Goal: Transaction & Acquisition: Book appointment/travel/reservation

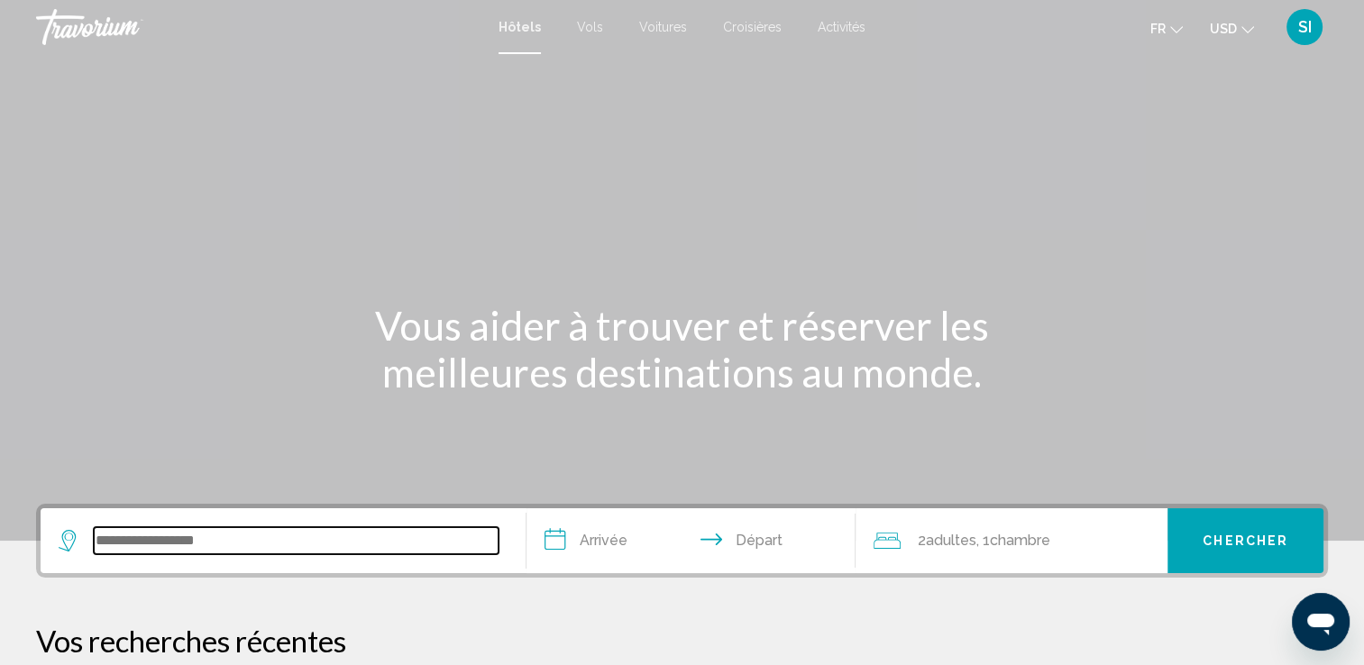
click at [186, 551] on input "Widget de recherche" at bounding box center [296, 540] width 405 height 27
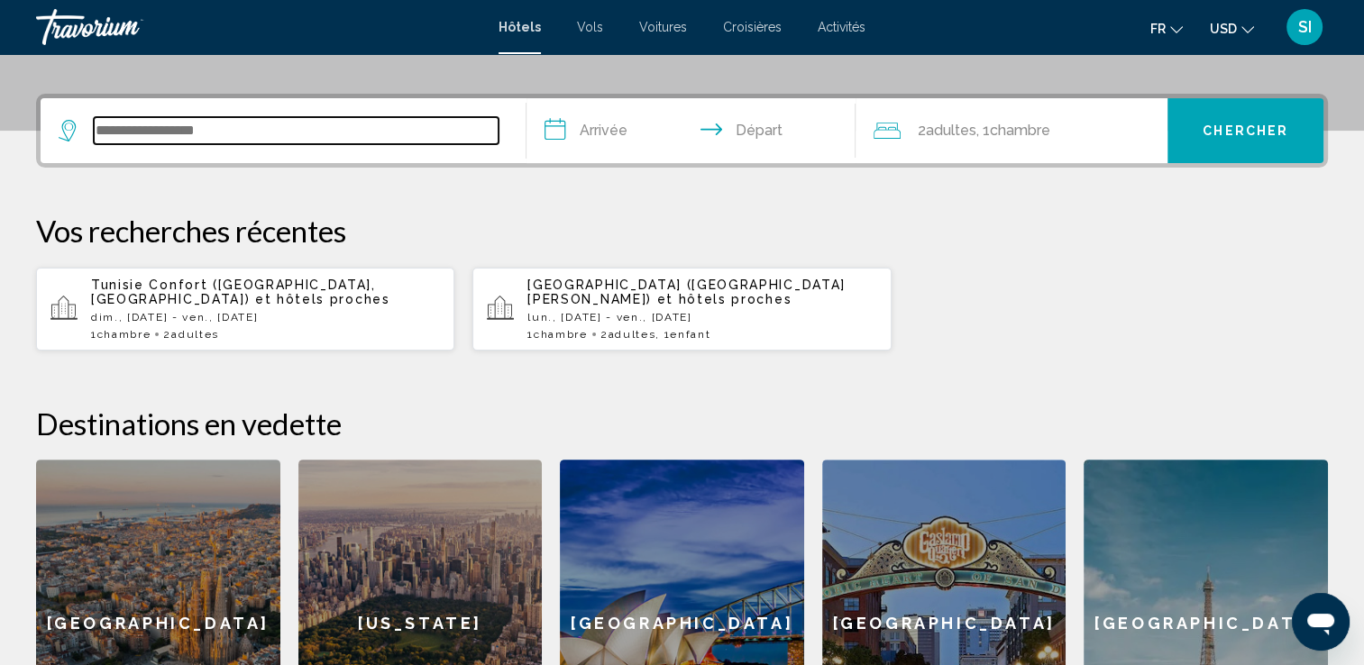
scroll to position [444, 0]
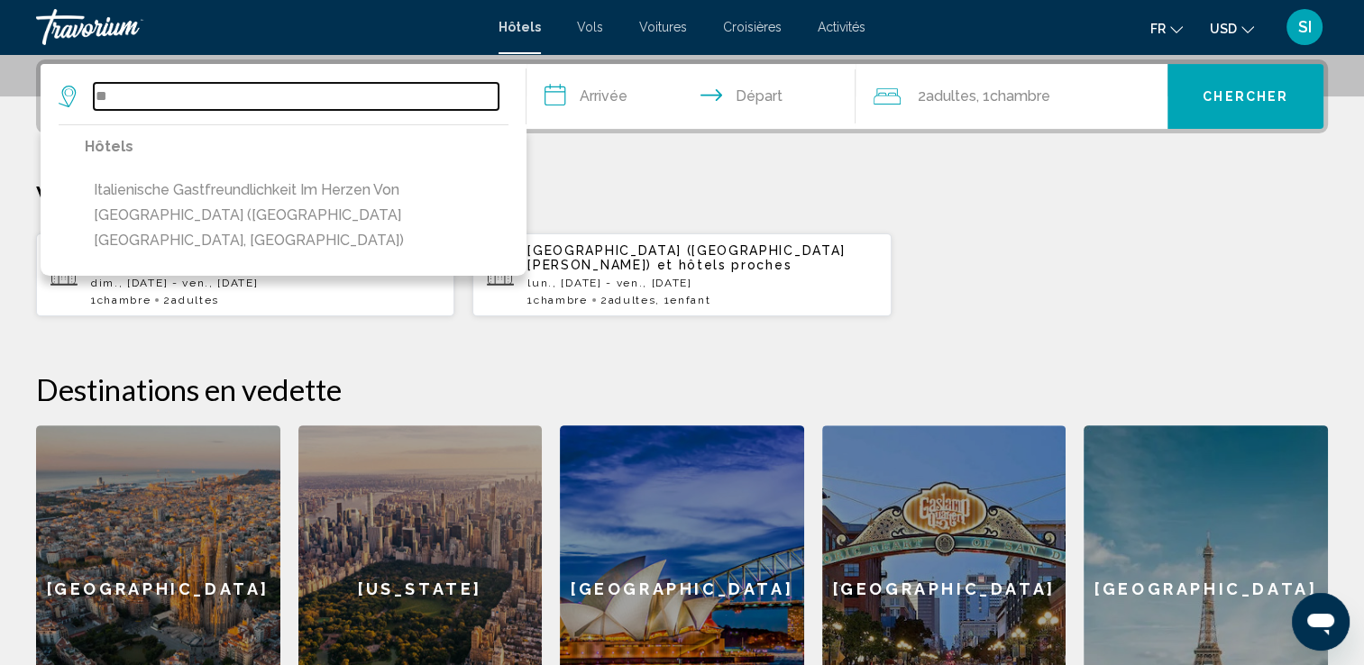
type input "*"
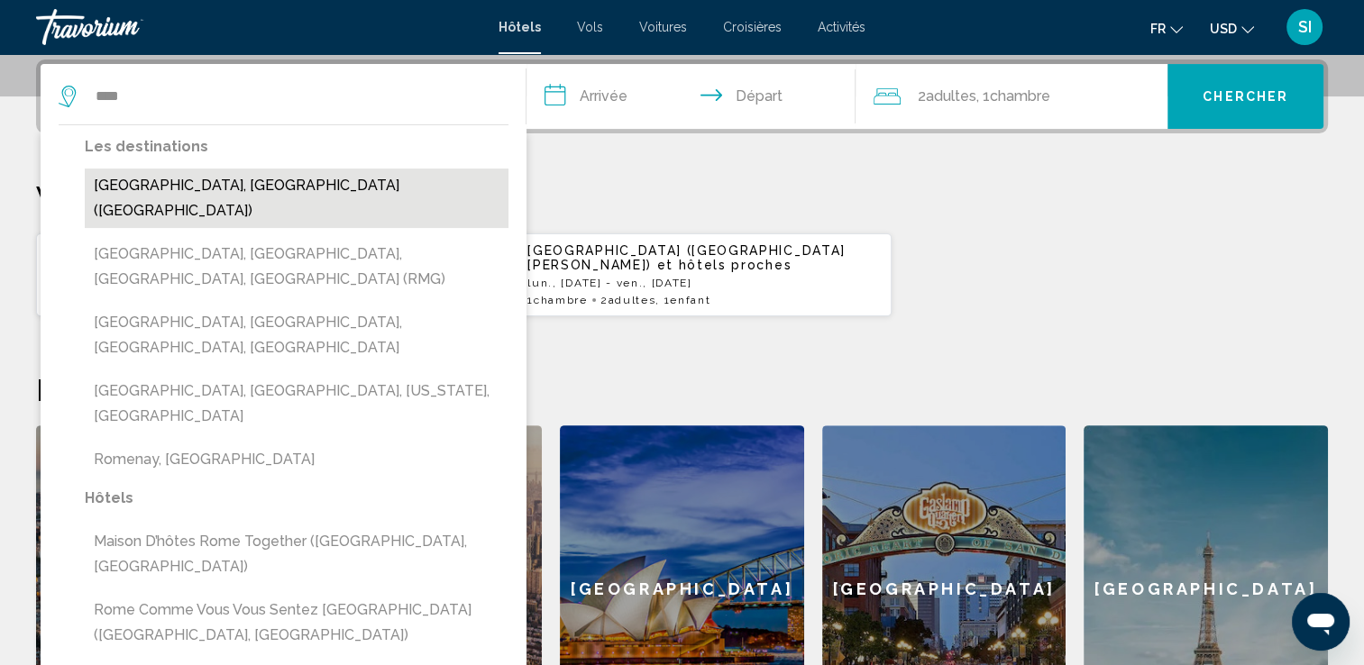
click at [184, 182] on button "Rome, Italie (ROM)" at bounding box center [297, 198] width 424 height 59
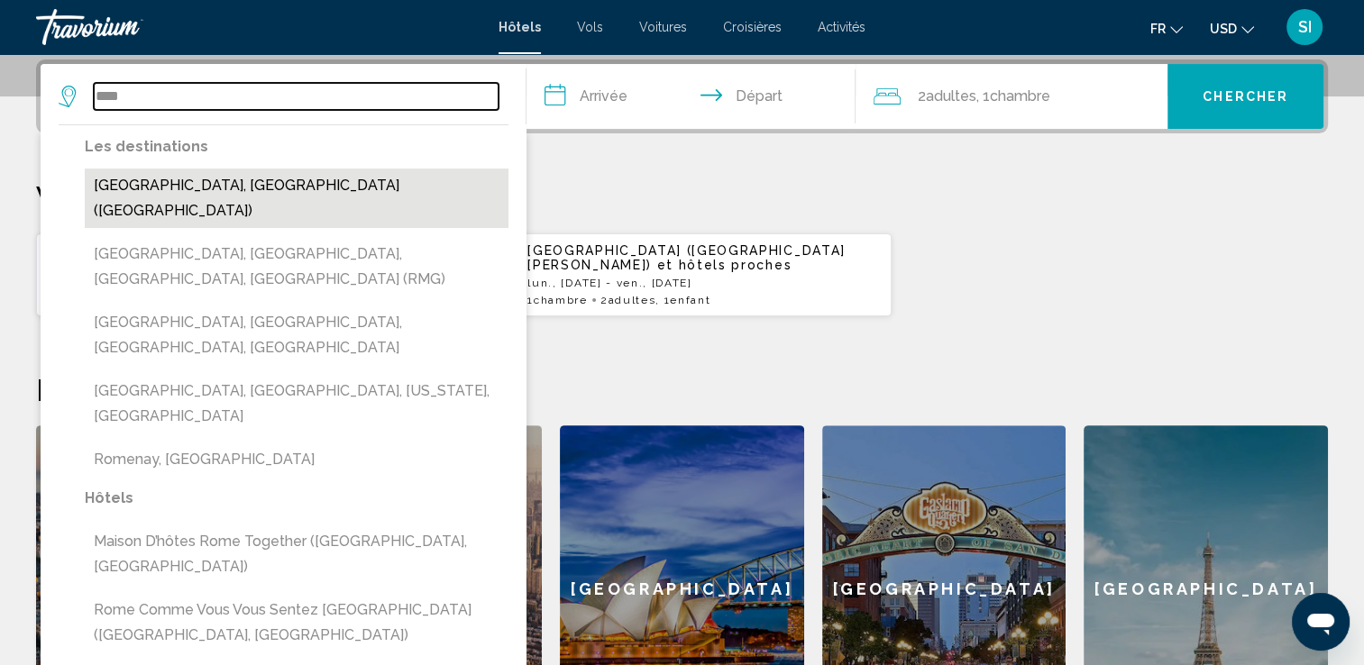
type input "**********"
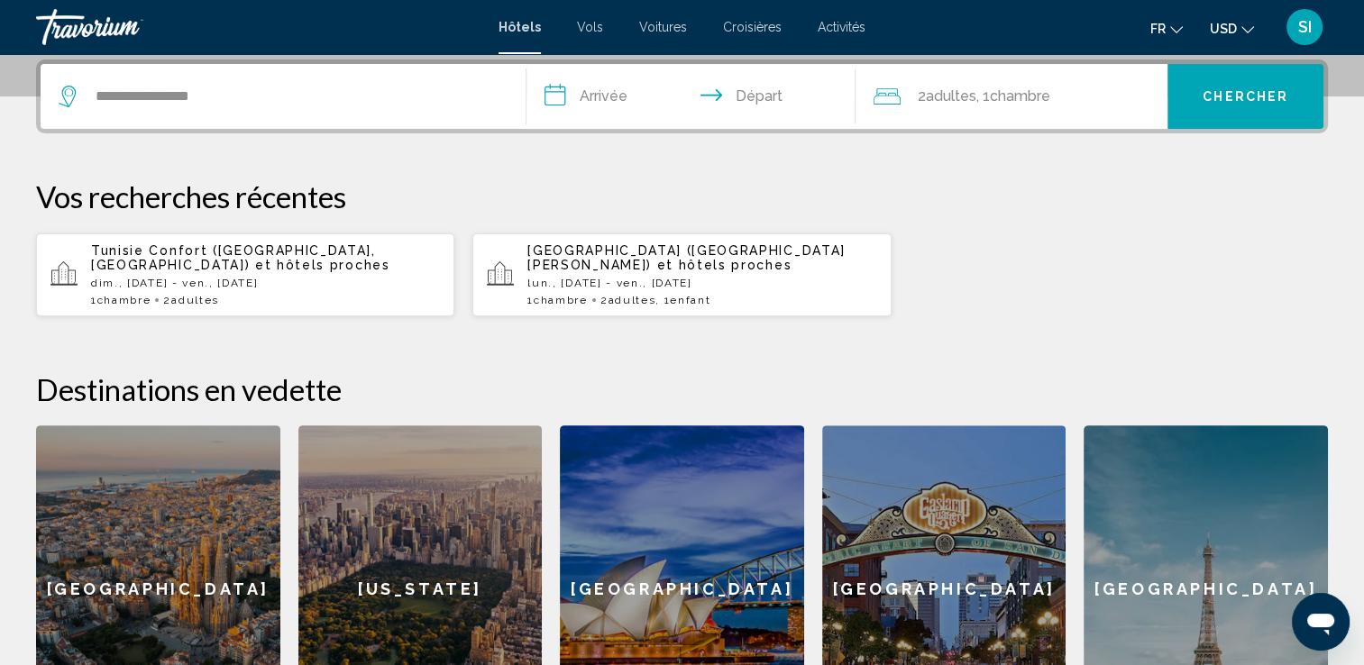
click at [627, 99] on input "**********" at bounding box center [694, 99] width 337 height 70
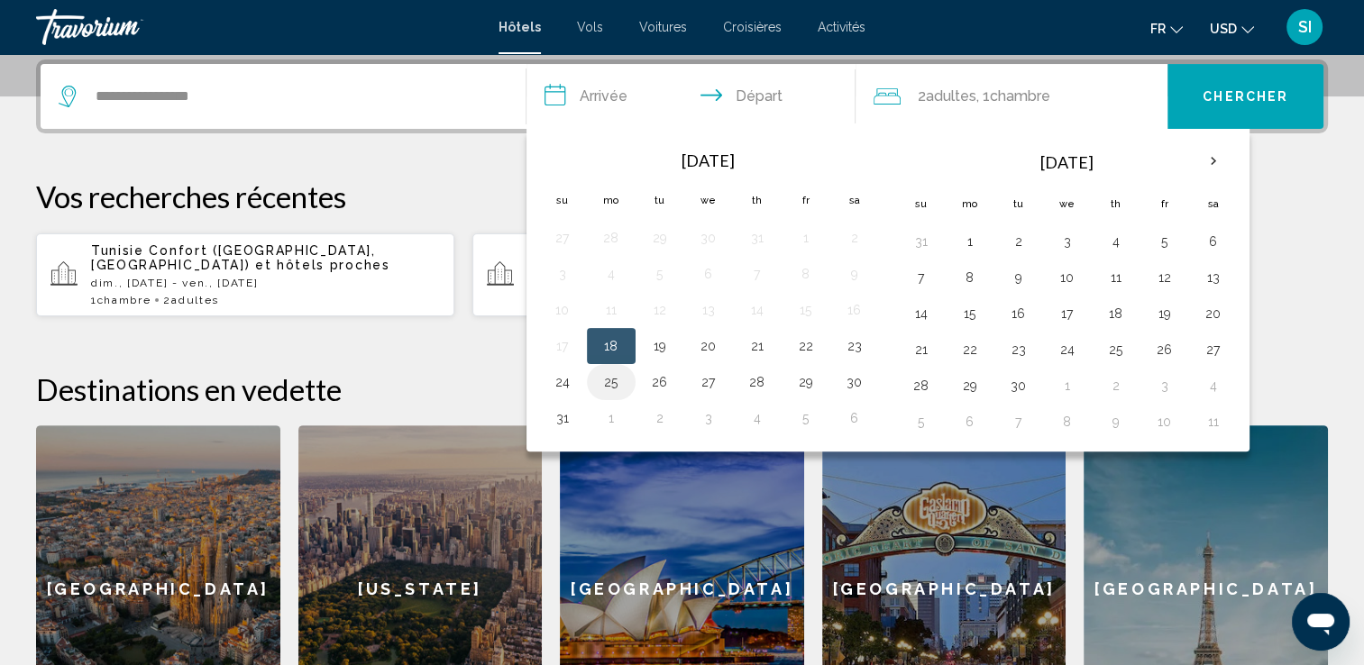
click at [615, 389] on button "25" at bounding box center [611, 382] width 29 height 25
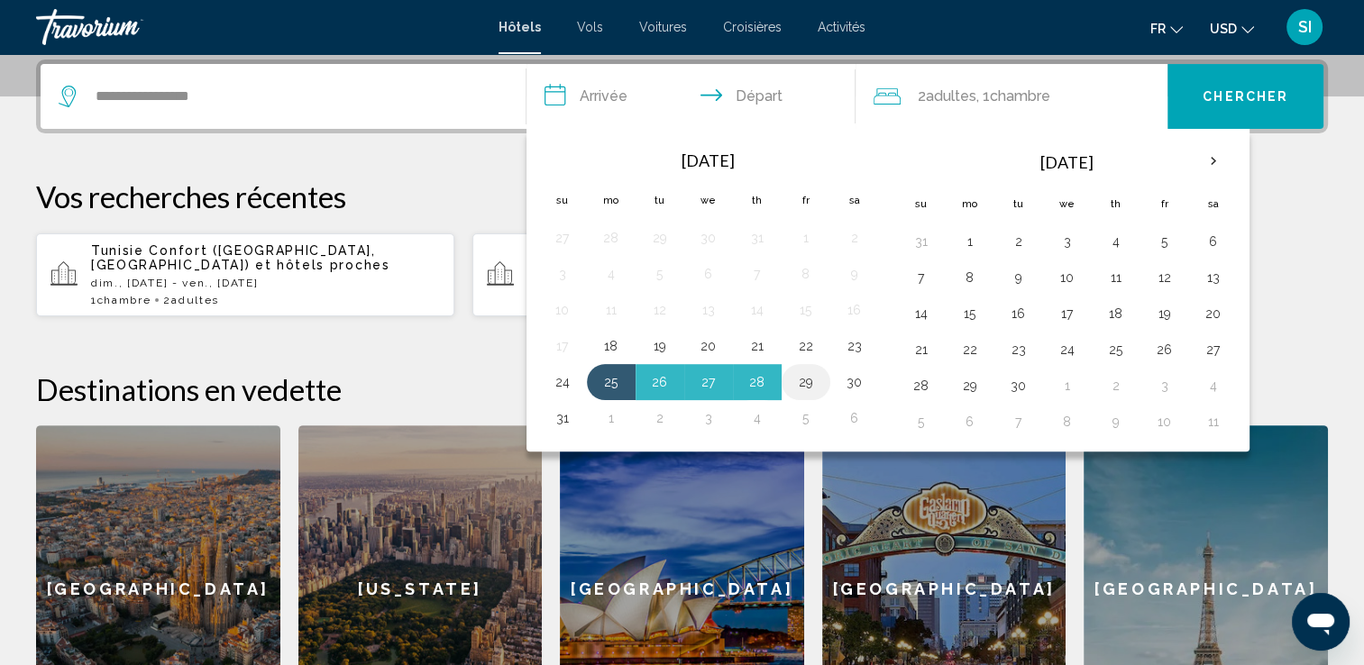
click at [814, 391] on td "29" at bounding box center [806, 382] width 49 height 36
click at [803, 380] on button "29" at bounding box center [805, 382] width 29 height 25
type input "**********"
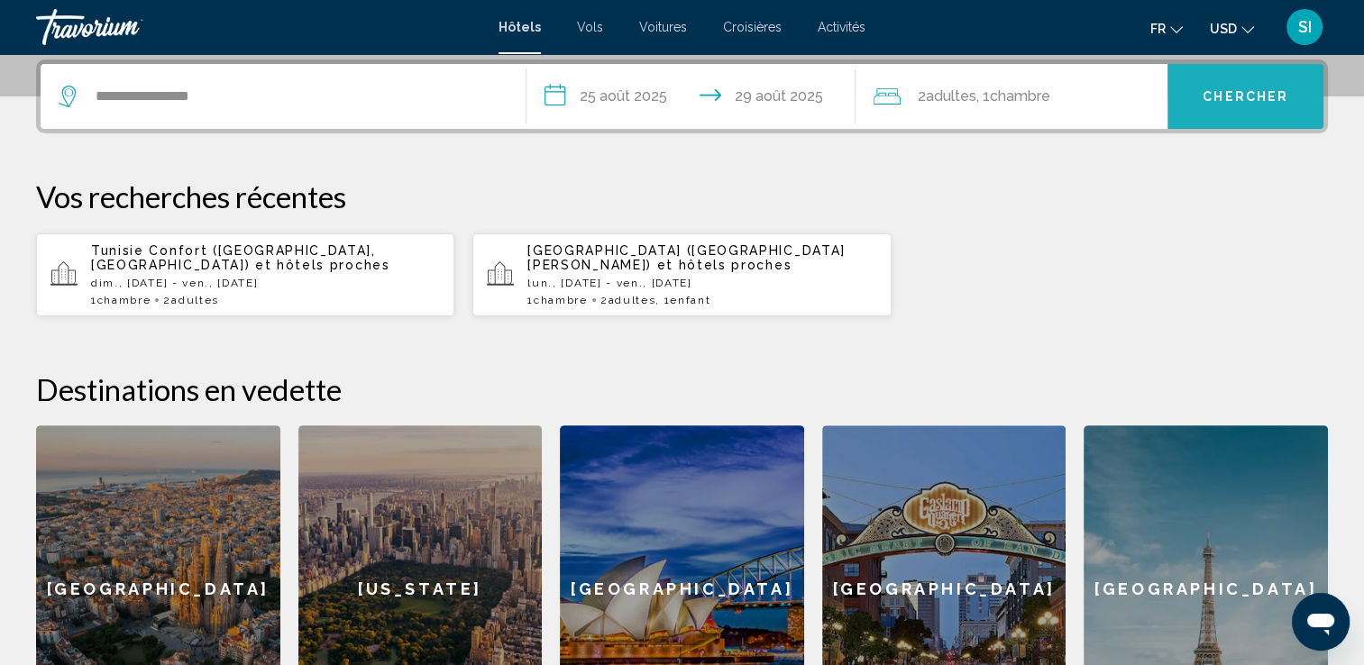
click at [1242, 113] on button "Chercher" at bounding box center [1245, 96] width 156 height 65
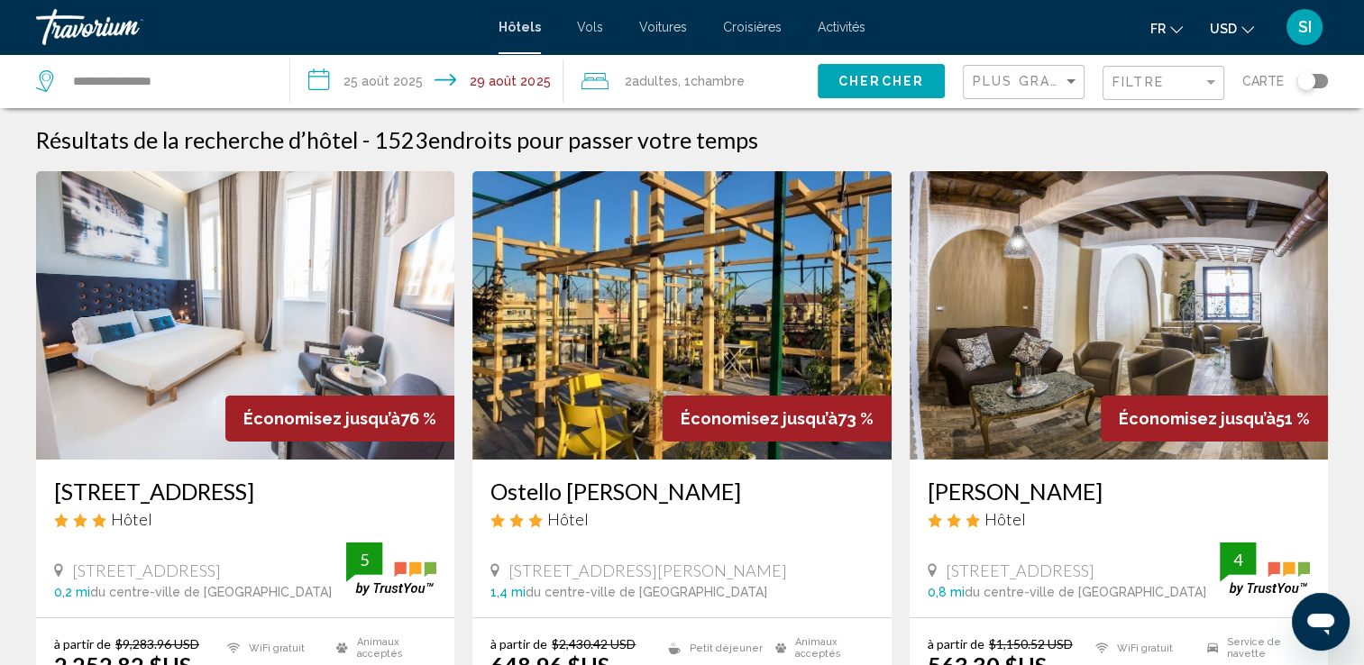
click at [715, 74] on span "Chambre" at bounding box center [718, 81] width 54 height 14
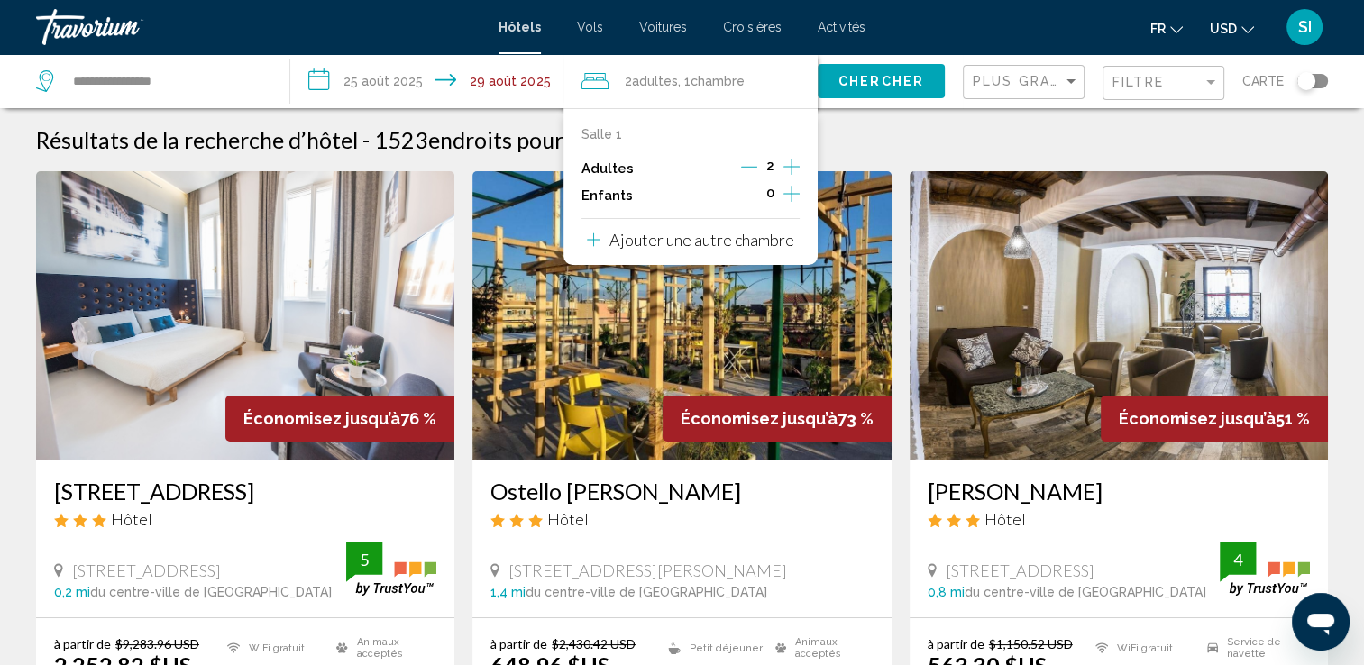
click at [792, 195] on icon "Augmenter les enfants" at bounding box center [791, 194] width 16 height 22
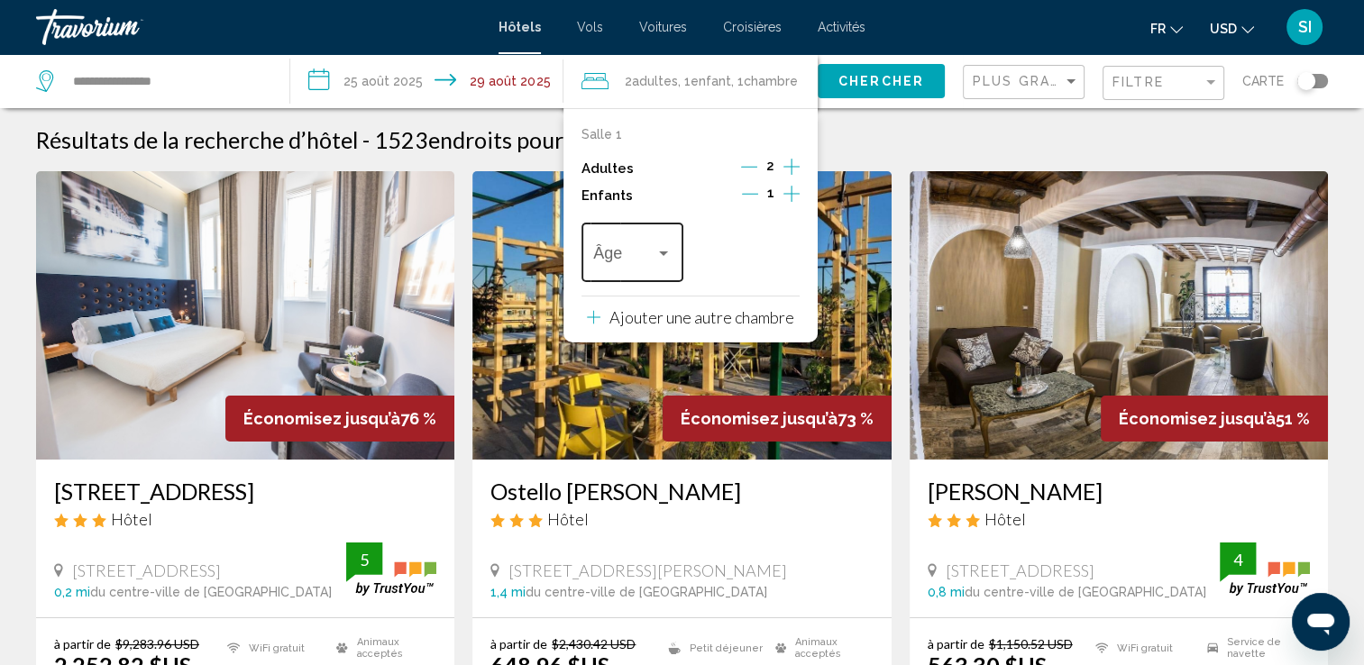
click at [635, 242] on div "Âge" at bounding box center [632, 250] width 78 height 64
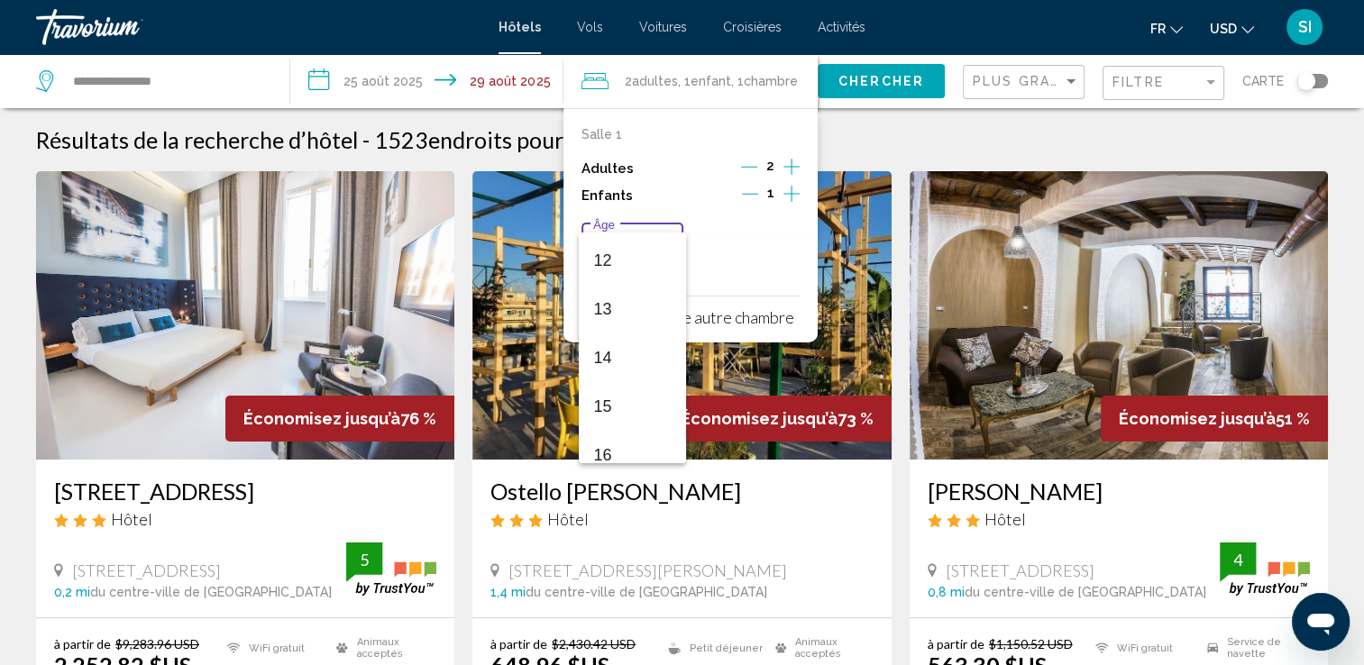
scroll to position [573, 0]
click at [627, 324] on span "13" at bounding box center [632, 316] width 78 height 49
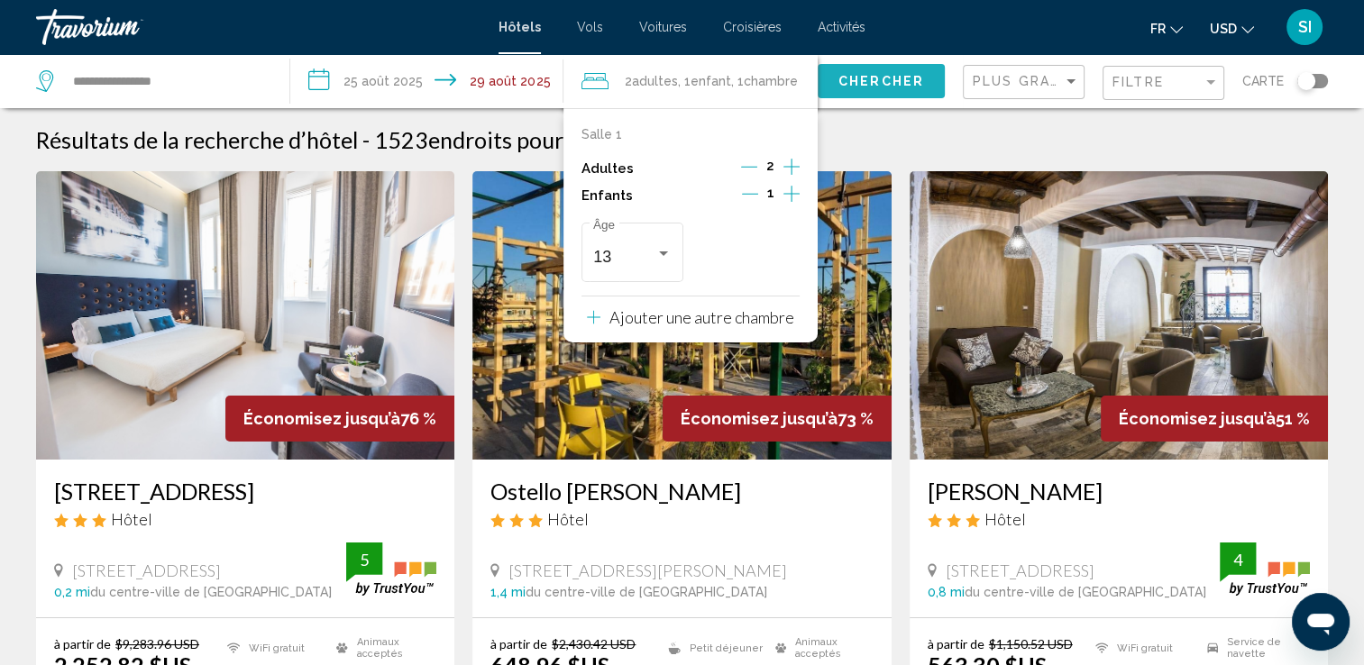
click at [867, 78] on span "Chercher" at bounding box center [881, 82] width 86 height 14
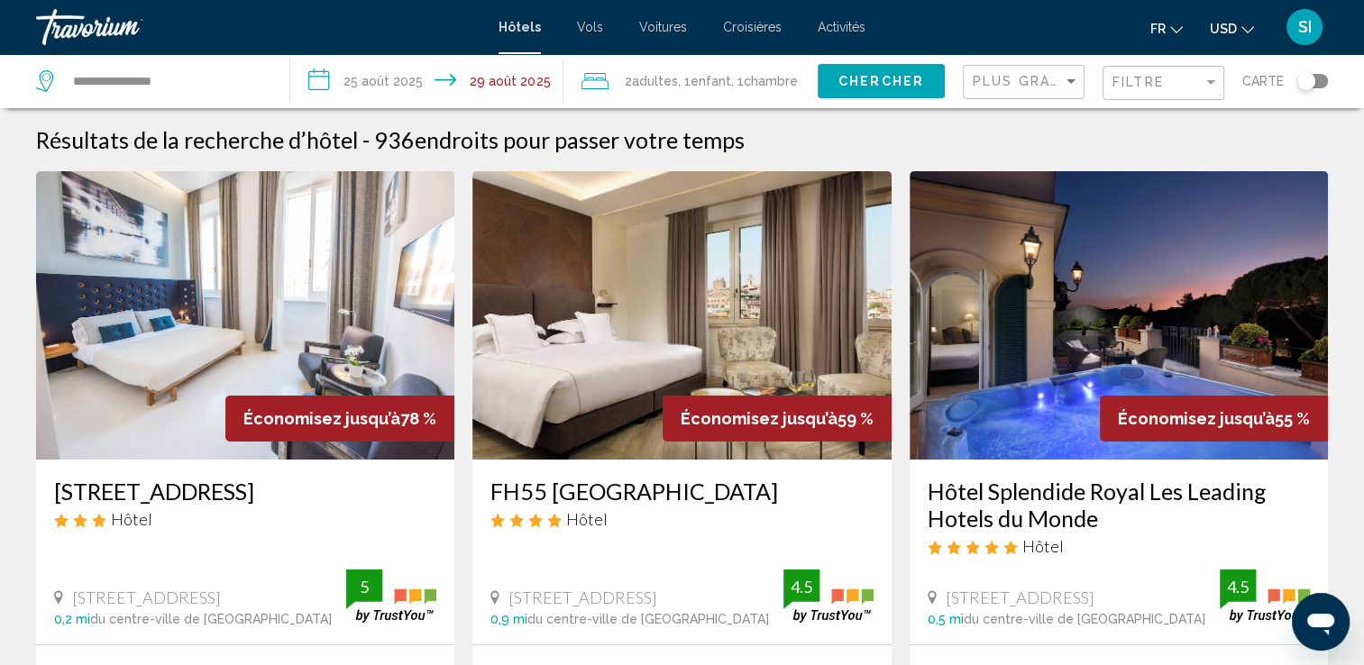
click at [189, 63] on div "**********" at bounding box center [153, 81] width 235 height 54
click at [196, 81] on input "**********" at bounding box center [166, 81] width 191 height 27
drag, startPoint x: 196, startPoint y: 82, endPoint x: 36, endPoint y: 57, distance: 161.5
click at [36, 57] on div "**********" at bounding box center [153, 81] width 235 height 54
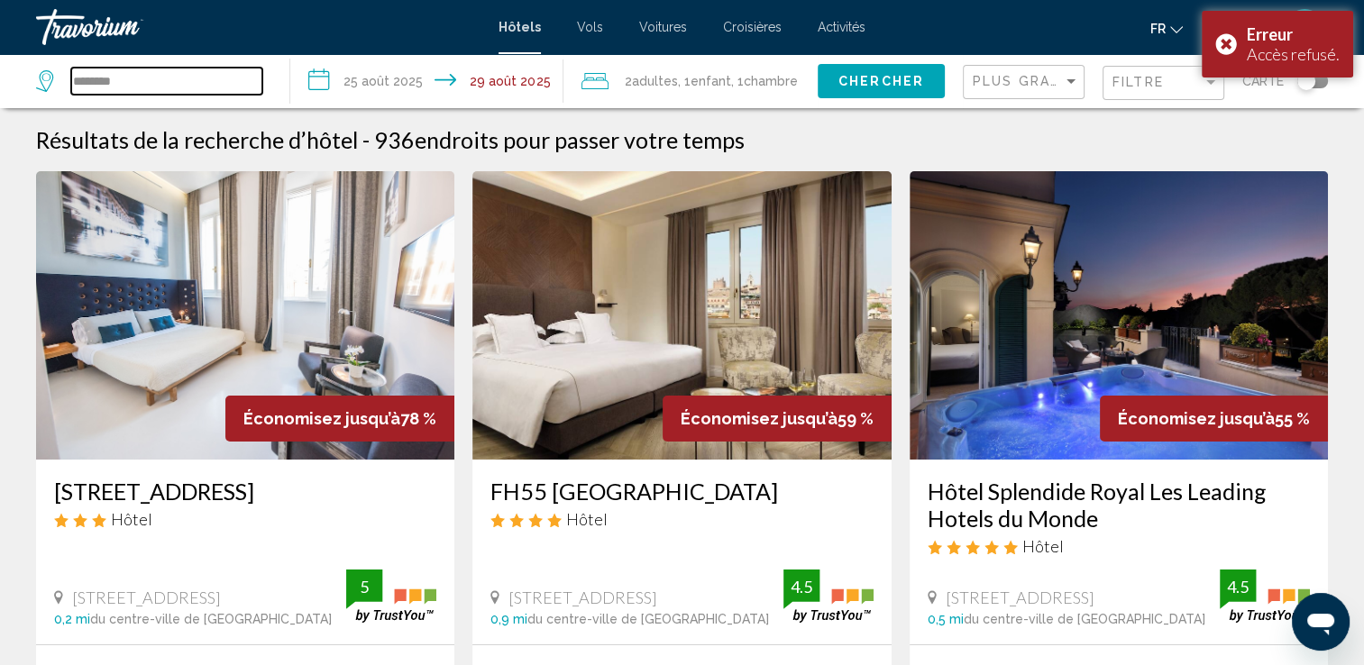
type input "********"
click at [349, 81] on input "**********" at bounding box center [429, 83] width 279 height 59
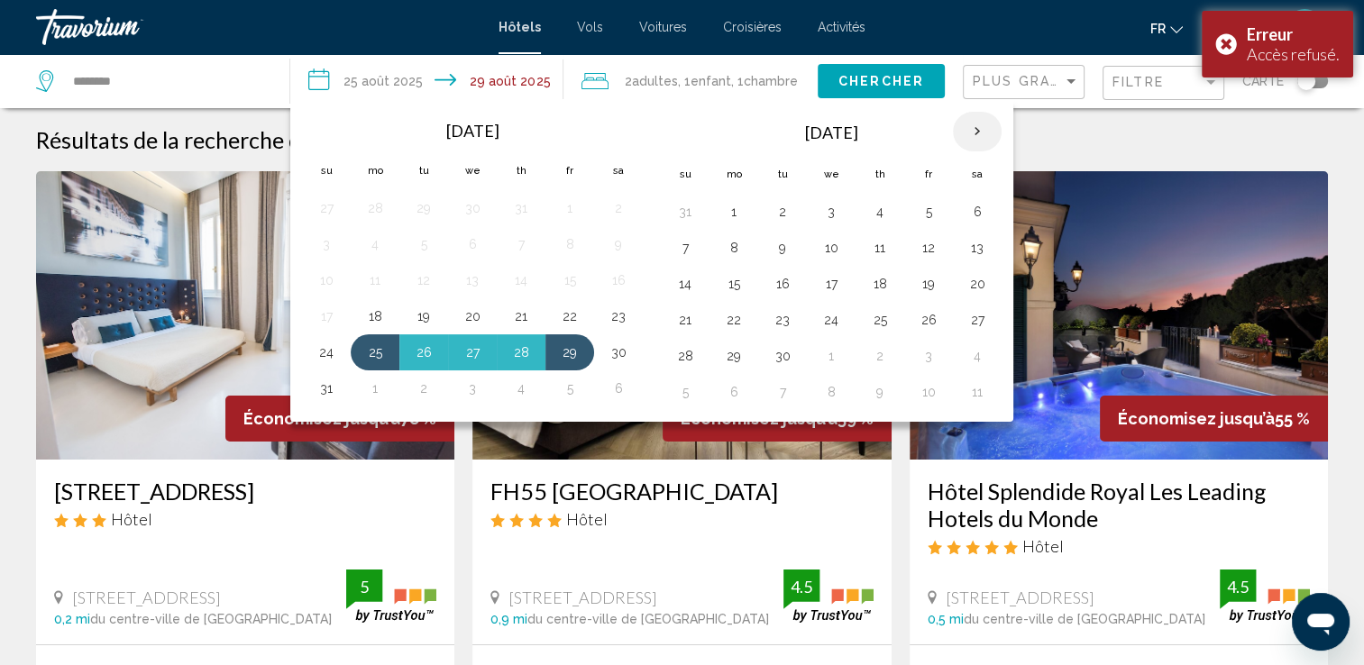
click at [974, 124] on th "Next month" at bounding box center [977, 132] width 49 height 40
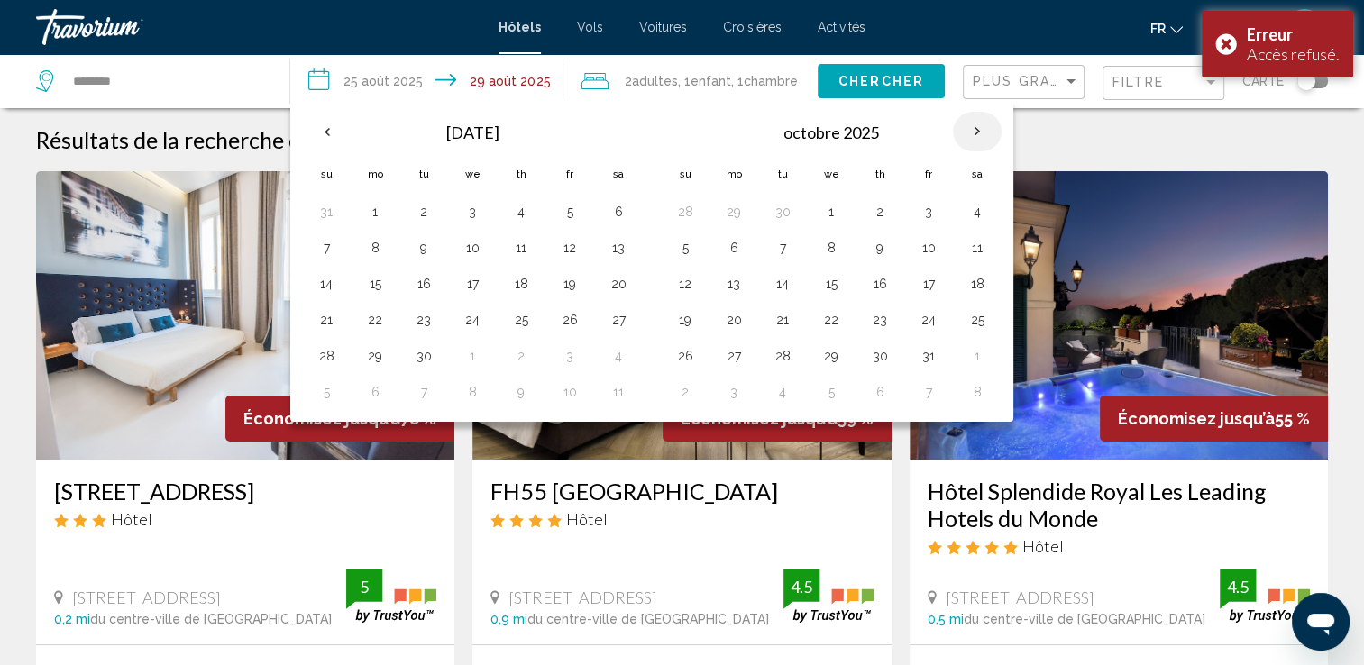
click at [974, 124] on th "Next month" at bounding box center [977, 132] width 49 height 40
click at [974, 123] on th "Next month" at bounding box center [977, 132] width 49 height 40
click at [974, 142] on th "Next month" at bounding box center [977, 132] width 49 height 40
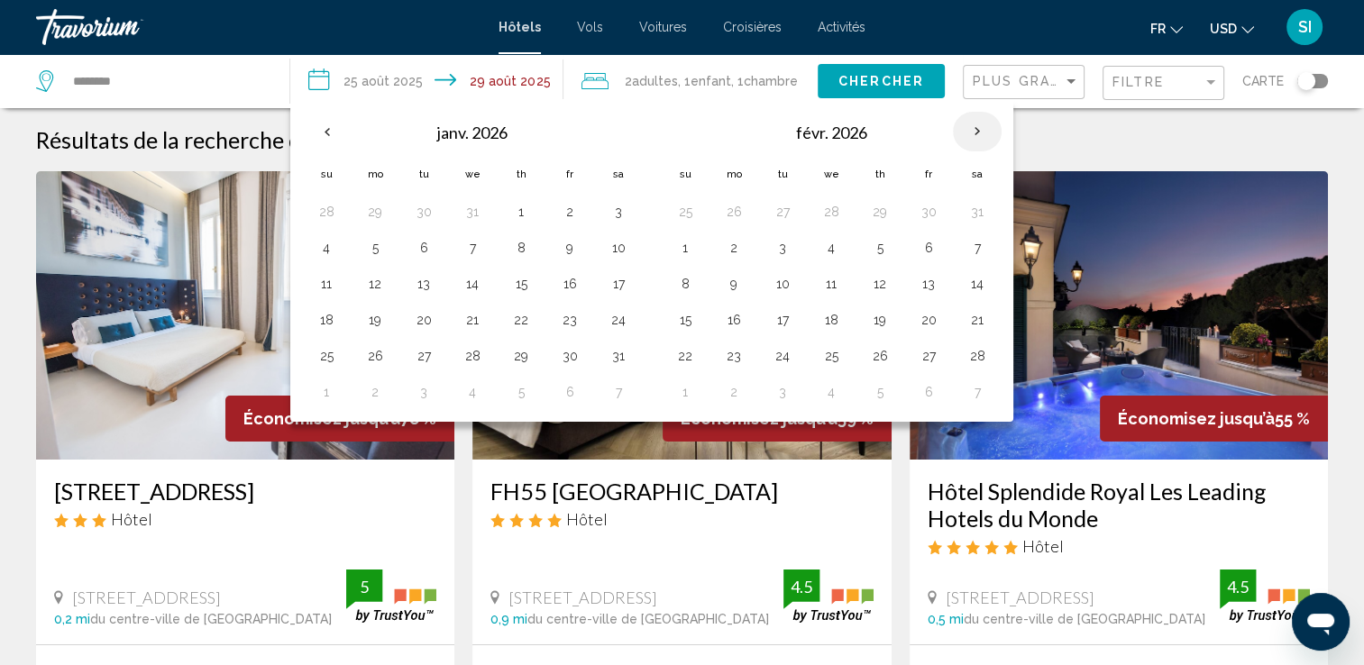
click at [974, 144] on th "Next month" at bounding box center [977, 132] width 49 height 40
click at [974, 146] on th "Next month" at bounding box center [977, 132] width 49 height 40
click at [736, 320] on button "20" at bounding box center [733, 319] width 29 height 25
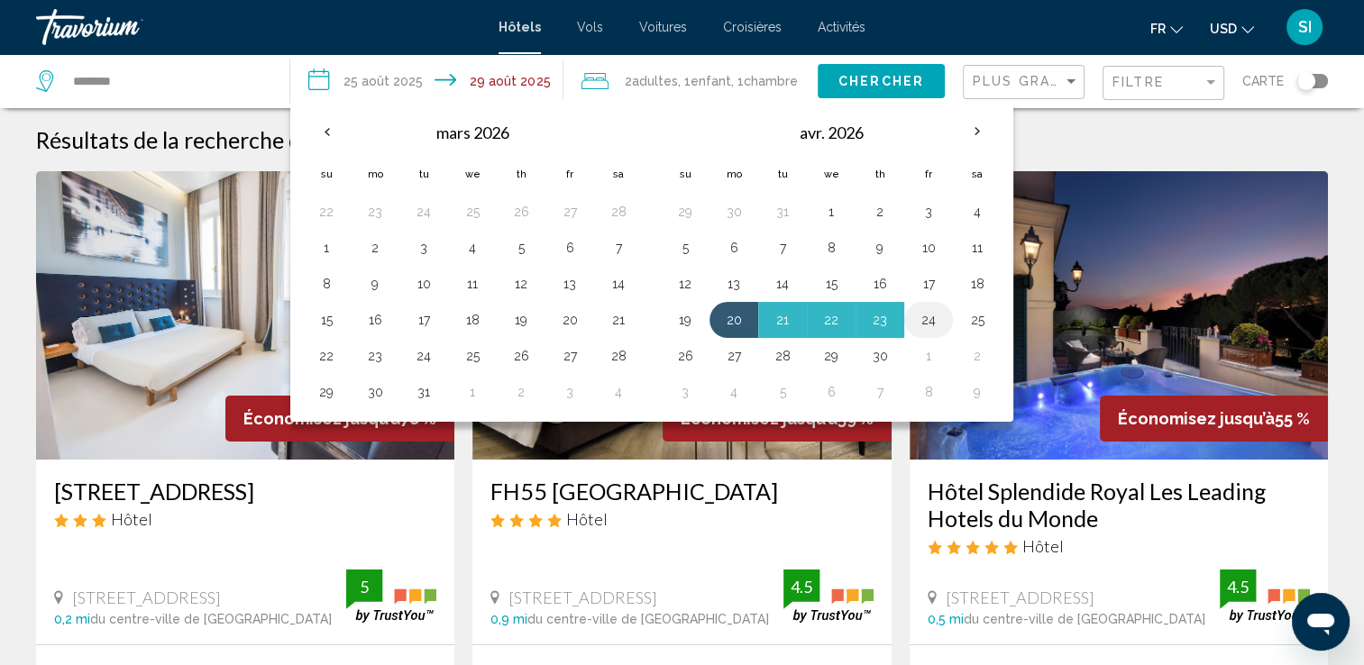
click at [929, 326] on button "24" at bounding box center [928, 319] width 29 height 25
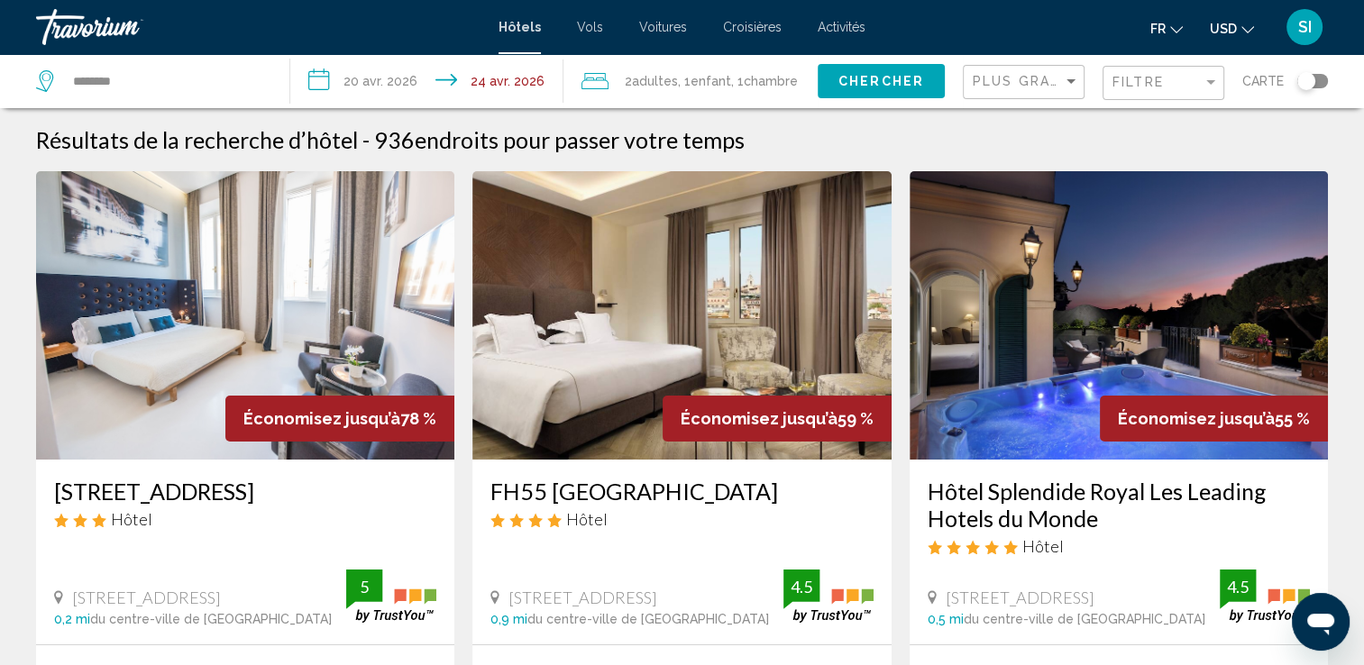
click at [645, 94] on div "2 Adulte Adultes , 1 Enfant Enfants , 1 Chambre pièces" at bounding box center [699, 81] width 236 height 54
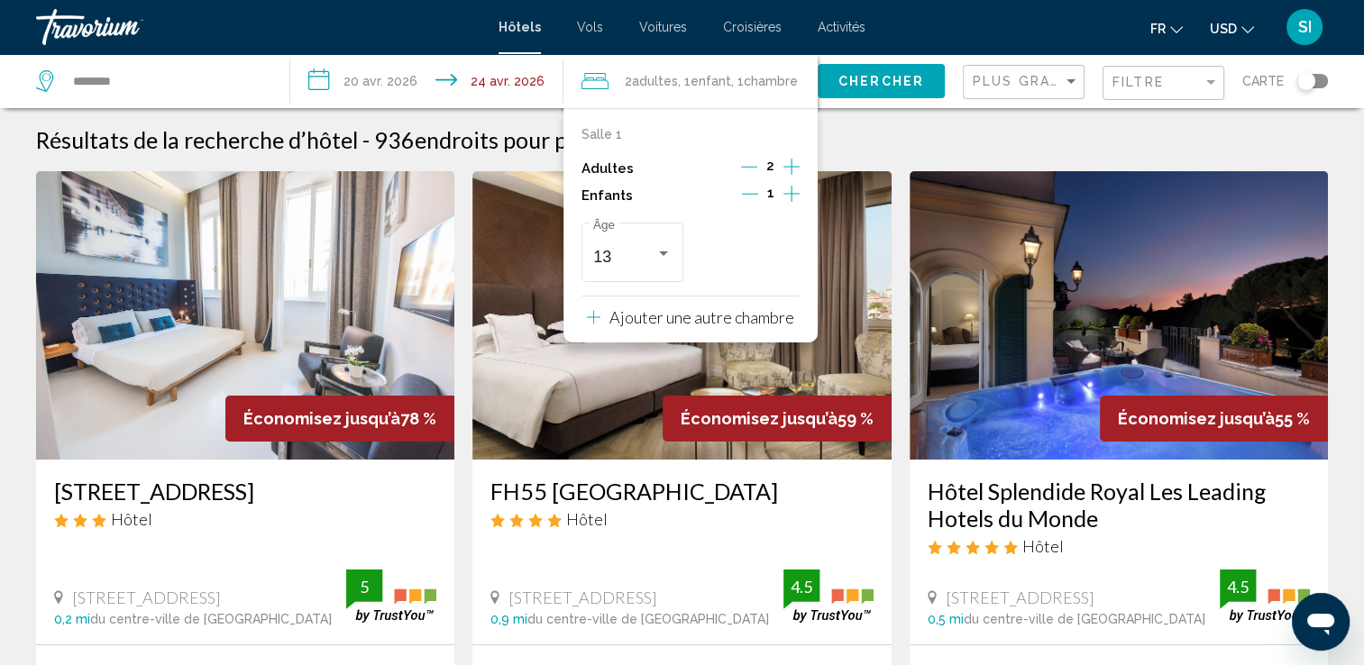
click at [346, 65] on input "**********" at bounding box center [429, 83] width 279 height 59
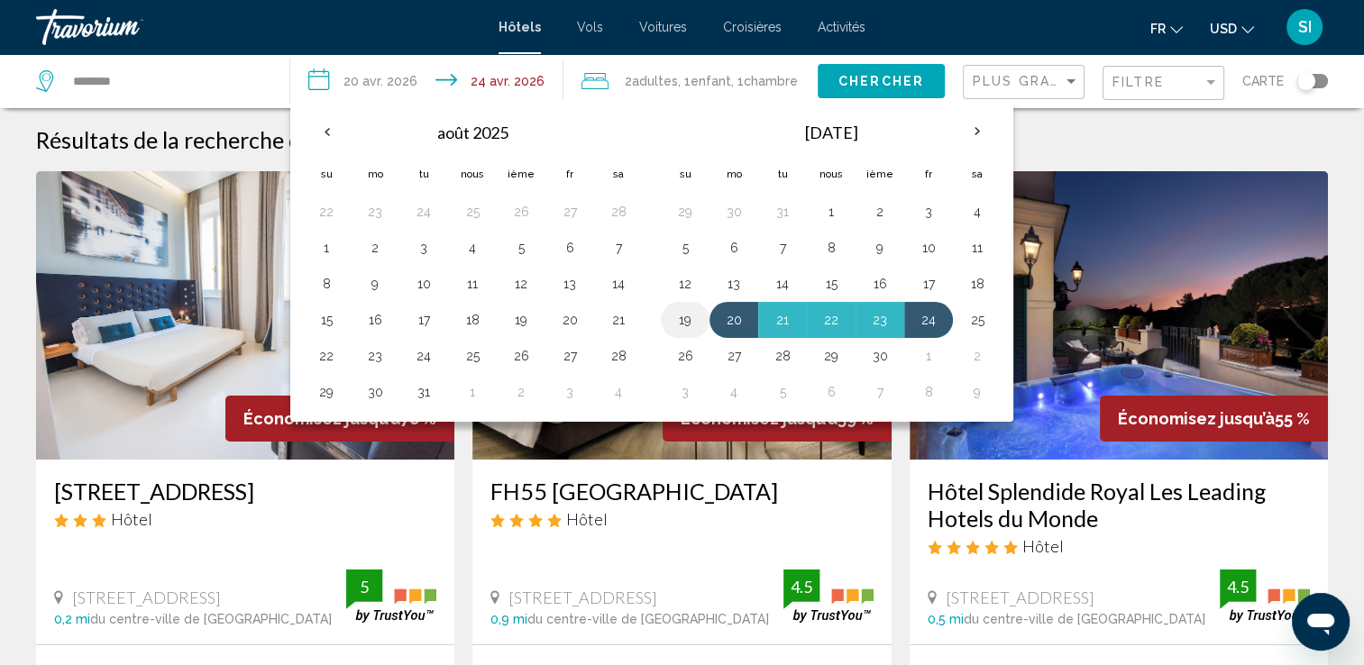
click at [677, 316] on button "19" at bounding box center [685, 319] width 29 height 25
click at [977, 322] on button "25" at bounding box center [977, 319] width 29 height 25
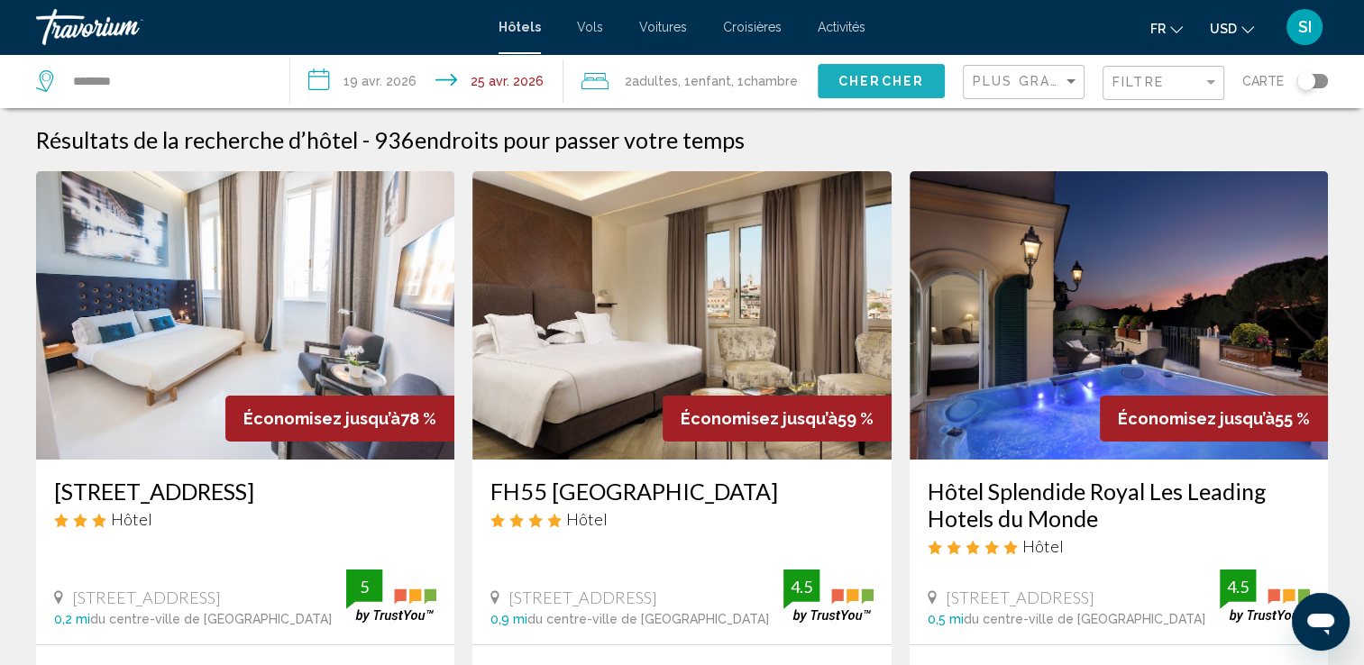
click at [867, 83] on span "Chercher" at bounding box center [881, 82] width 86 height 14
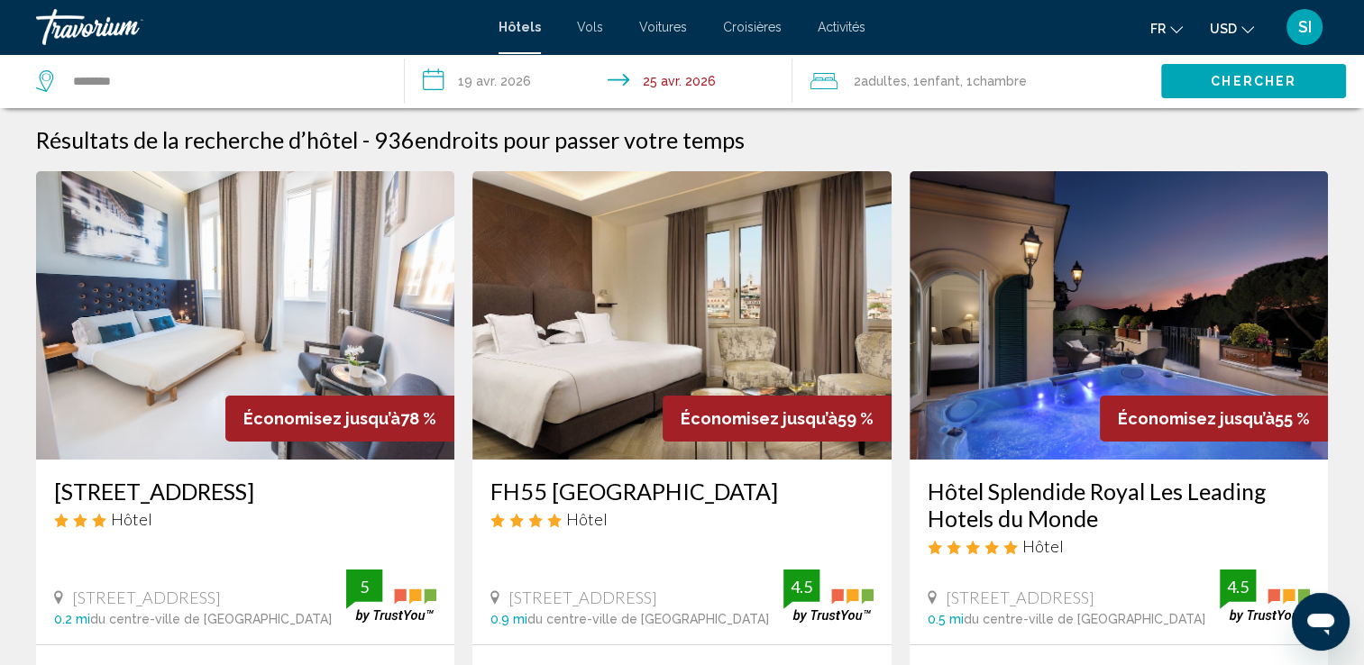
click at [1215, 83] on span "Chercher" at bounding box center [1254, 82] width 86 height 14
click at [1212, 83] on span "Chercher" at bounding box center [1254, 82] width 86 height 14
click at [331, 98] on div "********" at bounding box center [211, 81] width 350 height 54
click at [306, 74] on input "********" at bounding box center [224, 81] width 306 height 27
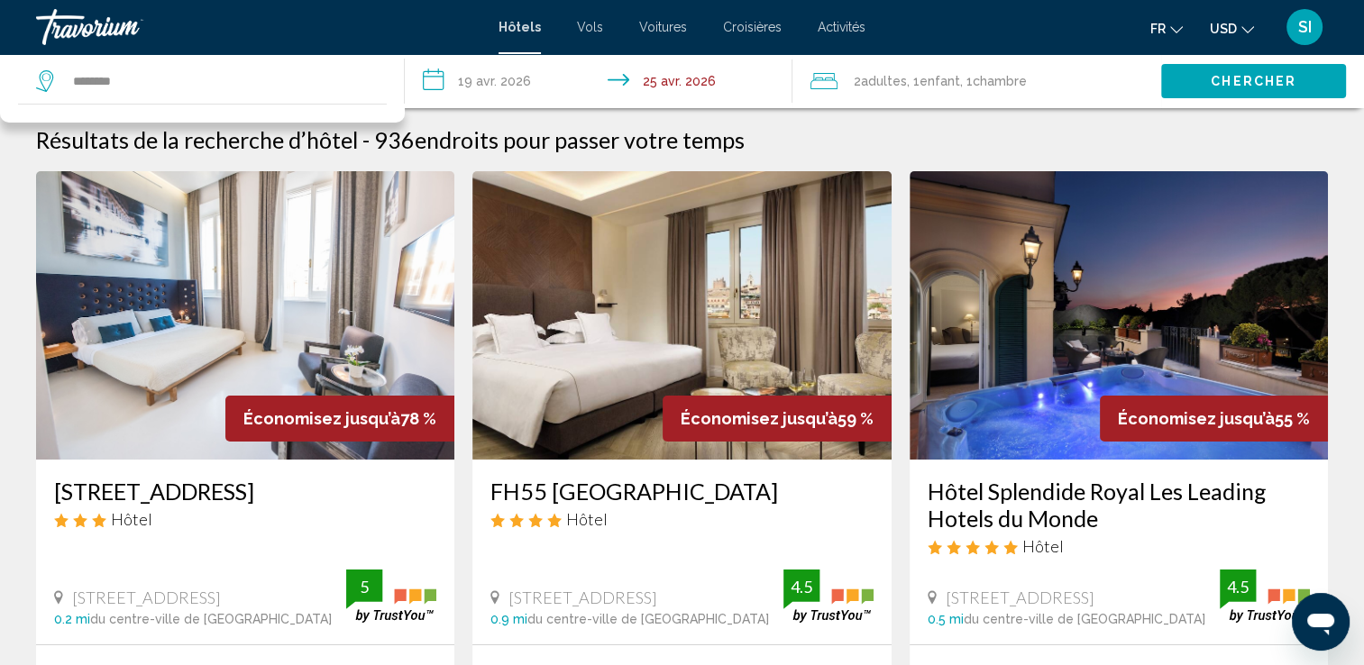
click at [496, 92] on input "**********" at bounding box center [602, 83] width 394 height 59
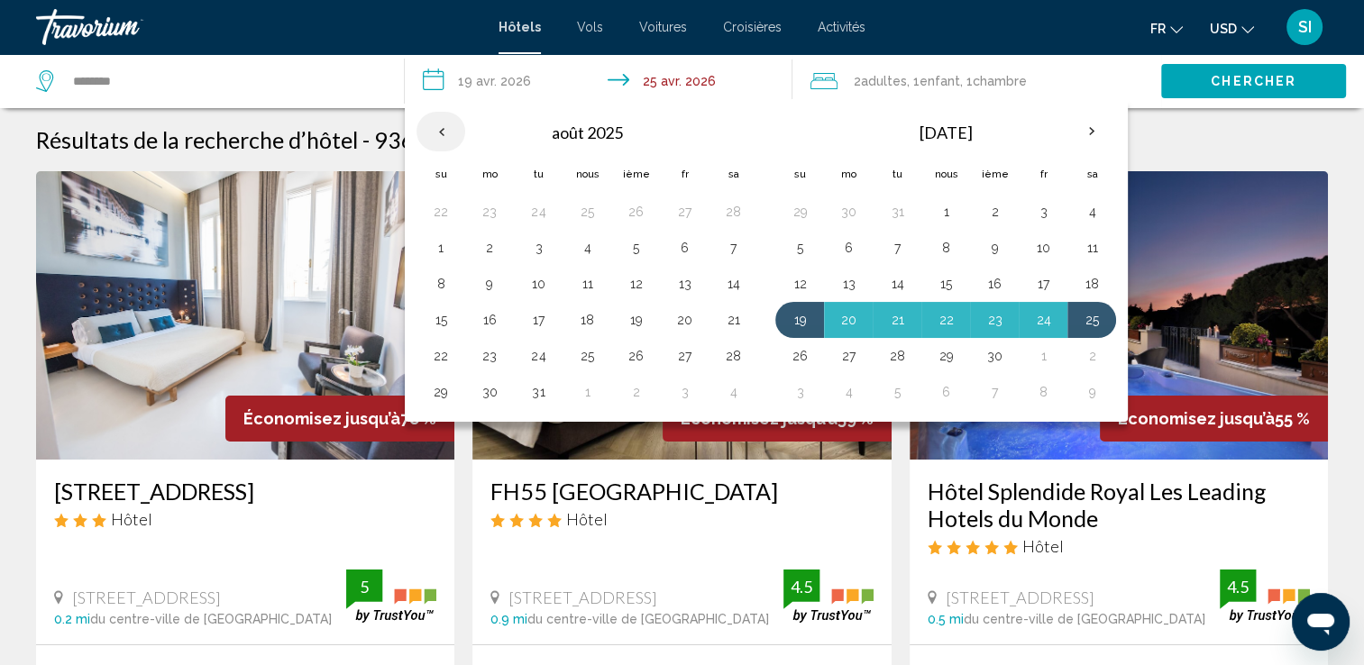
click at [427, 133] on th "Le mois précédent" at bounding box center [440, 132] width 49 height 40
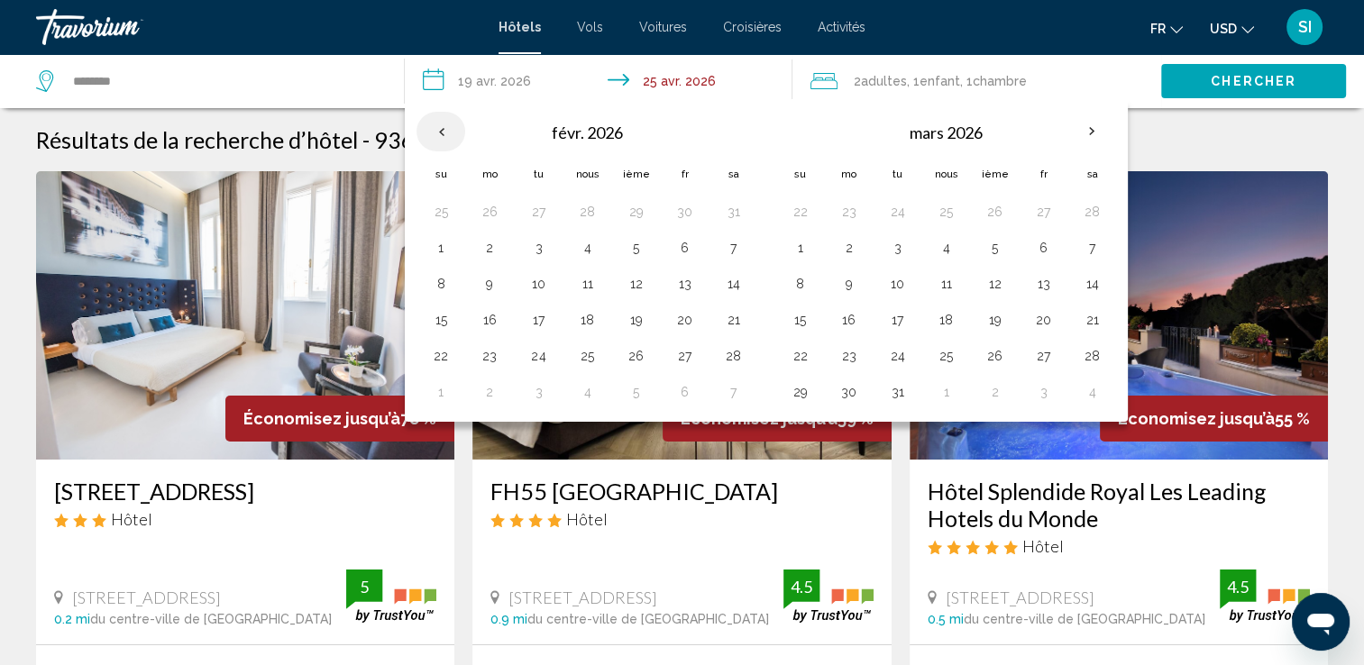
click at [430, 132] on th "Le mois précédent" at bounding box center [440, 132] width 49 height 40
click at [447, 130] on th "Le mois précédent" at bounding box center [440, 132] width 49 height 40
click at [454, 133] on th "Le mois précédent" at bounding box center [440, 132] width 49 height 40
click at [441, 128] on th "Le mois précédent" at bounding box center [440, 132] width 49 height 40
click at [453, 316] on button "19" at bounding box center [440, 319] width 29 height 25
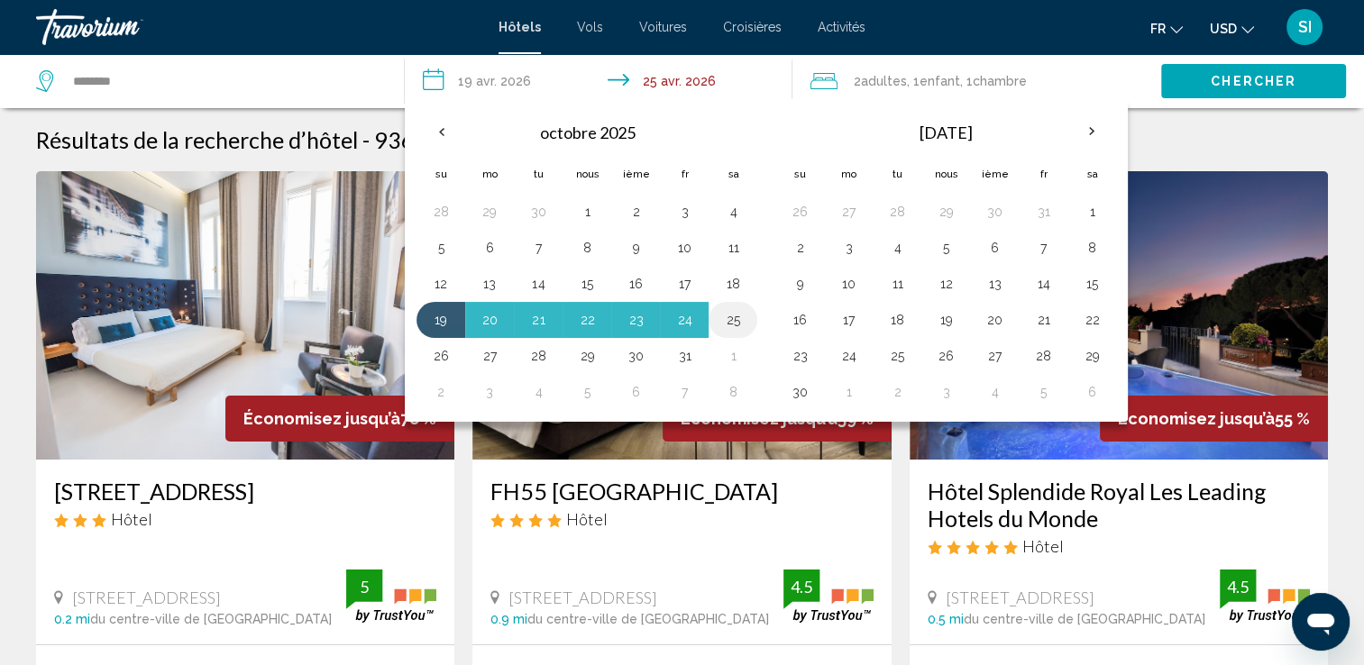
click at [729, 325] on button "25" at bounding box center [732, 319] width 29 height 25
type input "**********"
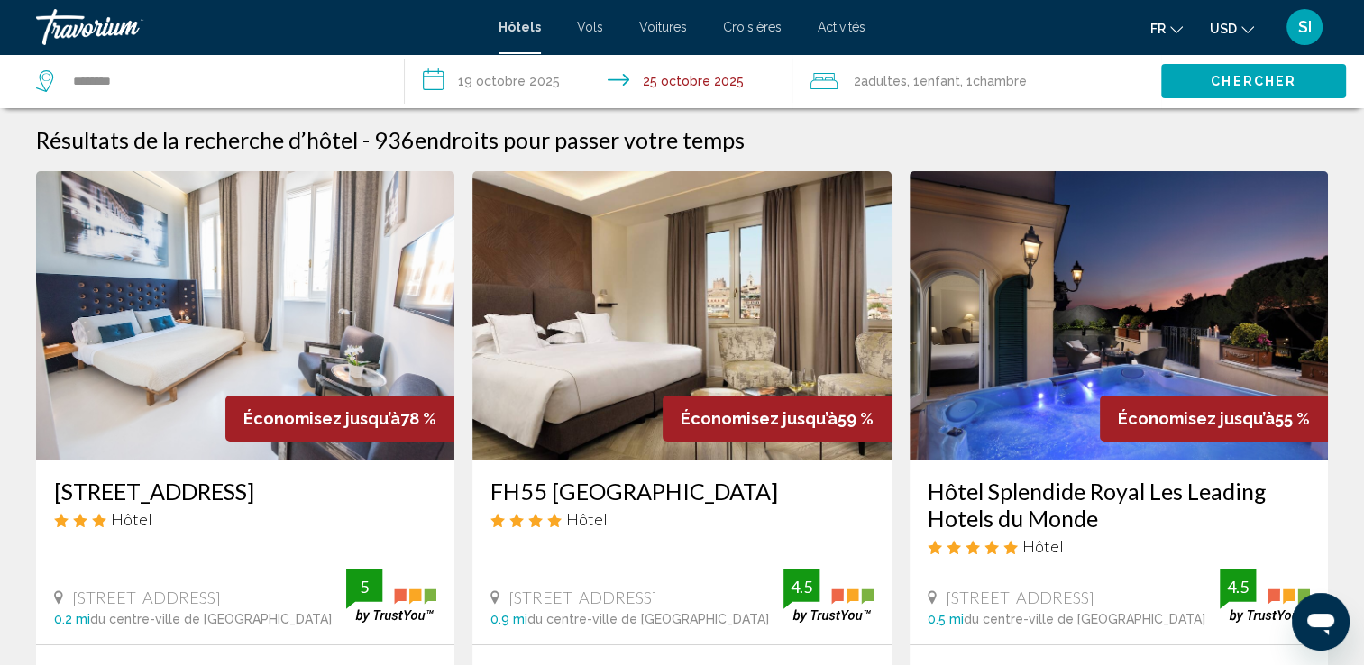
click at [1279, 83] on span "Chercher" at bounding box center [1254, 82] width 86 height 14
click at [1220, 91] on button "Chercher" at bounding box center [1253, 80] width 185 height 33
click at [1237, 67] on button "Chercher" at bounding box center [1253, 80] width 185 height 33
drag, startPoint x: 213, startPoint y: 85, endPoint x: 0, endPoint y: 76, distance: 212.9
click at [0, 76] on html "**********" at bounding box center [682, 332] width 1364 height 665
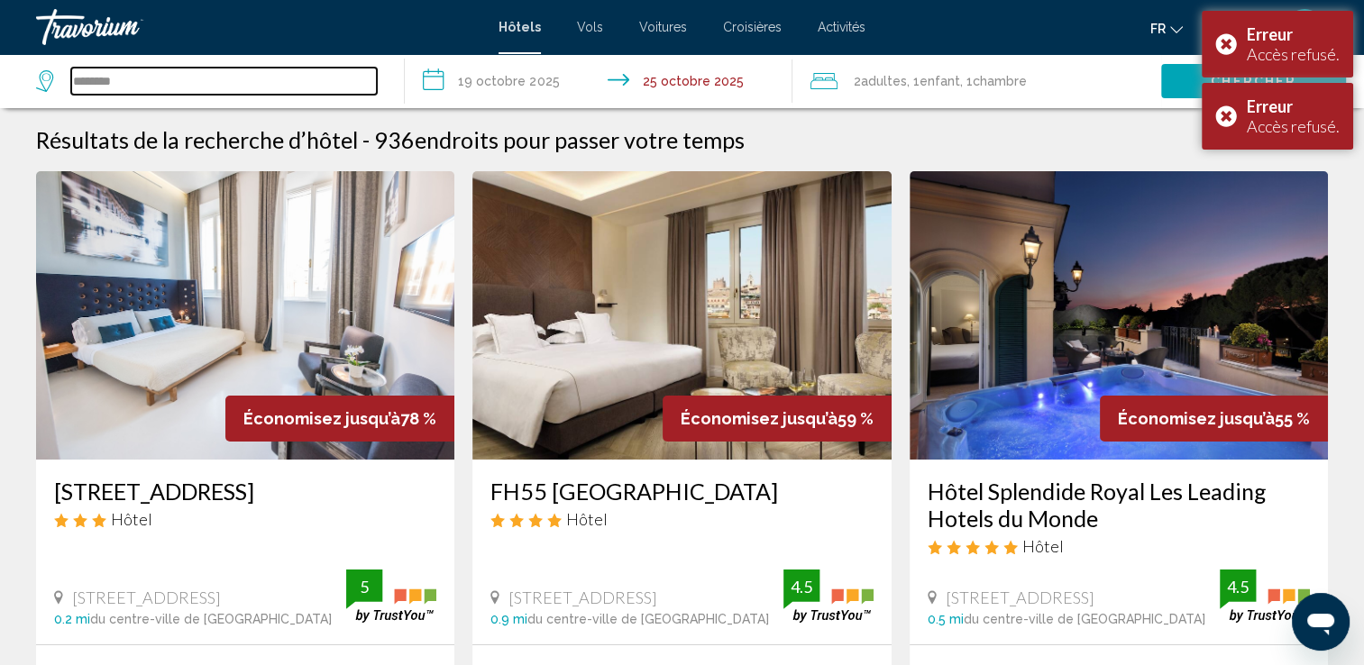
type input "********"
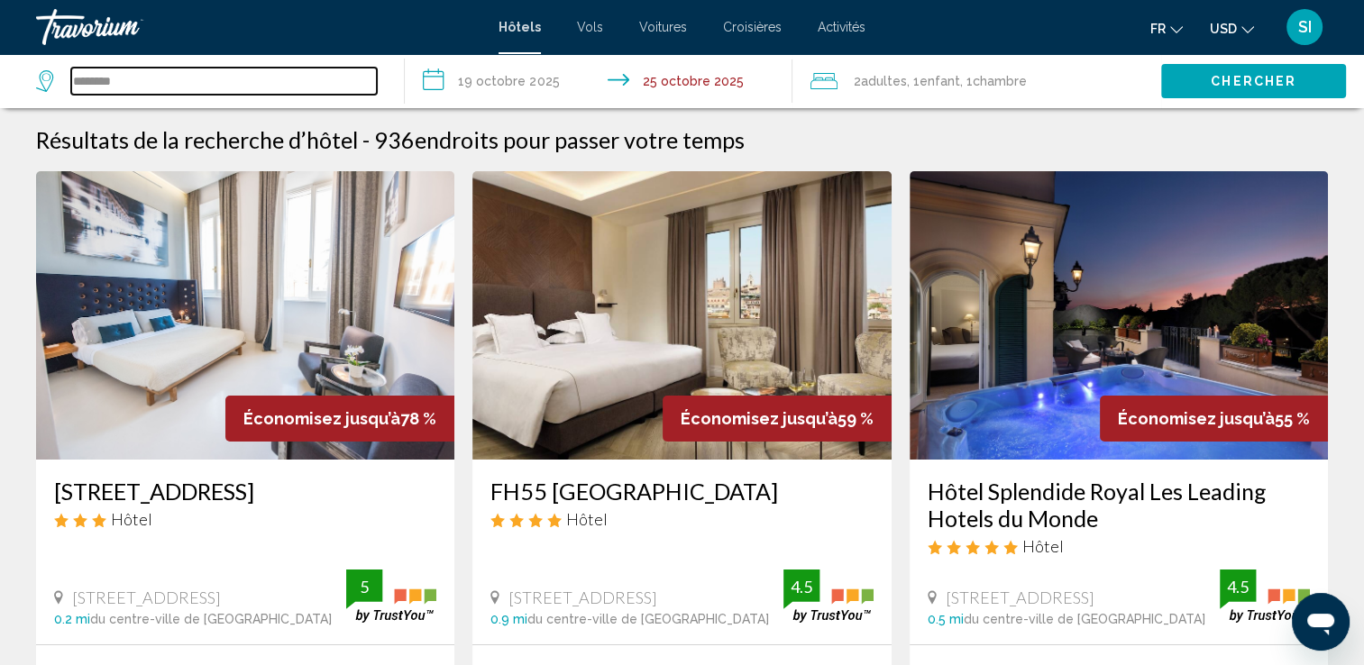
drag, startPoint x: 234, startPoint y: 85, endPoint x: 5, endPoint y: 56, distance: 231.7
click at [5, 56] on app-destination-search "********" at bounding box center [202, 81] width 405 height 54
click at [516, 87] on input "**********" at bounding box center [602, 83] width 394 height 59
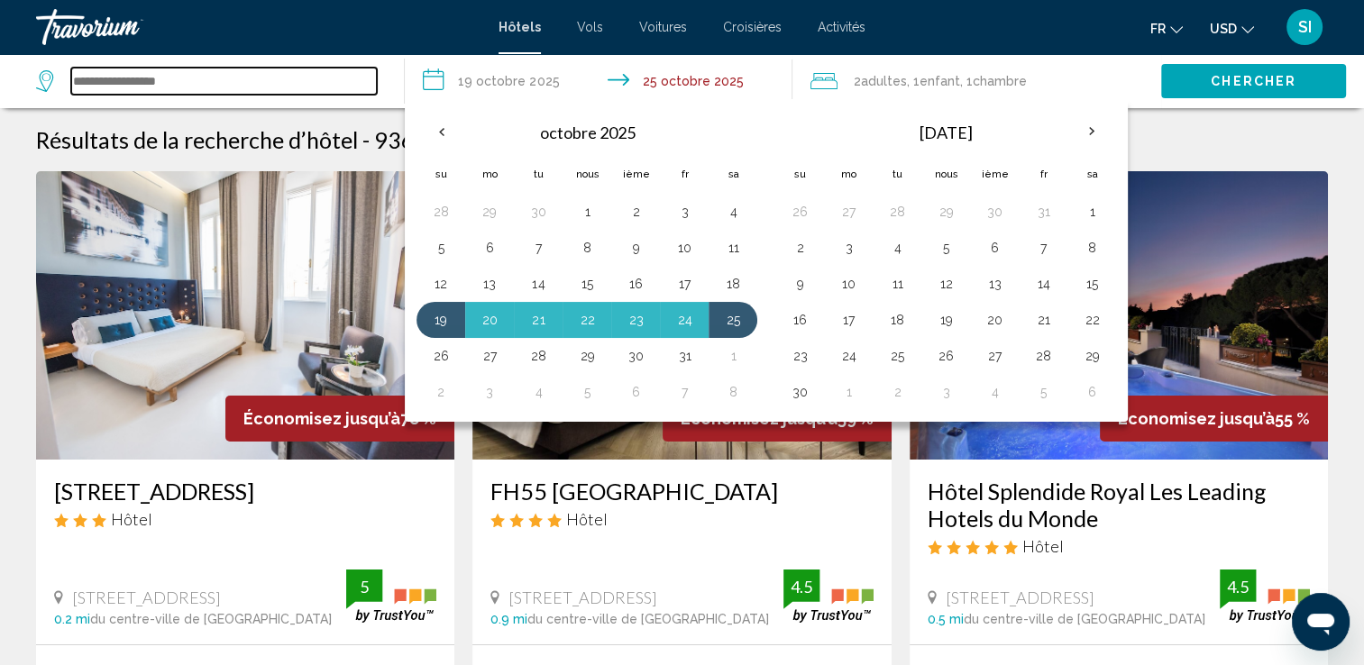
click at [222, 72] on input "Widget de recherche" at bounding box center [224, 81] width 306 height 27
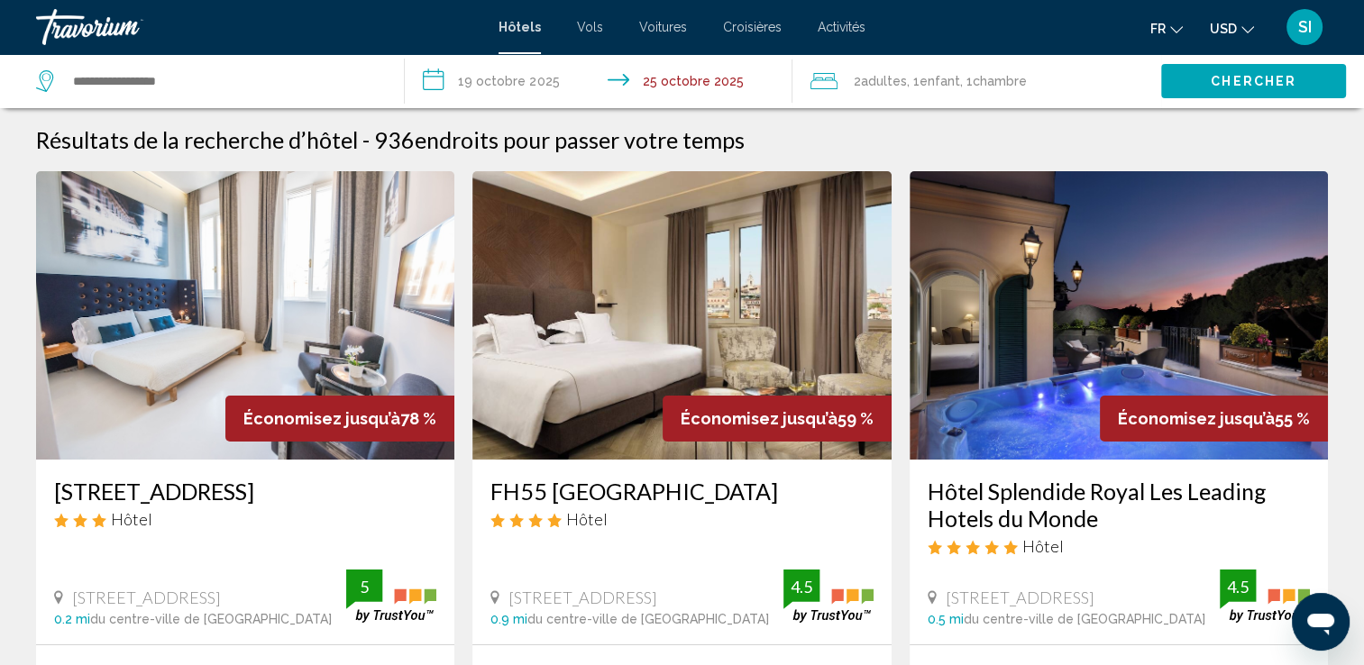
click at [1310, 27] on span "SI" at bounding box center [1305, 27] width 14 height 18
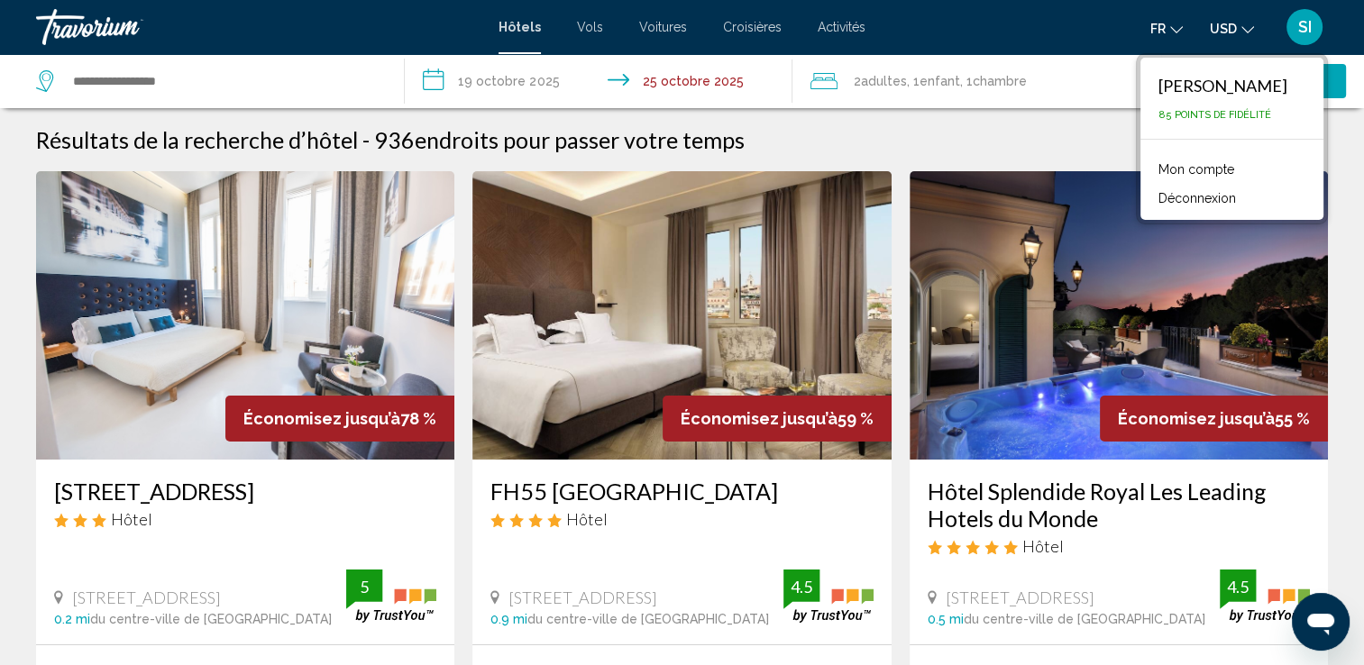
click at [171, 95] on div "Widget de recherche" at bounding box center [211, 81] width 350 height 54
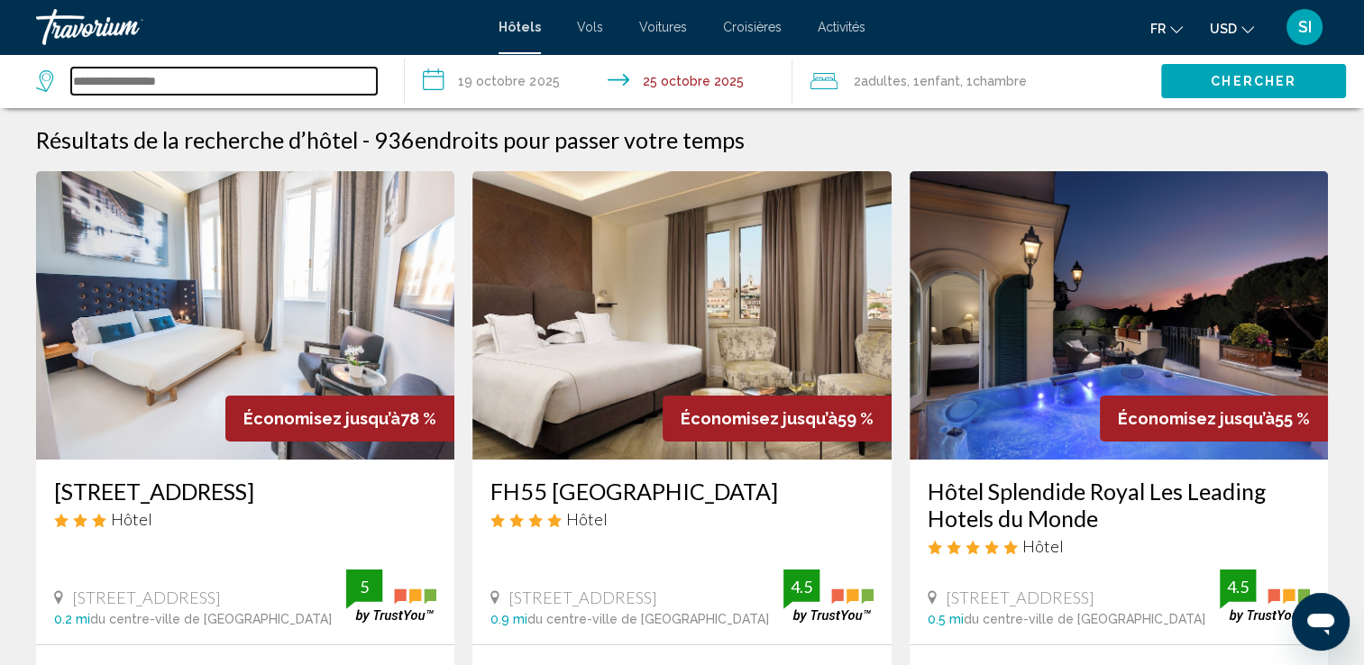
click at [150, 87] on input "Widget de recherche" at bounding box center [224, 81] width 306 height 27
type input "*"
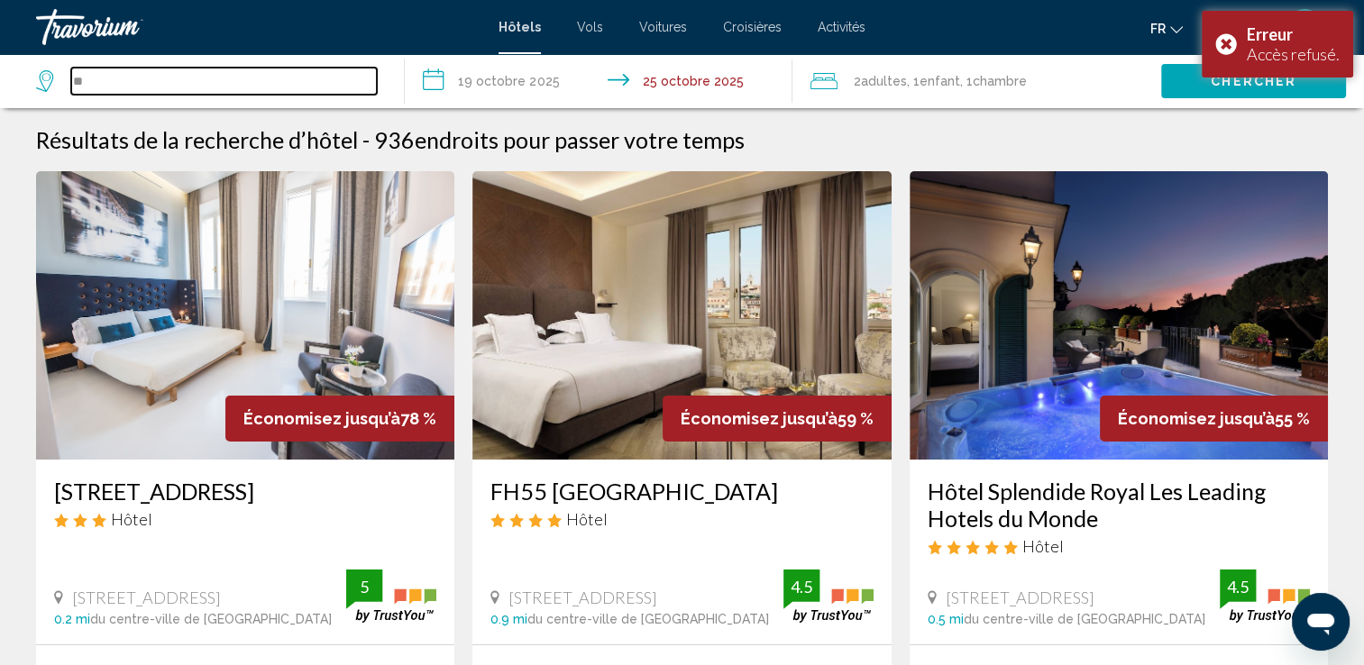
type input "*"
click at [56, 81] on icon "Widget de recherche" at bounding box center [47, 81] width 22 height 22
click at [50, 79] on icon "Widget de recherche" at bounding box center [47, 81] width 22 height 22
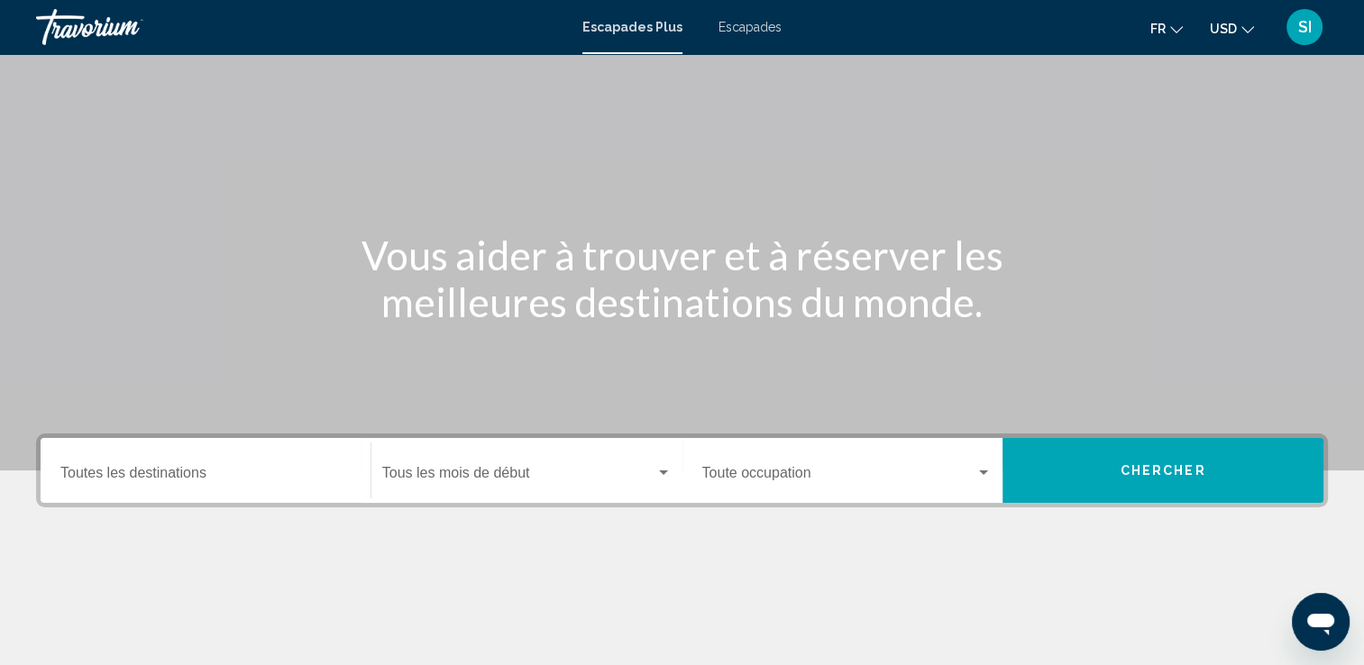
scroll to position [77, 0]
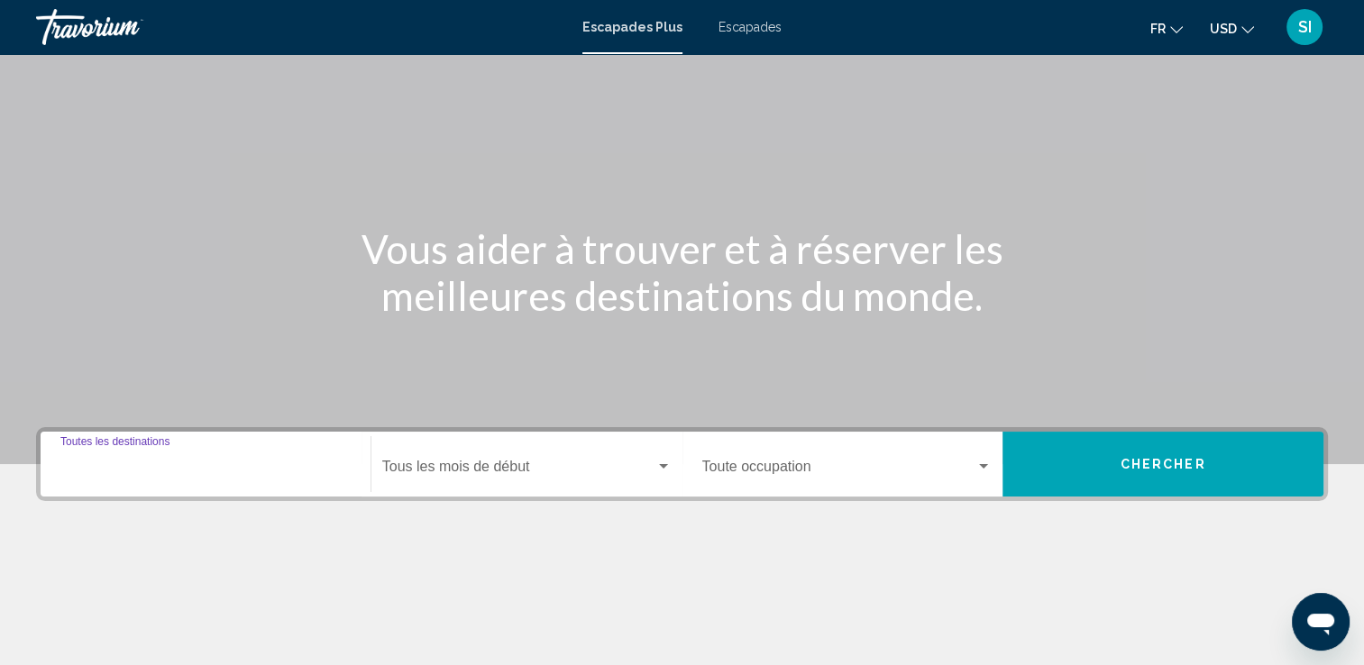
click at [116, 469] on input "Destination Toutes les destinations" at bounding box center [205, 470] width 290 height 16
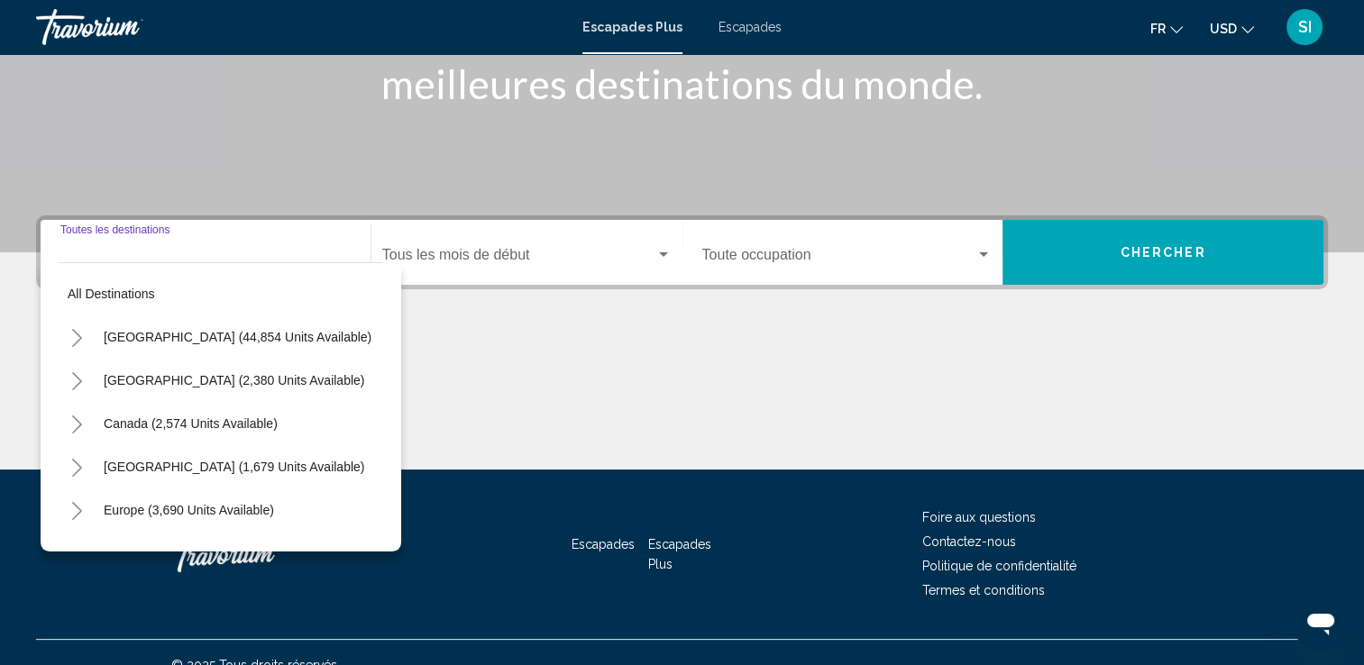
scroll to position [313, 0]
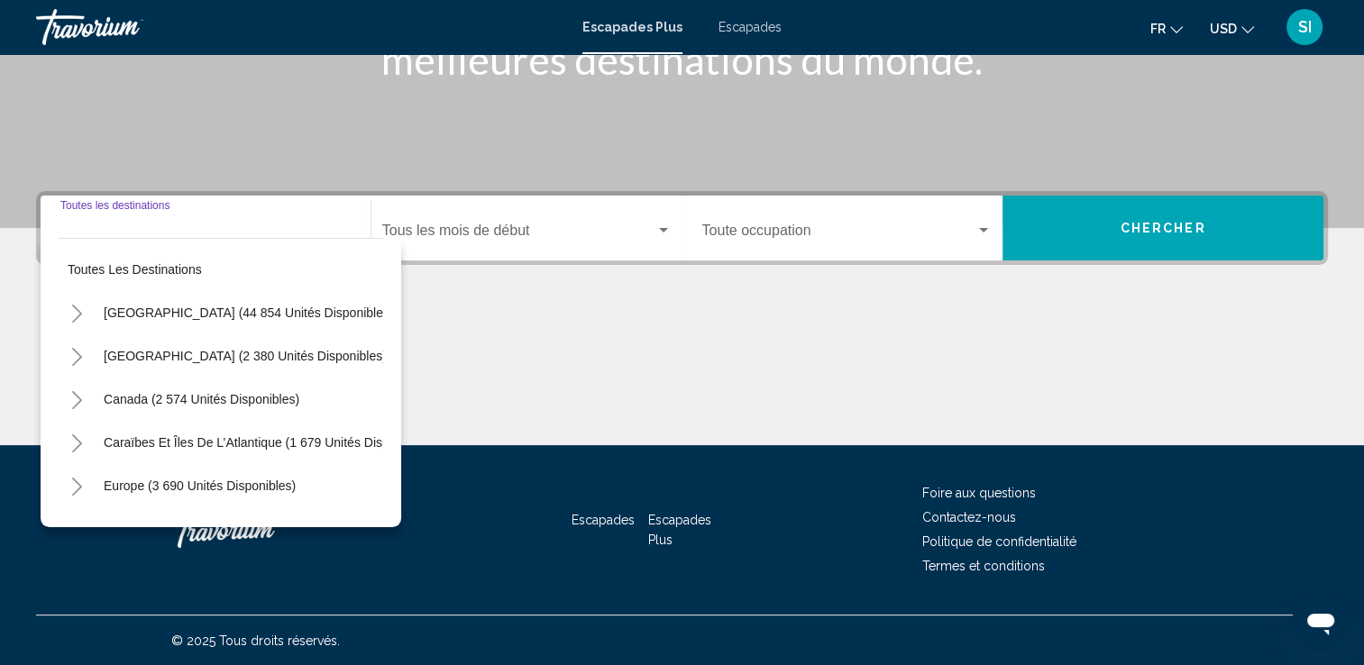
click at [484, 250] on div "Start Month Tous les mois de début" at bounding box center [526, 228] width 289 height 57
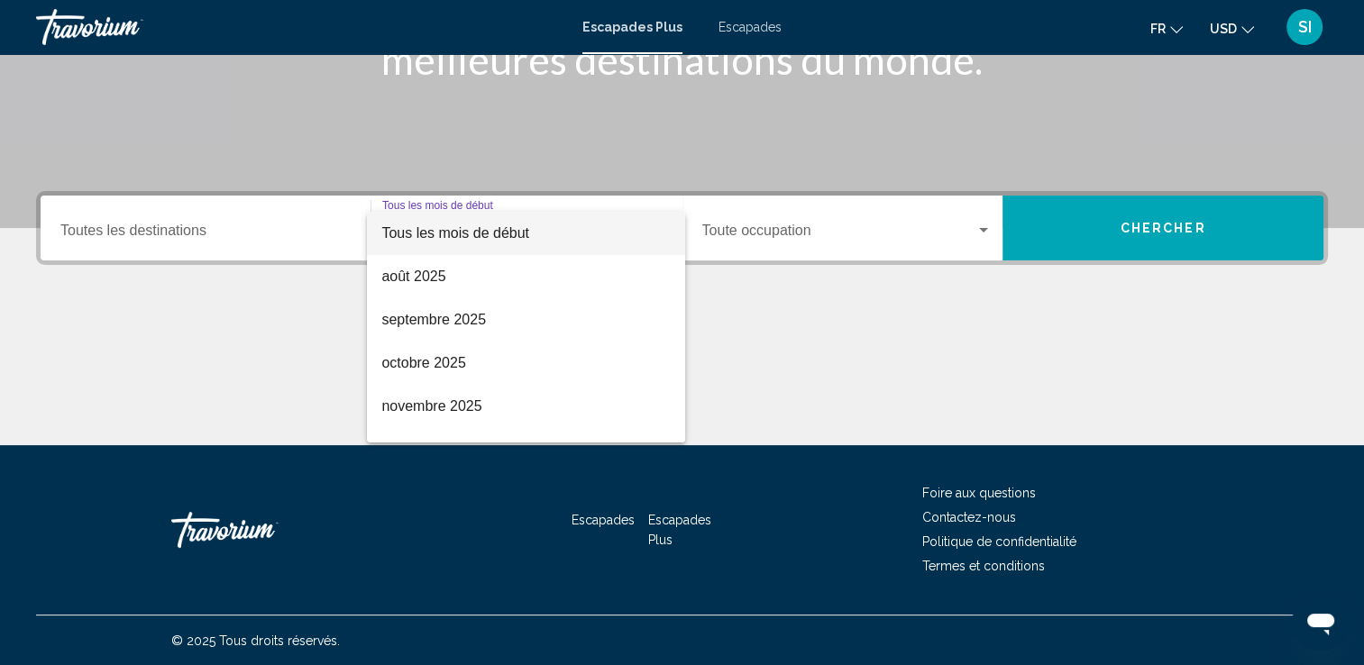
click at [225, 236] on div at bounding box center [682, 332] width 1364 height 665
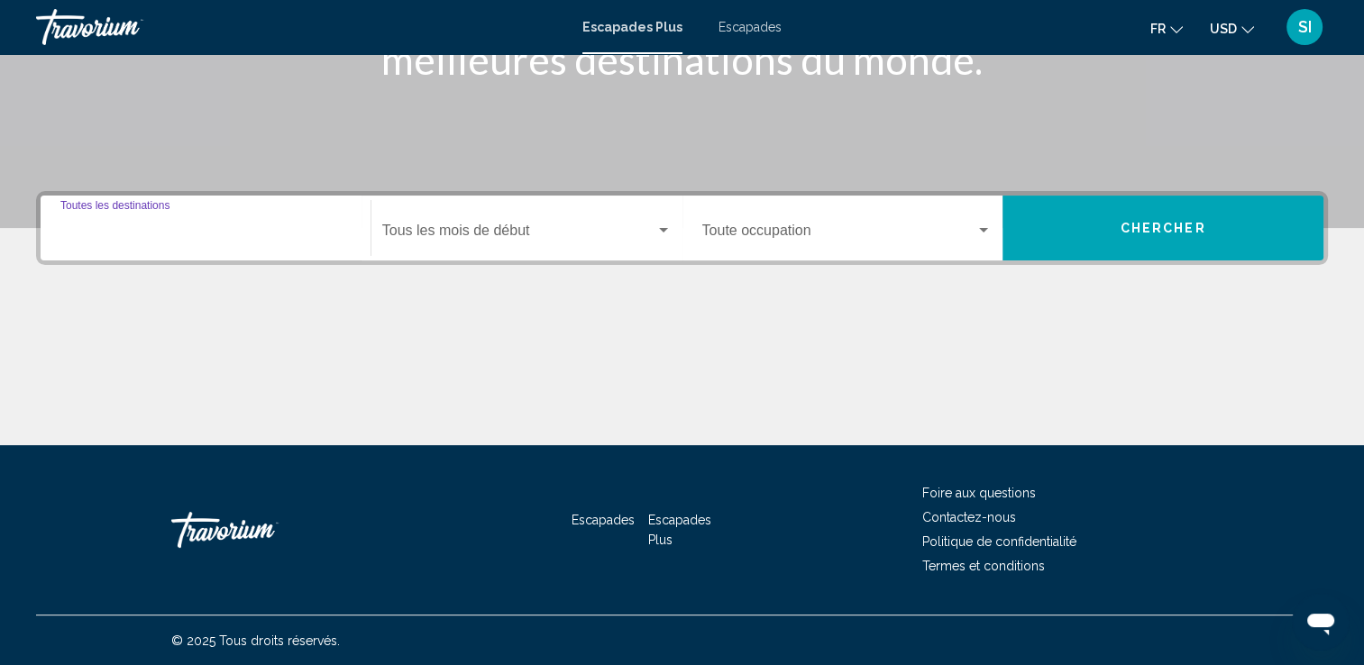
click at [225, 236] on input "Destination Toutes les destinations" at bounding box center [205, 234] width 290 height 16
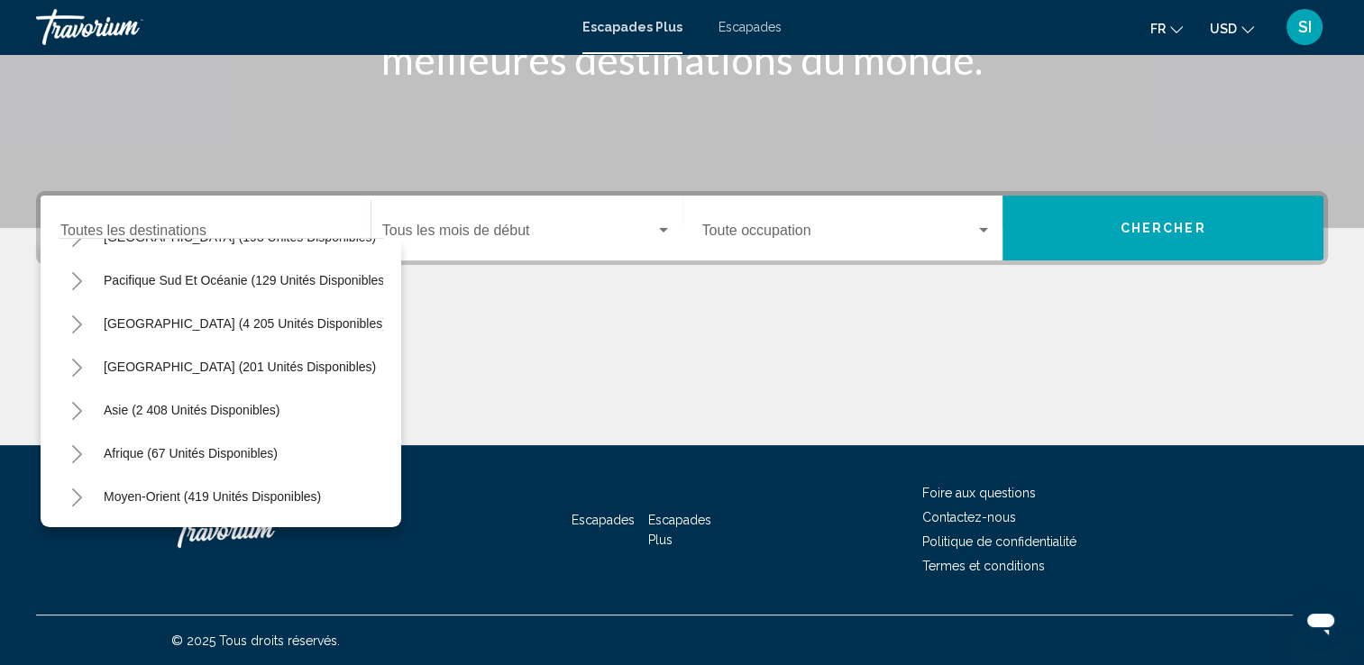
scroll to position [0, 0]
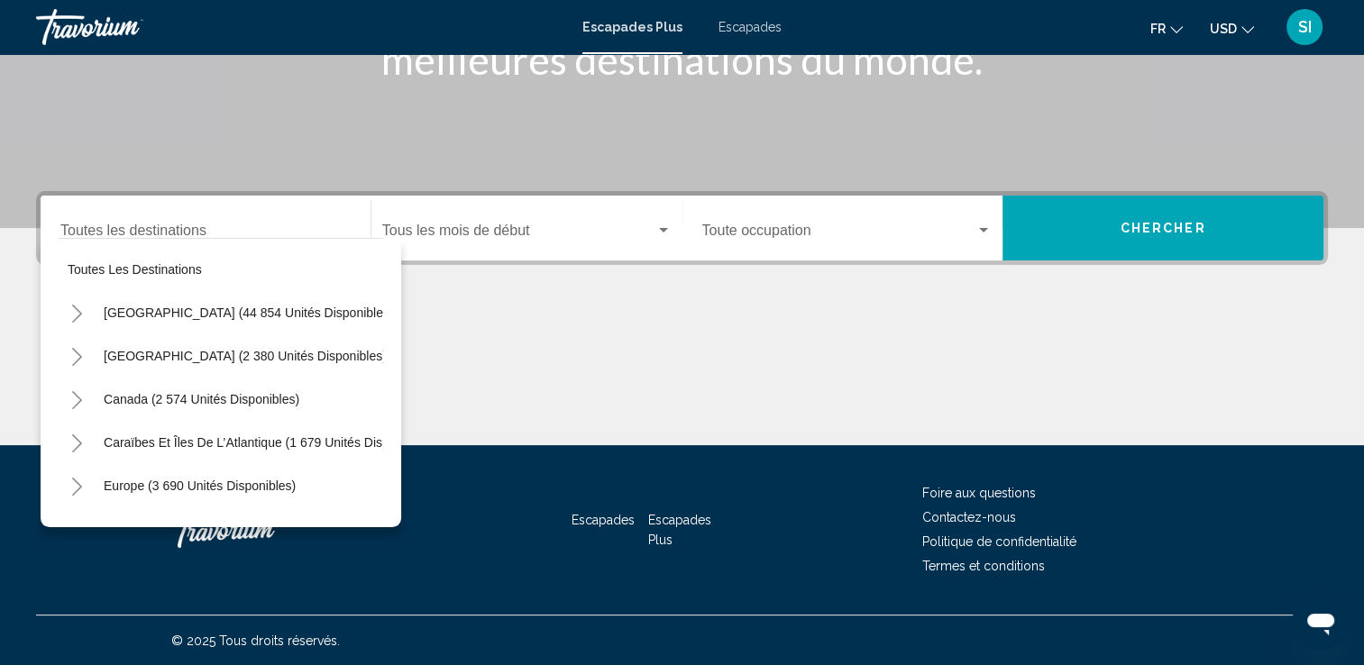
click at [146, 222] on div "Destination Toutes les destinations" at bounding box center [205, 228] width 290 height 57
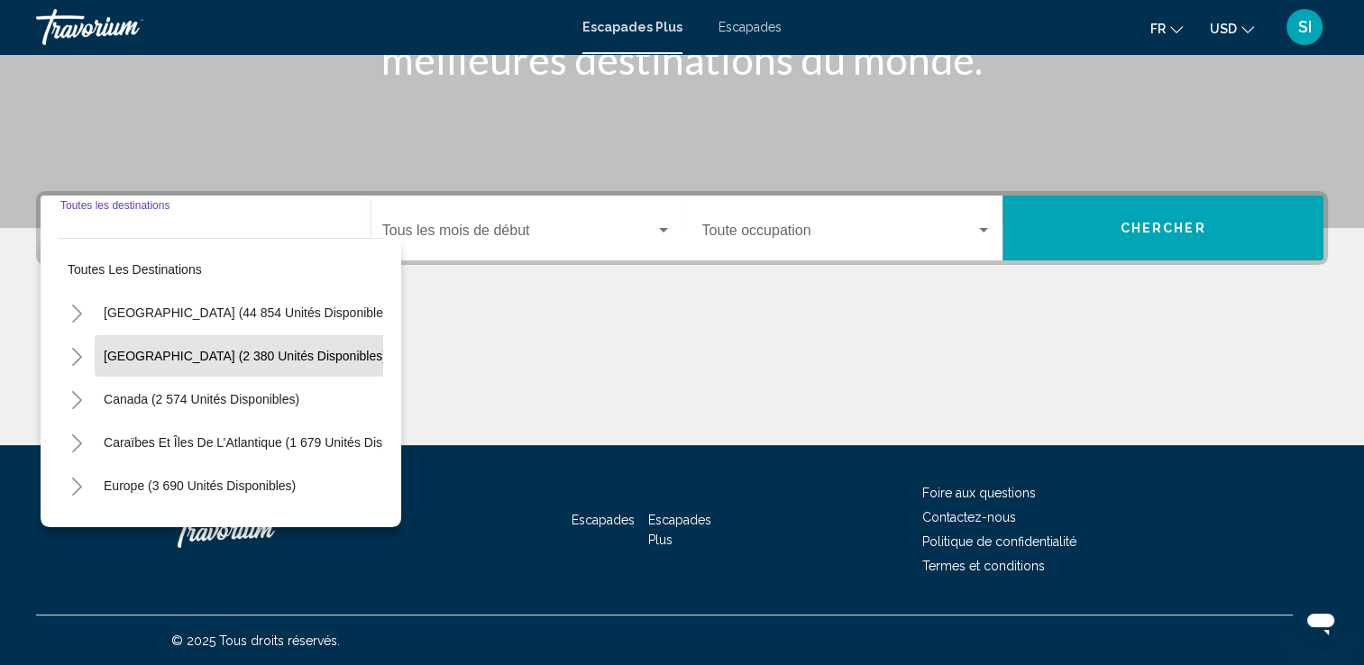
click at [141, 359] on span "Mexique (2 380 unités disponibles)" at bounding box center [245, 356] width 283 height 14
type input "**********"
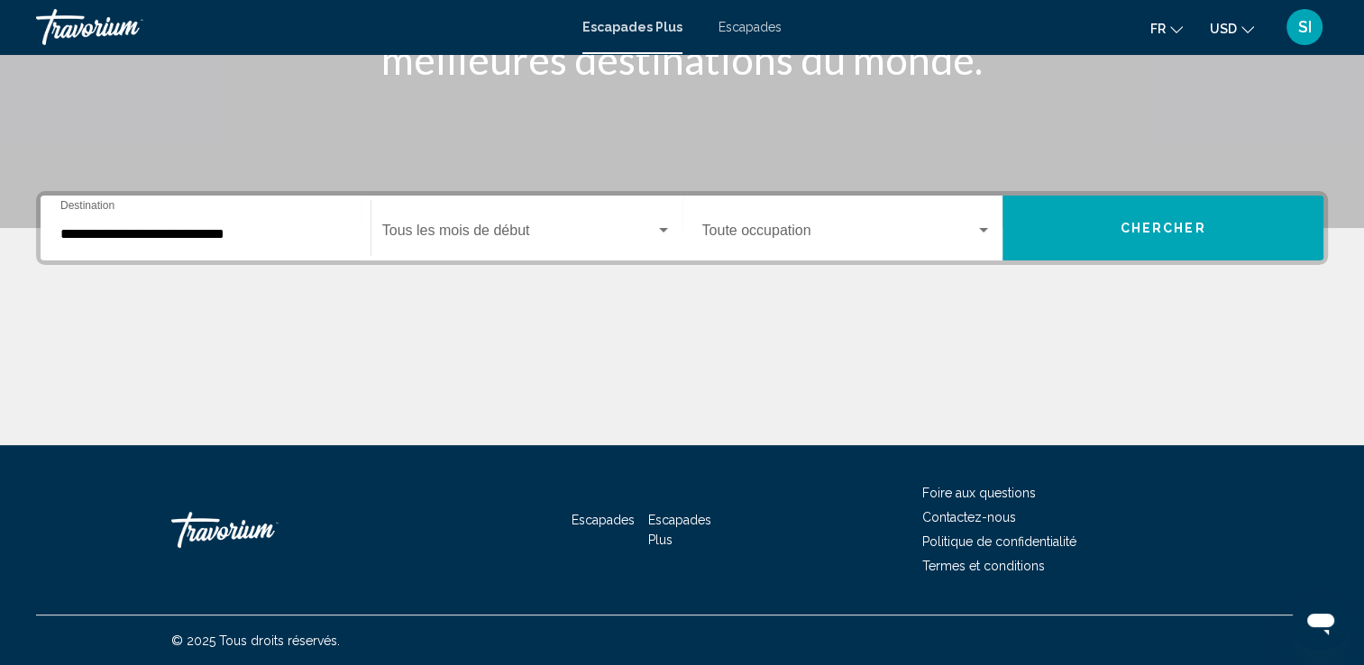
click at [519, 255] on div "Start Month Tous les mois de début" at bounding box center [526, 228] width 289 height 57
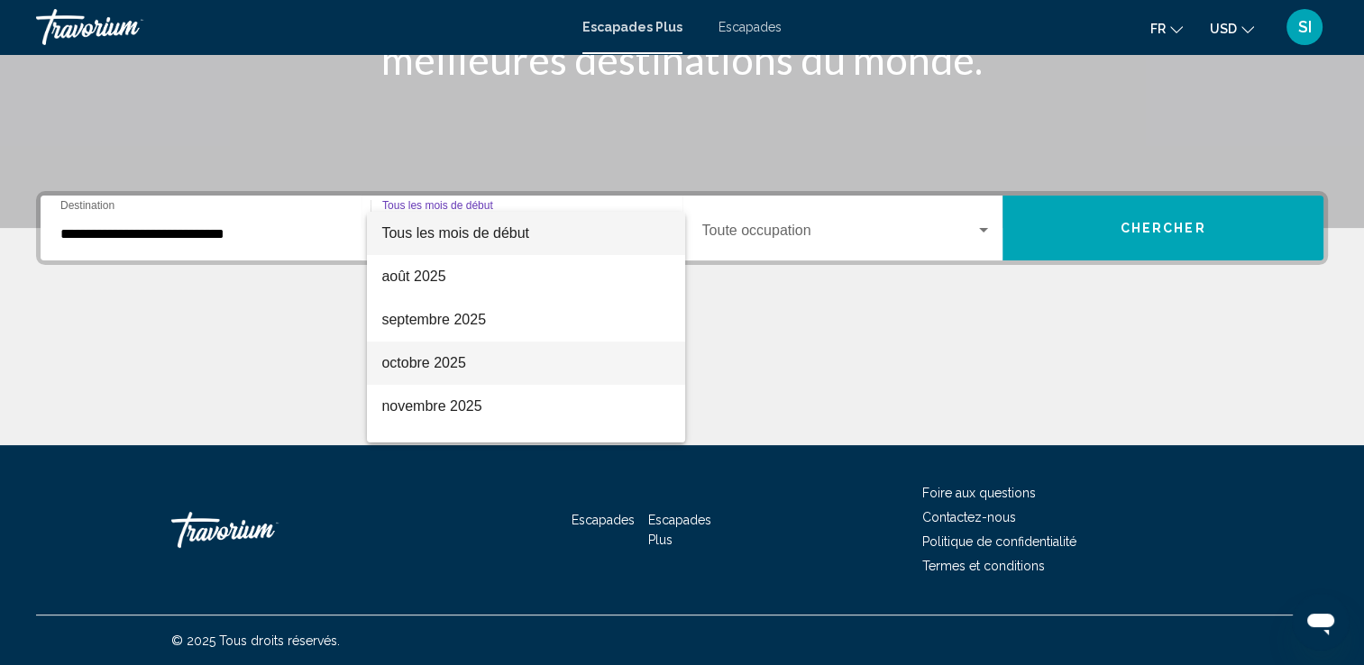
click at [543, 377] on span "octobre 2025" at bounding box center [525, 363] width 289 height 43
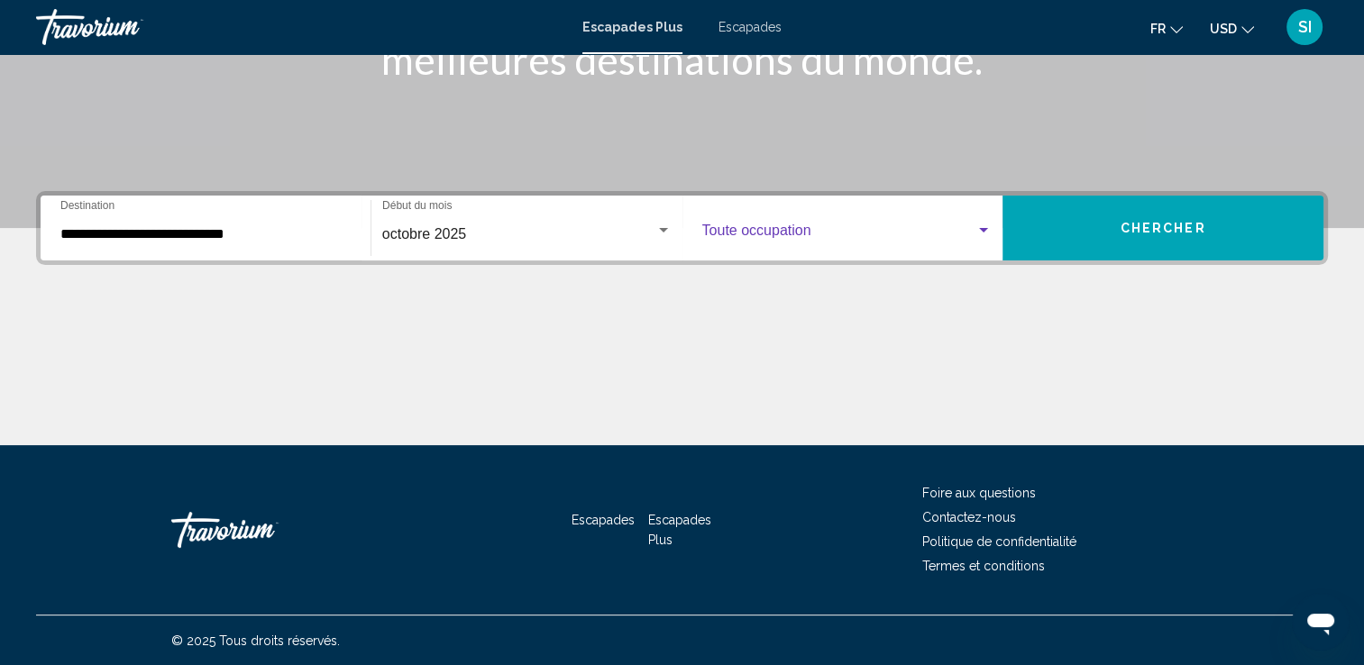
click at [750, 233] on span "Widget de recherche" at bounding box center [839, 234] width 274 height 16
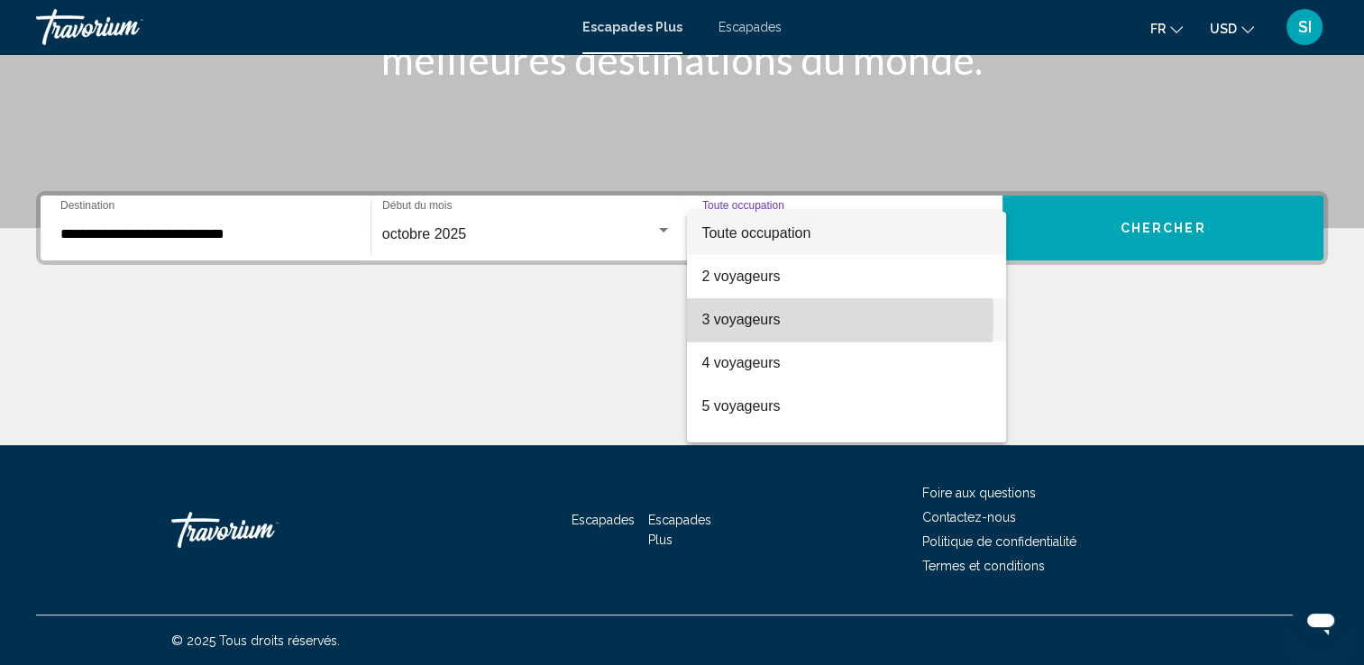
click at [759, 319] on font "3 voyageurs" at bounding box center [740, 319] width 78 height 15
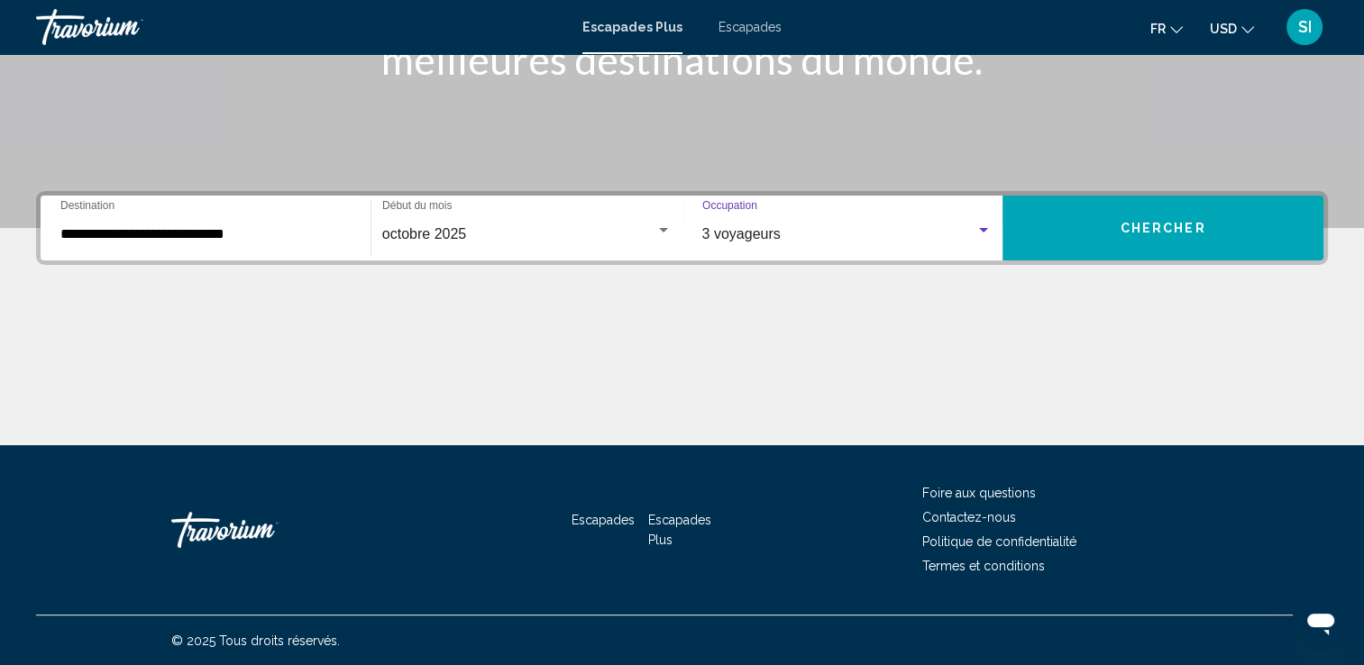
click at [1077, 233] on button "Chercher" at bounding box center [1162, 228] width 321 height 65
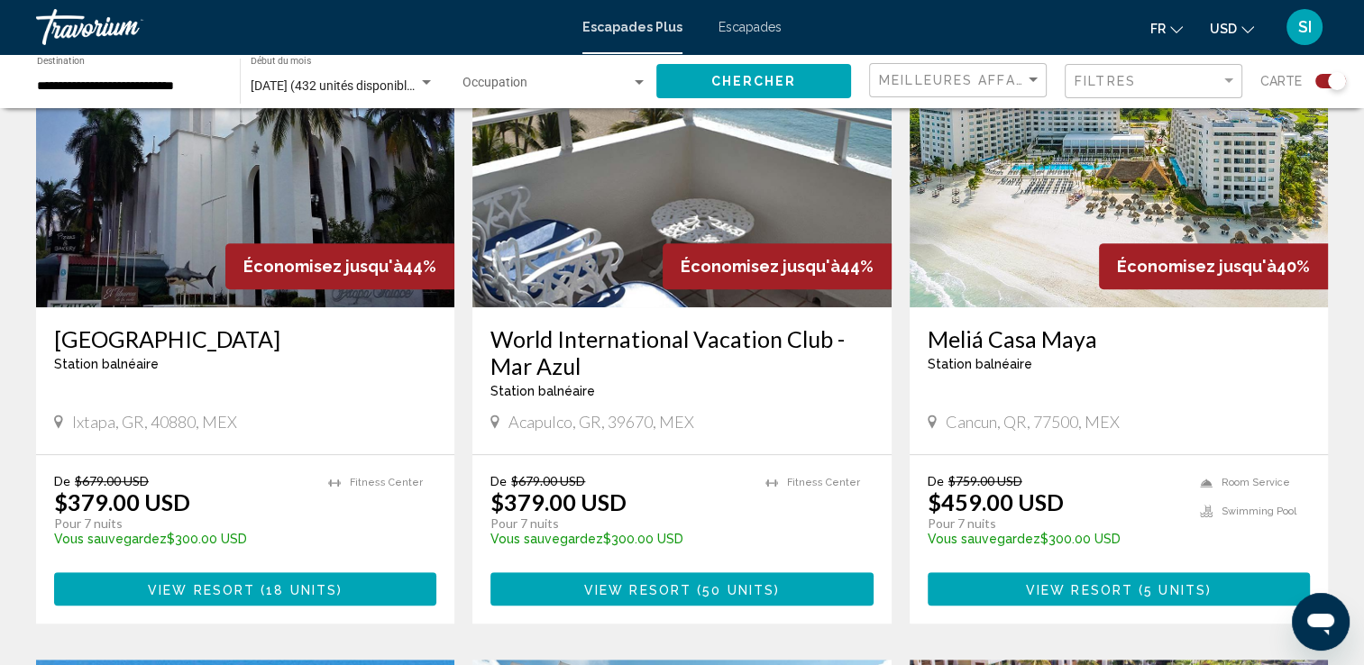
scroll to position [721, 0]
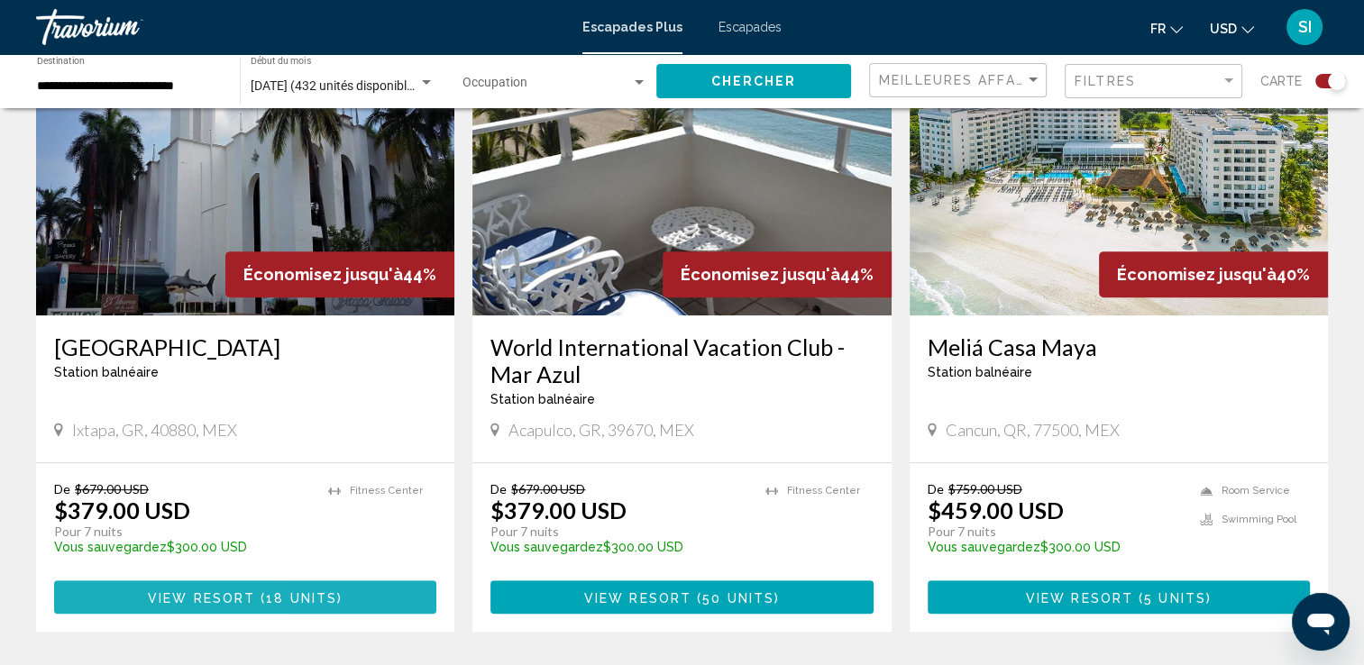
click at [329, 600] on span "18 units" at bounding box center [301, 597] width 71 height 14
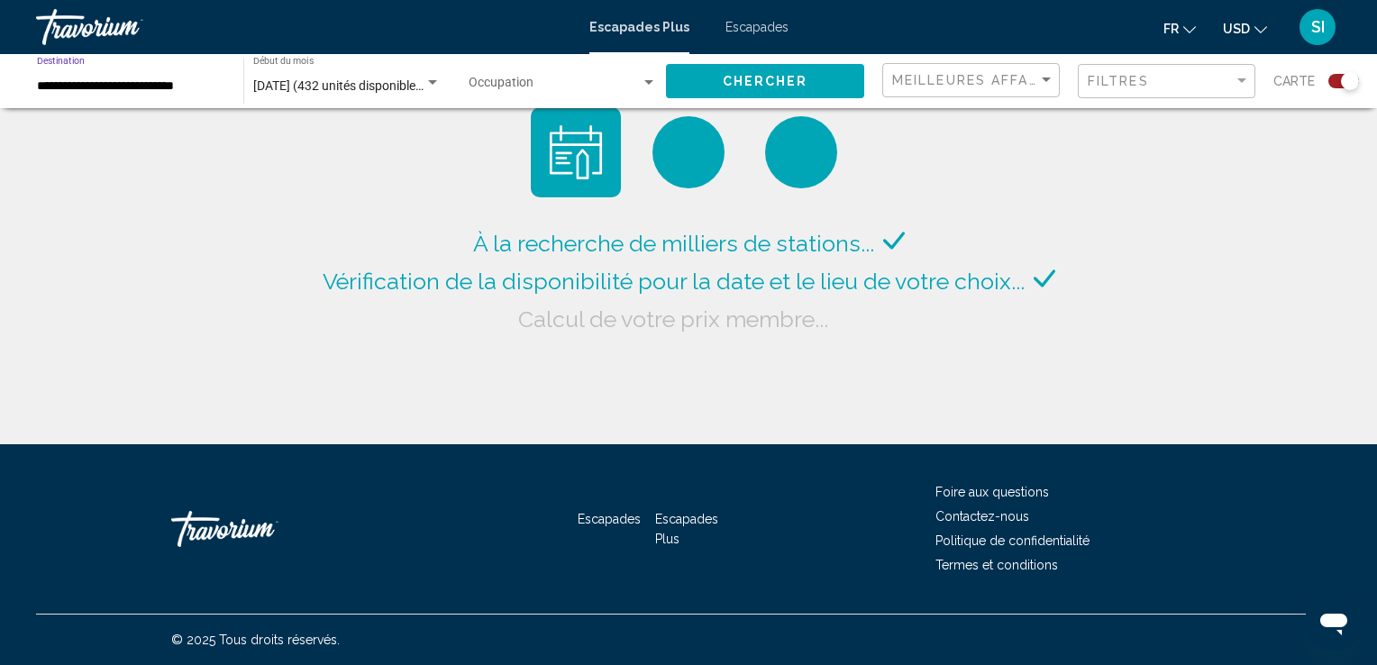
click at [116, 87] on input "**********" at bounding box center [131, 86] width 188 height 14
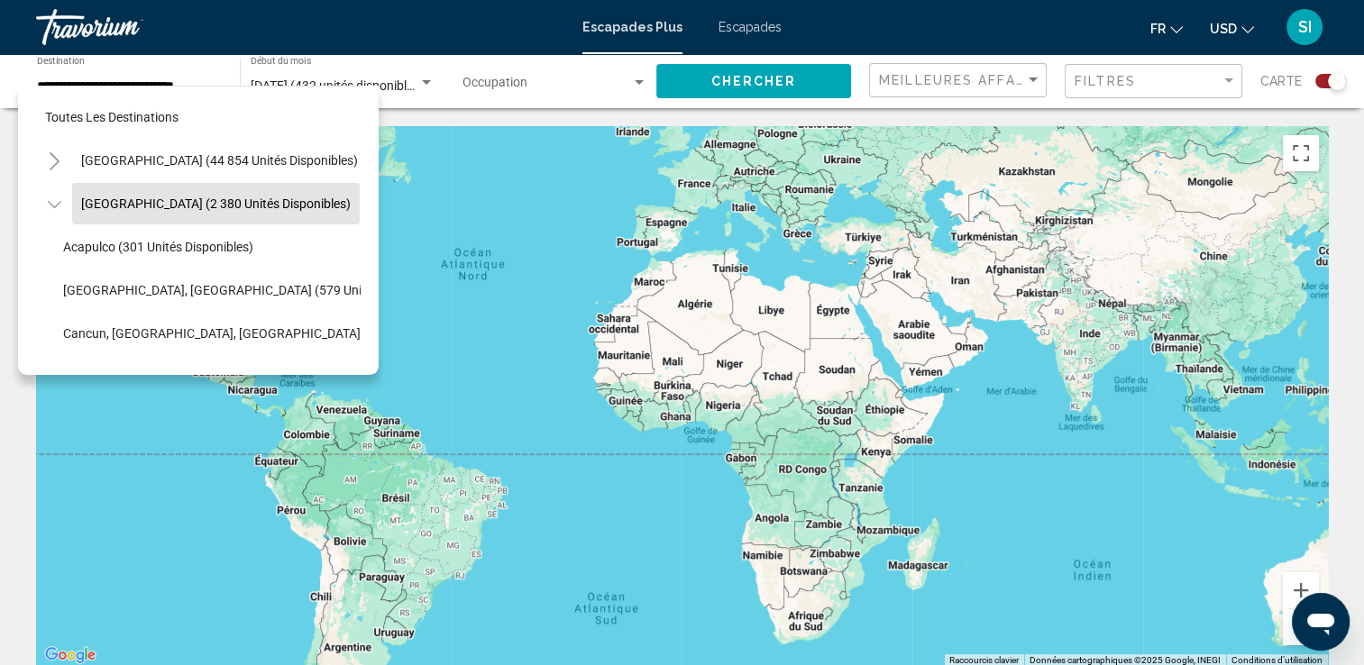
drag, startPoint x: 619, startPoint y: 528, endPoint x: 464, endPoint y: 422, distance: 188.0
click at [464, 422] on div "Pour activer le glissement avec le clavier, appuyez sur Alt+Entrée. Une fois ce…" at bounding box center [682, 396] width 1292 height 541
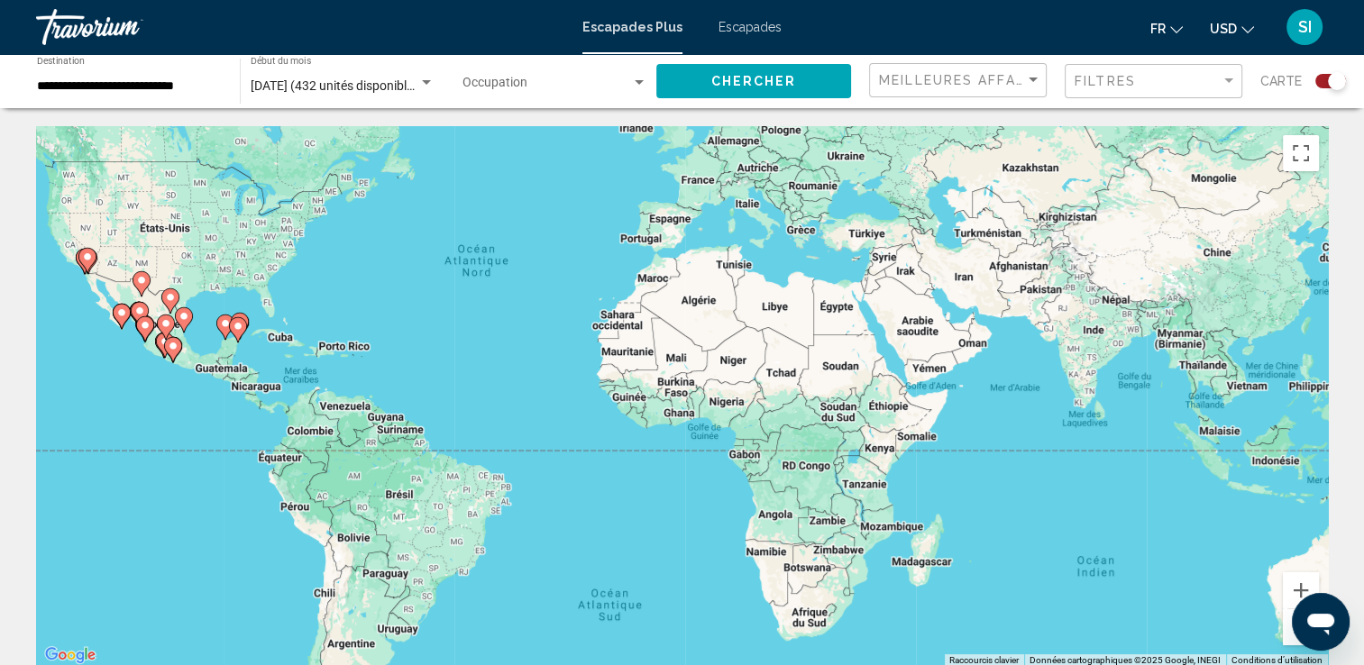
drag, startPoint x: 718, startPoint y: 488, endPoint x: 700, endPoint y: 512, distance: 30.3
click at [700, 512] on div "Pour activer le glissement avec le clavier, appuyez sur Alt+Entrée. Une fois ce…" at bounding box center [682, 396] width 1292 height 541
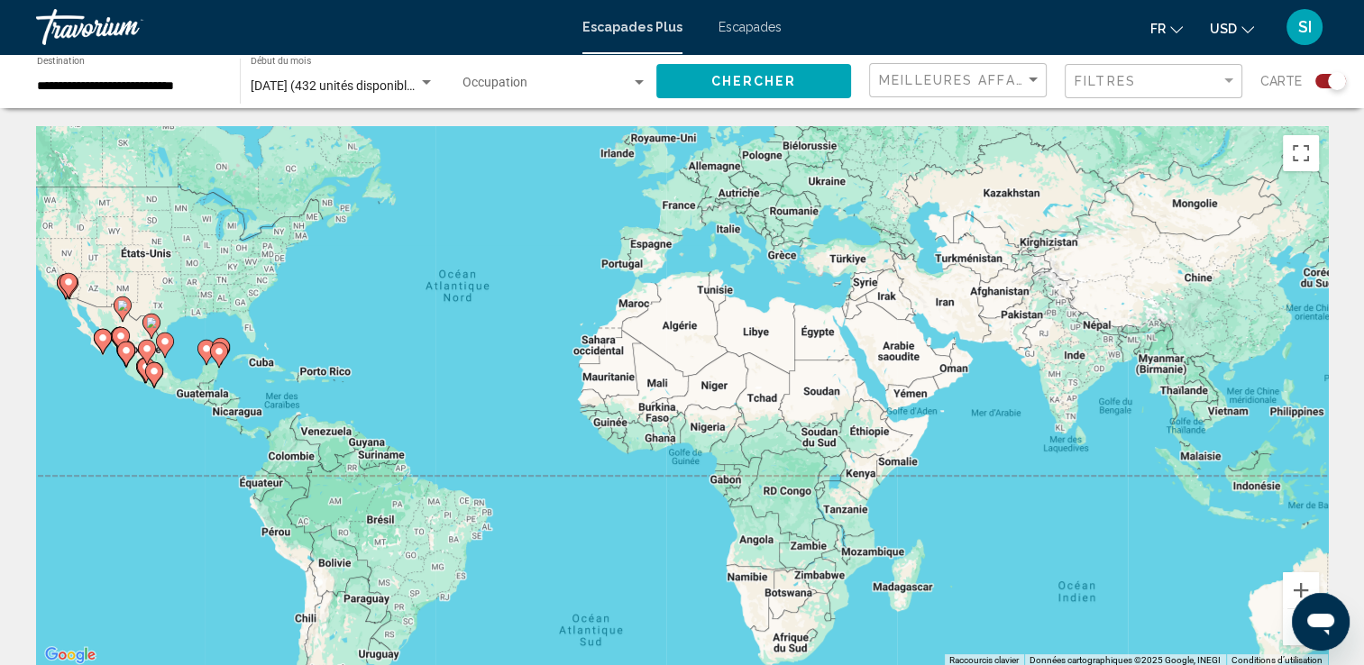
click at [621, 265] on div "Pour activer le glissement avec le clavier, appuyez sur Alt+Entrée. Une fois ce…" at bounding box center [682, 396] width 1292 height 541
click at [620, 268] on div "Pour activer le glissement avec le clavier, appuyez sur Alt+Entrée. Une fois ce…" at bounding box center [682, 396] width 1292 height 541
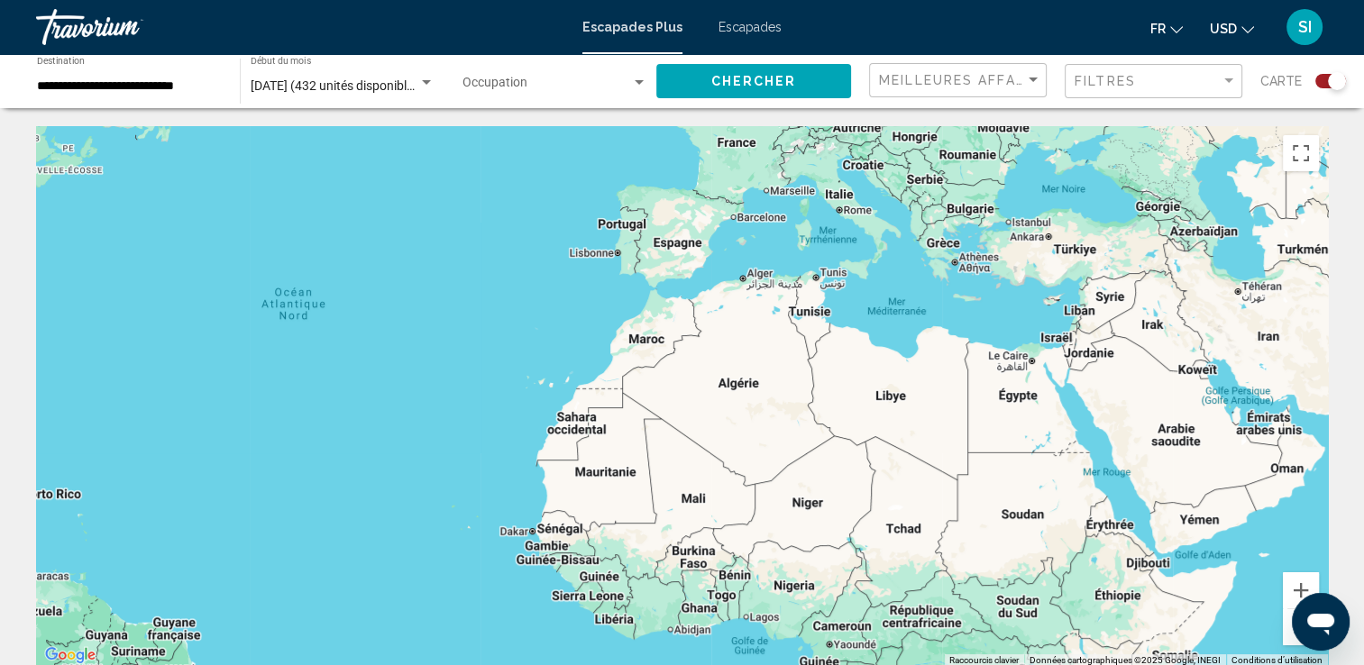
click at [619, 269] on div "Contenu principal" at bounding box center [682, 396] width 1292 height 541
click at [619, 268] on div "Contenu principal" at bounding box center [682, 396] width 1292 height 541
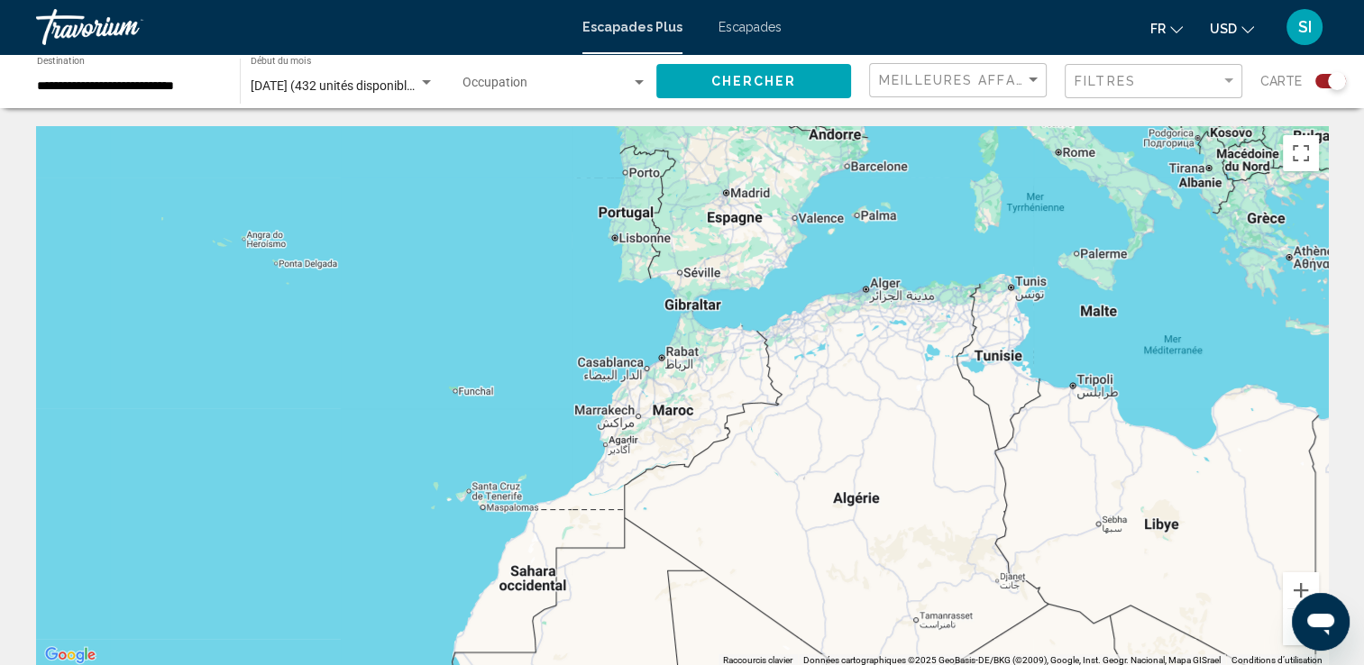
click at [671, 275] on div "Contenu principal" at bounding box center [682, 396] width 1292 height 541
click at [638, 251] on div "Contenu principal" at bounding box center [682, 396] width 1292 height 541
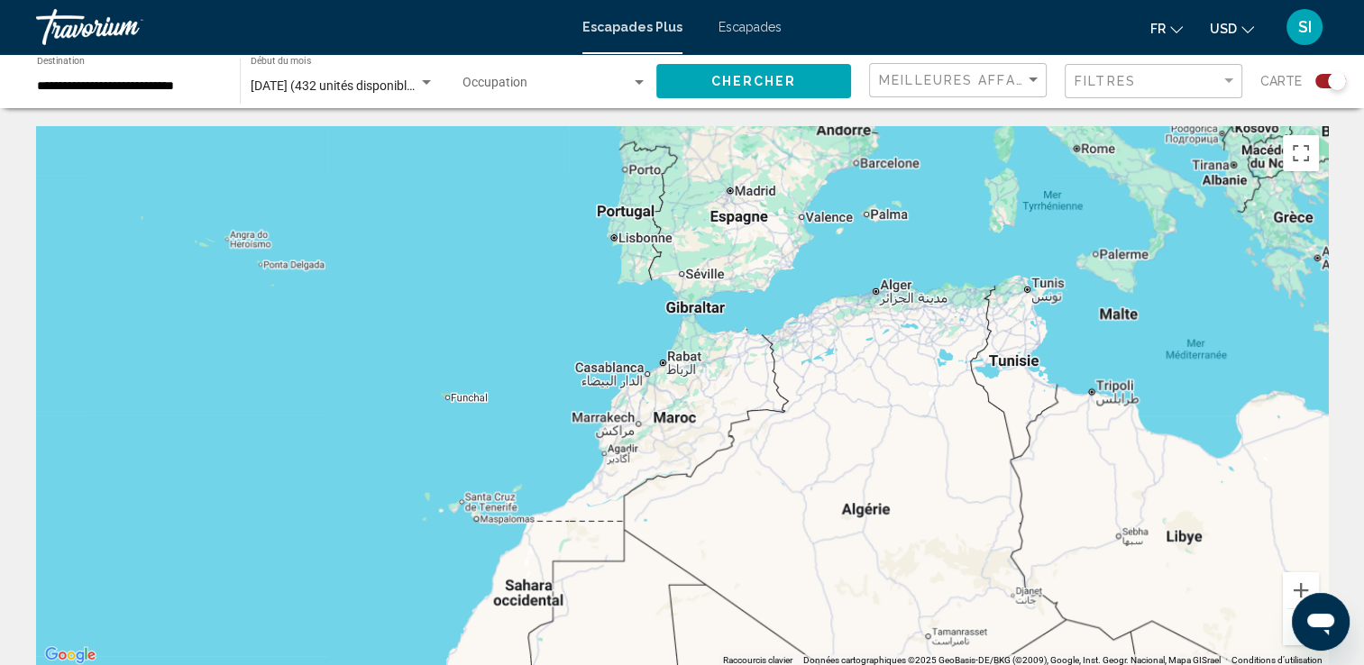
click at [638, 251] on div "Contenu principal" at bounding box center [682, 396] width 1292 height 541
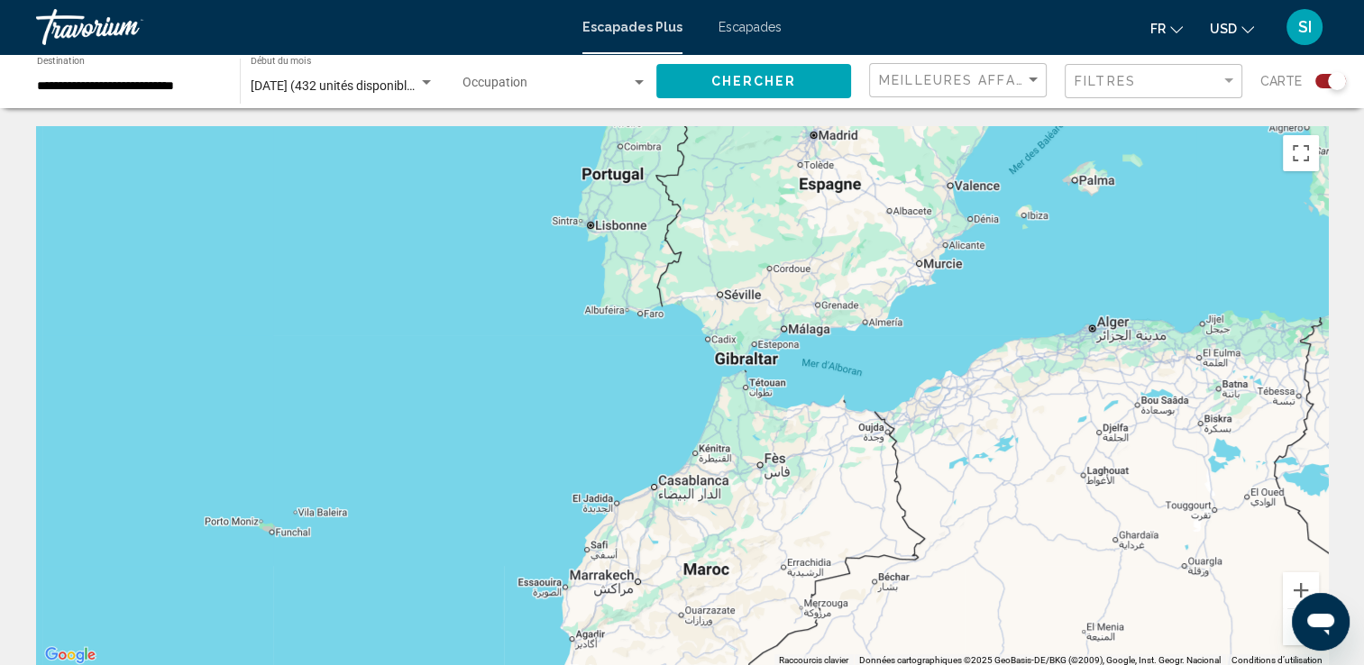
click at [627, 244] on div "Contenu principal" at bounding box center [682, 396] width 1292 height 541
click at [611, 230] on div "Contenu principal" at bounding box center [682, 396] width 1292 height 541
click at [611, 240] on div "Contenu principal" at bounding box center [682, 396] width 1292 height 541
click at [632, 306] on div "Contenu principal" at bounding box center [682, 396] width 1292 height 541
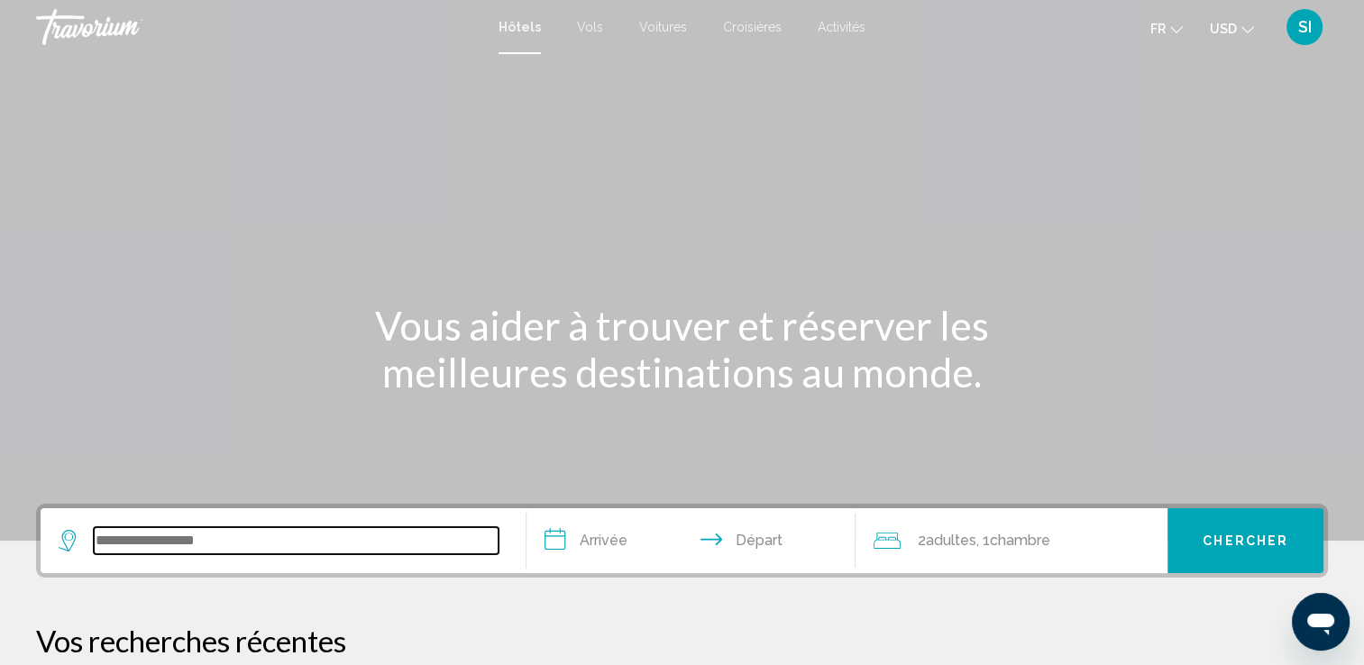
click at [415, 551] on input "Widget de recherche" at bounding box center [296, 540] width 405 height 27
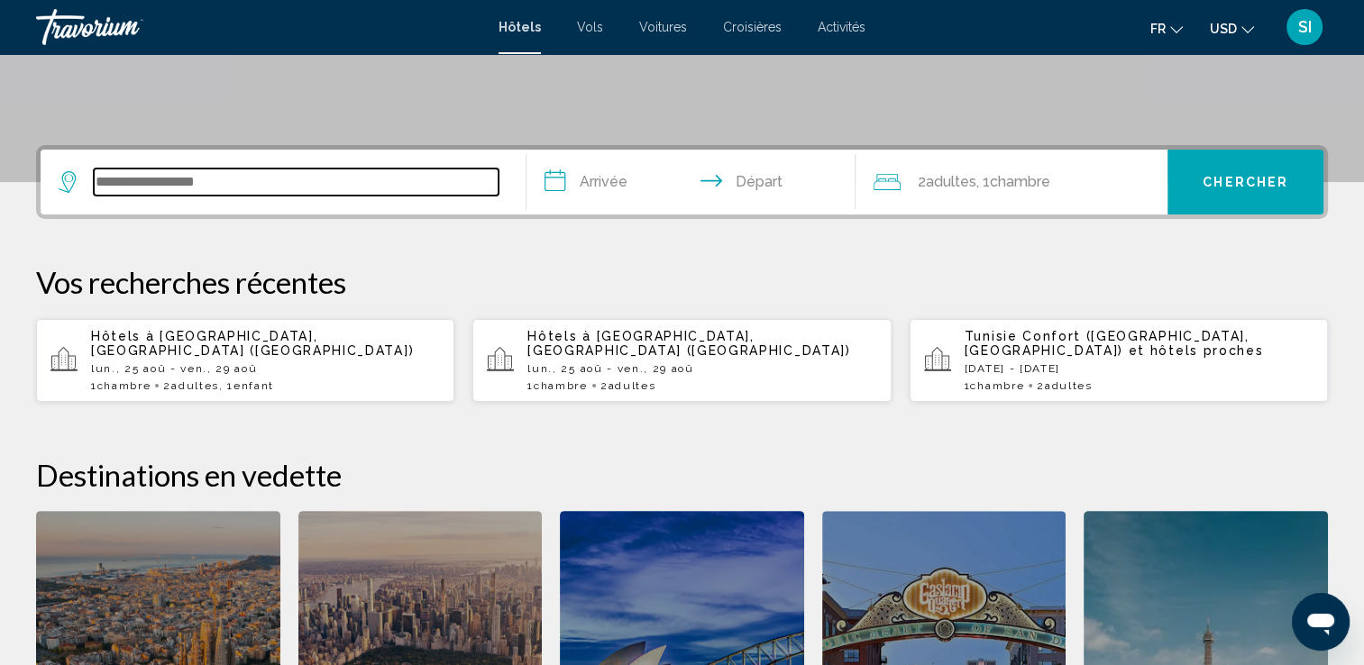
scroll to position [343, 0]
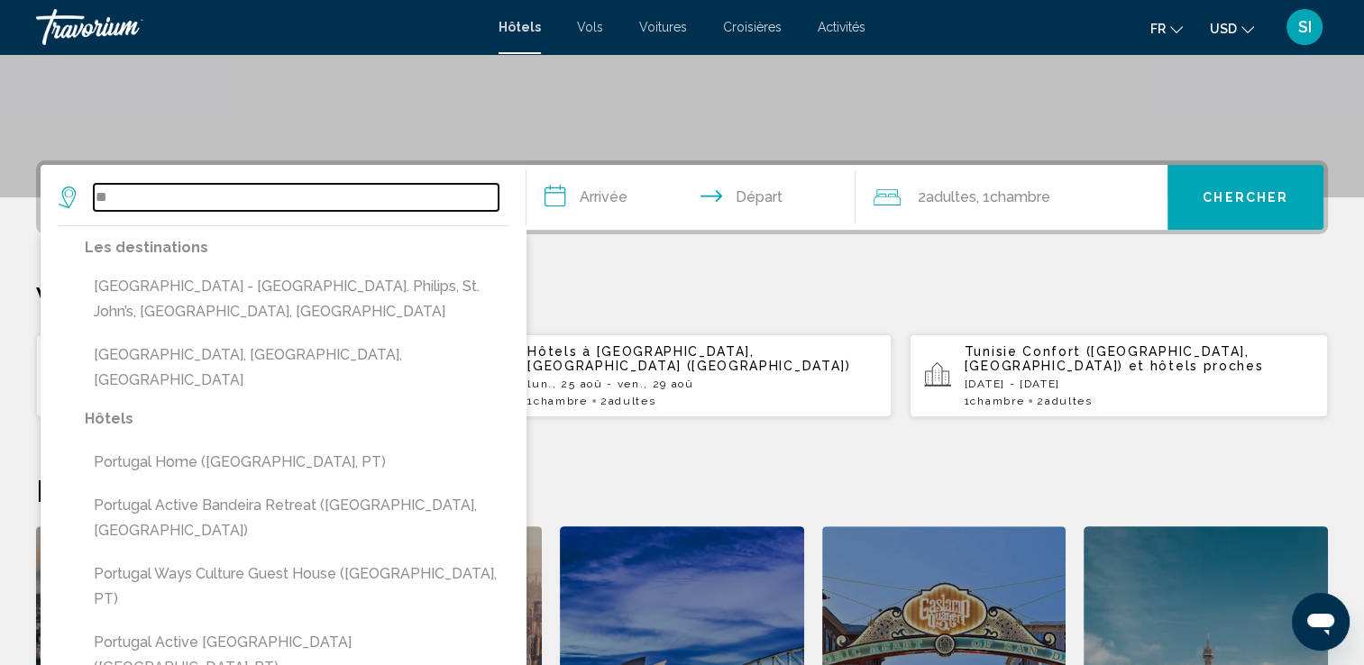
type input "*"
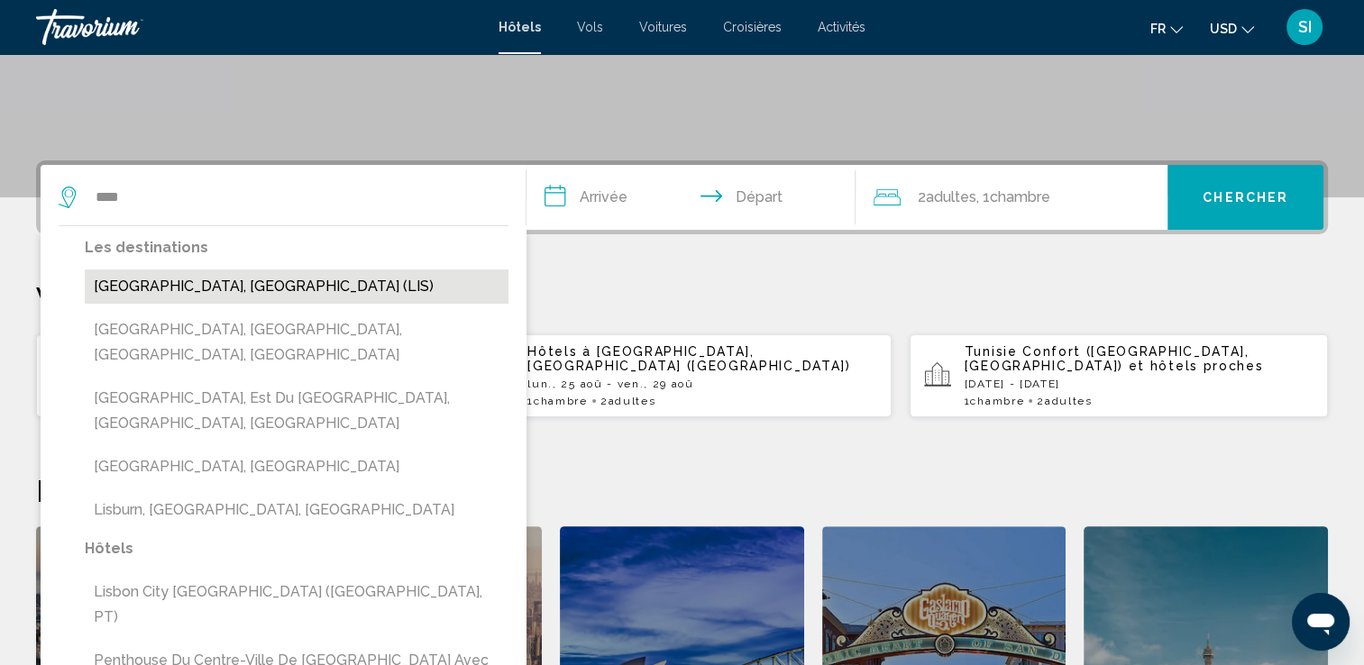
click at [245, 283] on button "[GEOGRAPHIC_DATA], [GEOGRAPHIC_DATA] (LIS)" at bounding box center [297, 287] width 424 height 34
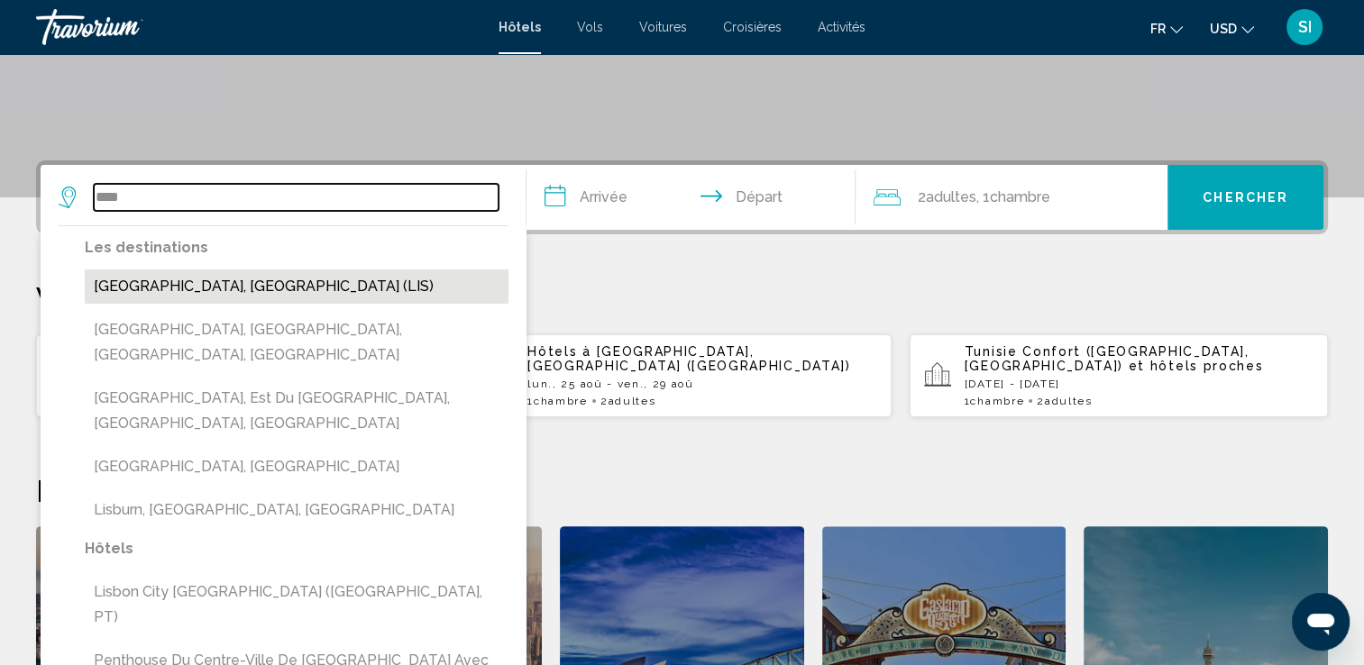
type input "**********"
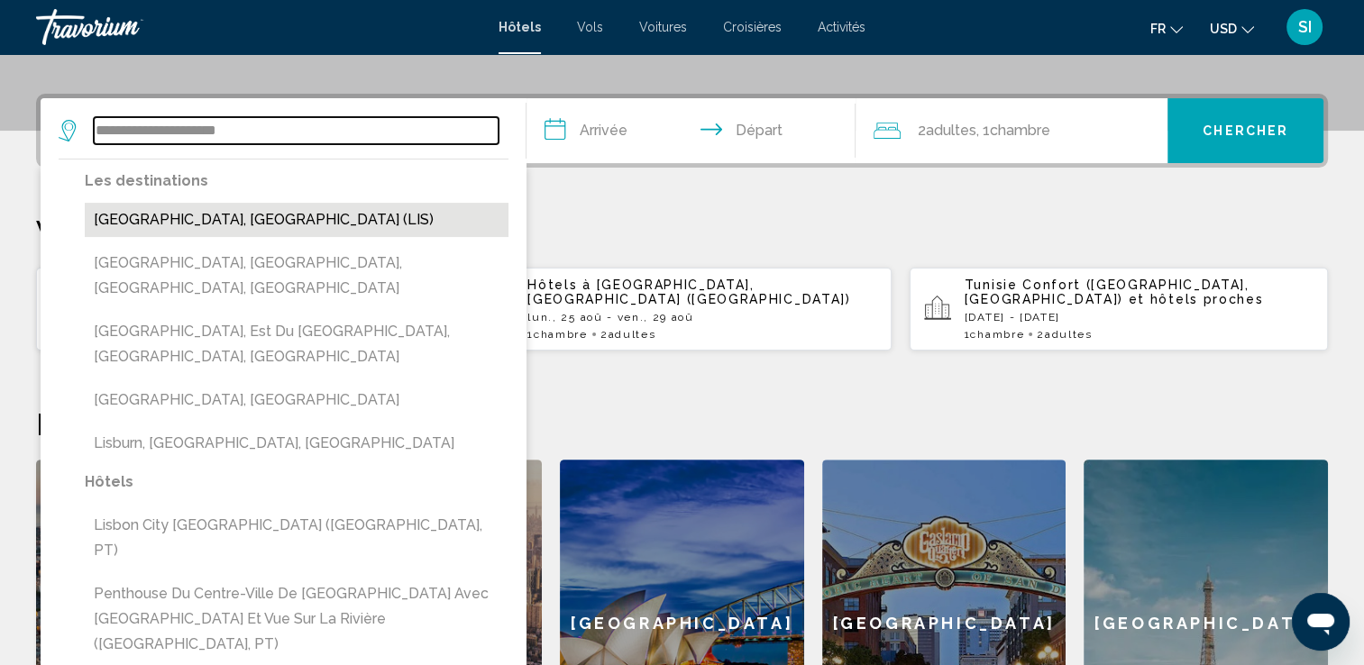
scroll to position [444, 0]
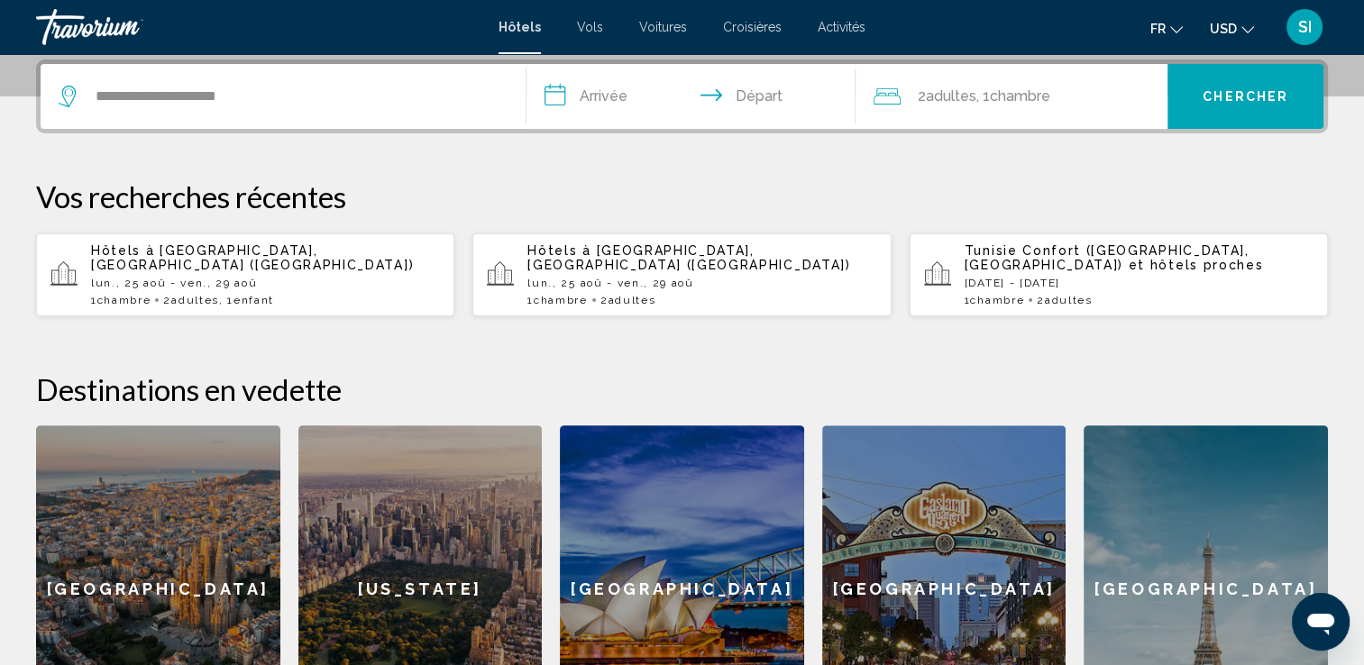
click at [1228, 105] on button "Chercher" at bounding box center [1245, 96] width 156 height 65
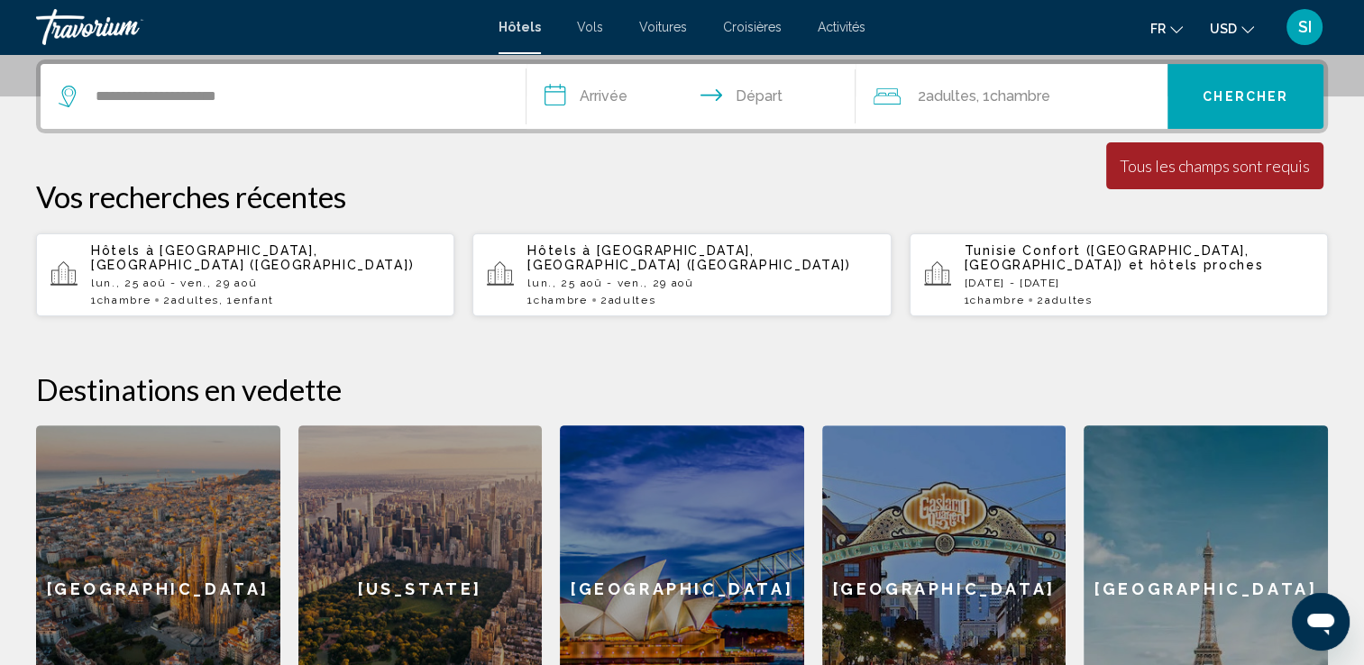
click at [583, 102] on input "**********" at bounding box center [694, 99] width 337 height 70
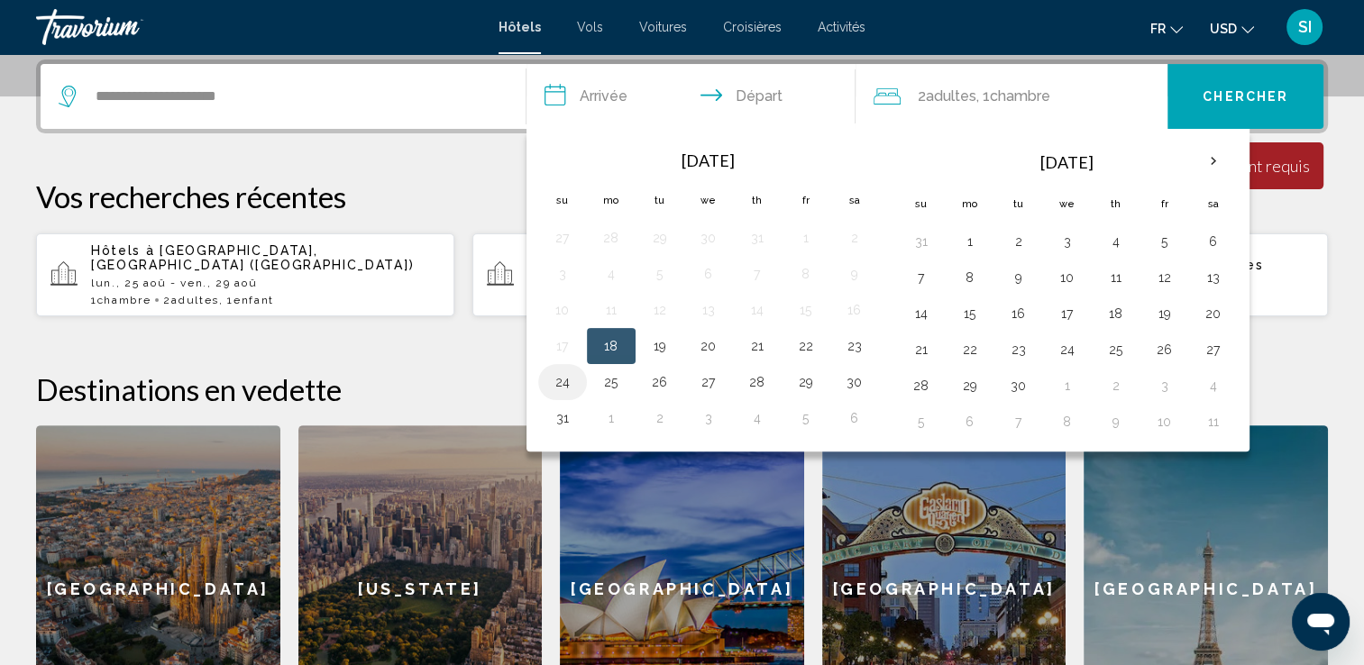
click at [556, 377] on button "24" at bounding box center [562, 382] width 29 height 25
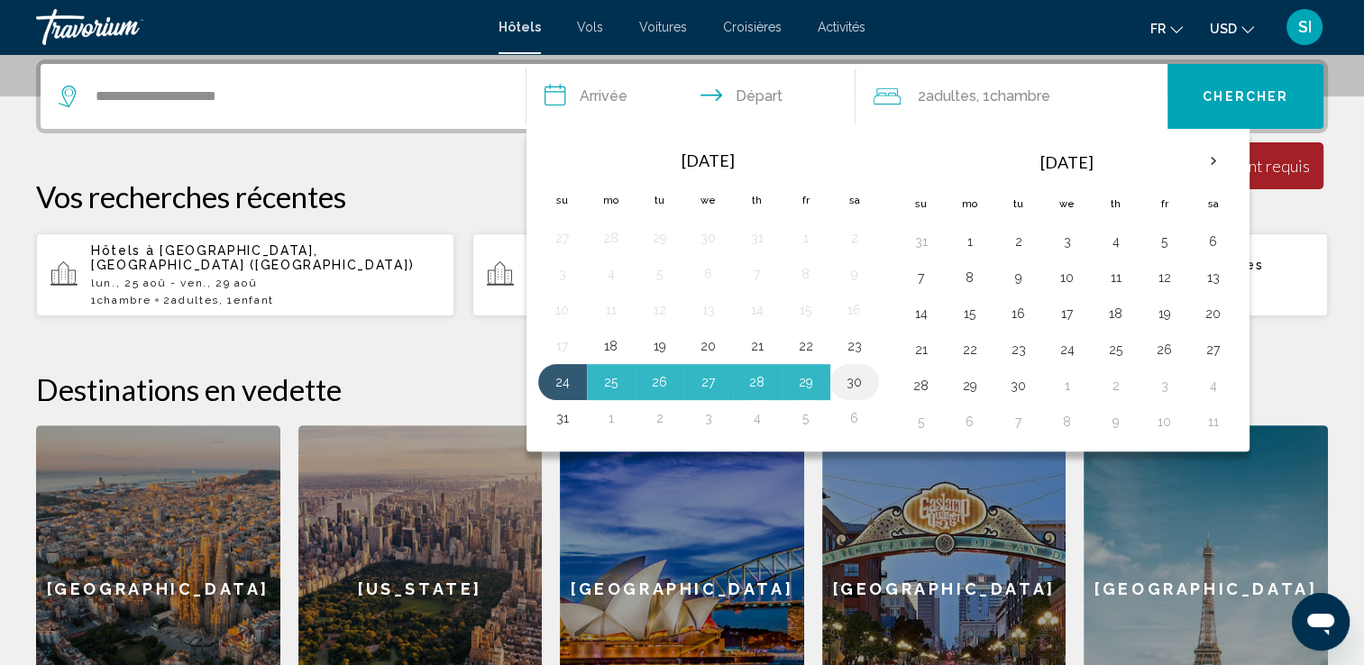
click at [847, 380] on button "30" at bounding box center [854, 382] width 29 height 25
type input "**********"
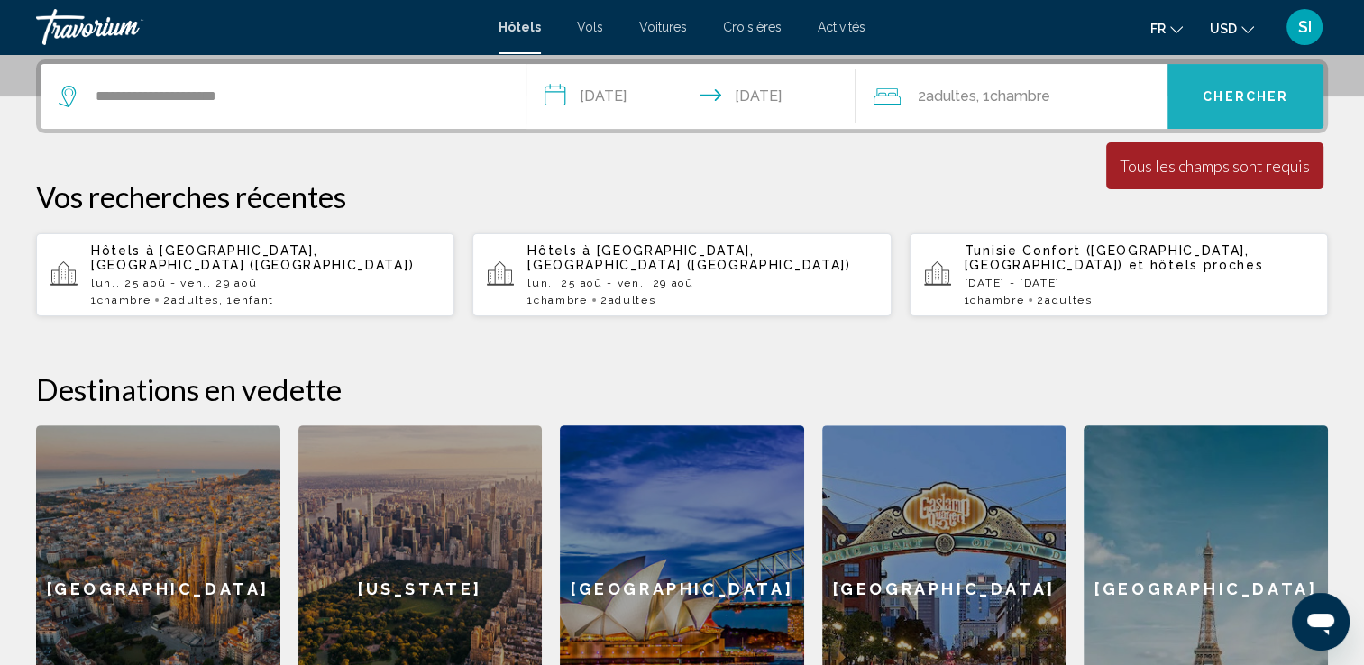
click at [1233, 101] on span "Chercher" at bounding box center [1246, 97] width 86 height 14
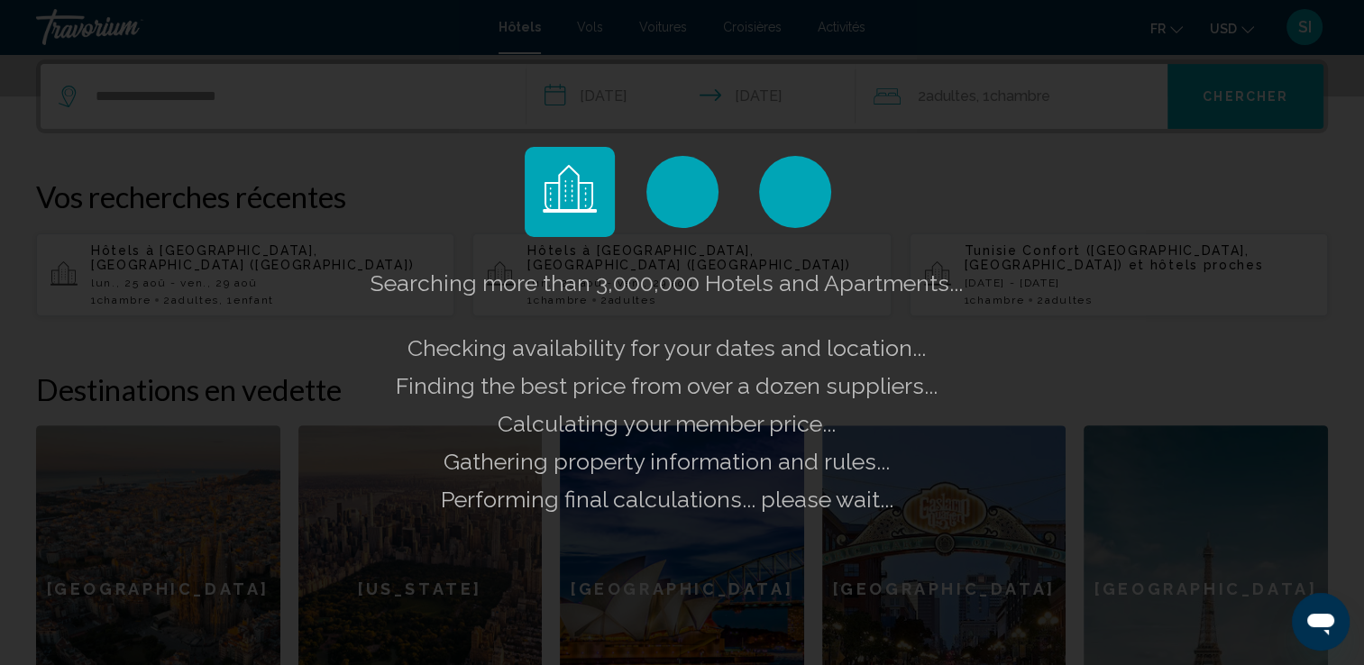
click at [1233, 101] on div "Searching more than 3,000,000 Hotels and Apartments... Checking availability fo…" at bounding box center [682, 332] width 1364 height 665
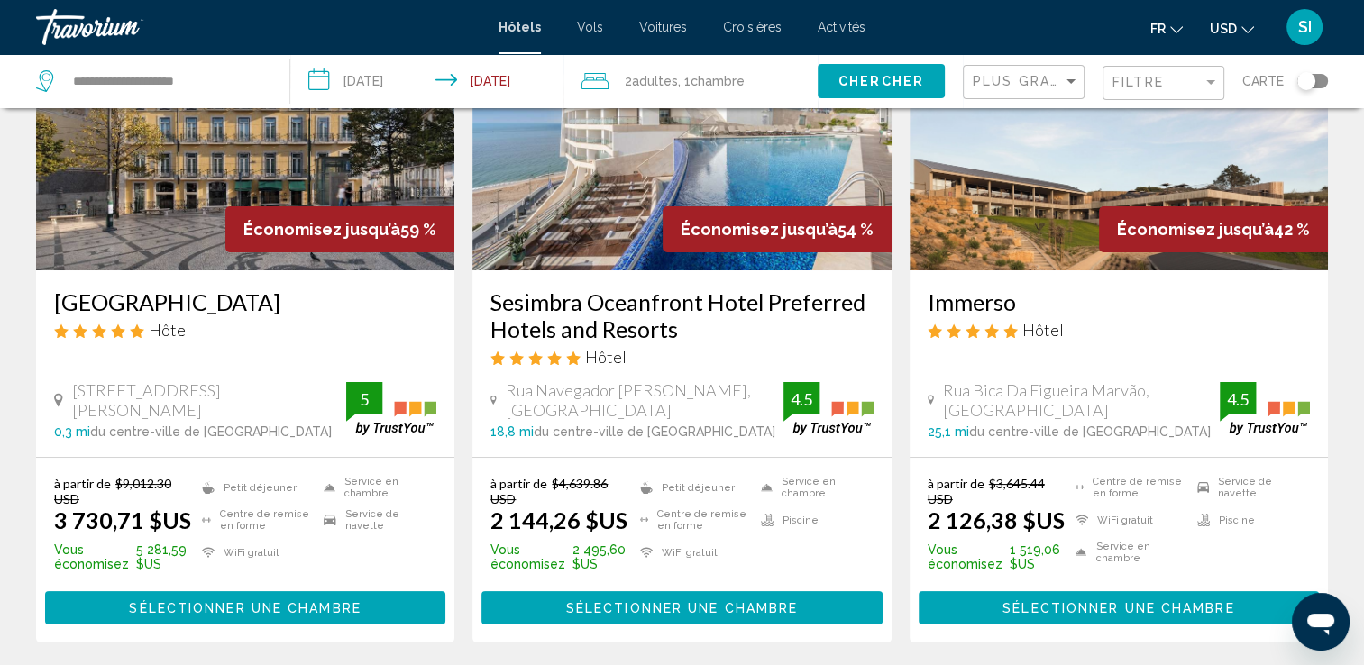
scroll to position [193, 0]
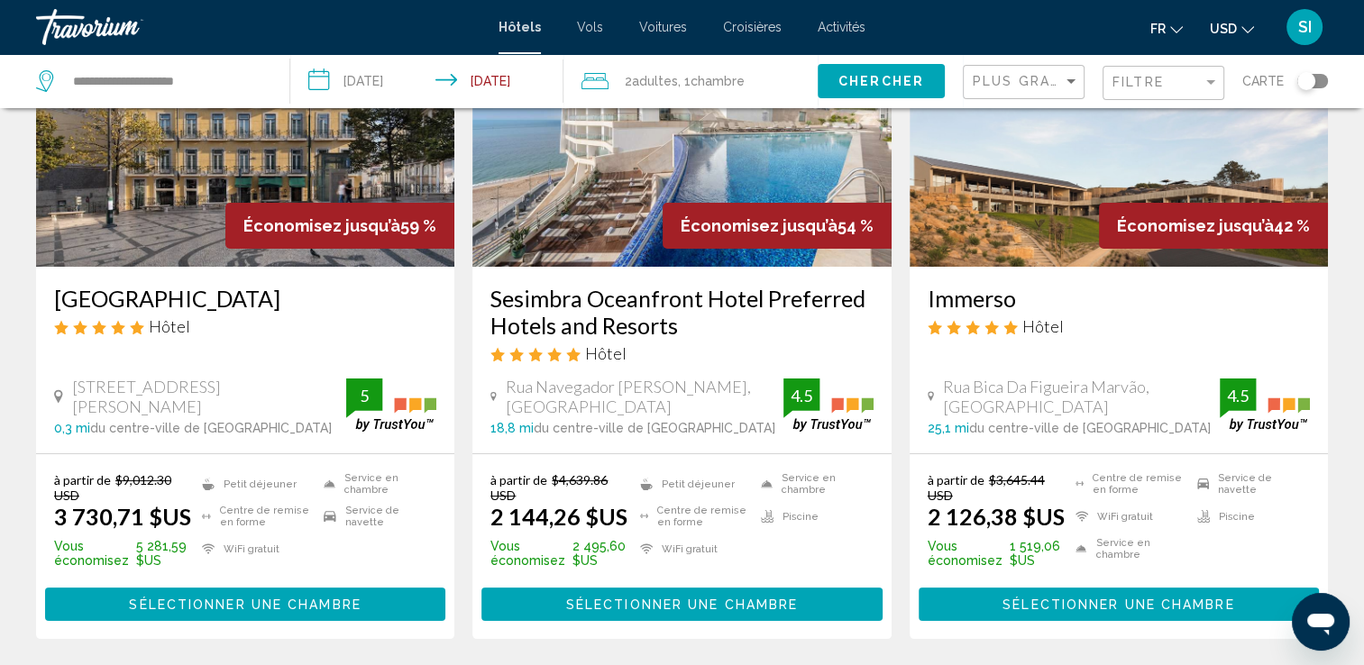
click at [1244, 34] on button "USD USD ($) MXN (Mex$) CAD (Can$) GBP (£) EUR (€) AUD (A$) NZD (NZ$) CNY (CN¥)" at bounding box center [1232, 28] width 44 height 26
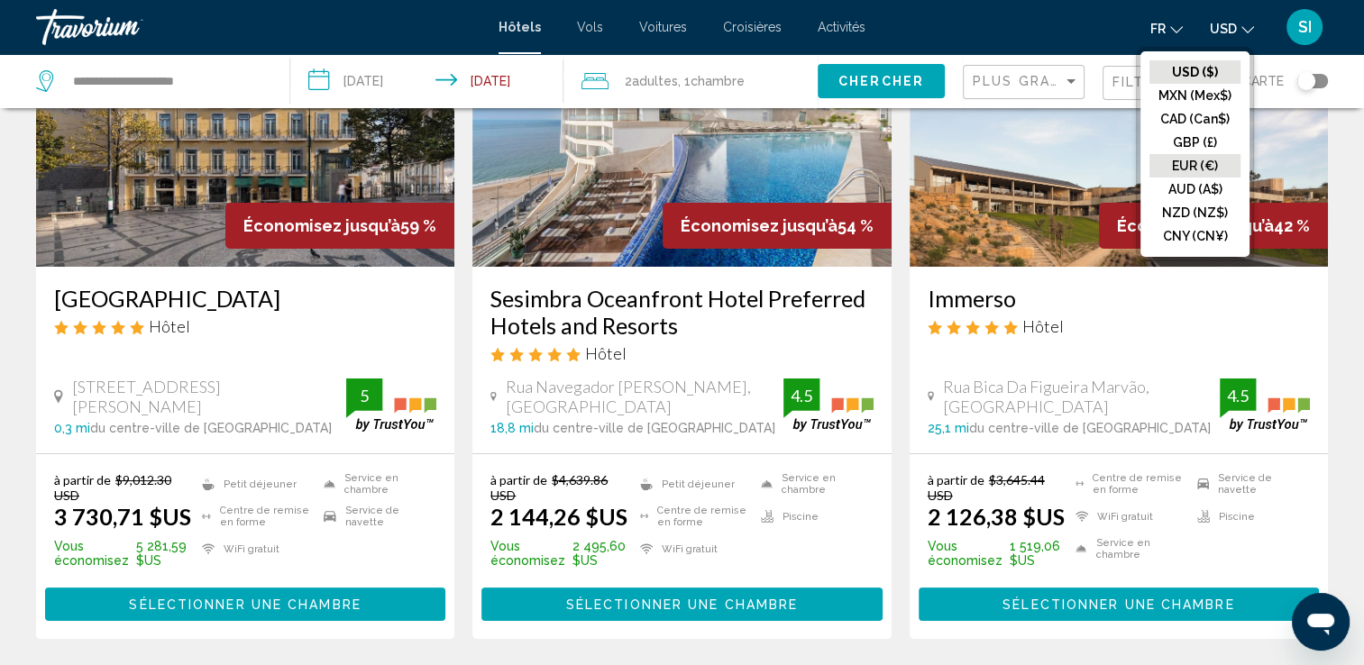
click at [1186, 166] on button "EUR (€)" at bounding box center [1194, 165] width 91 height 23
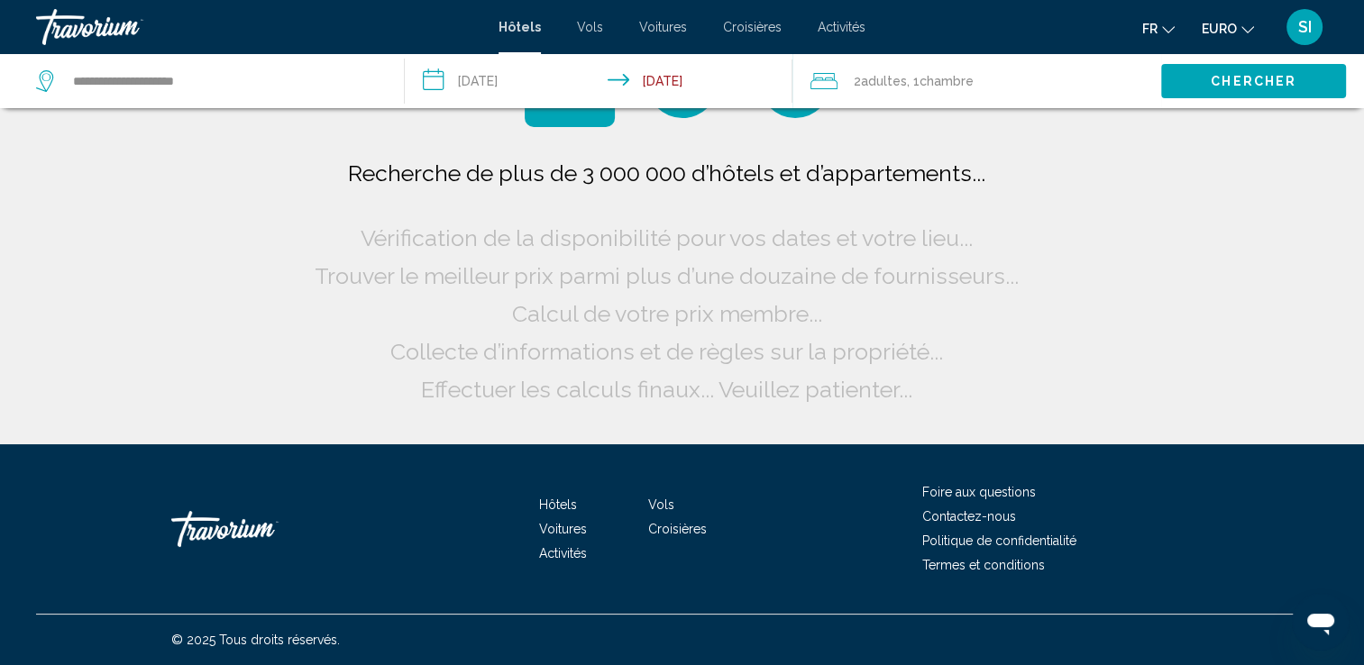
scroll to position [0, 0]
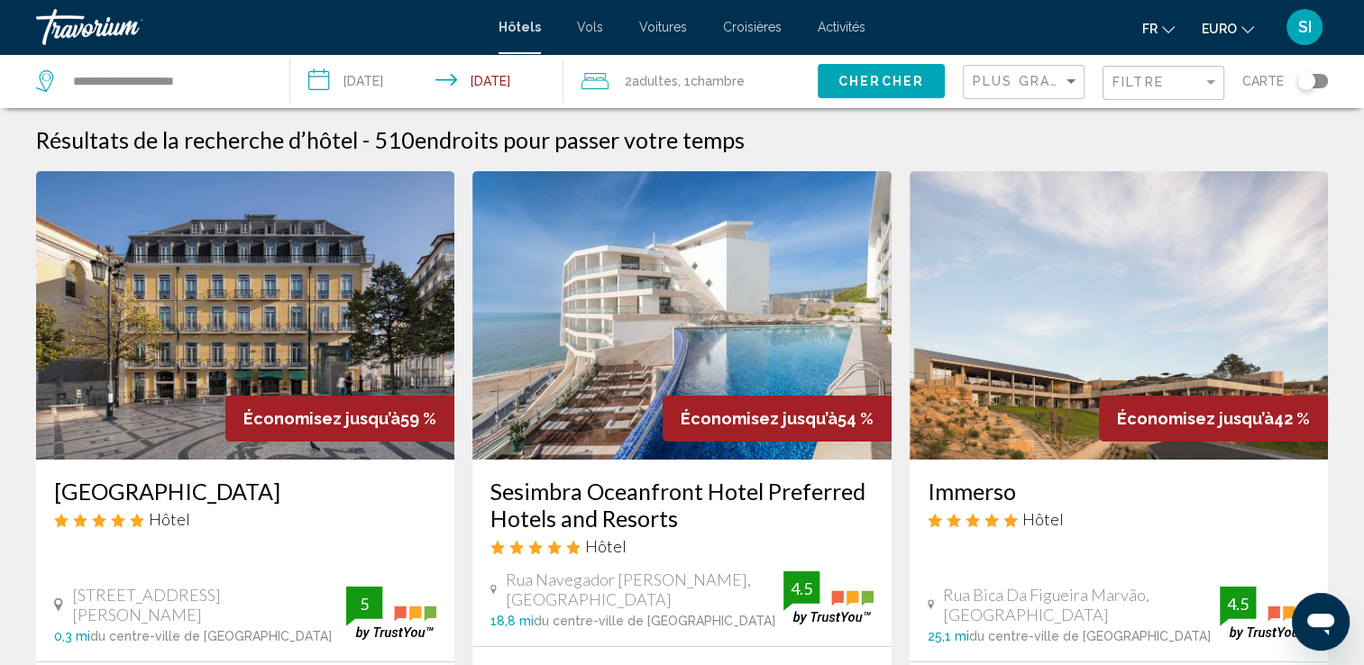
click at [663, 75] on span "Adultes" at bounding box center [655, 81] width 46 height 14
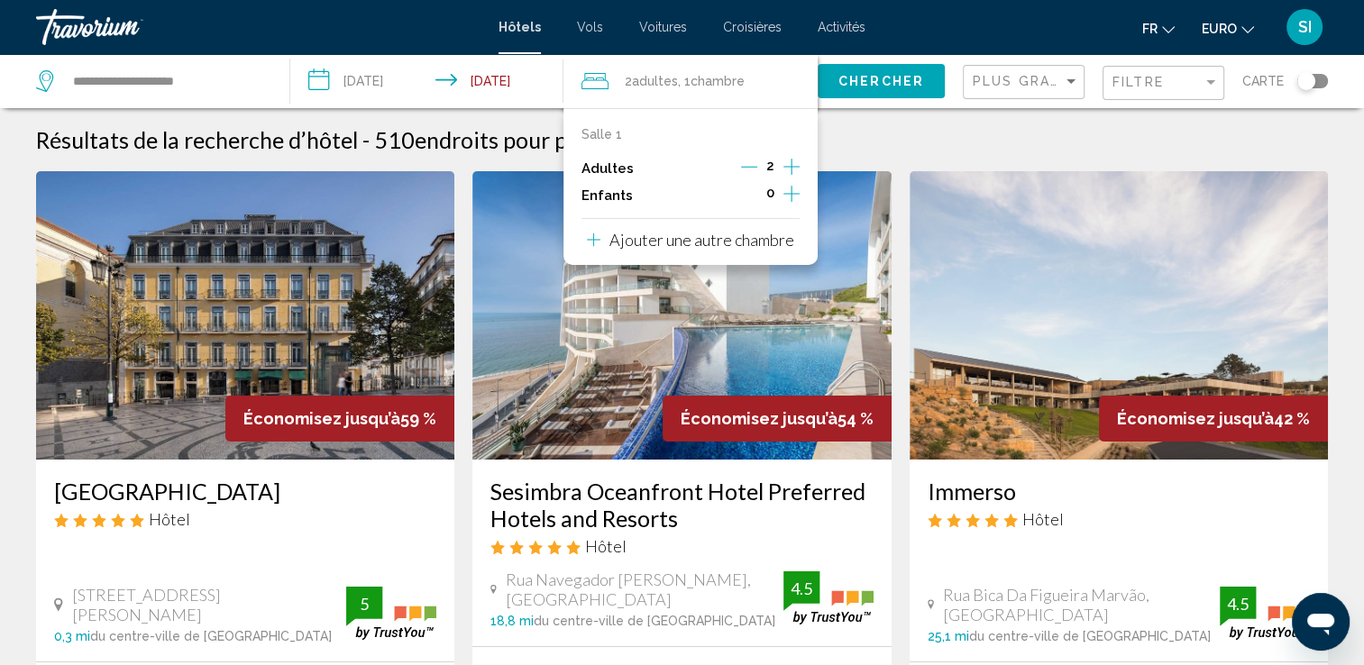
click at [795, 197] on icon "Augmenter les enfants" at bounding box center [791, 194] width 16 height 22
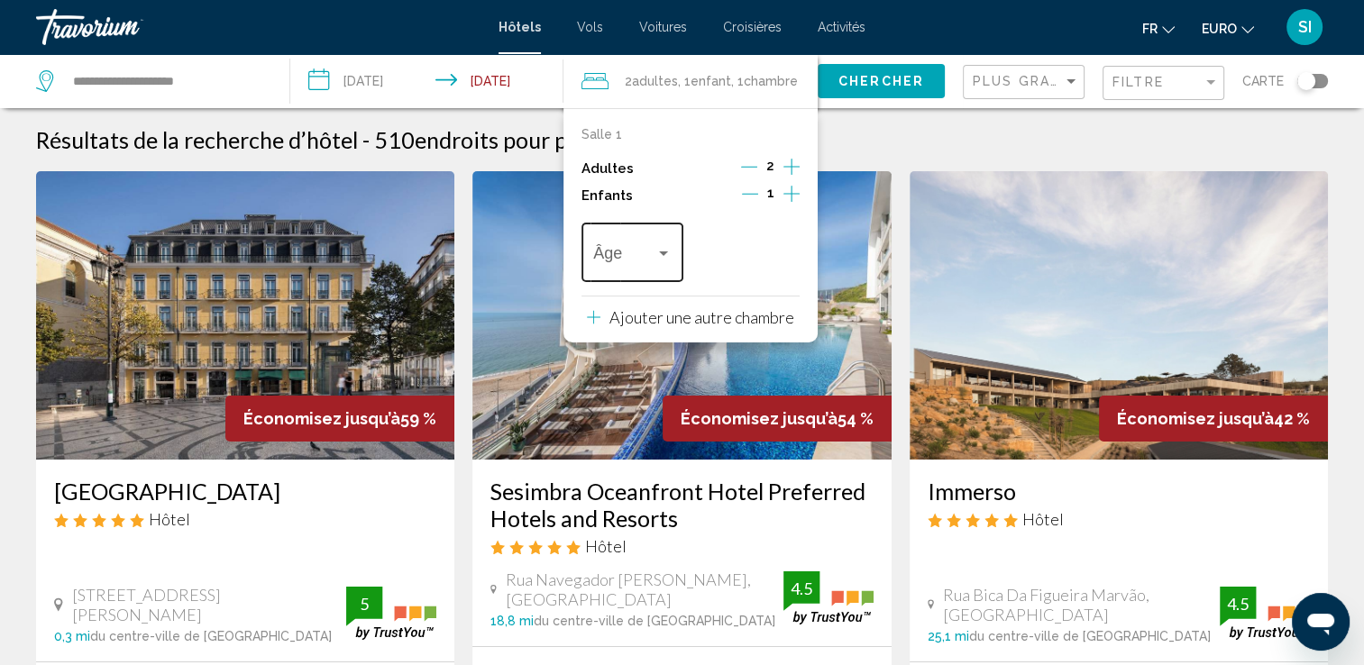
click at [636, 265] on span "Voyageurs : 2 adultes, 1 enfant" at bounding box center [624, 257] width 62 height 18
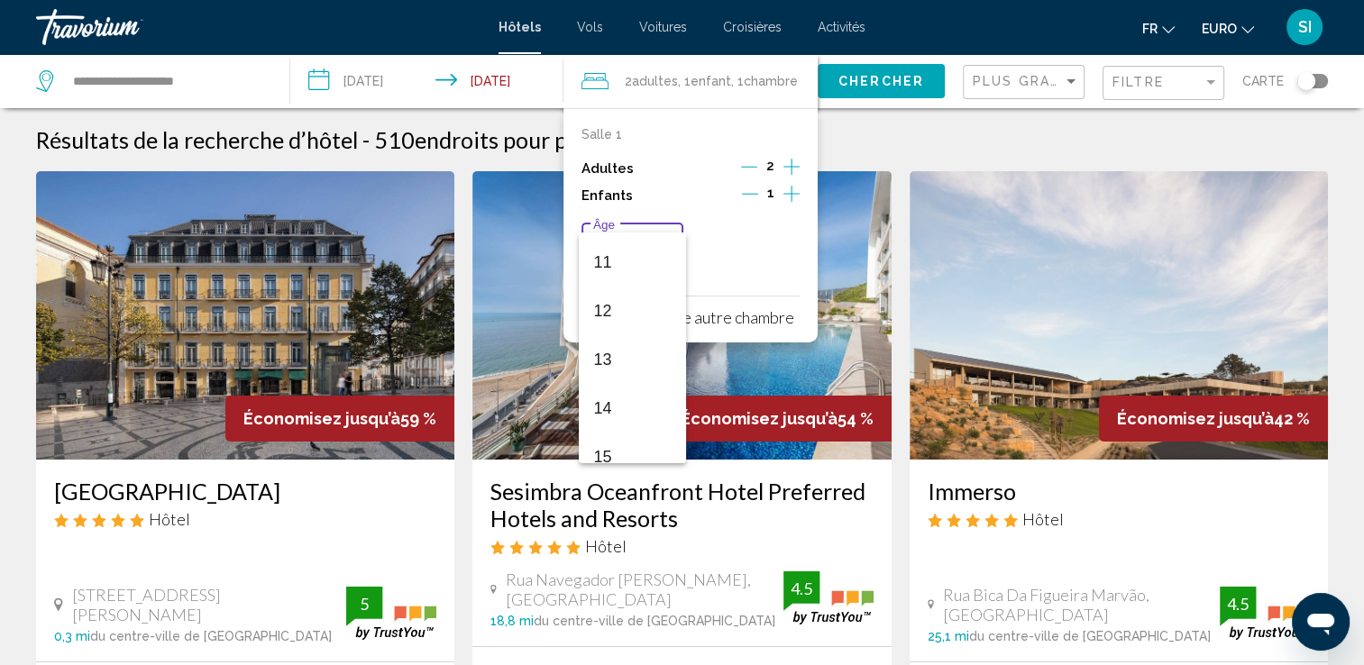
scroll to position [534, 0]
click at [635, 358] on span "13" at bounding box center [632, 356] width 78 height 49
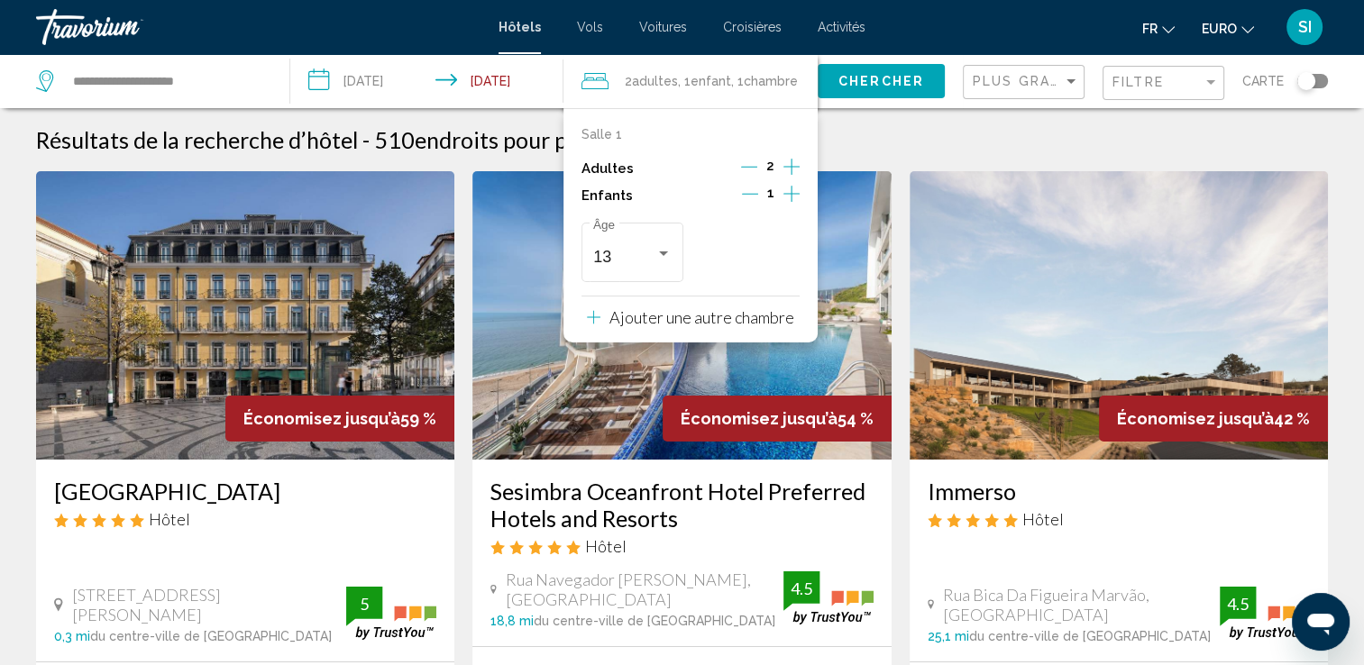
click at [901, 89] on button "Chercher" at bounding box center [881, 80] width 127 height 33
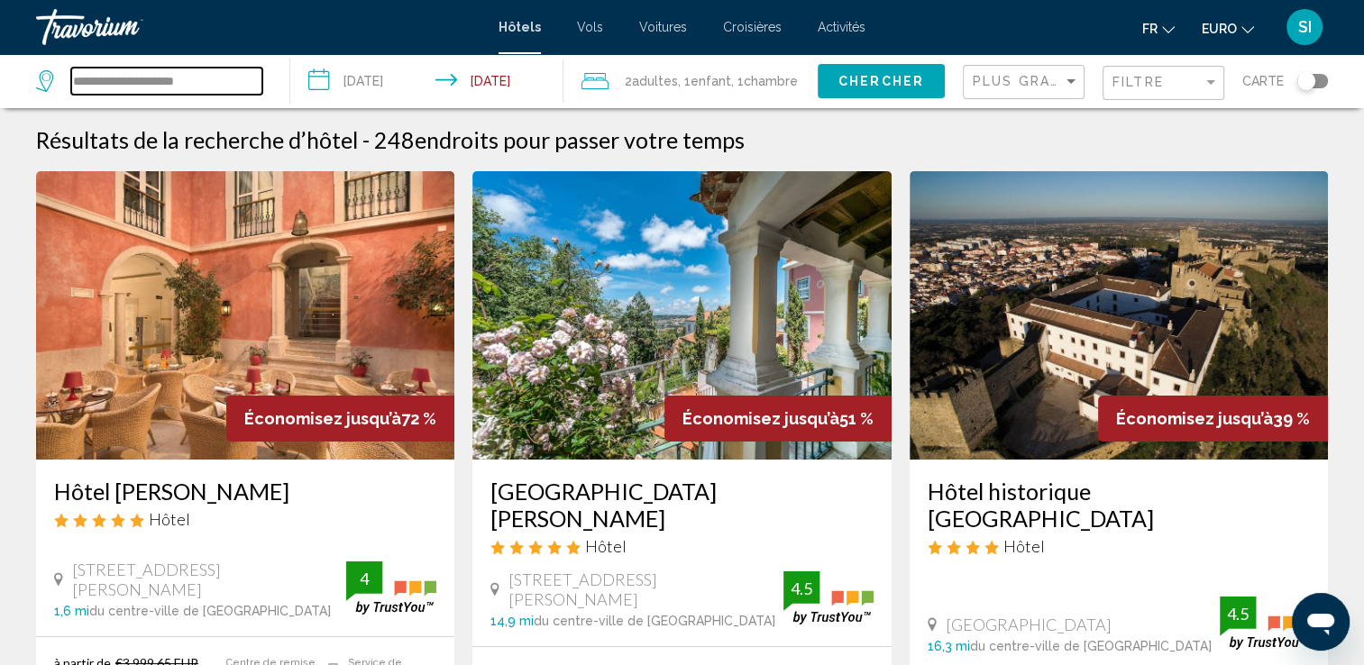
click at [169, 78] on input "**********" at bounding box center [166, 81] width 191 height 27
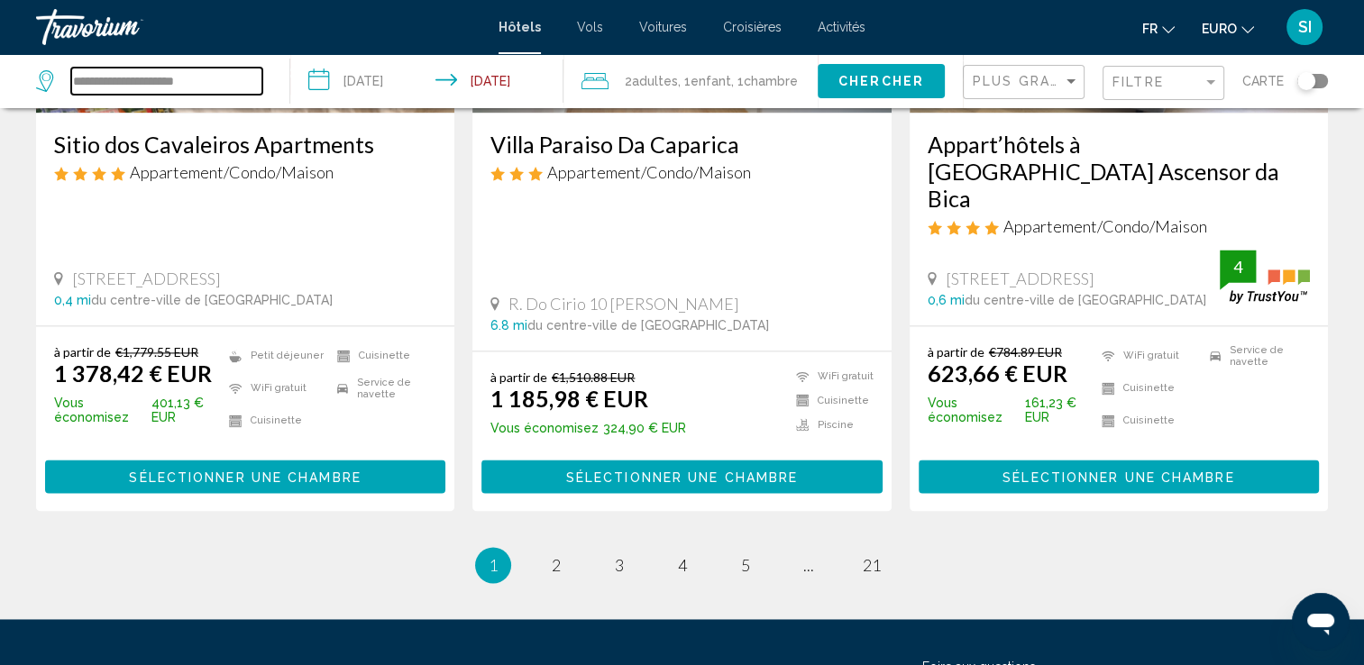
scroll to position [2448, 0]
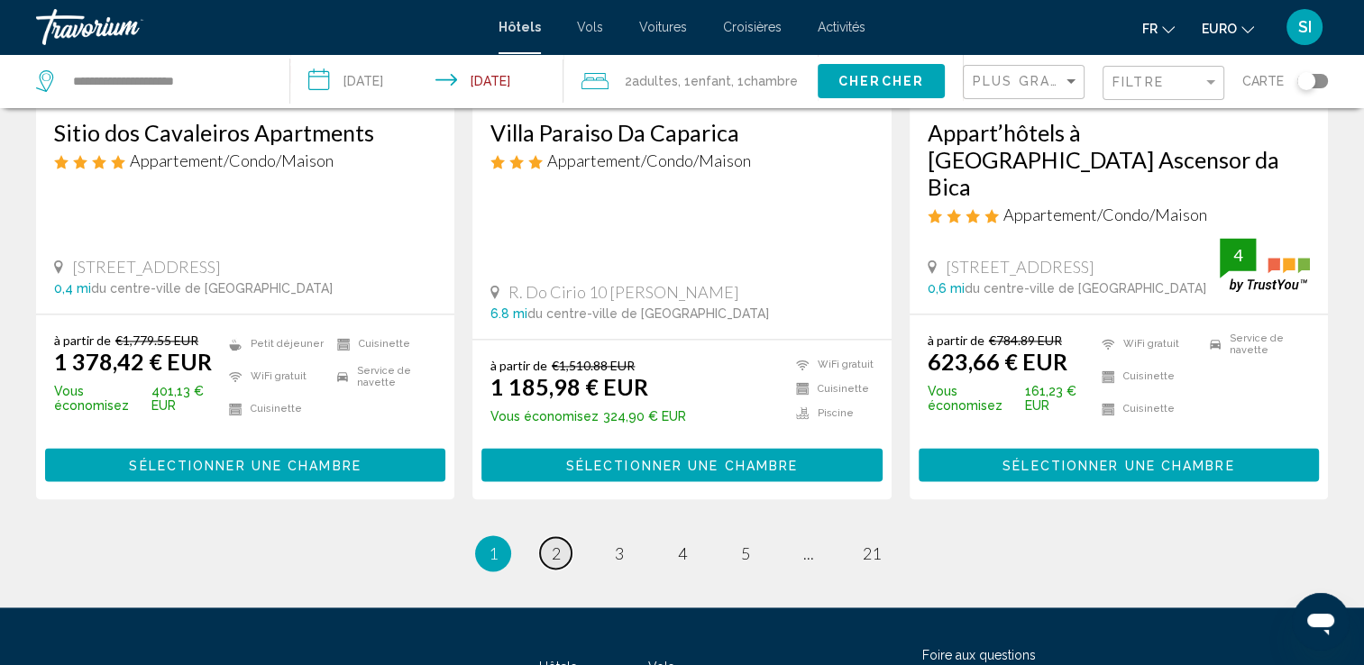
click at [554, 537] on link "page 2" at bounding box center [556, 553] width 32 height 32
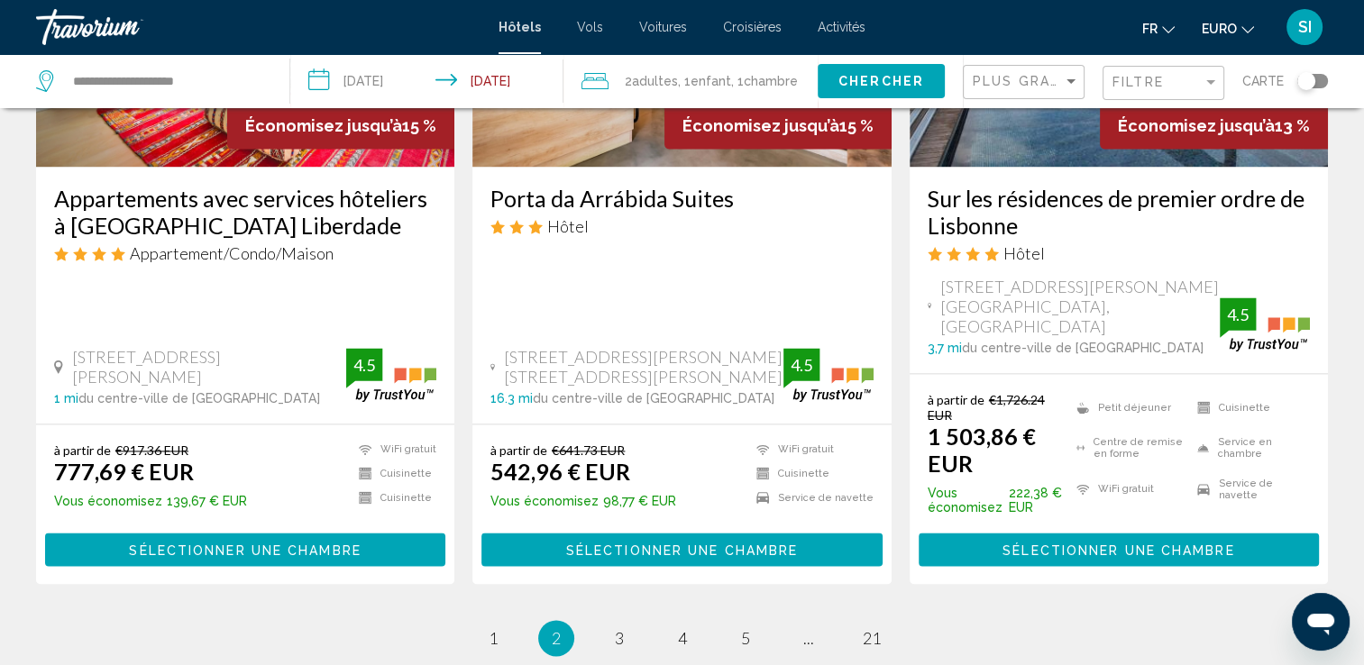
scroll to position [2438, 0]
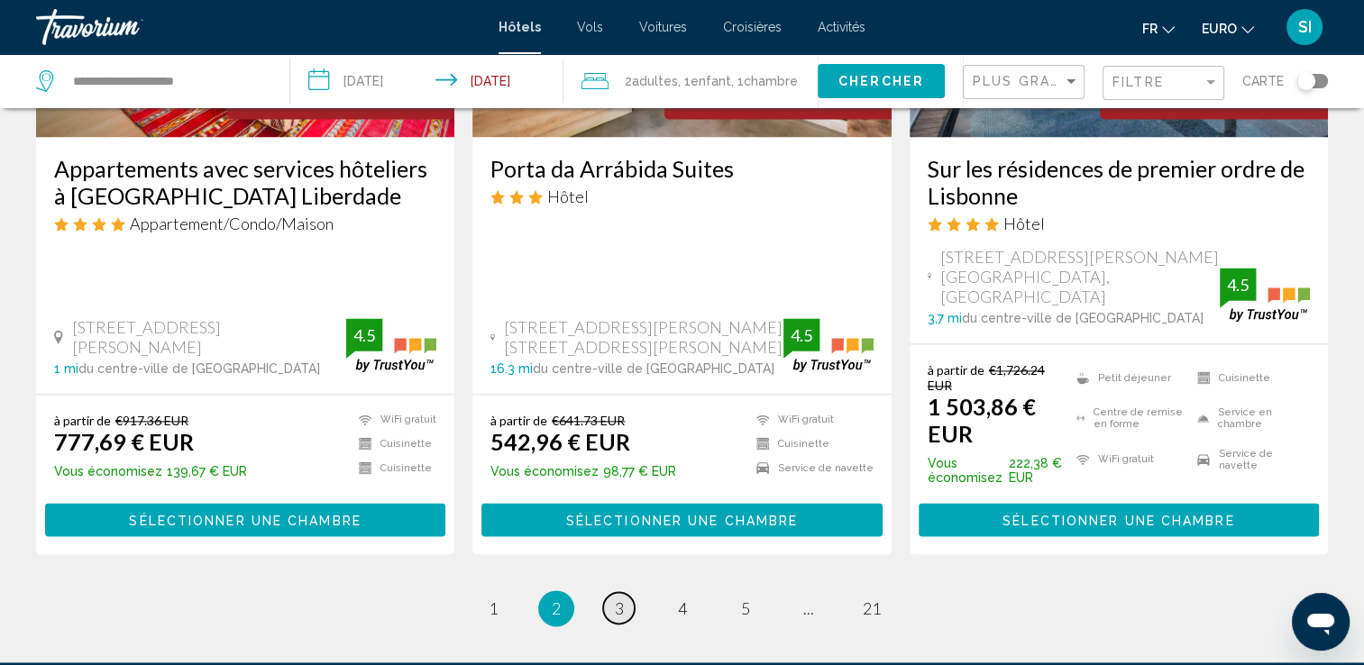
click at [620, 599] on span "3" at bounding box center [619, 609] width 9 height 20
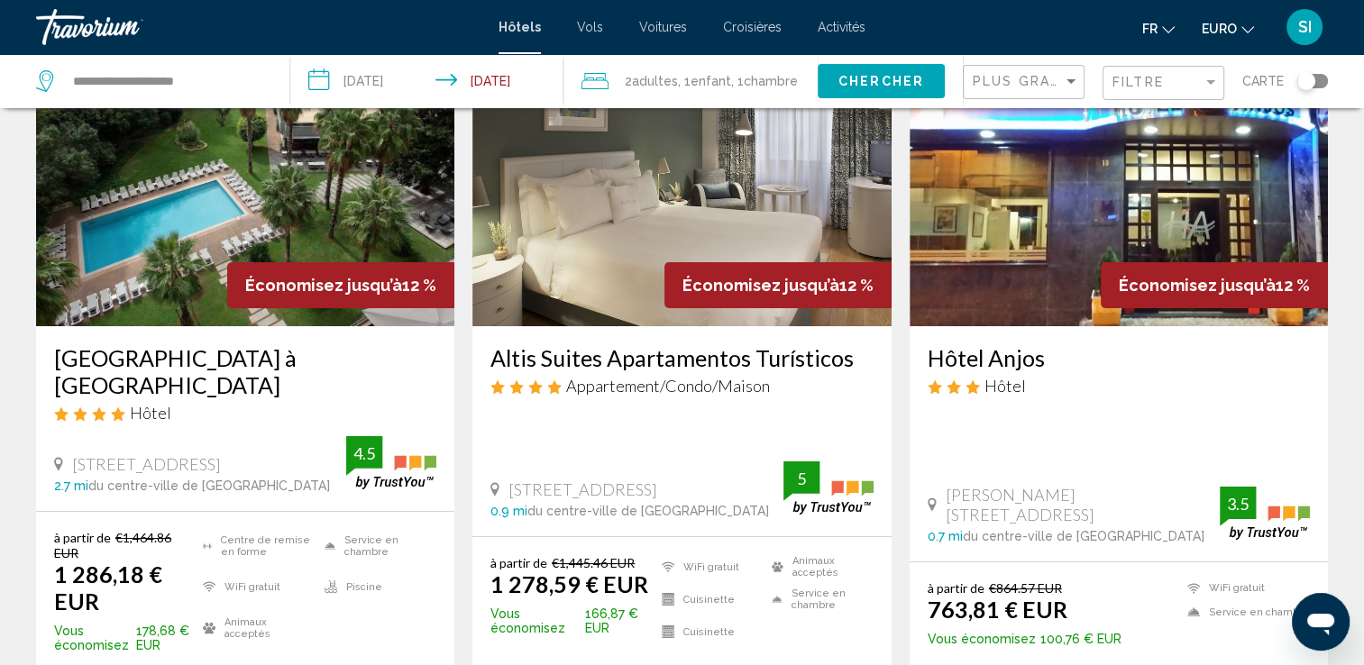
scroll to position [115, 0]
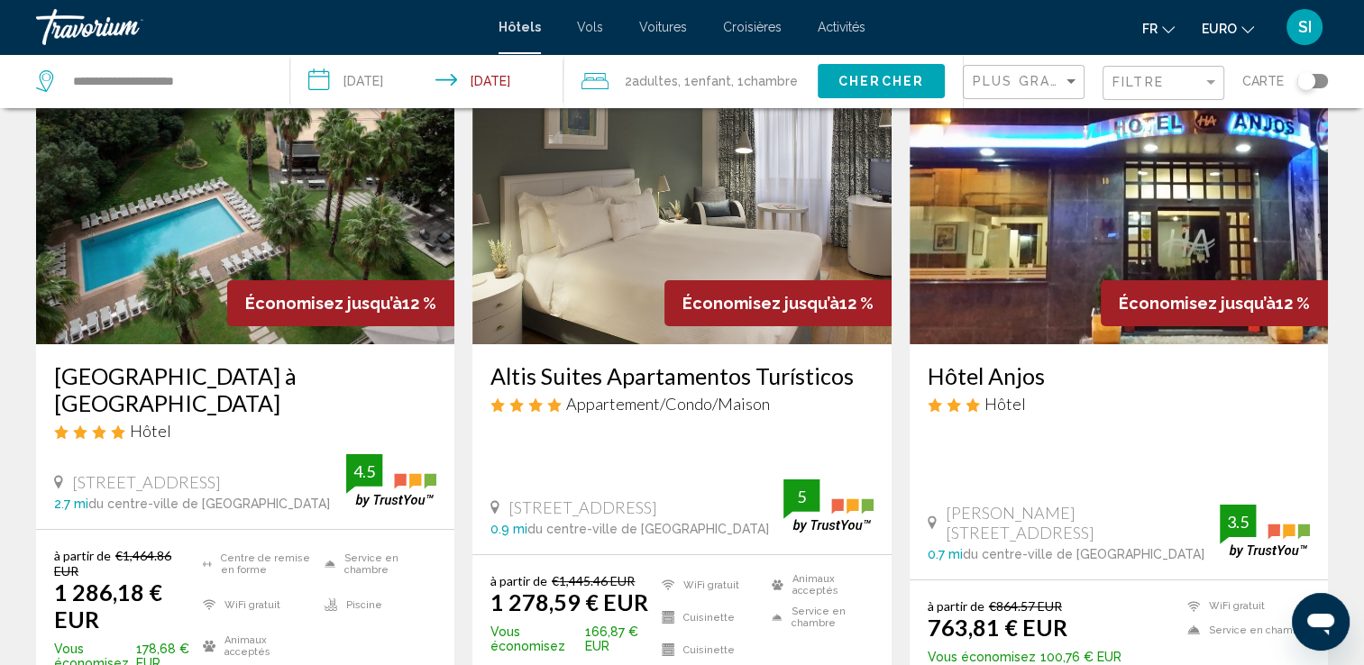
click at [200, 65] on div "**********" at bounding box center [153, 81] width 235 height 54
click at [206, 87] on input "**********" at bounding box center [166, 81] width 191 height 27
type input "*"
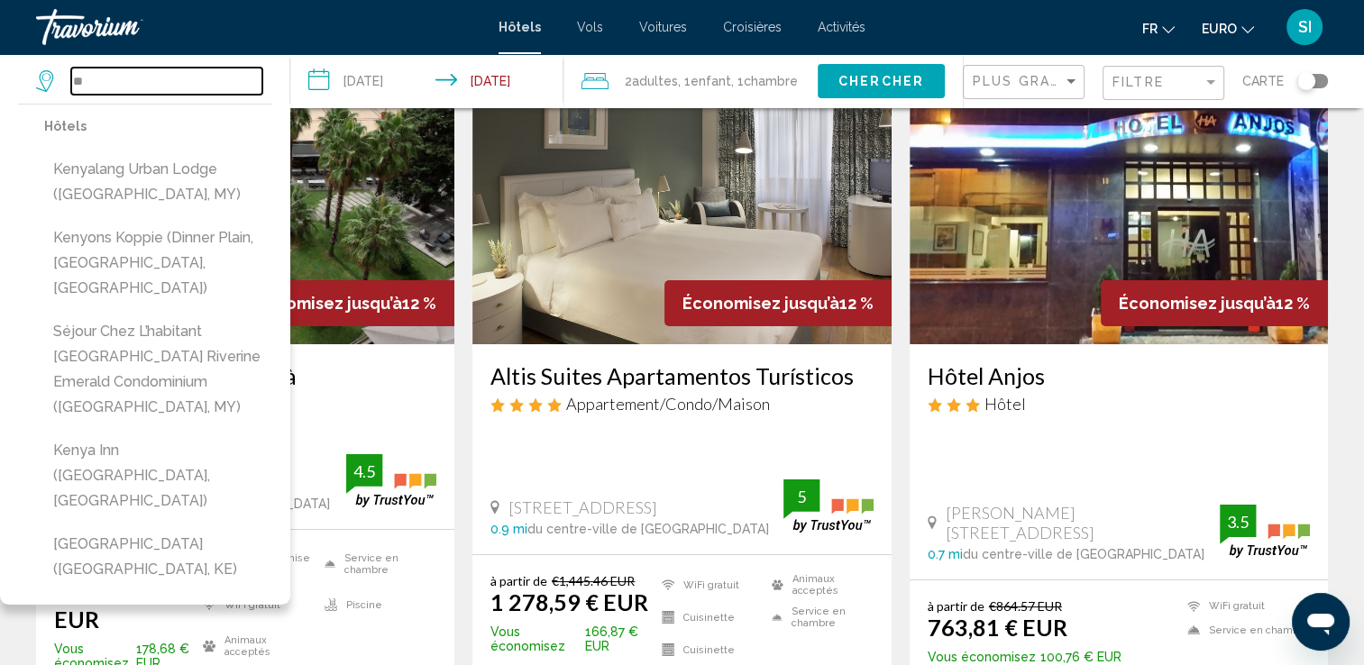
type input "*"
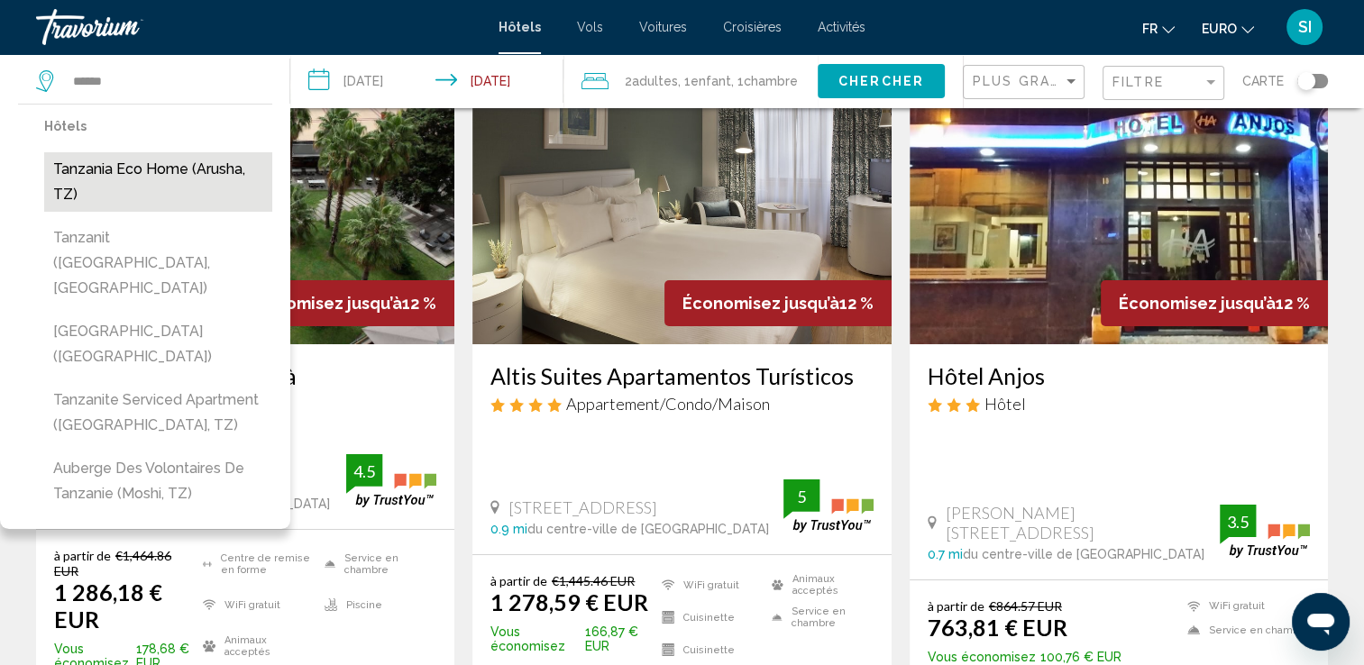
click at [145, 186] on button "Tanzania Eco Home (Arusha, TZ)" at bounding box center [158, 181] width 228 height 59
type input "**********"
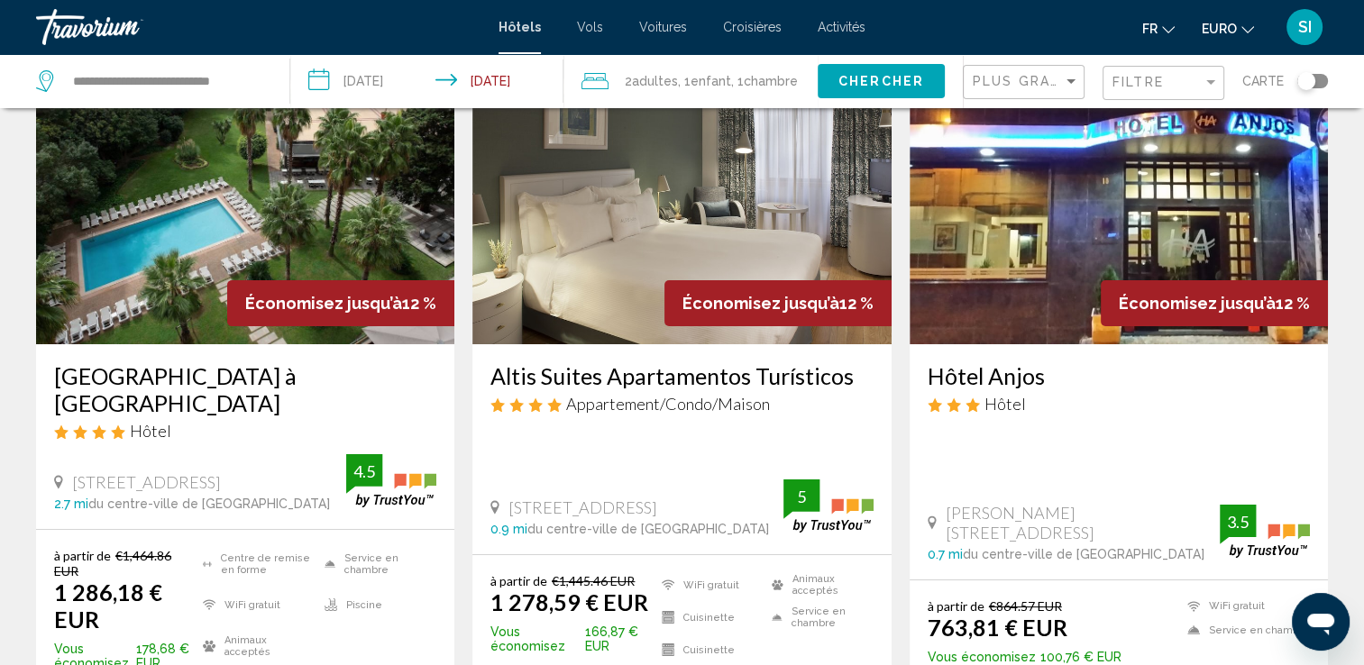
click at [373, 78] on input "**********" at bounding box center [429, 83] width 279 height 59
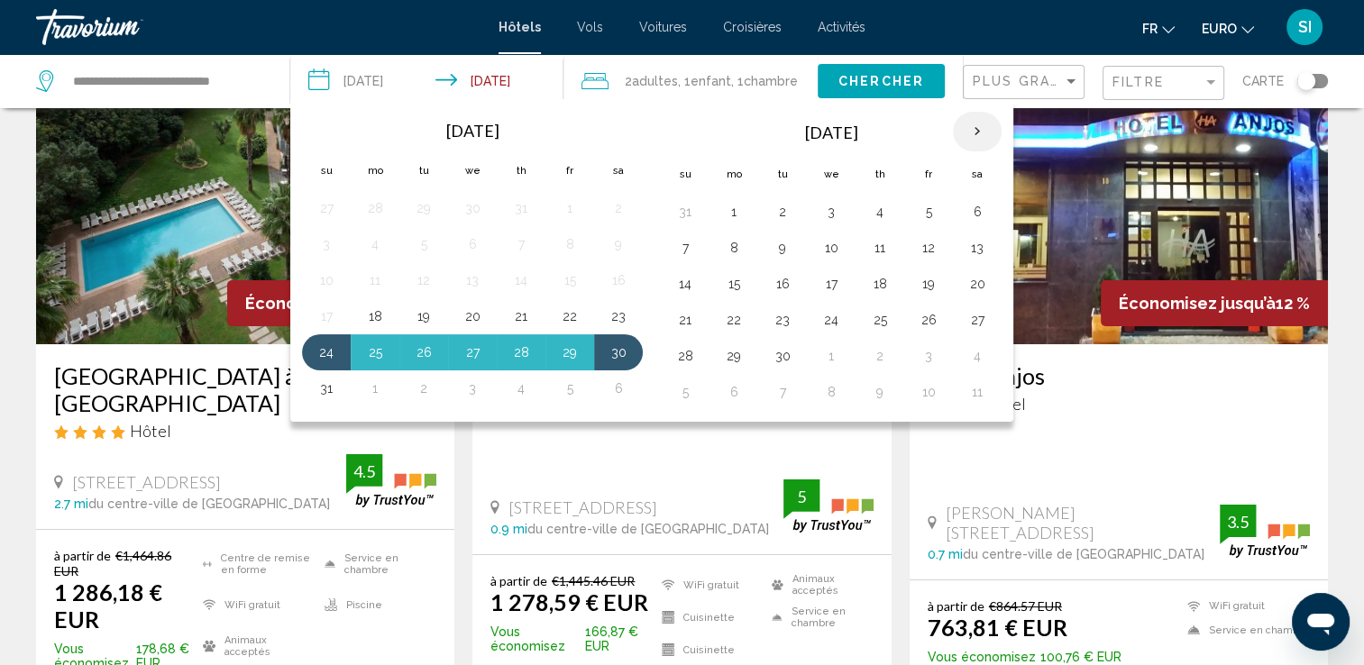
click at [971, 132] on th "Next month" at bounding box center [977, 132] width 49 height 40
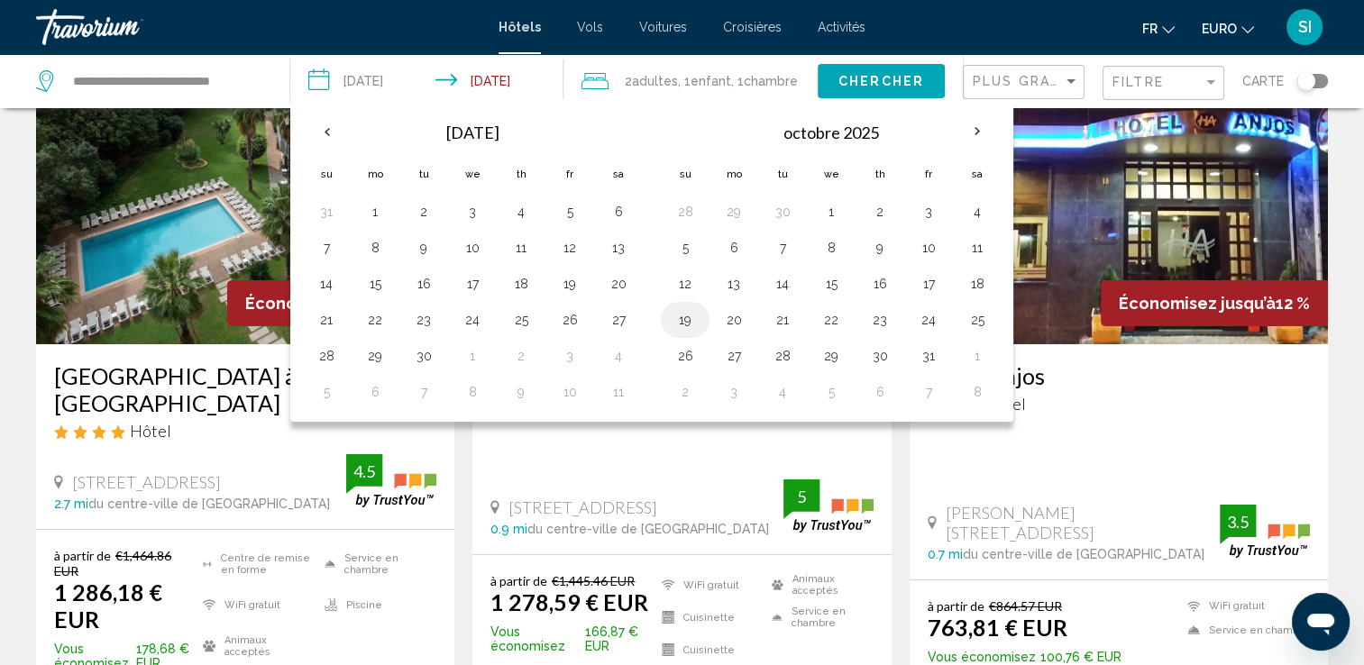
click at [694, 321] on button "19" at bounding box center [685, 319] width 29 height 25
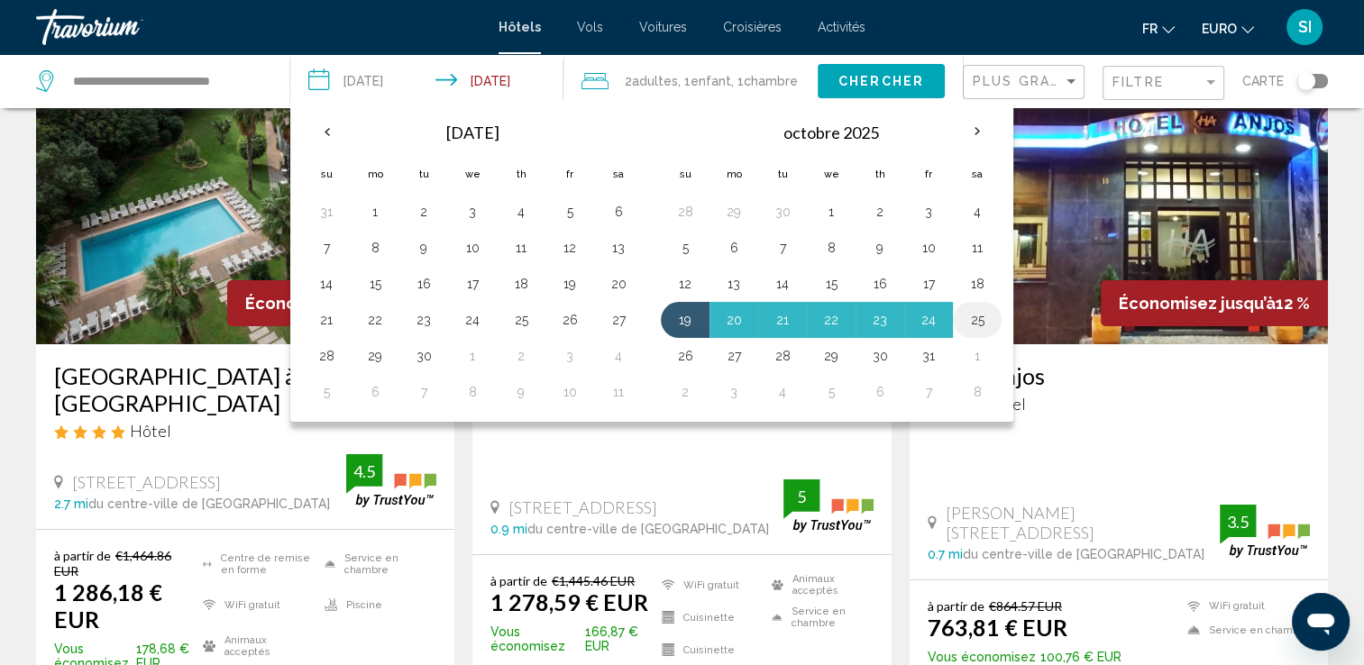
click at [963, 318] on button "25" at bounding box center [977, 319] width 29 height 25
type input "**********"
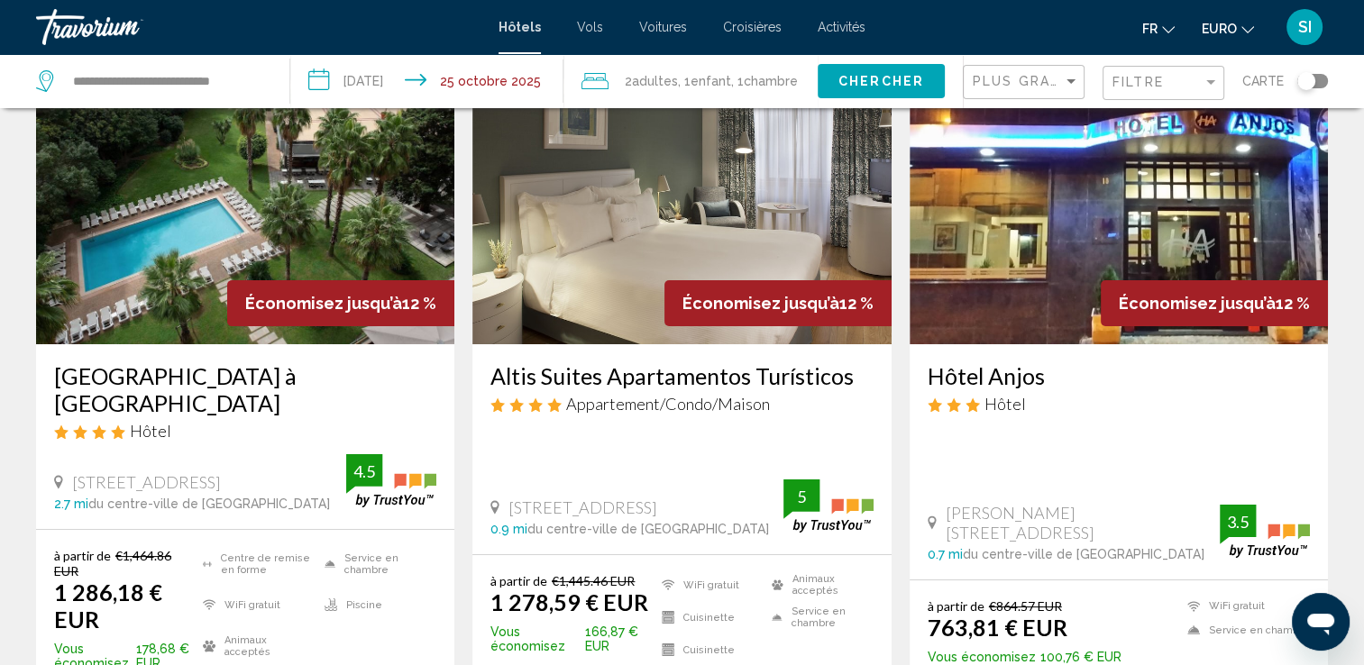
click at [873, 75] on span "Chercher" at bounding box center [881, 82] width 86 height 14
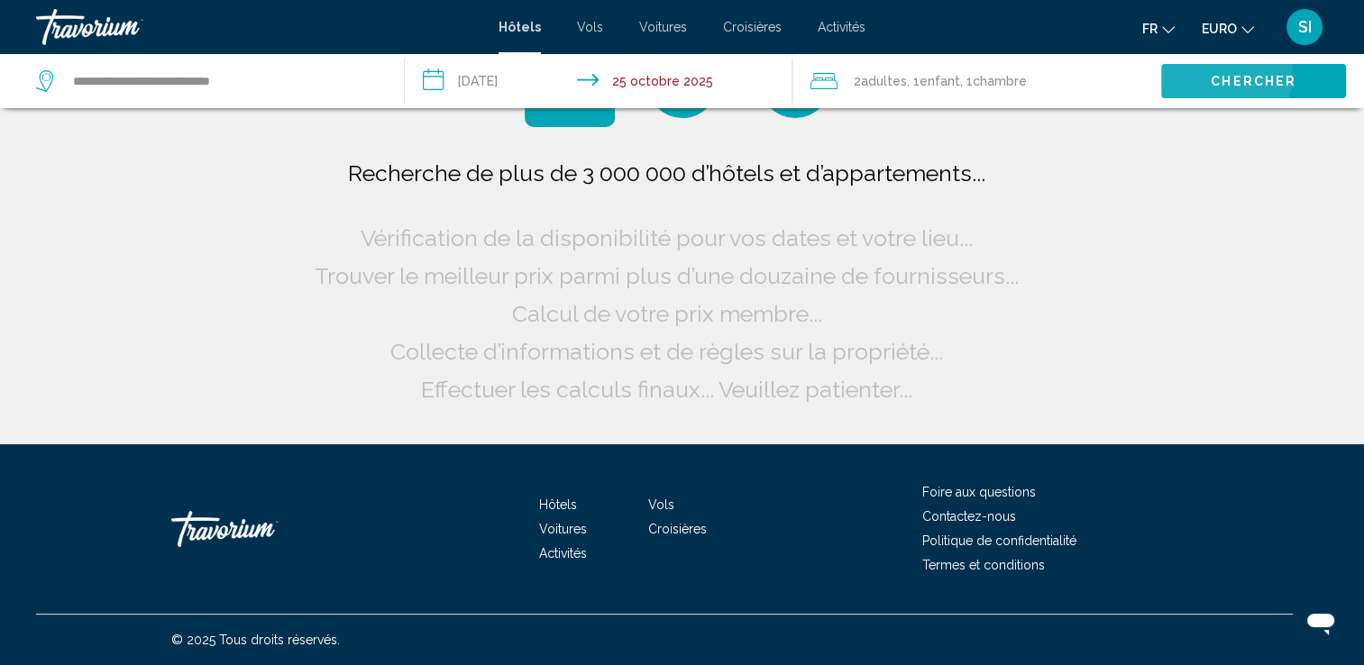
scroll to position [0, 0]
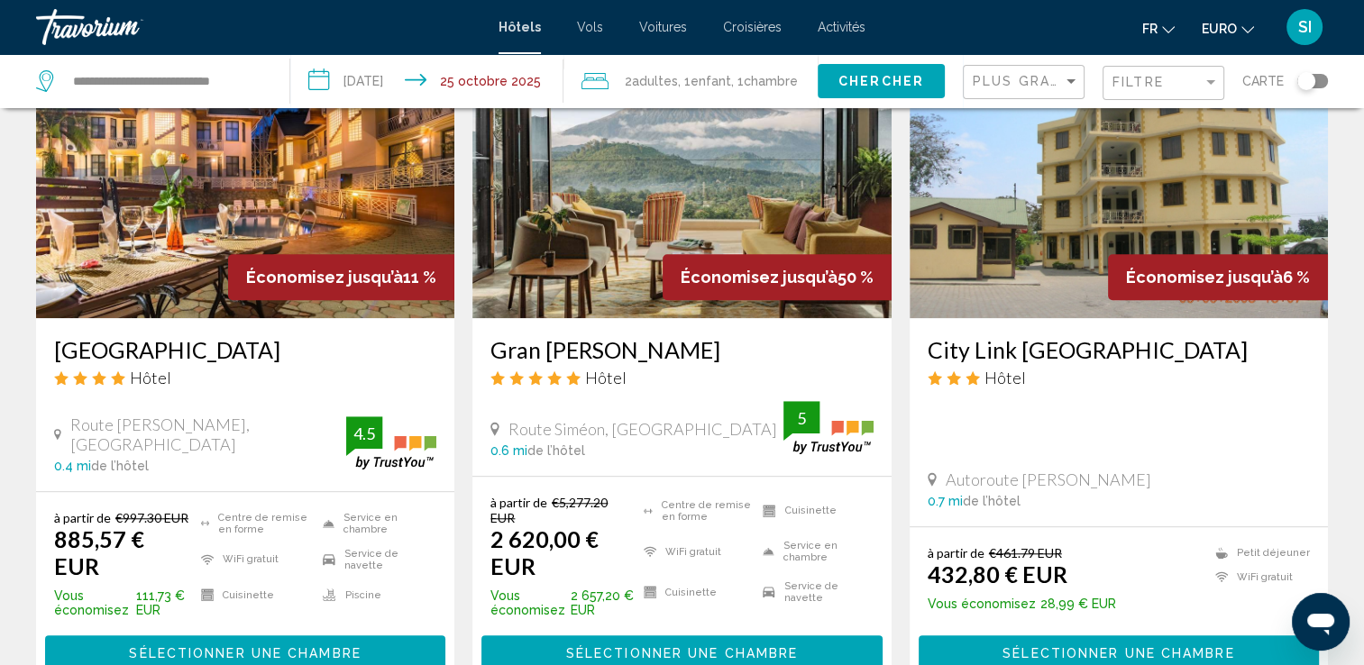
scroll to position [1486, 0]
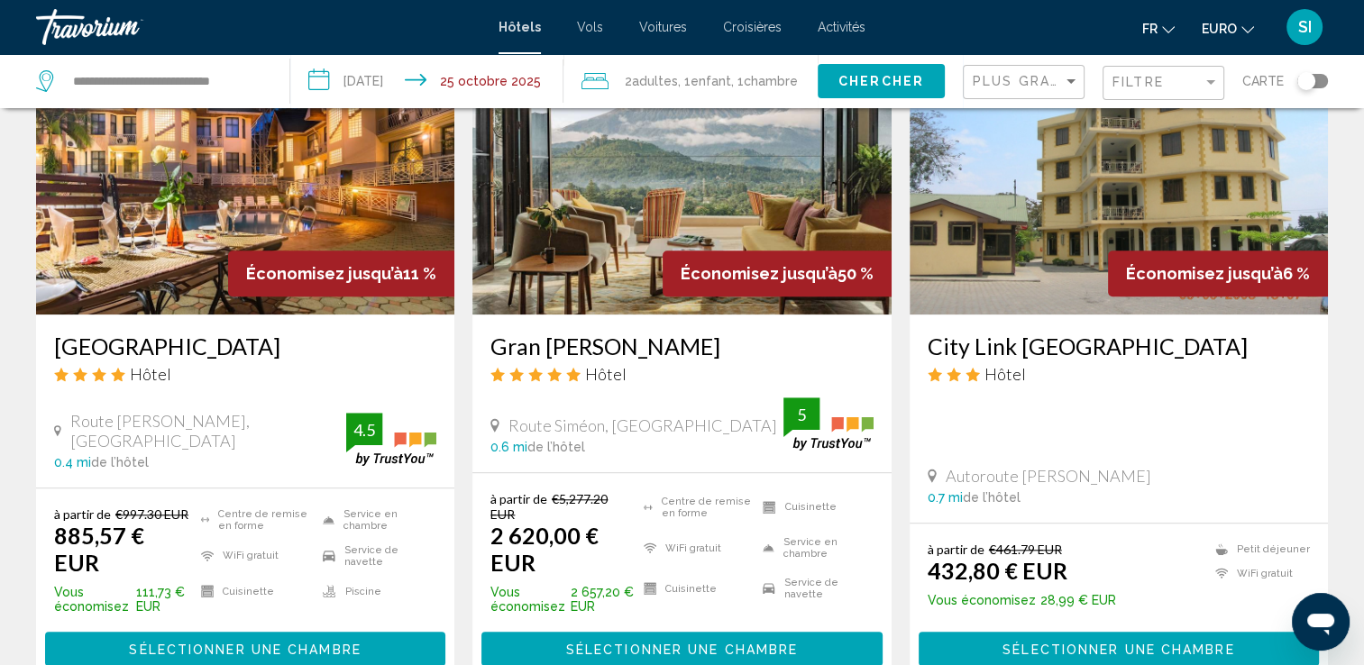
click at [552, 333] on h3 "Gran [PERSON_NAME]" at bounding box center [681, 346] width 382 height 27
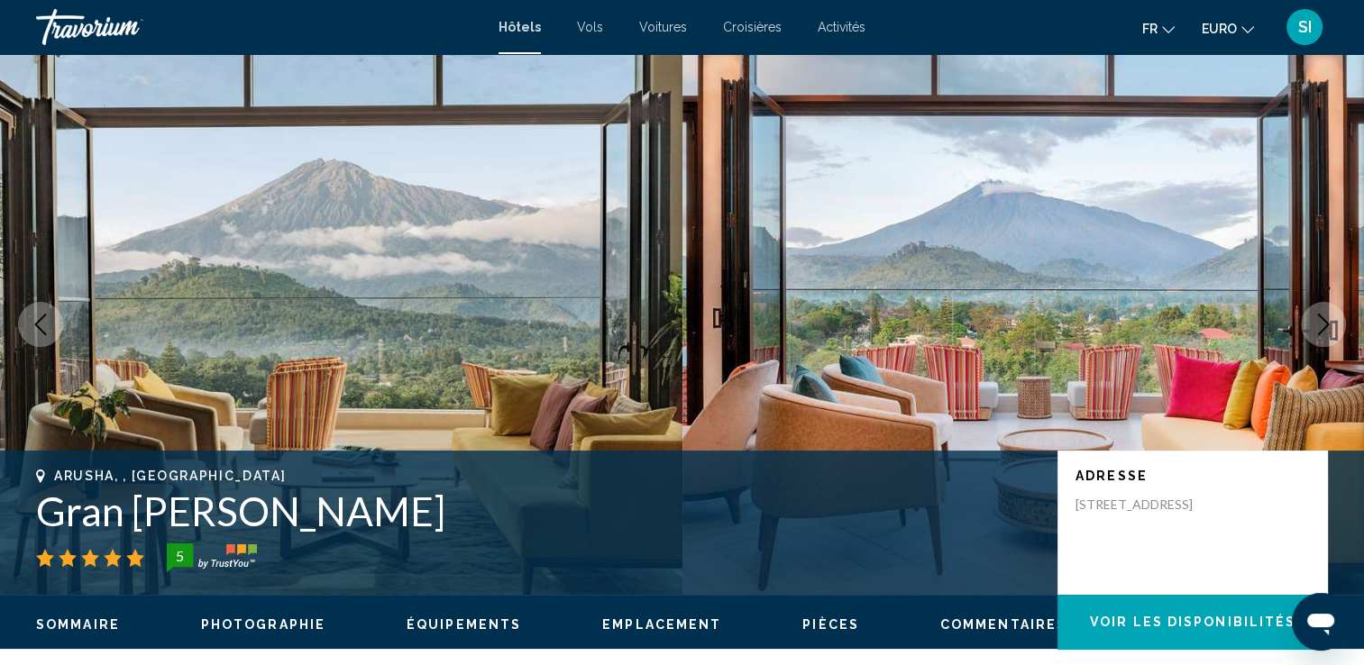
click at [853, 18] on div "Hôtels Vols Voitures Croisières Activités Hotels Flights Cars Cruises Activitie…" at bounding box center [682, 27] width 1364 height 38
click at [851, 25] on span "Activités" at bounding box center [842, 27] width 48 height 14
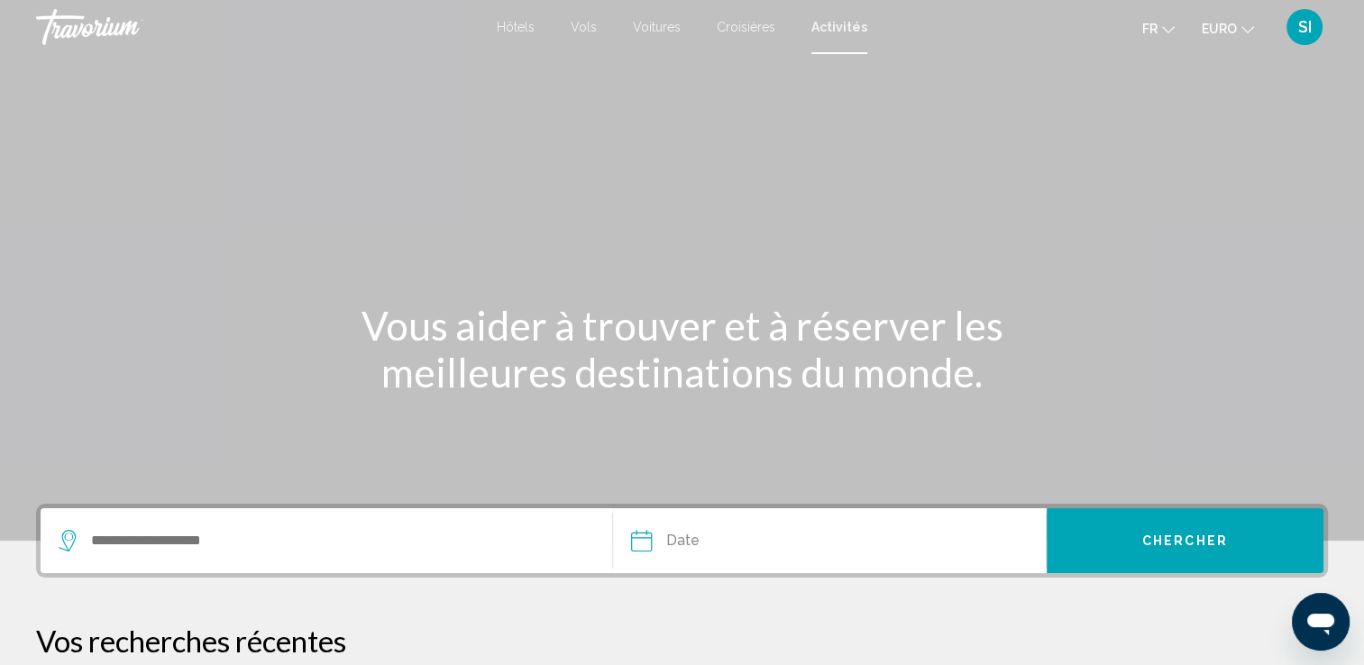
click at [241, 515] on div "Widget de recherche" at bounding box center [326, 540] width 535 height 65
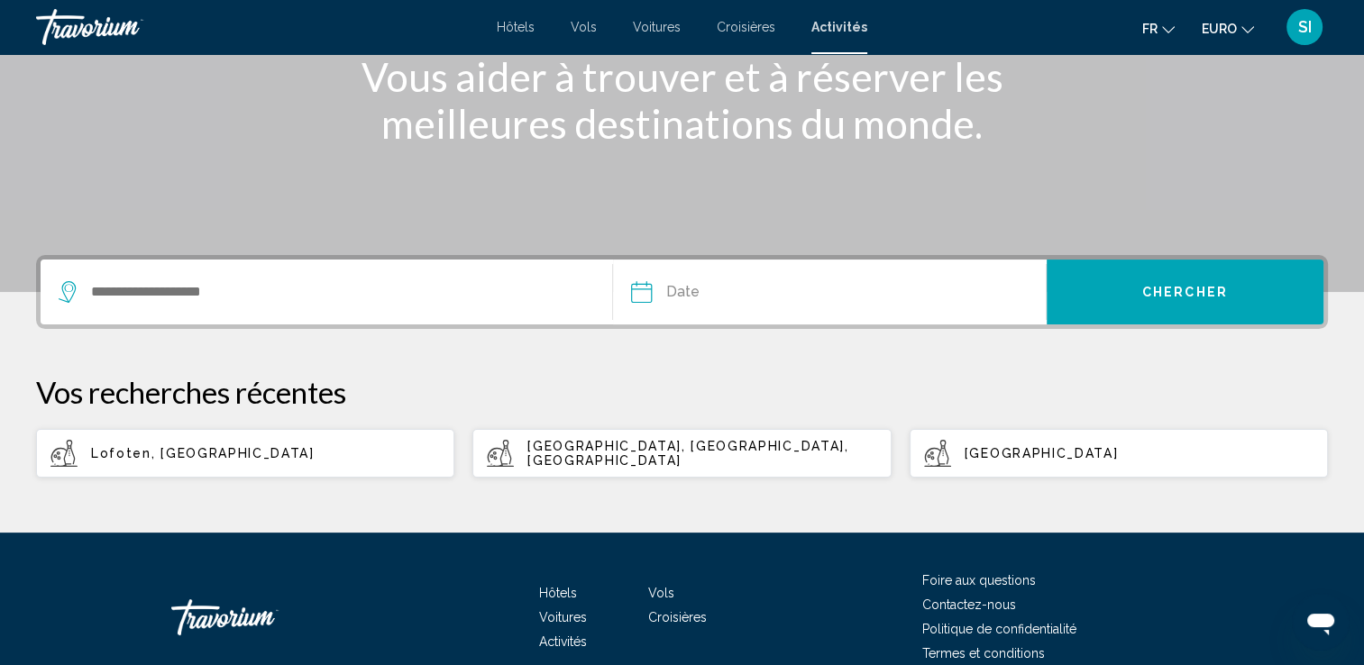
scroll to position [334, 0]
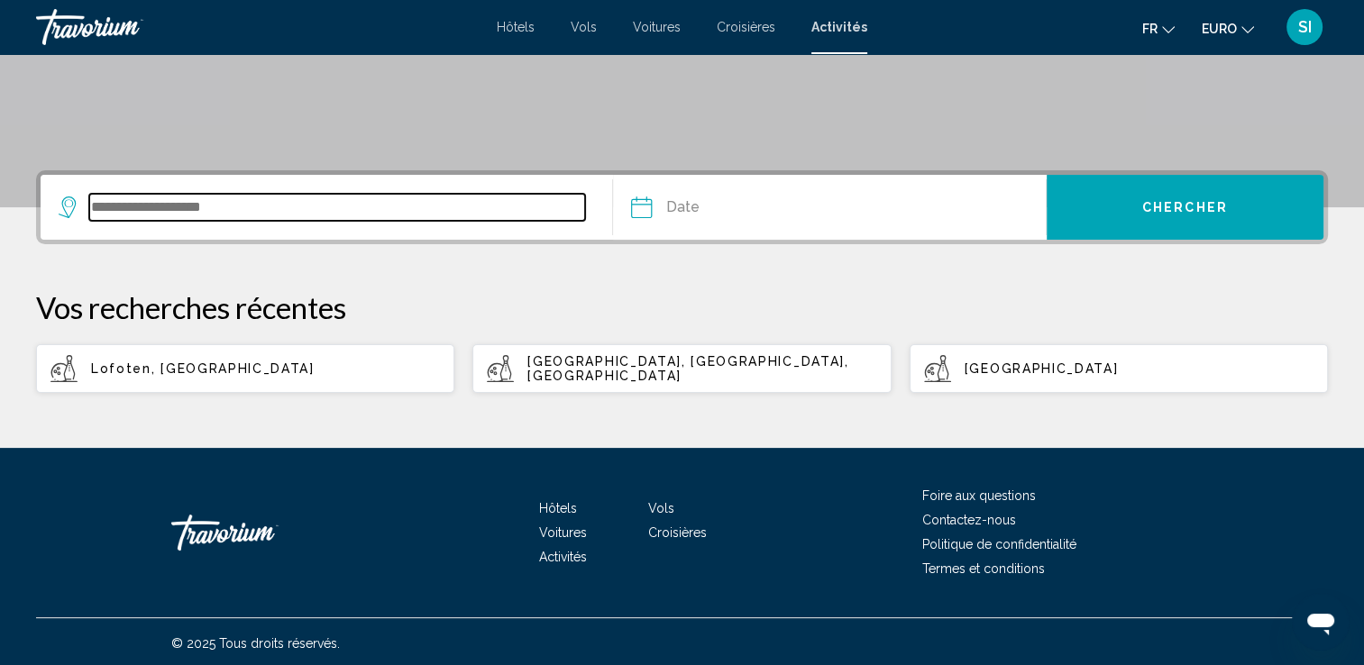
click at [176, 201] on input "Widget de recherche" at bounding box center [337, 207] width 496 height 27
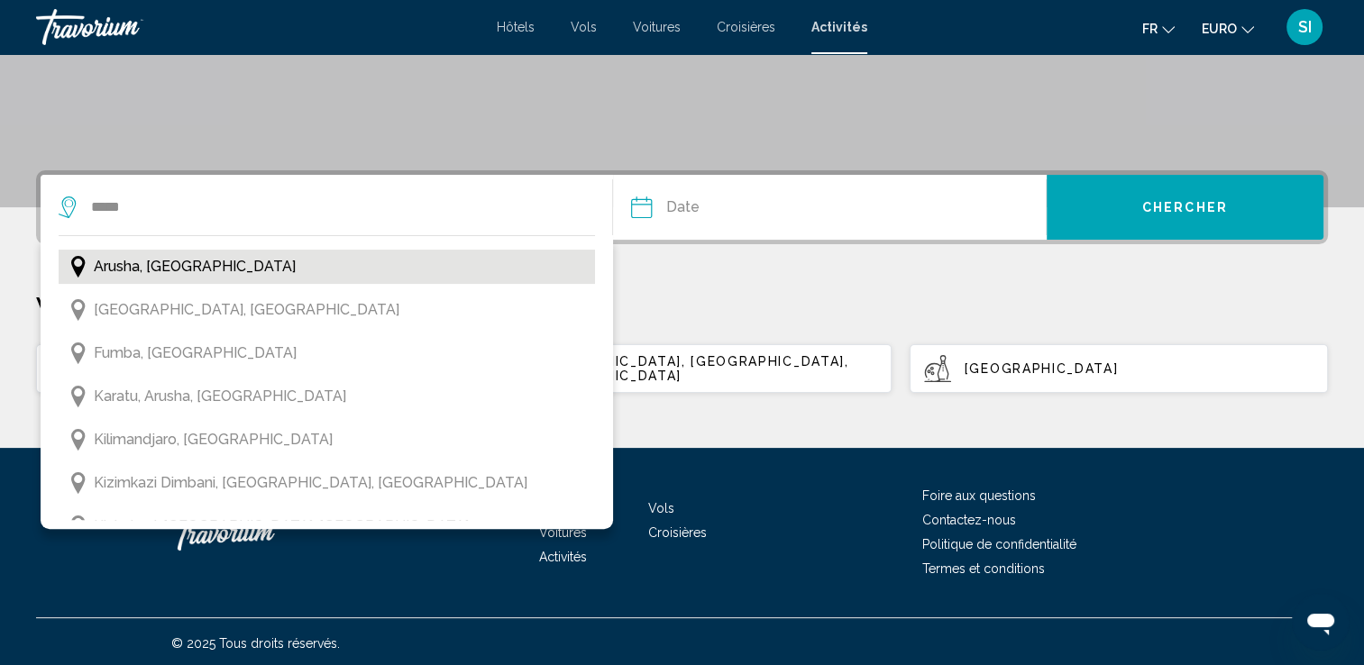
click at [199, 270] on span "Arusha, [GEOGRAPHIC_DATA]" at bounding box center [195, 266] width 202 height 25
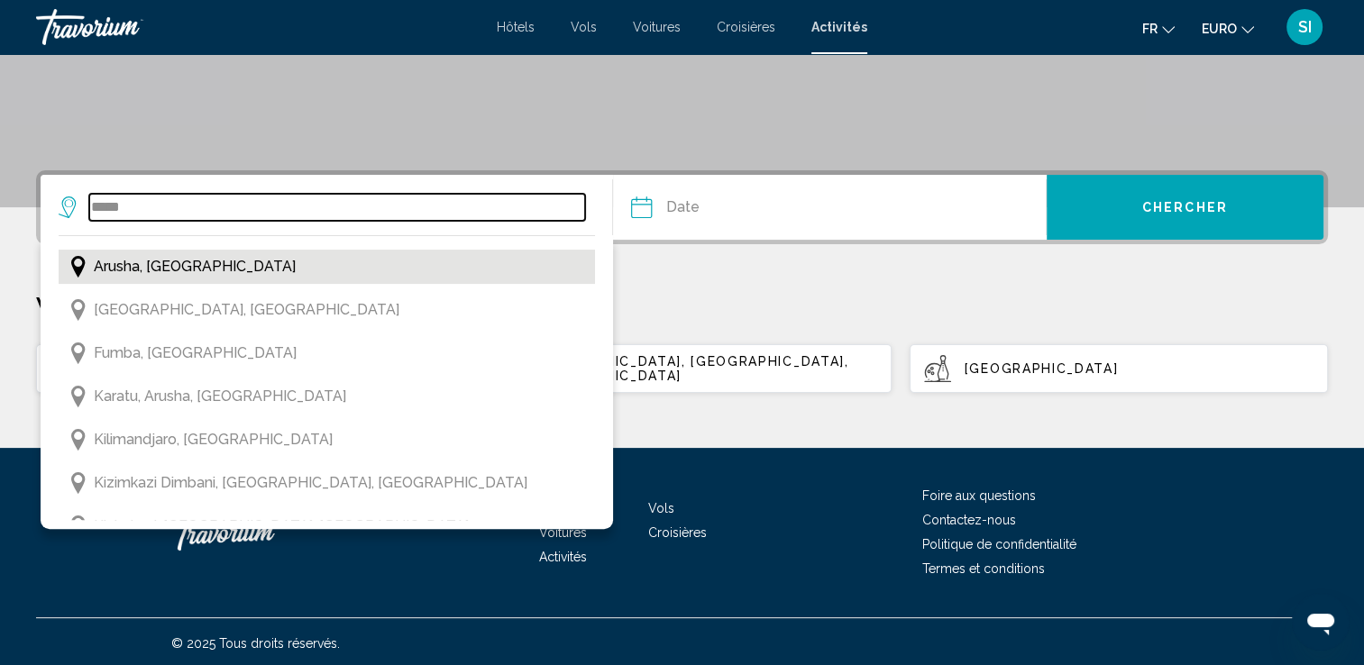
type input "**********"
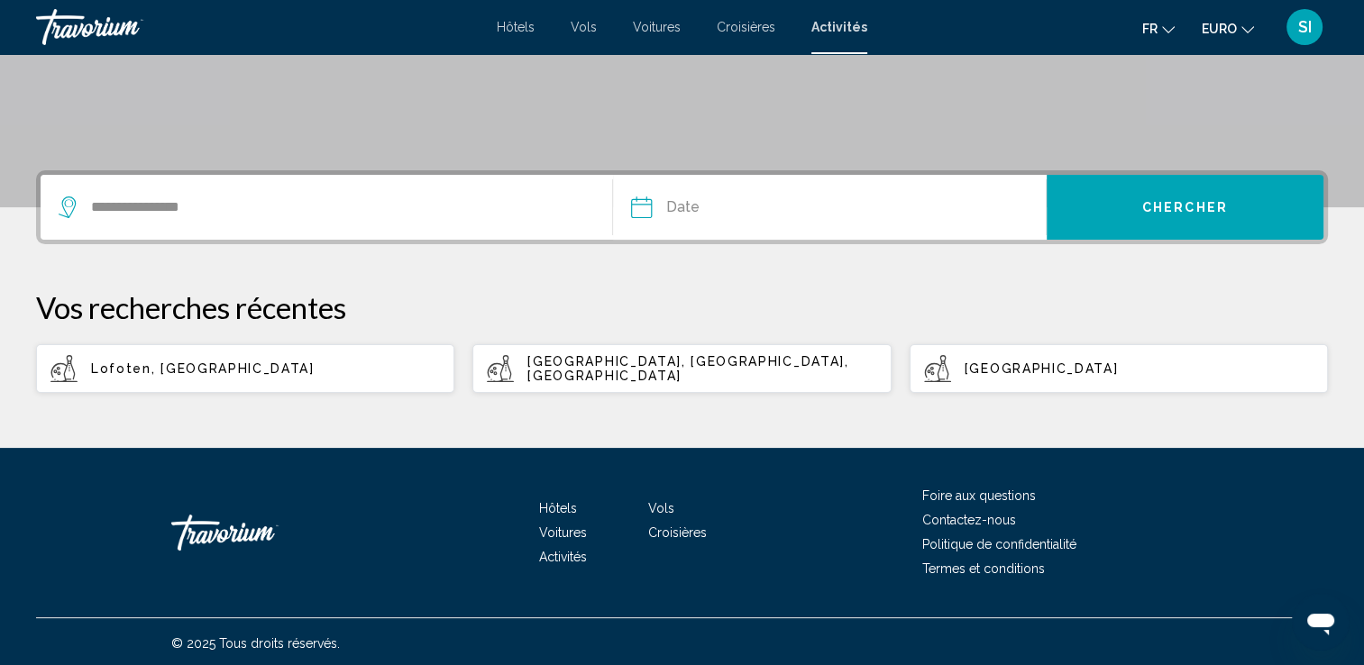
click at [694, 224] on input "Date" at bounding box center [734, 210] width 215 height 70
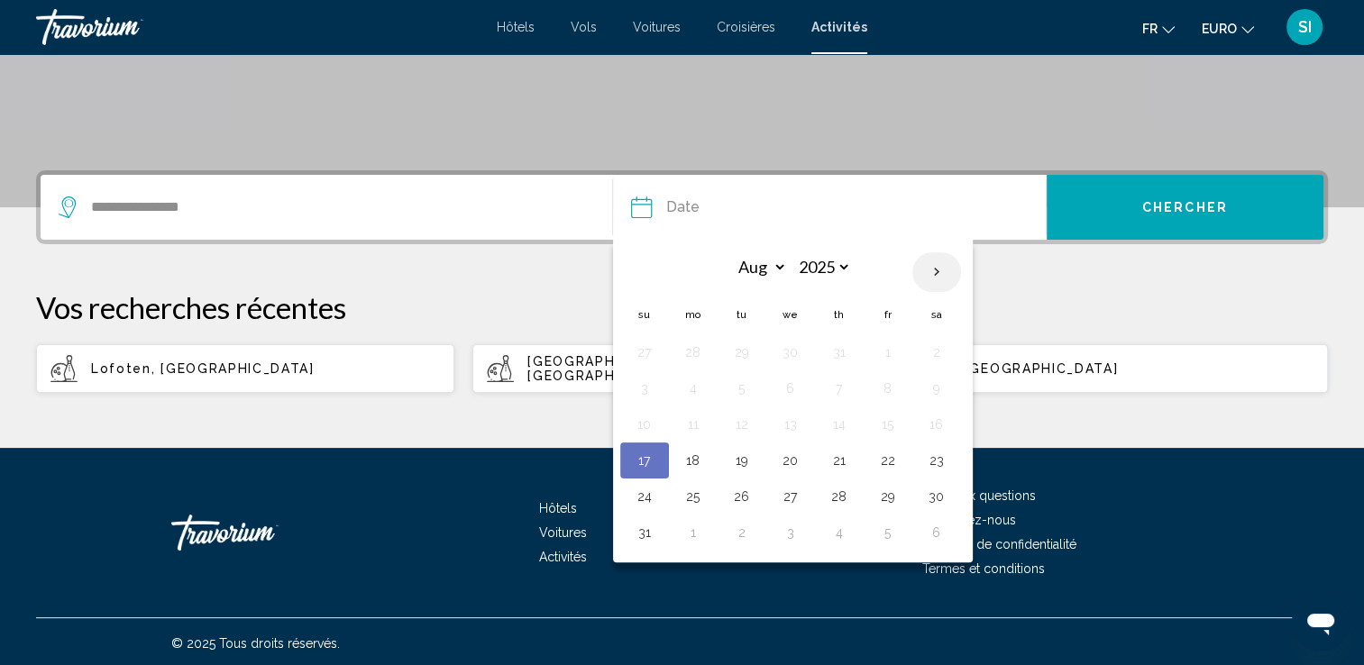
click at [942, 283] on th "Next month" at bounding box center [936, 272] width 49 height 40
select select "*"
click at [652, 458] on button "19" at bounding box center [644, 460] width 29 height 25
type input "**********"
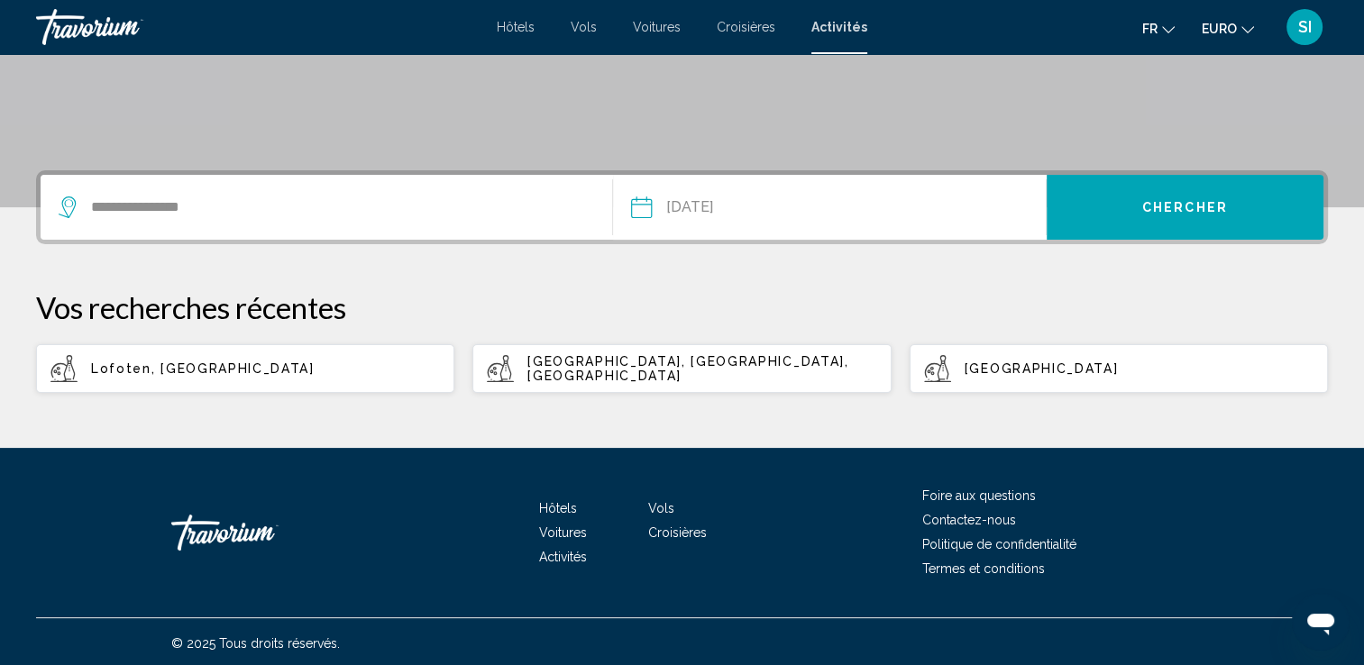
click at [1151, 224] on button "Chercher" at bounding box center [1185, 207] width 277 height 65
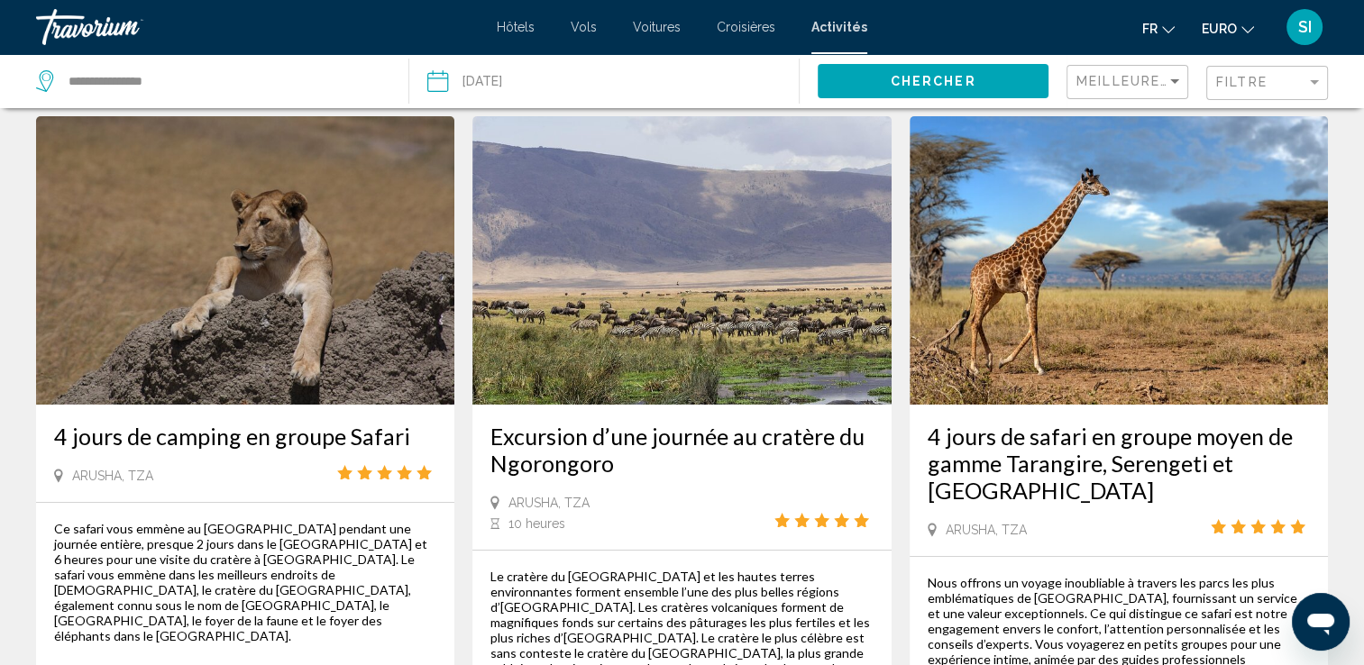
scroll to position [39, 0]
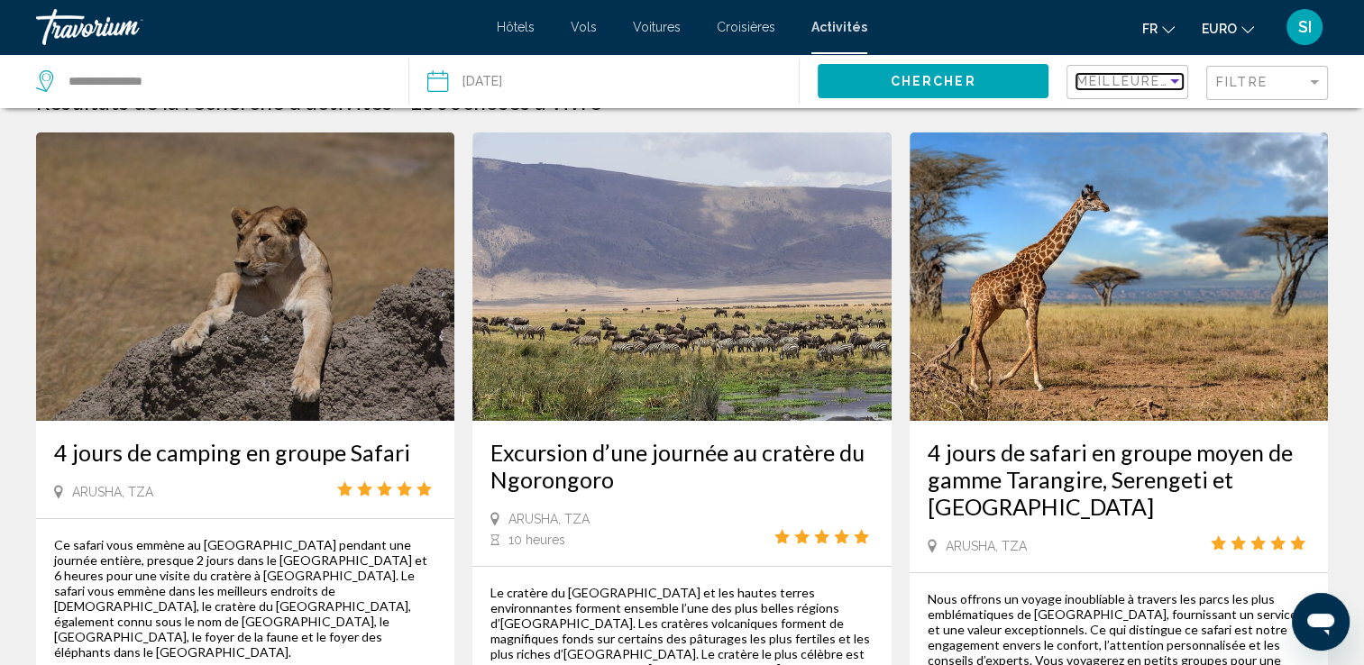
click at [1163, 82] on span "Meilleures ventes" at bounding box center [1156, 81] width 160 height 14
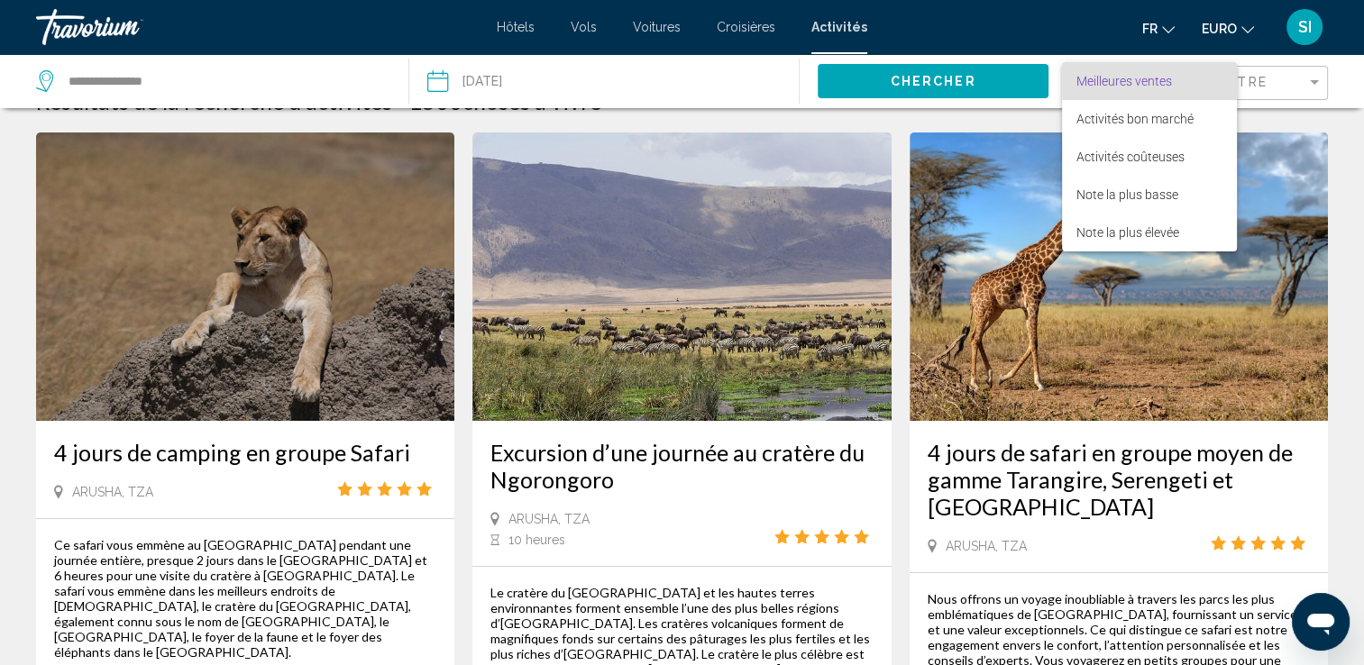
click at [1309, 78] on div at bounding box center [682, 332] width 1364 height 665
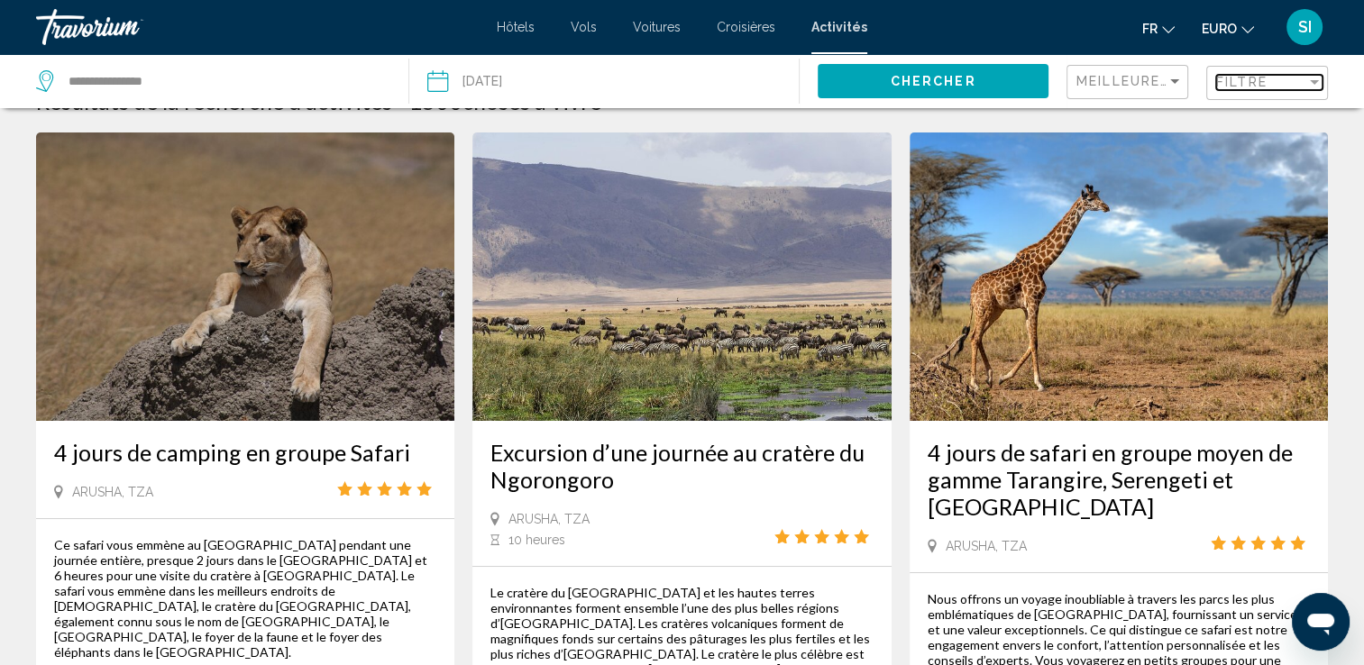
click at [1310, 83] on div "Filtre" at bounding box center [1314, 82] width 9 height 5
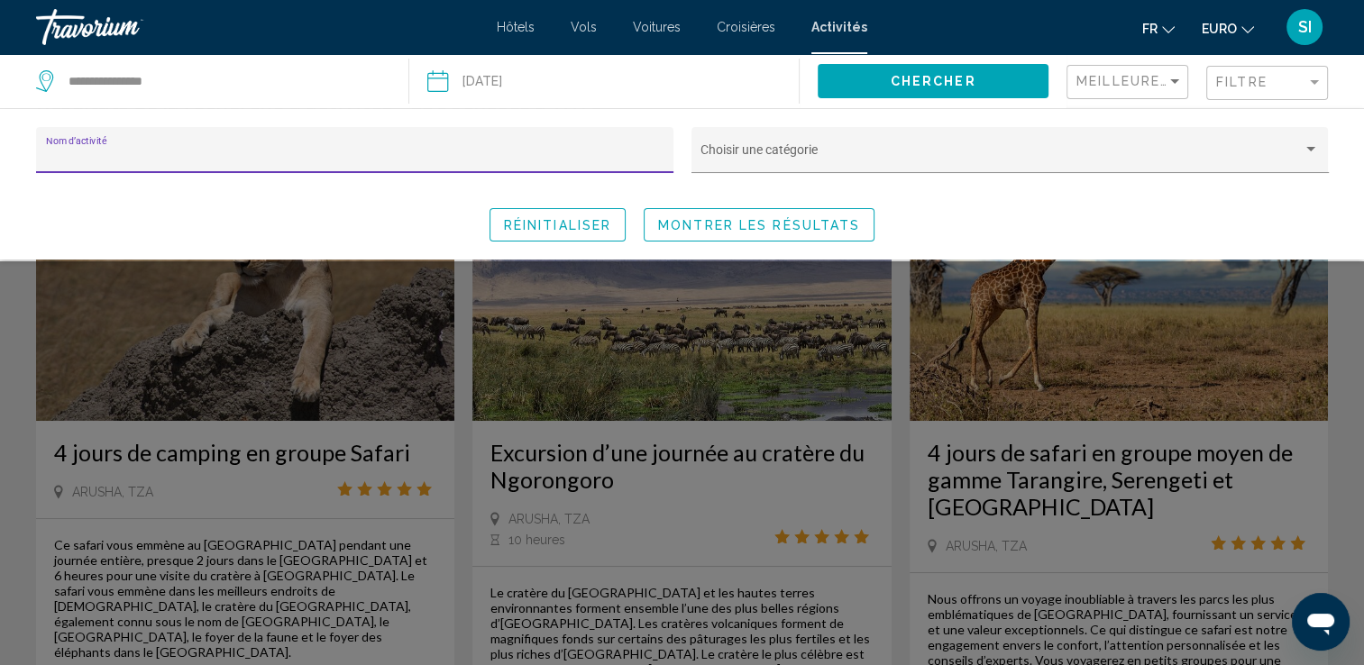
click at [1358, 325] on div "Widget de recherche" at bounding box center [682, 463] width 1364 height 404
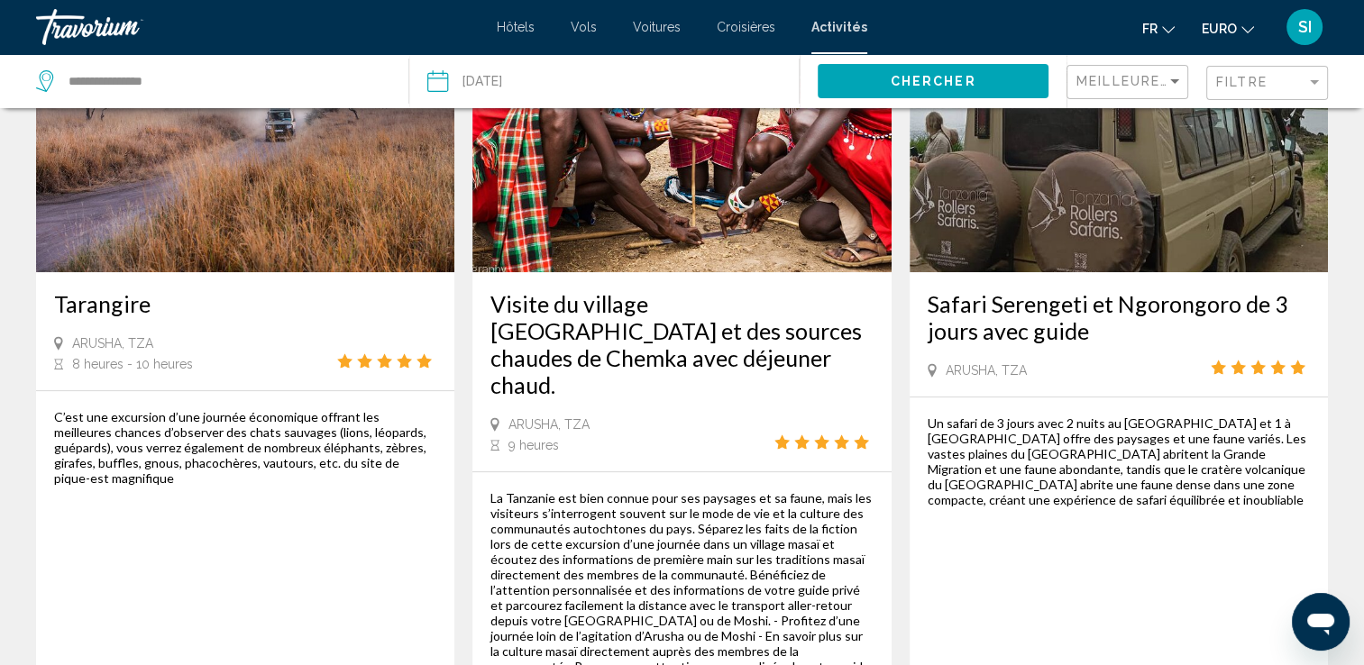
scroll to position [1002, 0]
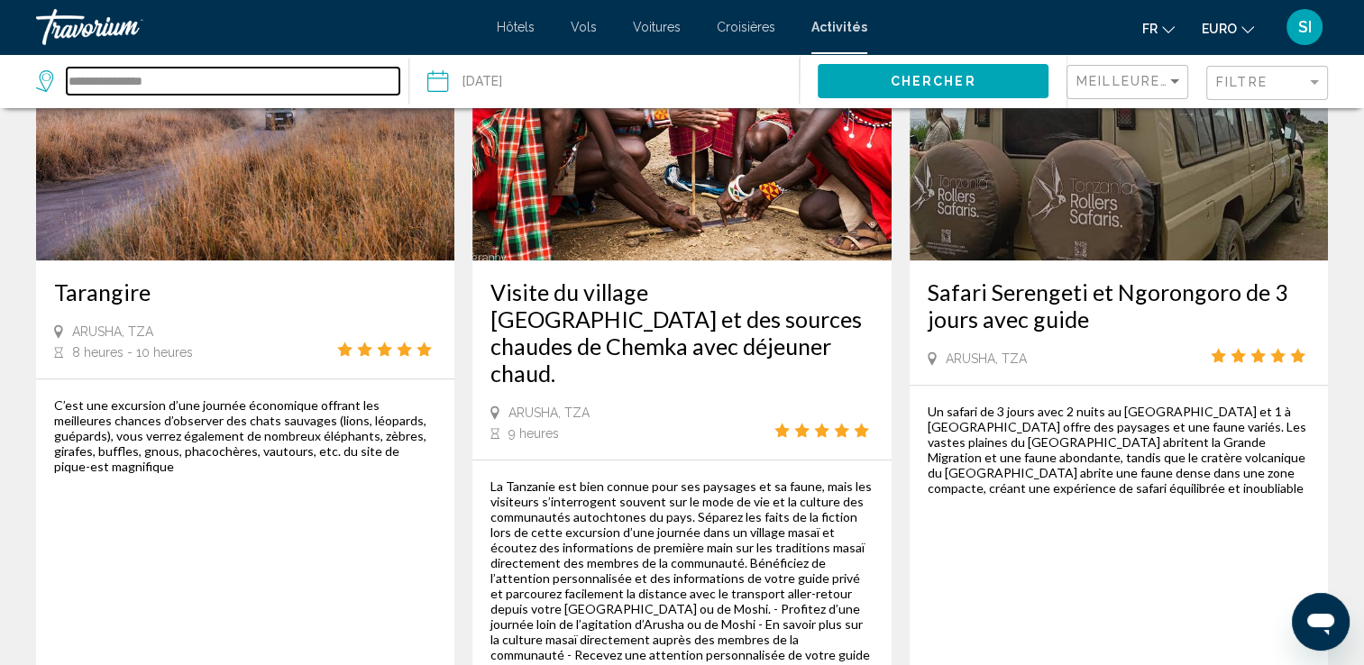
click at [231, 79] on input "**********" at bounding box center [233, 81] width 333 height 27
type input "*"
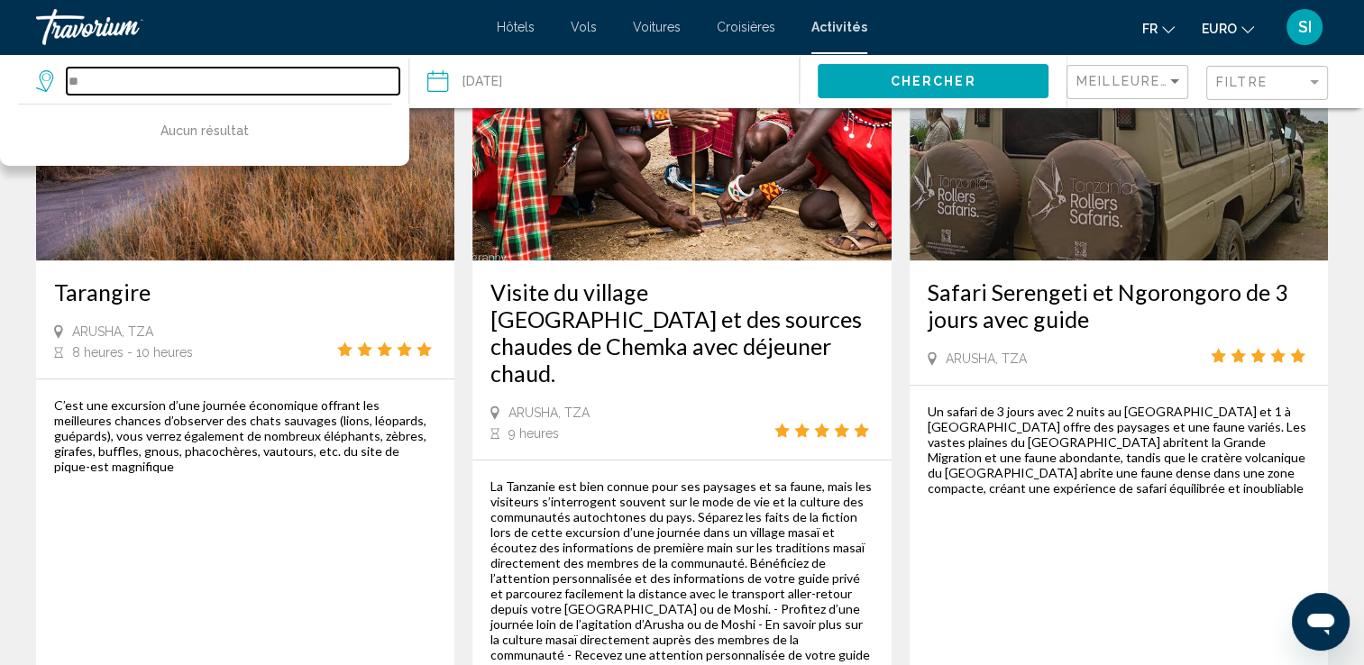
type input "*"
type input "**"
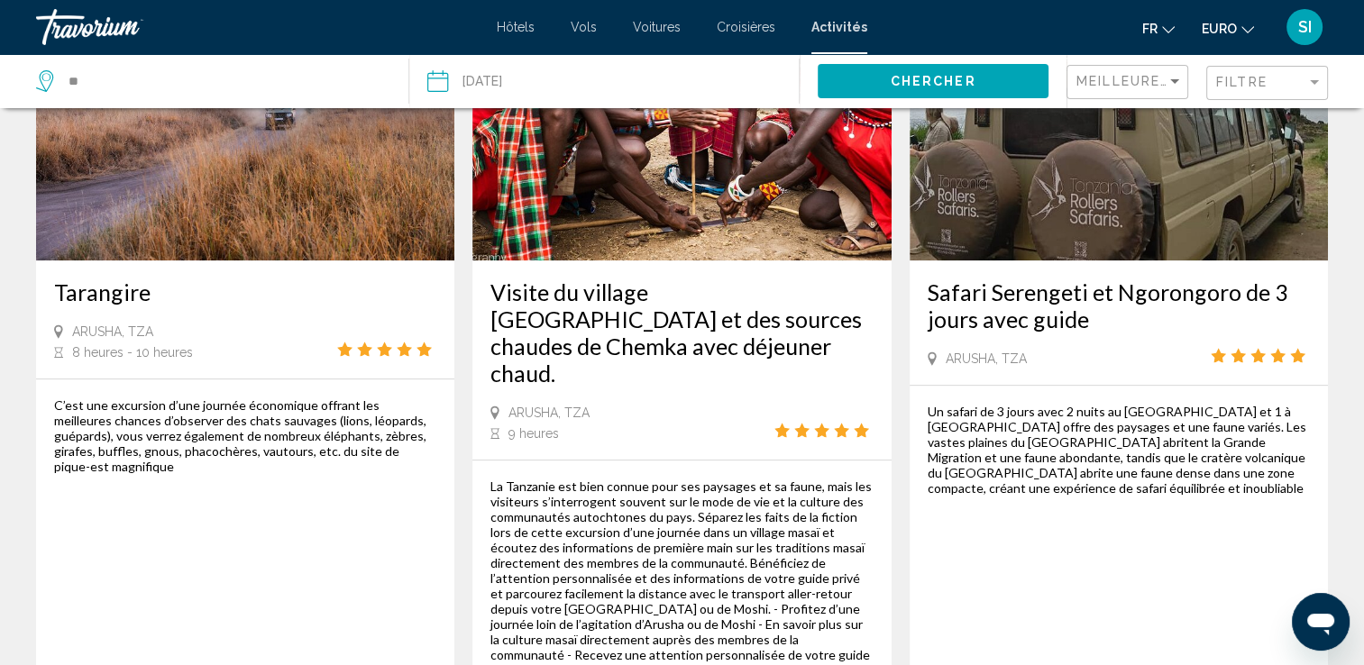
click at [523, 29] on span "Hôtels" at bounding box center [516, 27] width 38 height 14
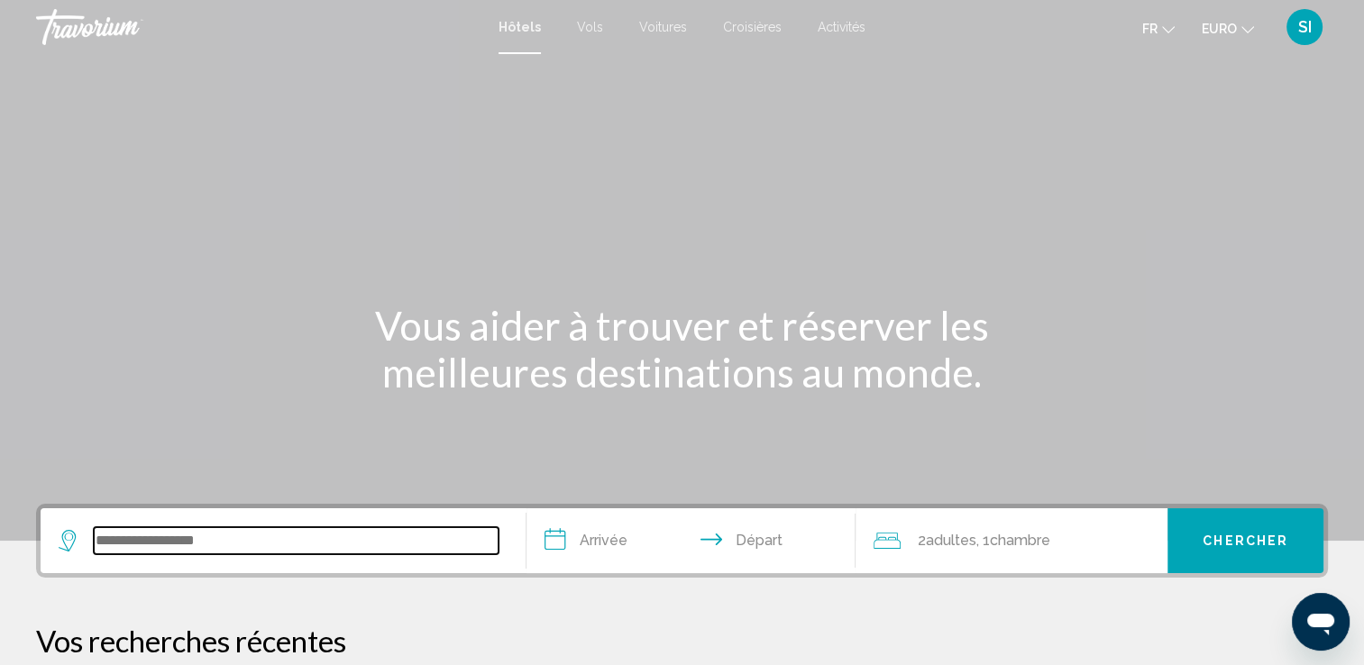
click at [255, 535] on input "Widget de recherche" at bounding box center [296, 540] width 405 height 27
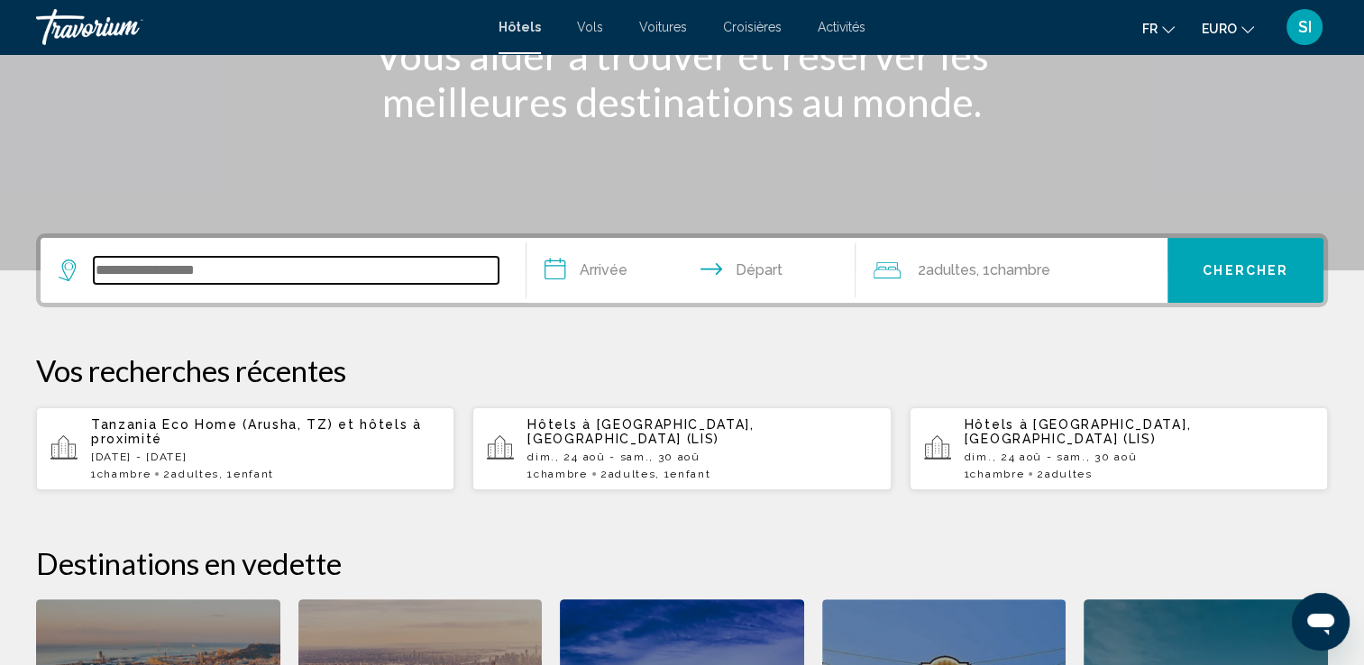
scroll to position [444, 0]
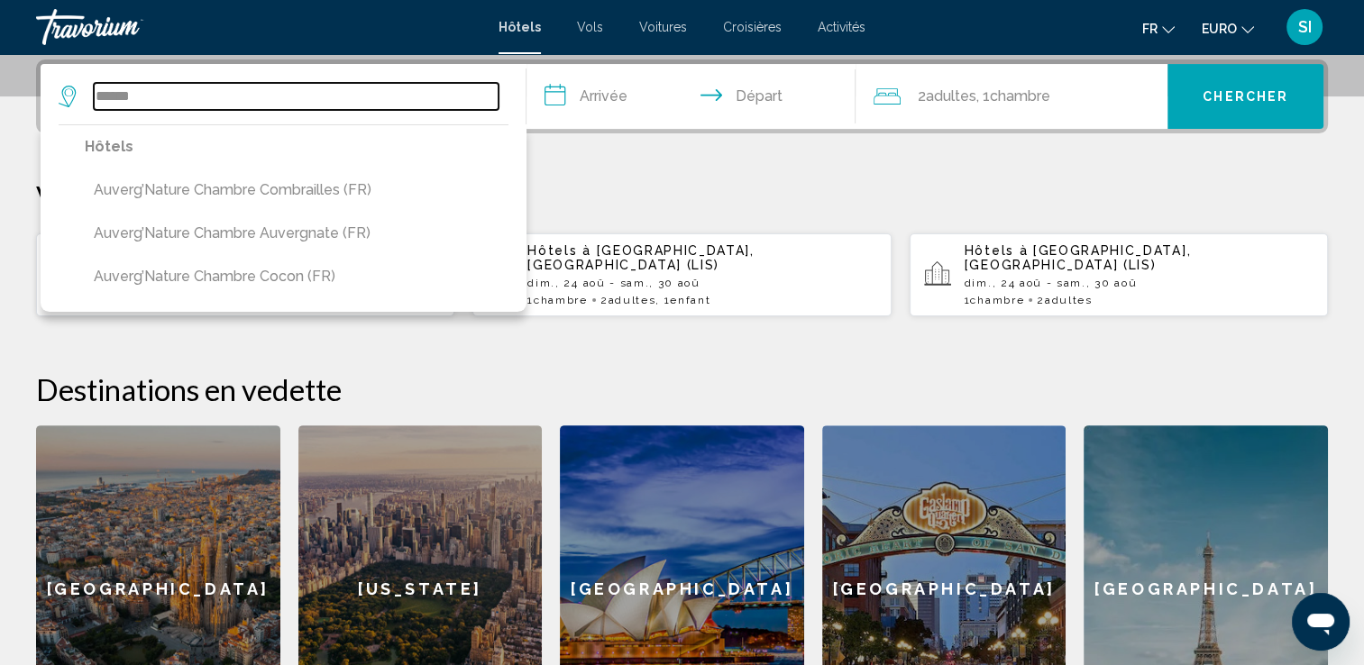
drag, startPoint x: 178, startPoint y: 93, endPoint x: 0, endPoint y: 49, distance: 183.9
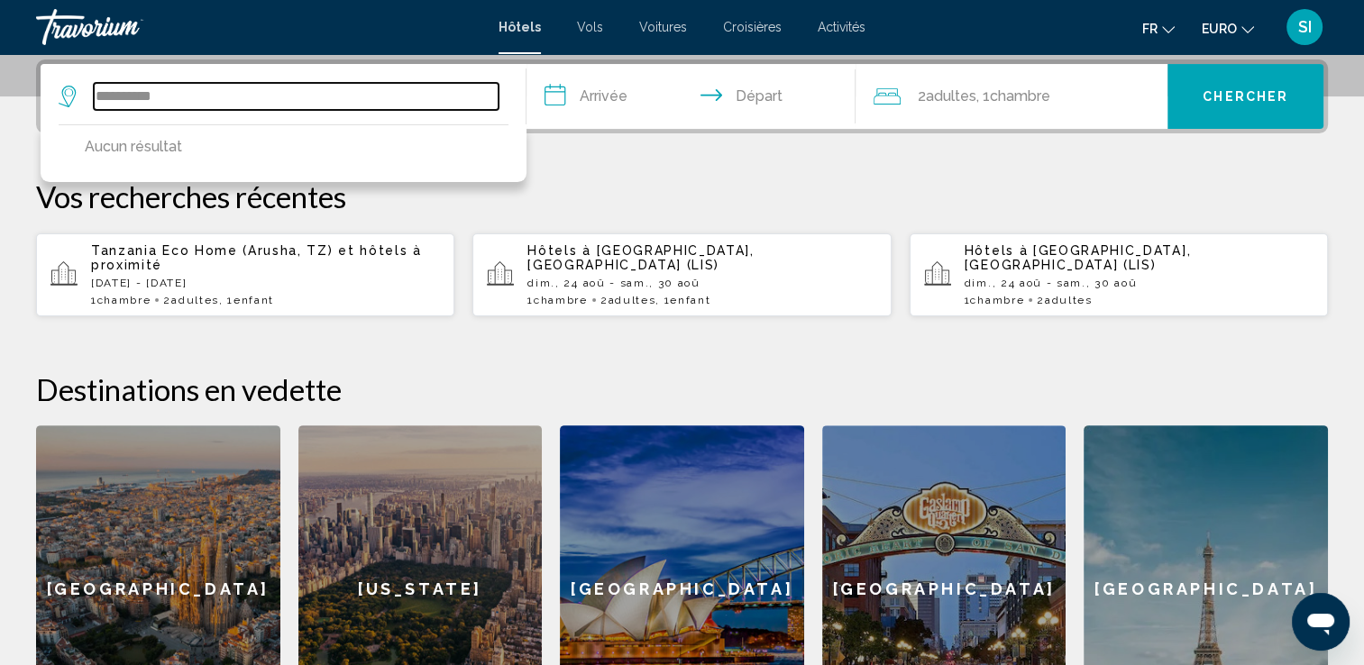
drag, startPoint x: 200, startPoint y: 105, endPoint x: 10, endPoint y: 85, distance: 191.3
click at [10, 85] on div "**********" at bounding box center [682, 406] width 1364 height 694
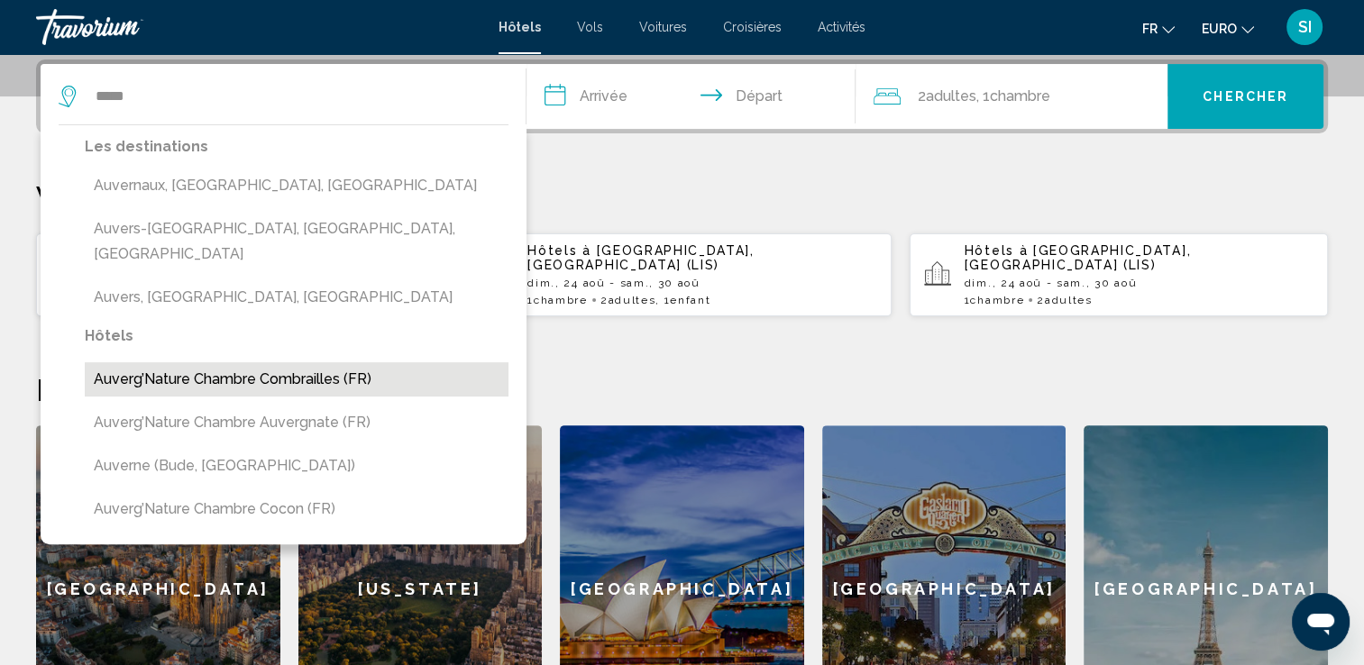
click at [227, 362] on button "Auverg’Nature chambre Combrailles (FR)" at bounding box center [297, 379] width 424 height 34
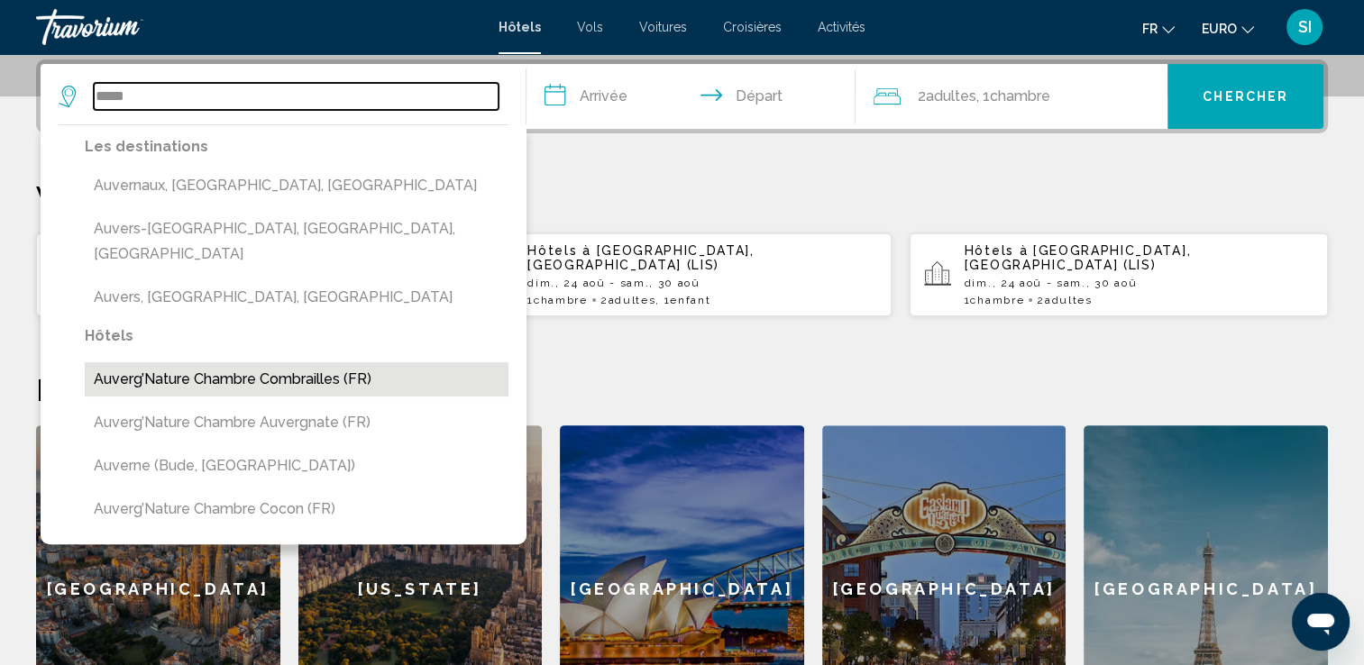
type input "**********"
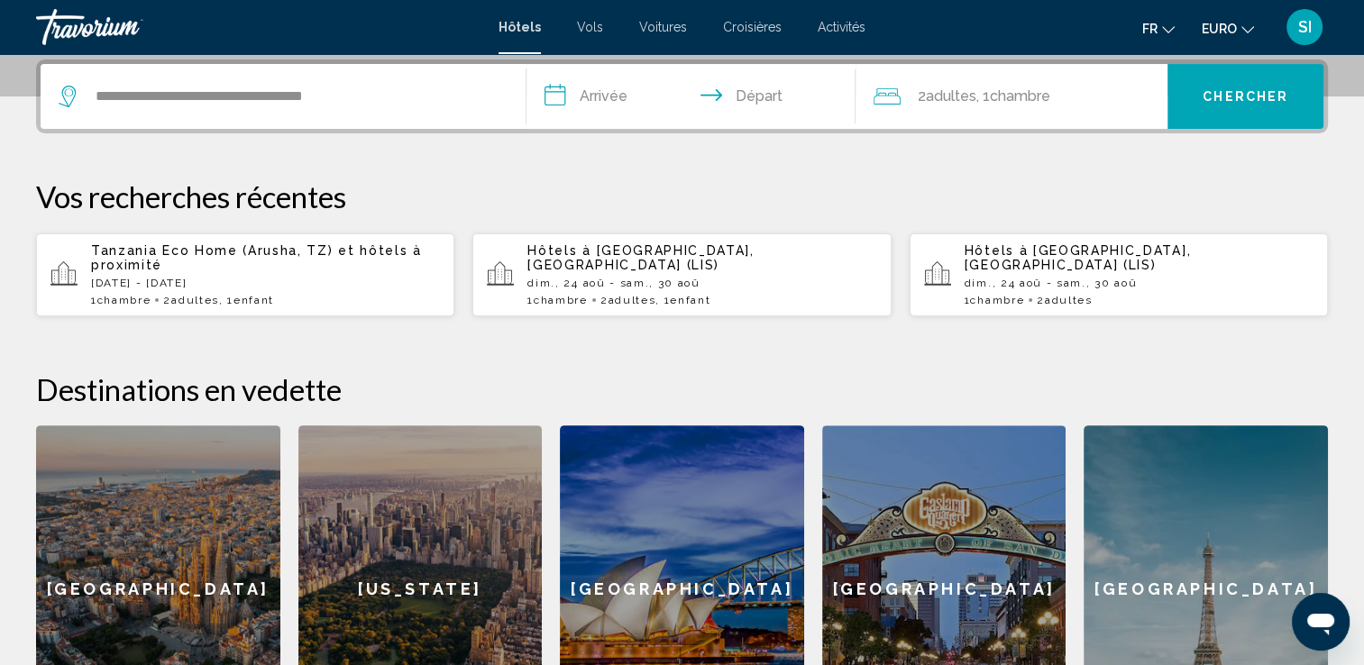
click at [575, 95] on input "**********" at bounding box center [694, 99] width 337 height 70
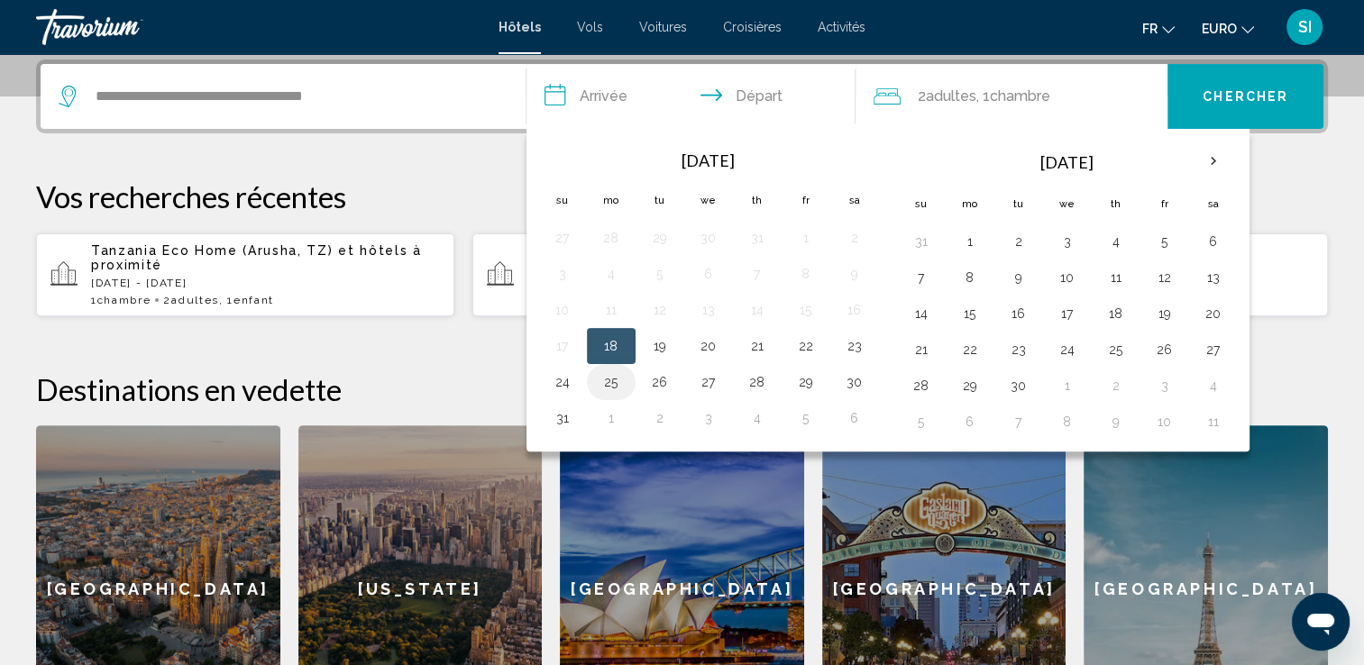
click at [597, 384] on button "25" at bounding box center [611, 382] width 29 height 25
click at [567, 388] on button "24" at bounding box center [562, 382] width 29 height 25
type input "**********"
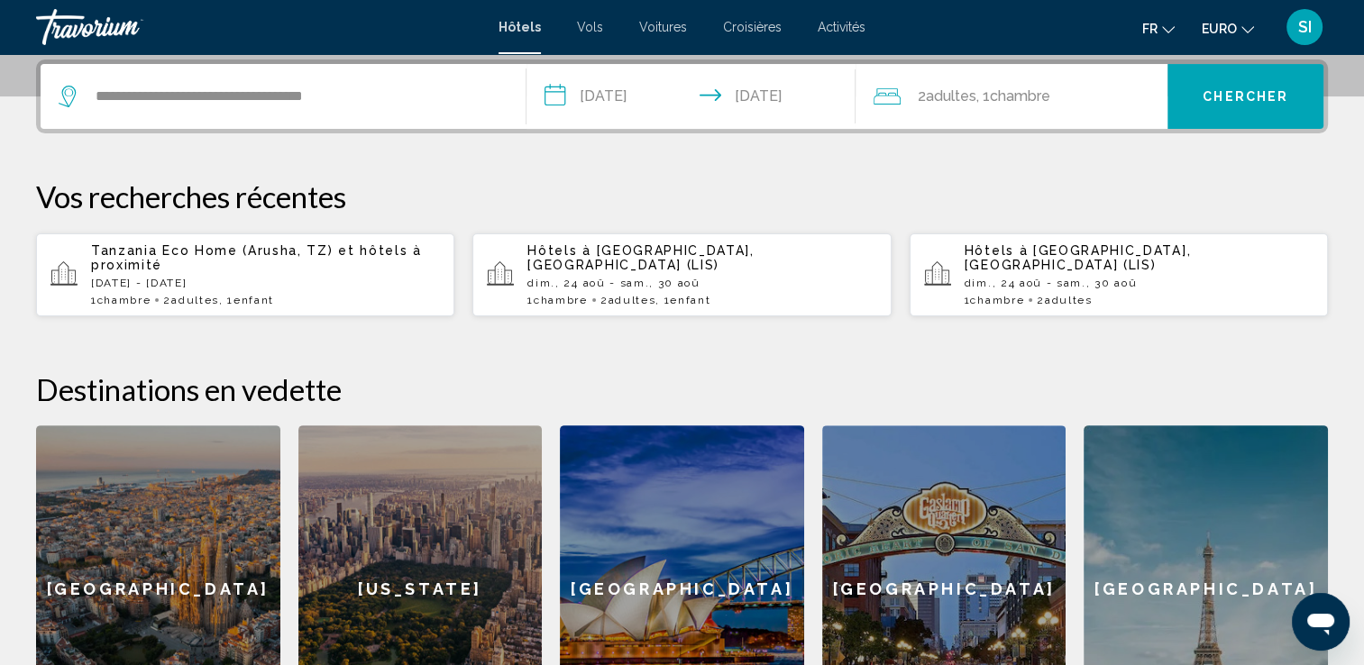
click at [780, 104] on input "**********" at bounding box center [694, 99] width 337 height 70
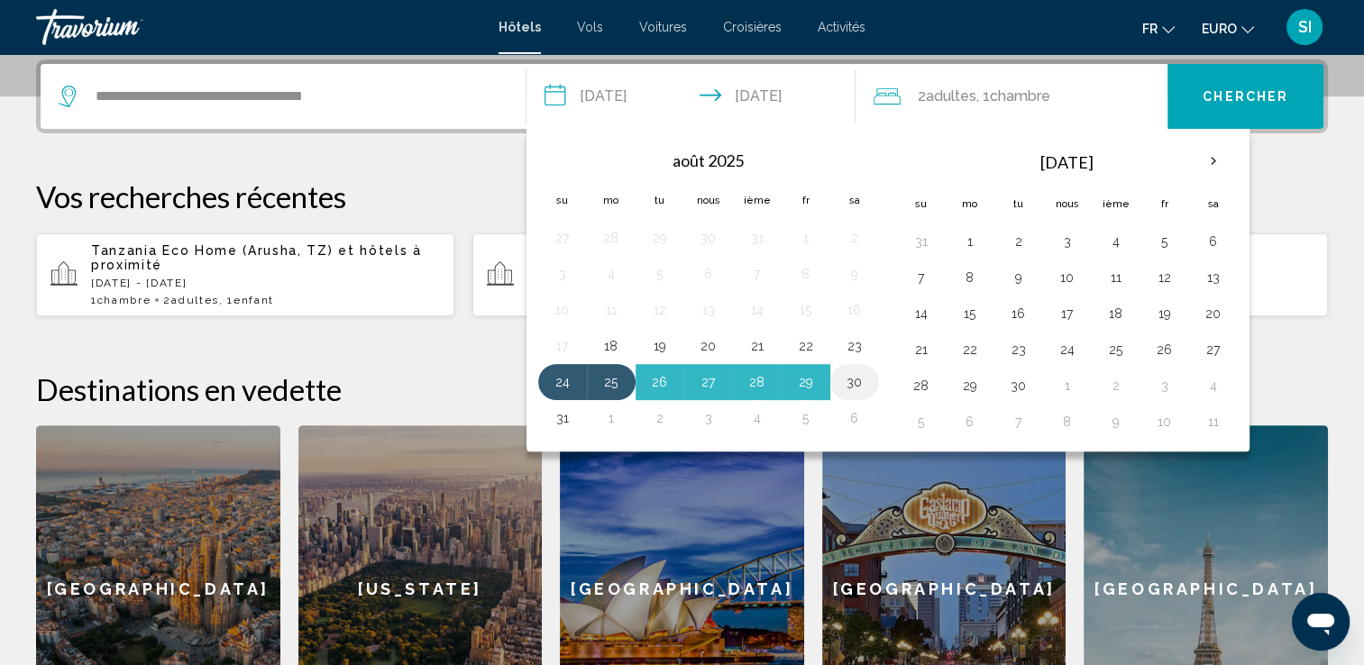
click at [844, 380] on button "30" at bounding box center [854, 382] width 29 height 25
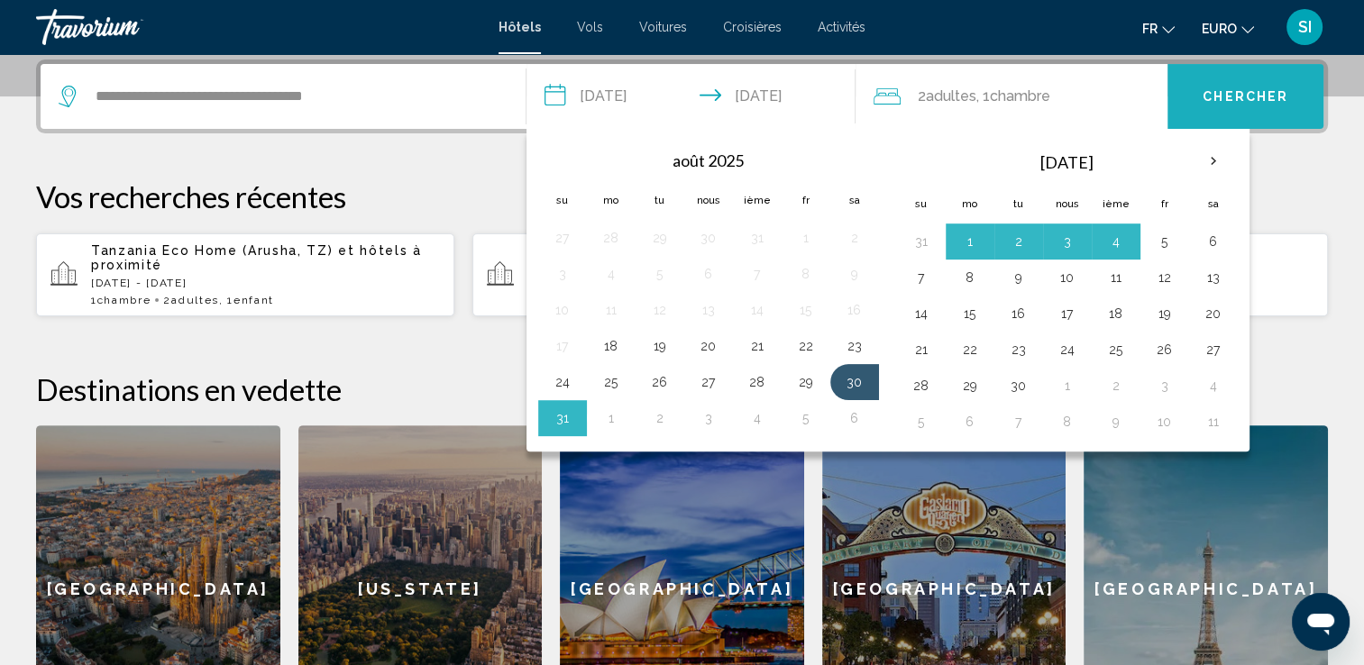
click at [1238, 87] on button "Chercher" at bounding box center [1245, 96] width 156 height 65
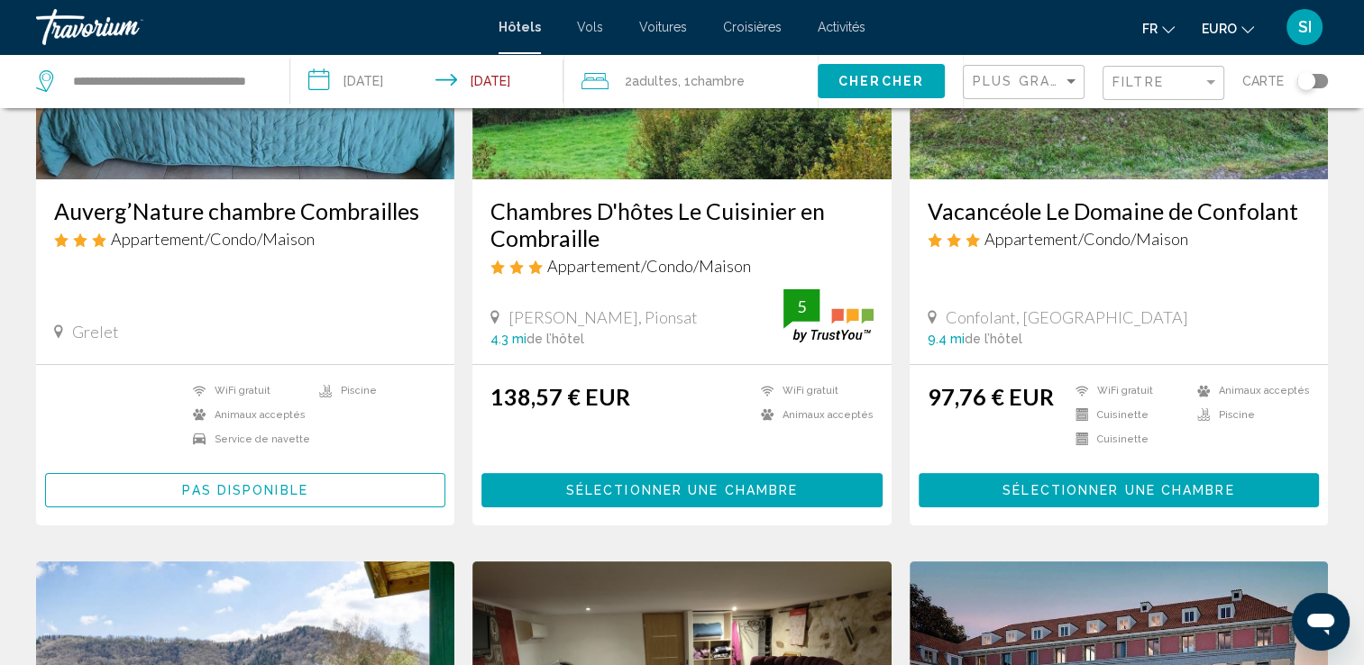
scroll to position [270, 0]
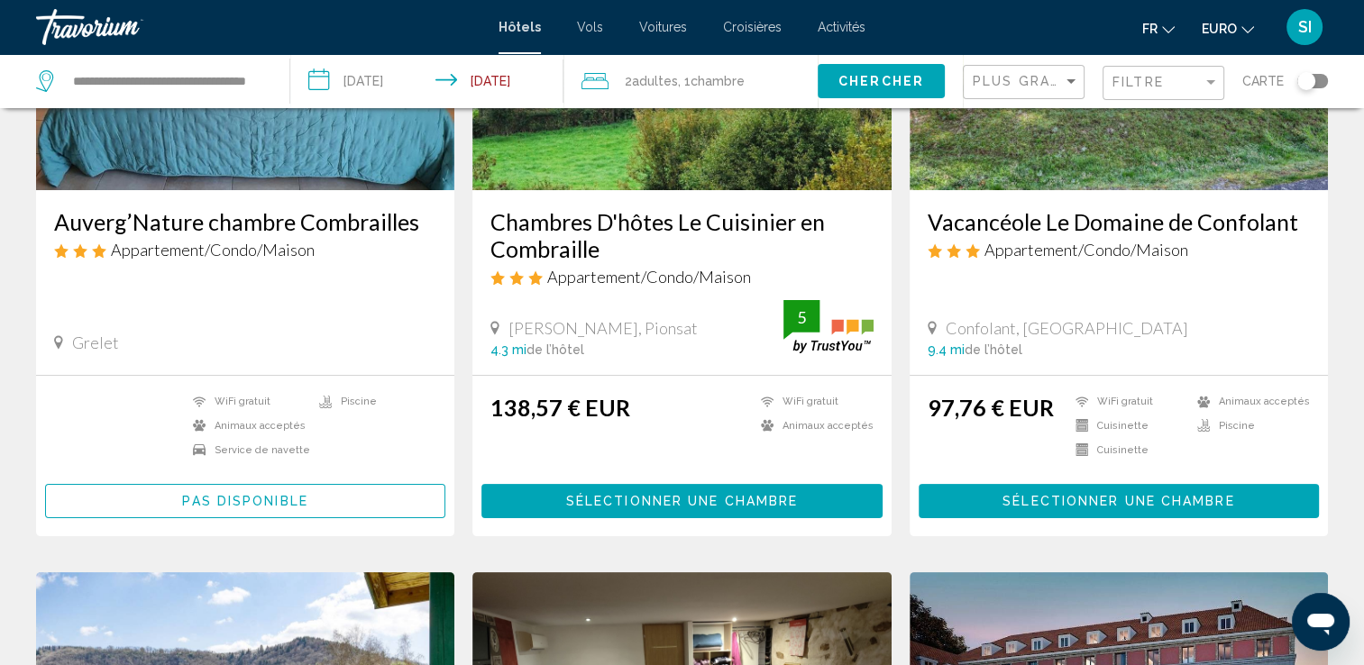
click at [479, 87] on input "**********" at bounding box center [429, 83] width 279 height 59
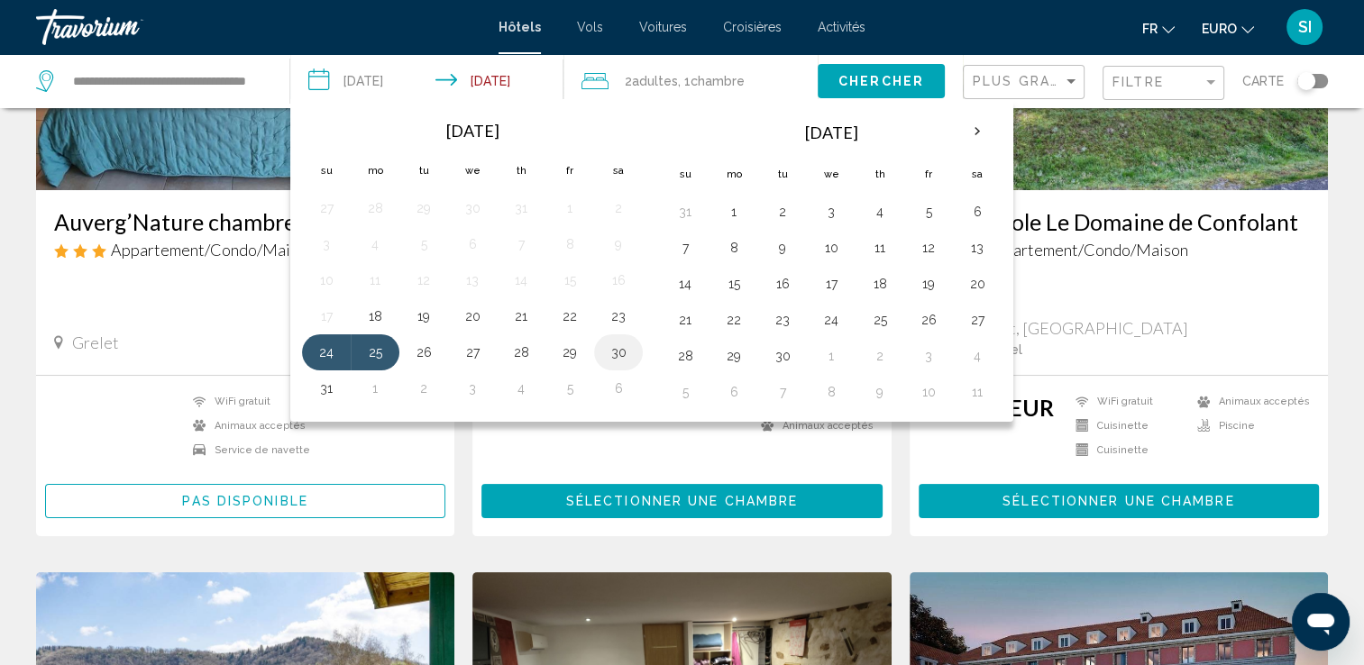
click at [609, 357] on button "30" at bounding box center [618, 352] width 29 height 25
click at [320, 346] on button "24" at bounding box center [326, 352] width 29 height 25
type input "**********"
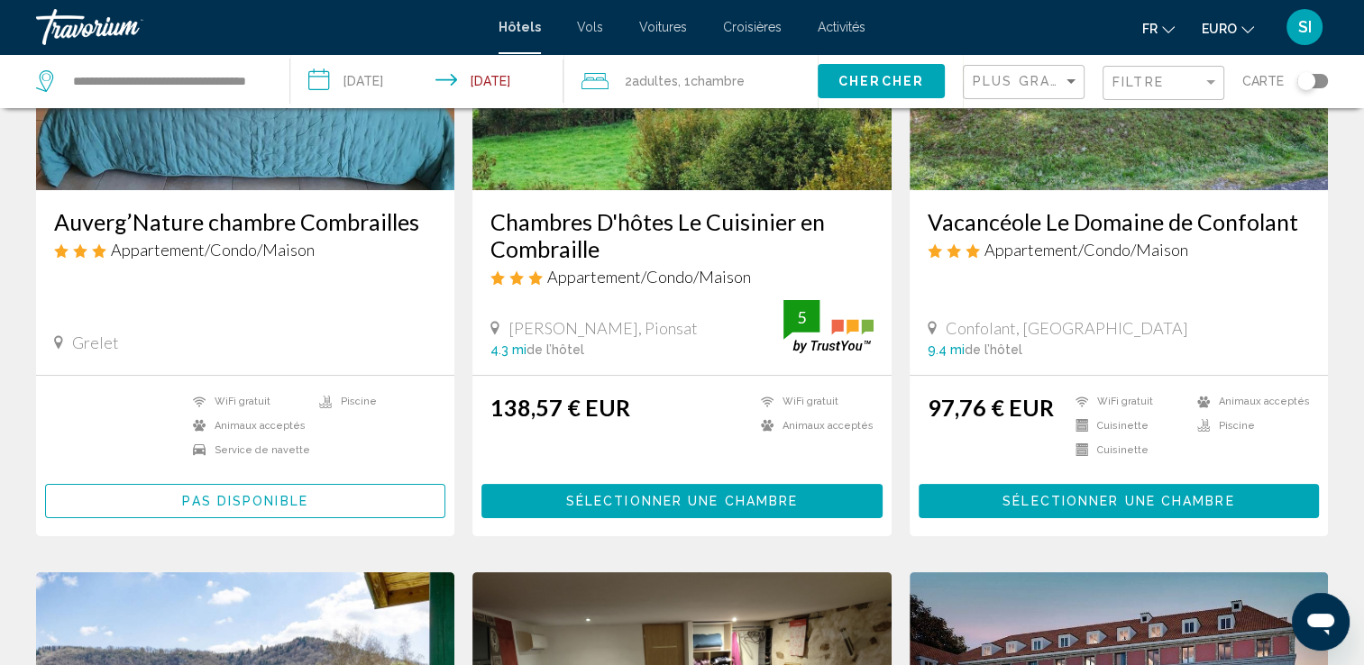
click at [345, 78] on input "**********" at bounding box center [429, 83] width 279 height 59
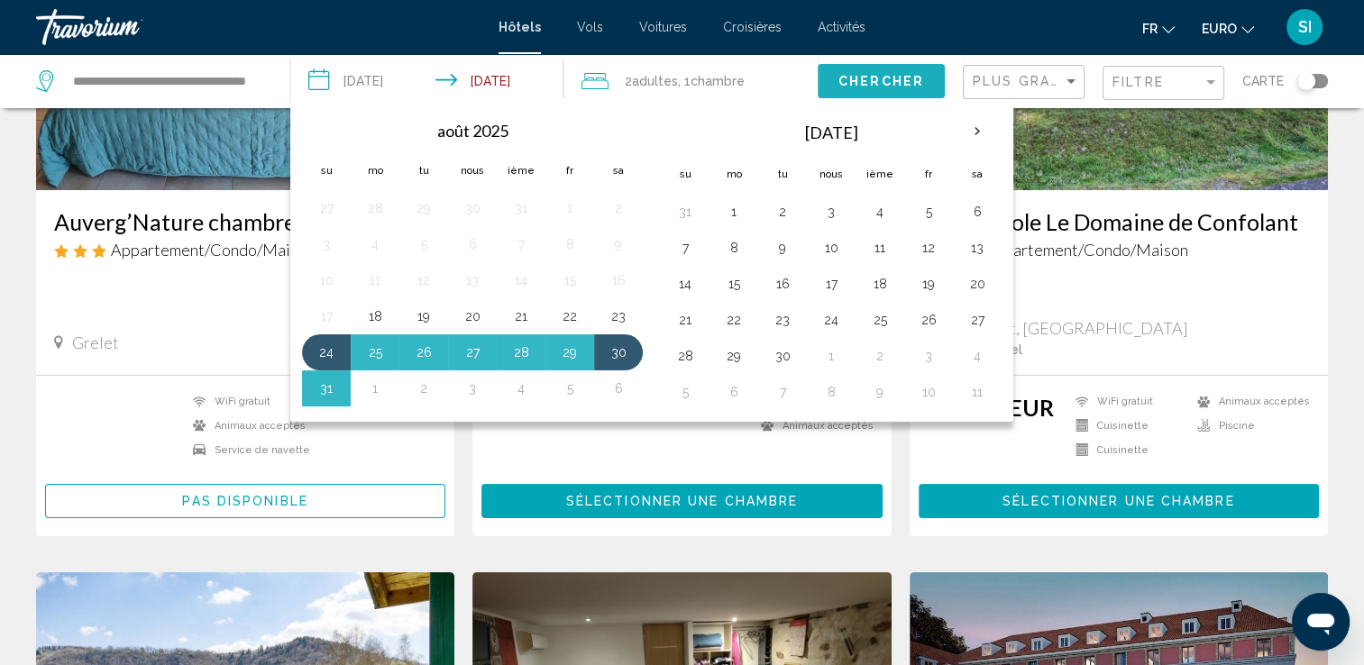
click at [846, 83] on span "Chercher" at bounding box center [881, 82] width 86 height 14
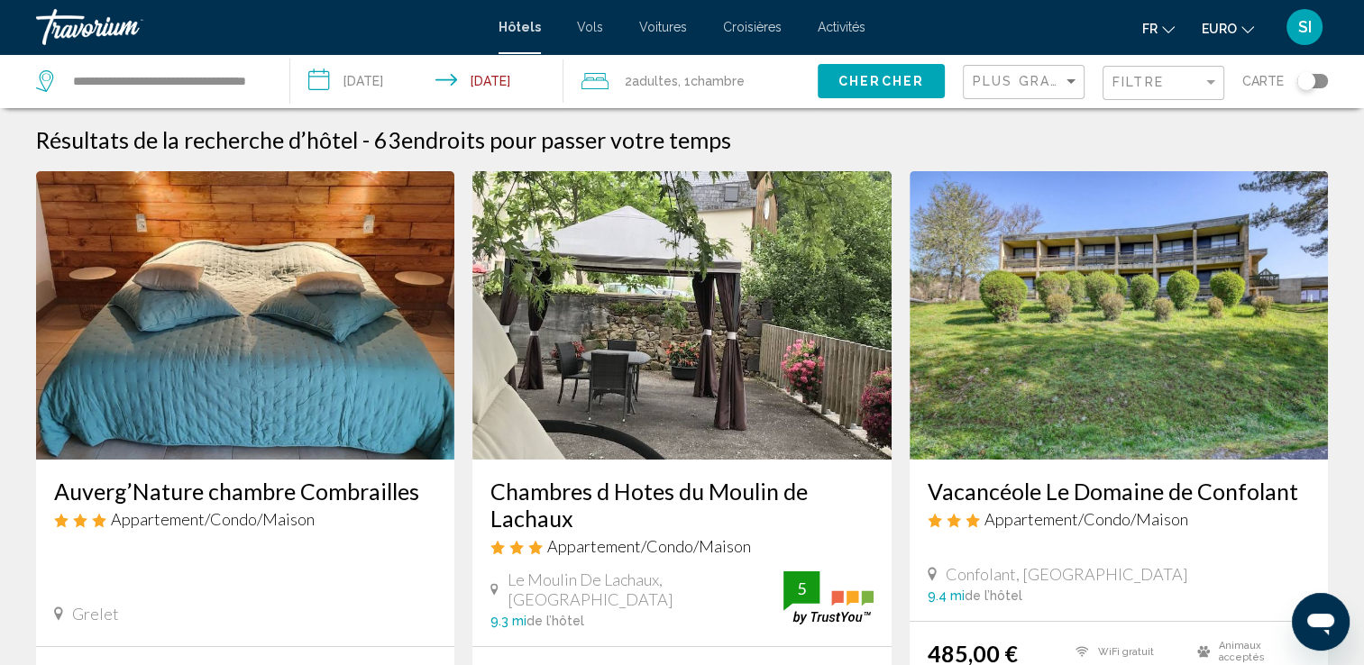
click at [1303, 41] on div "SI" at bounding box center [1304, 27] width 36 height 36
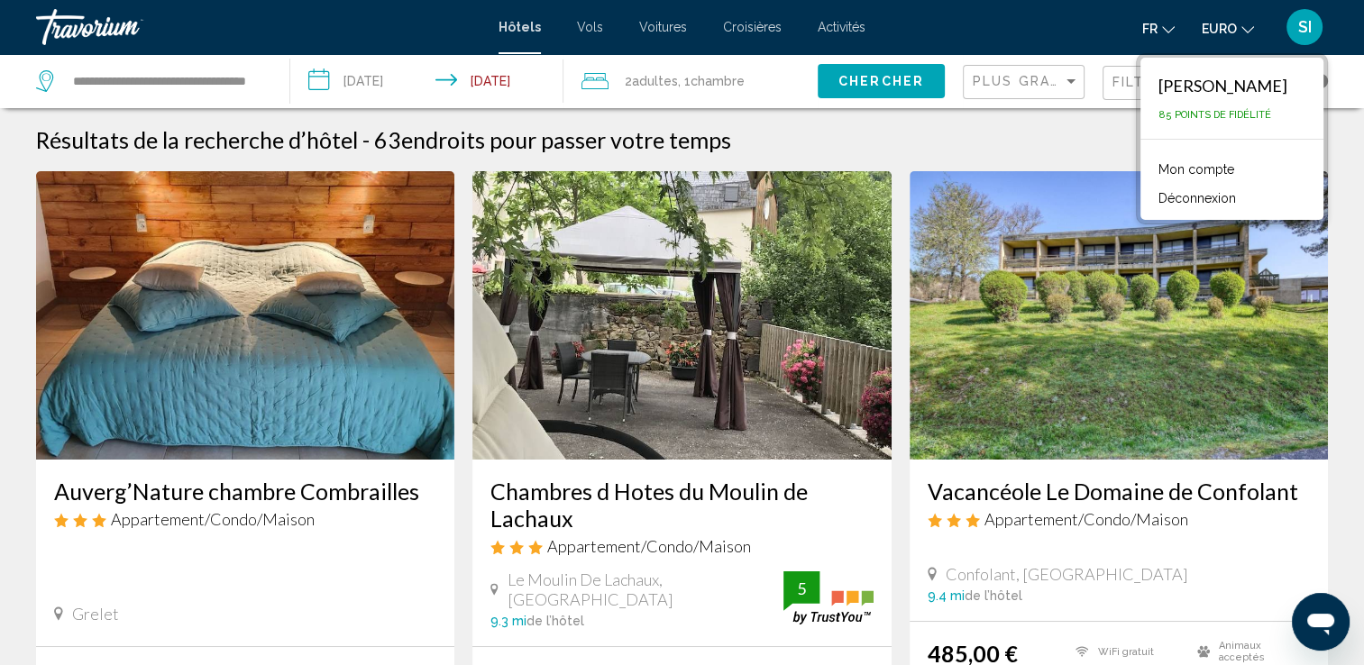
click at [1229, 117] on span "85 points de fidélité" at bounding box center [1214, 115] width 113 height 12
click at [1202, 85] on div "[PERSON_NAME]" at bounding box center [1222, 86] width 129 height 20
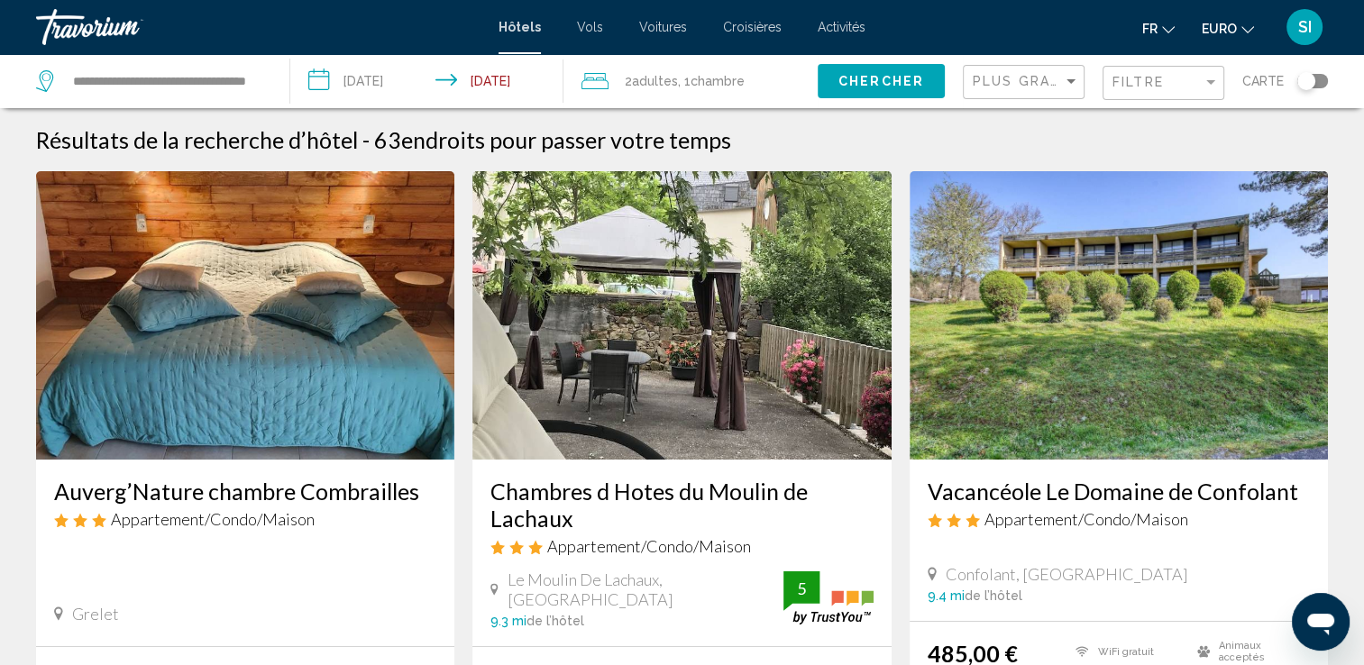
click at [1302, 27] on span "SI" at bounding box center [1305, 27] width 14 height 18
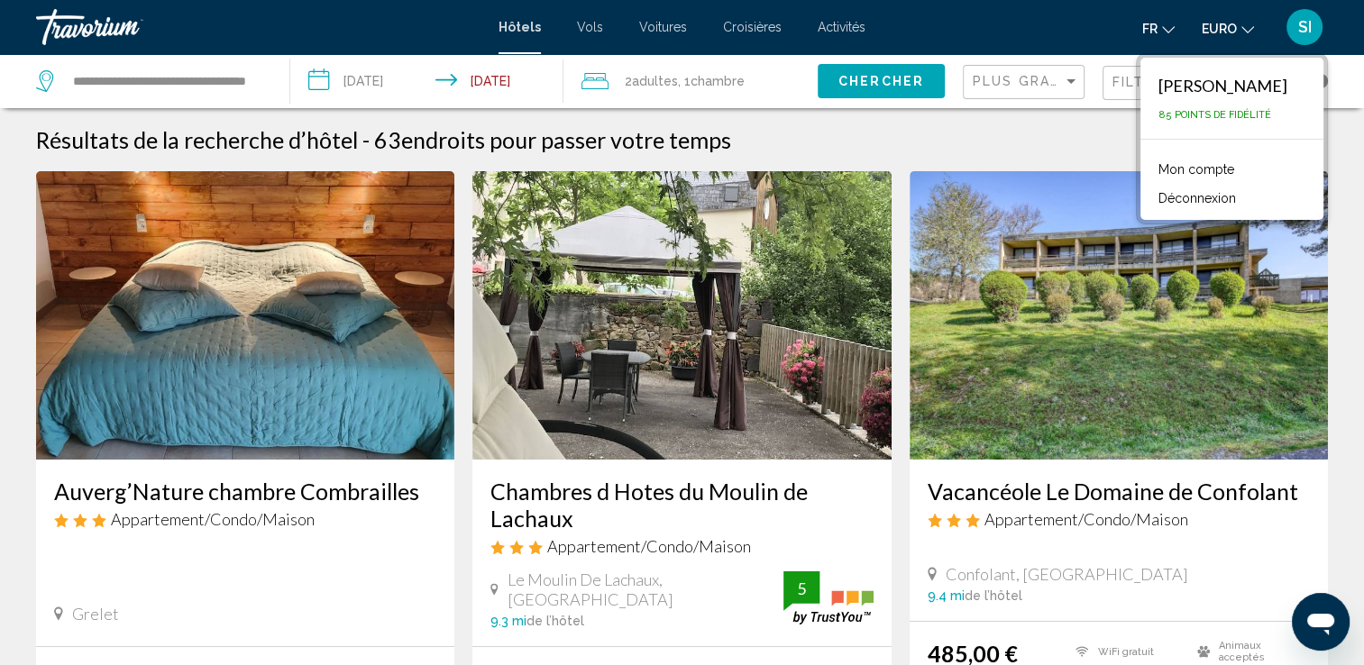
click at [1233, 173] on link "Mon compte" at bounding box center [1196, 169] width 94 height 23
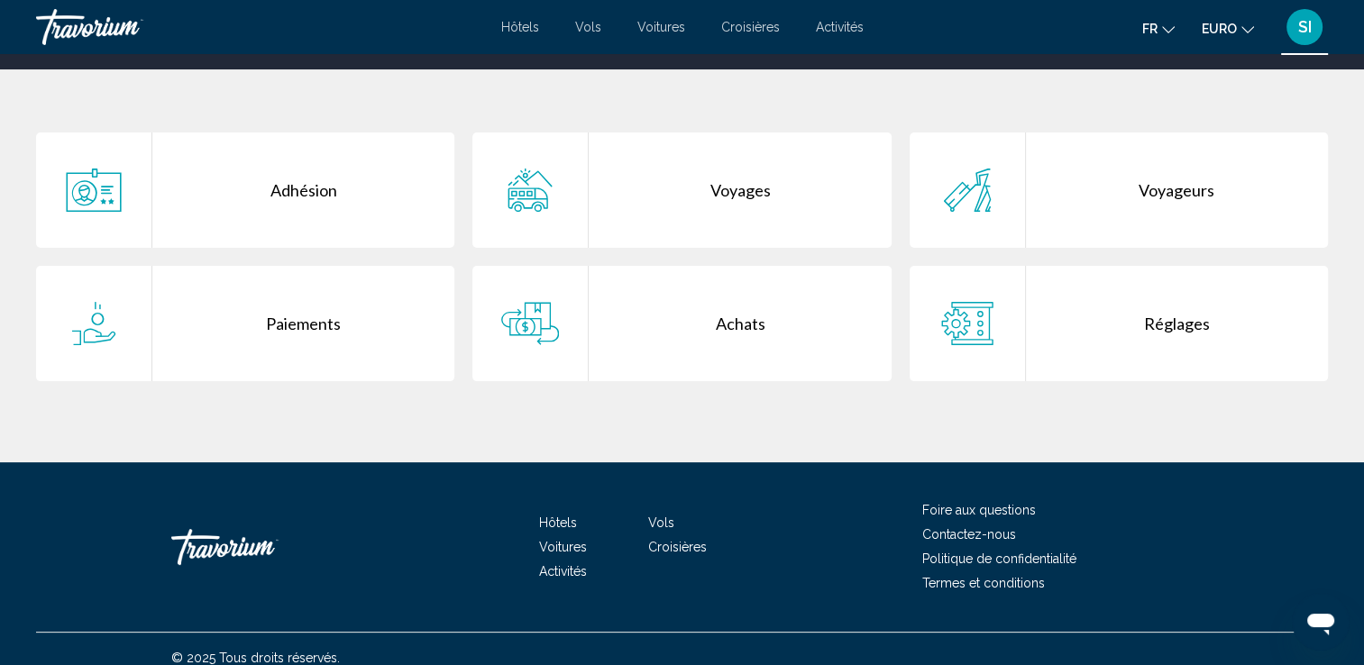
scroll to position [328, 0]
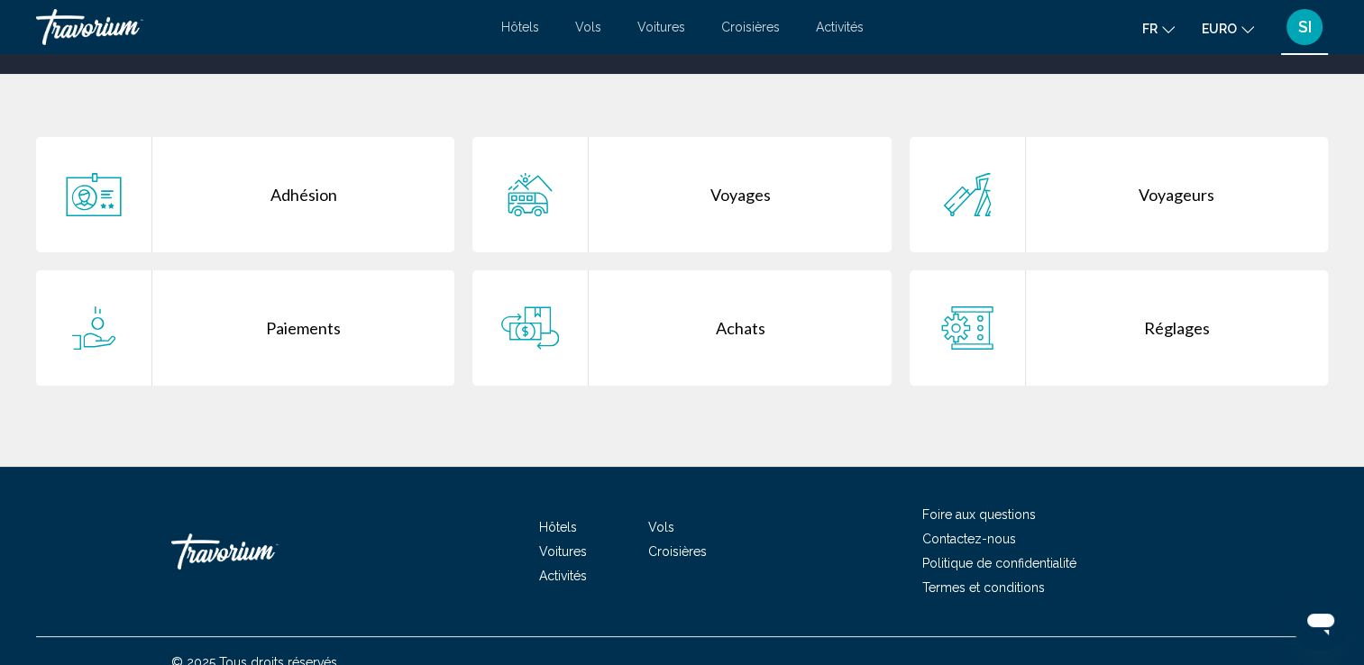
click at [672, 365] on div "Achats" at bounding box center [740, 327] width 302 height 115
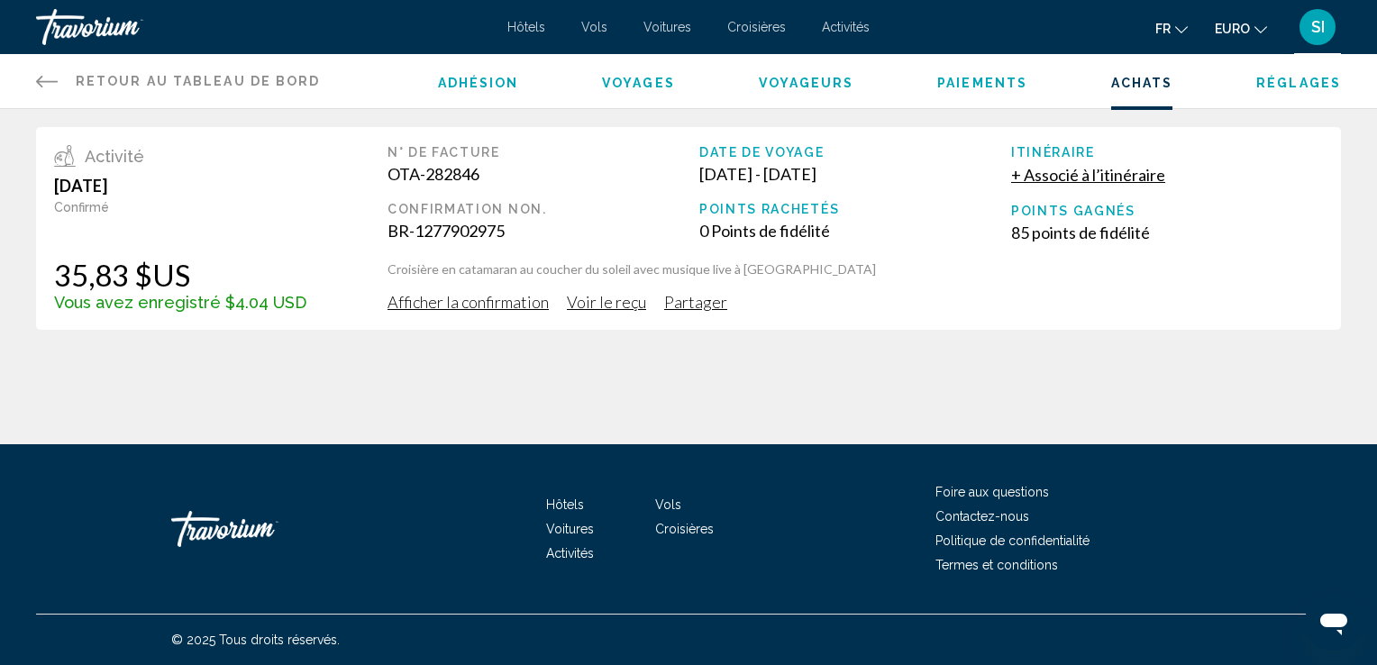
click at [496, 303] on span "Afficher la confirmation" at bounding box center [468, 302] width 161 height 20
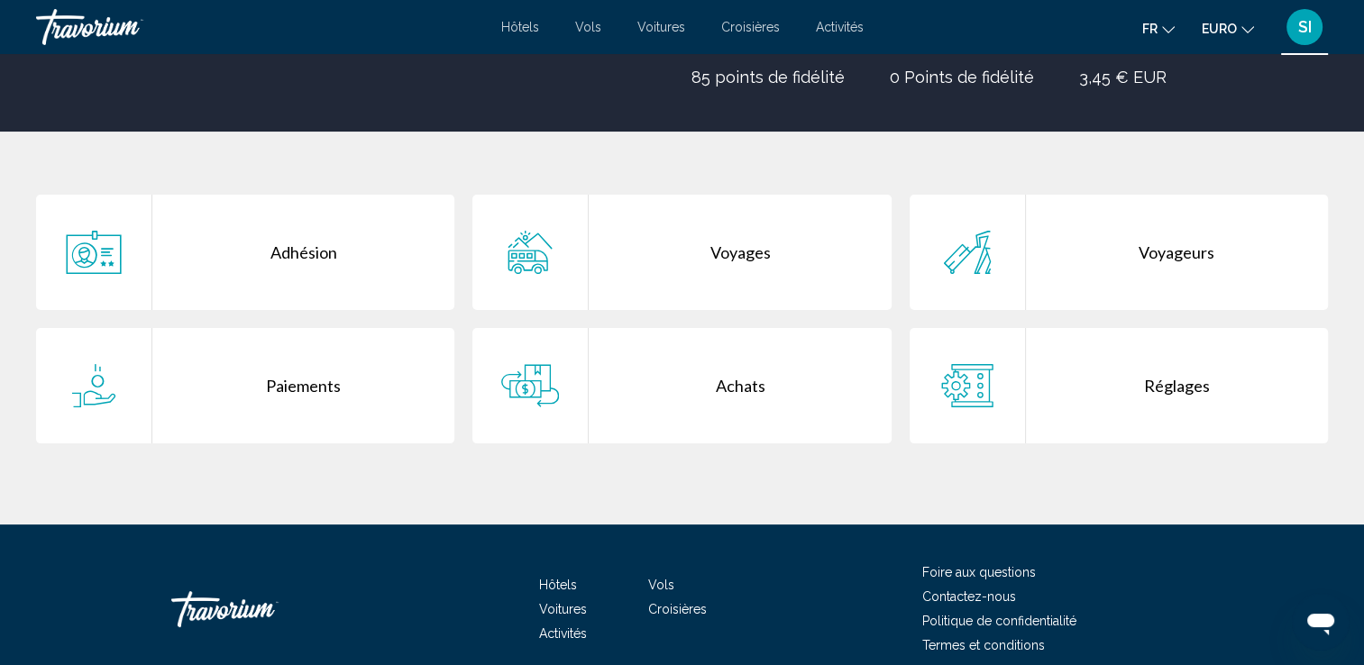
scroll to position [272, 0]
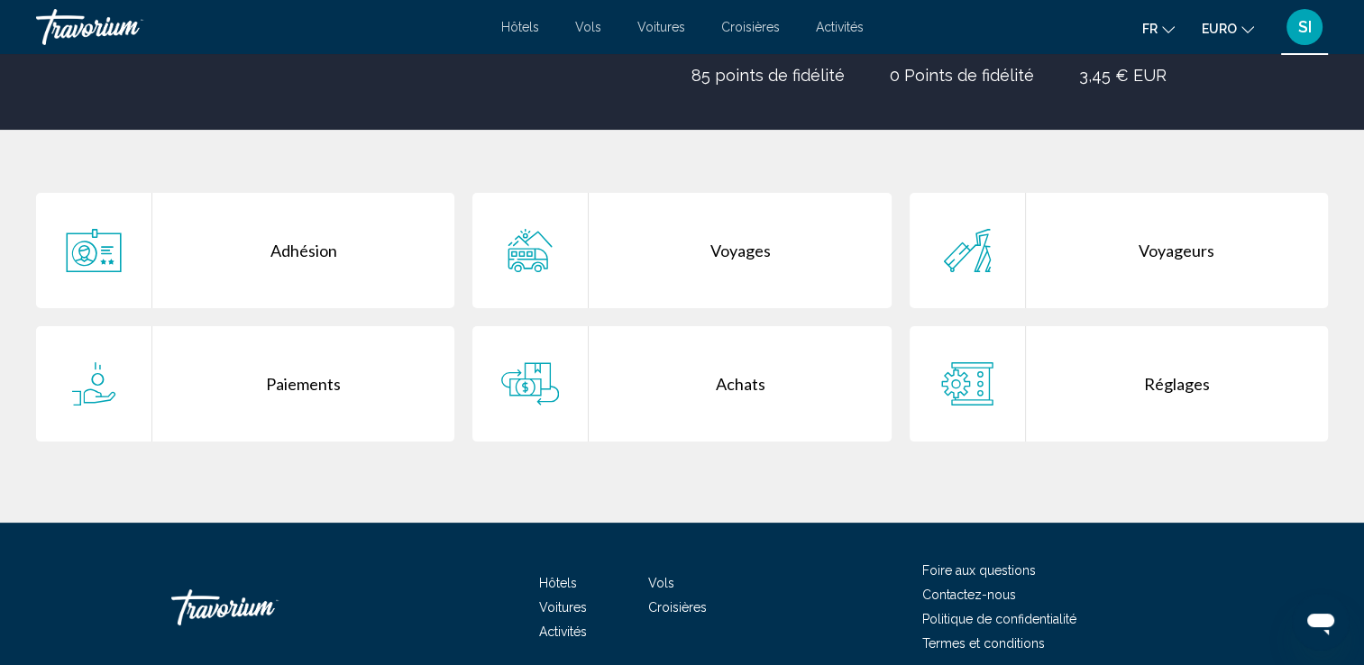
click at [361, 383] on div "Paiements" at bounding box center [303, 383] width 302 height 115
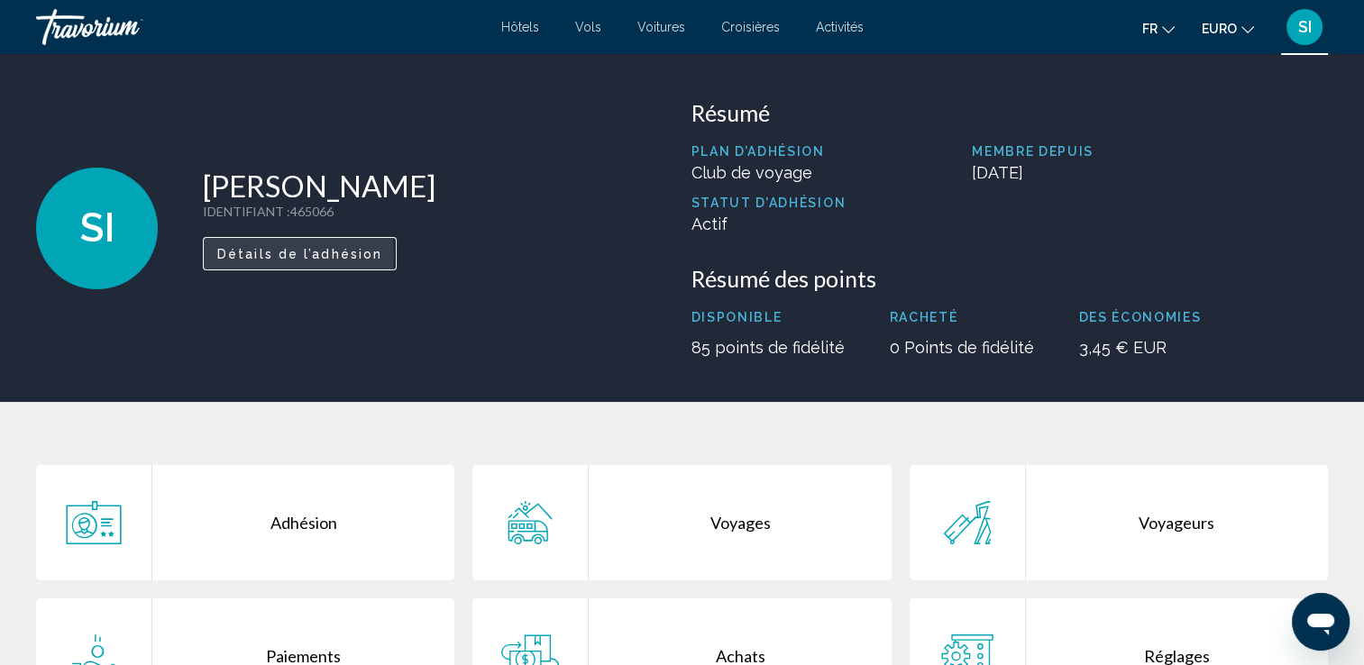
click at [271, 254] on span "Détails de l’adhésion" at bounding box center [299, 254] width 165 height 14
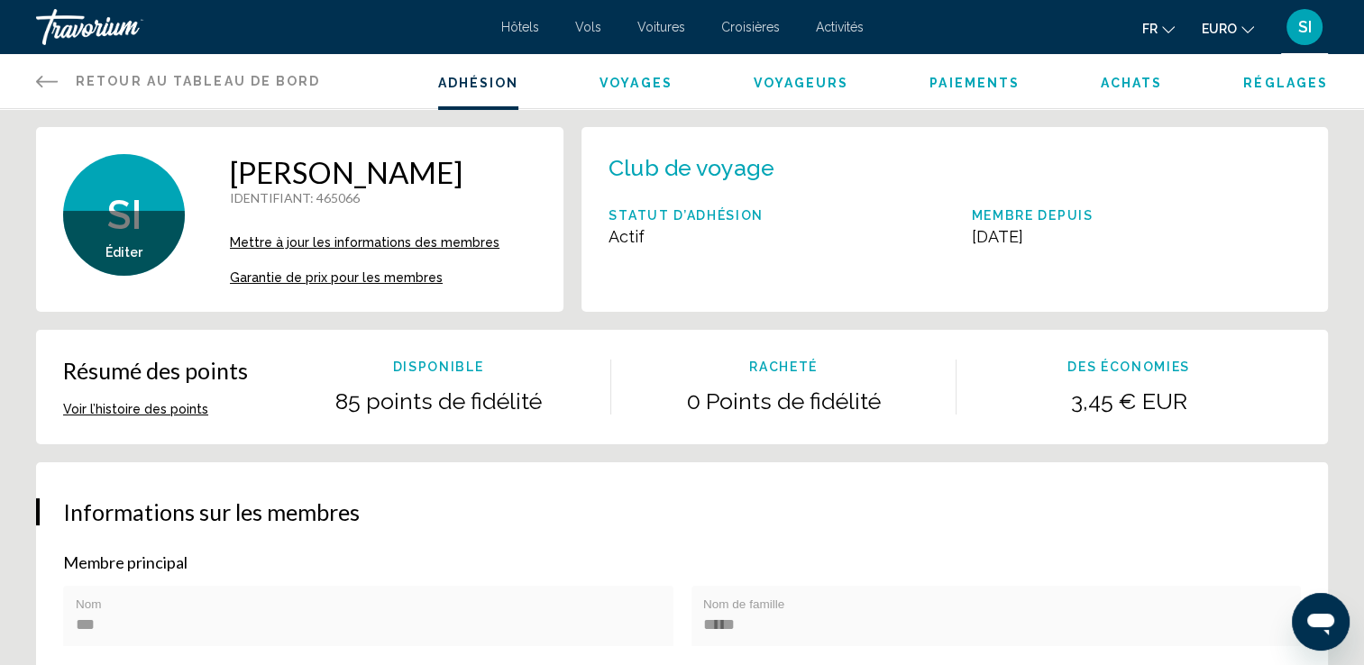
click at [47, 81] on icon "Contenu principal" at bounding box center [47, 82] width 22 height 12
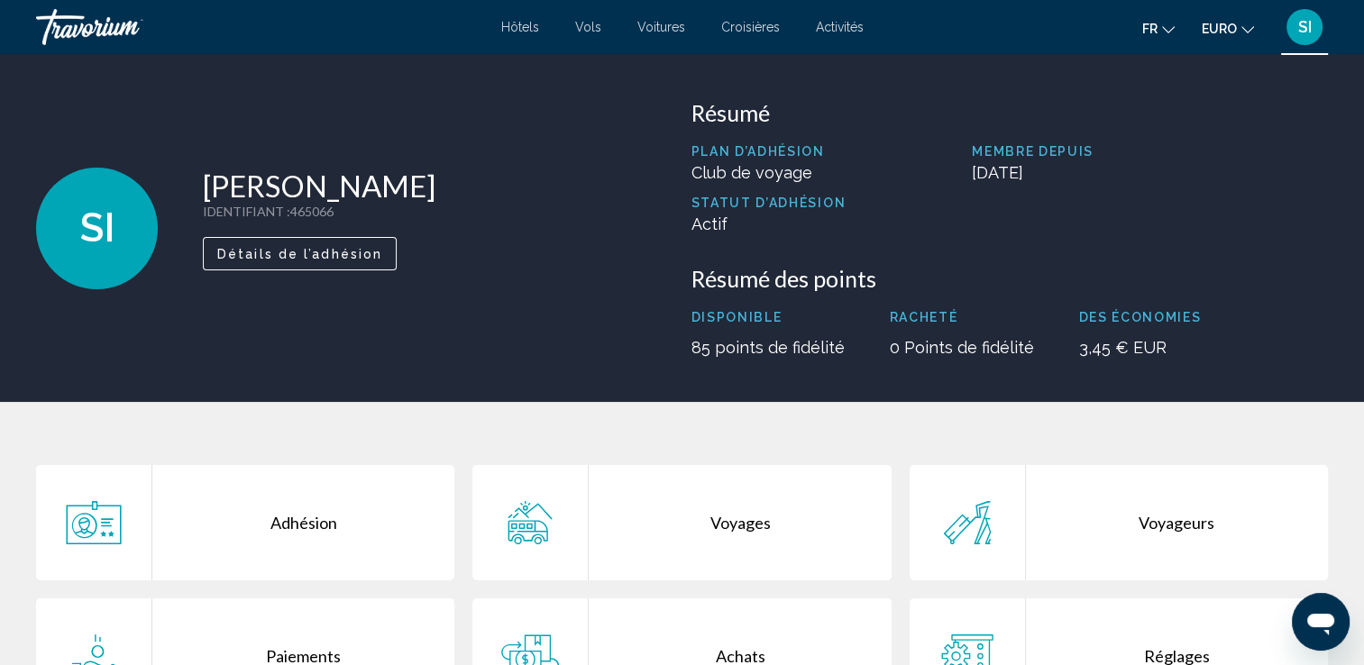
click at [771, 28] on span "Croisières" at bounding box center [750, 27] width 59 height 14
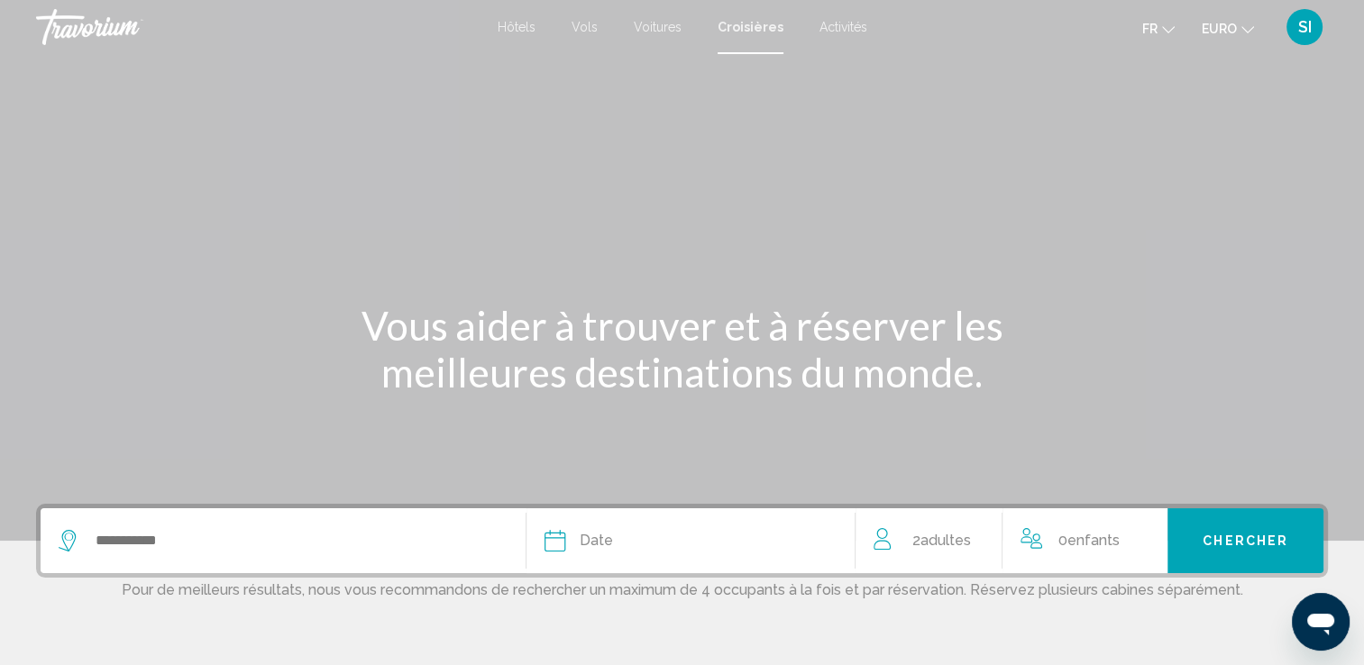
click at [395, 563] on div "Widget de recherche" at bounding box center [283, 540] width 449 height 65
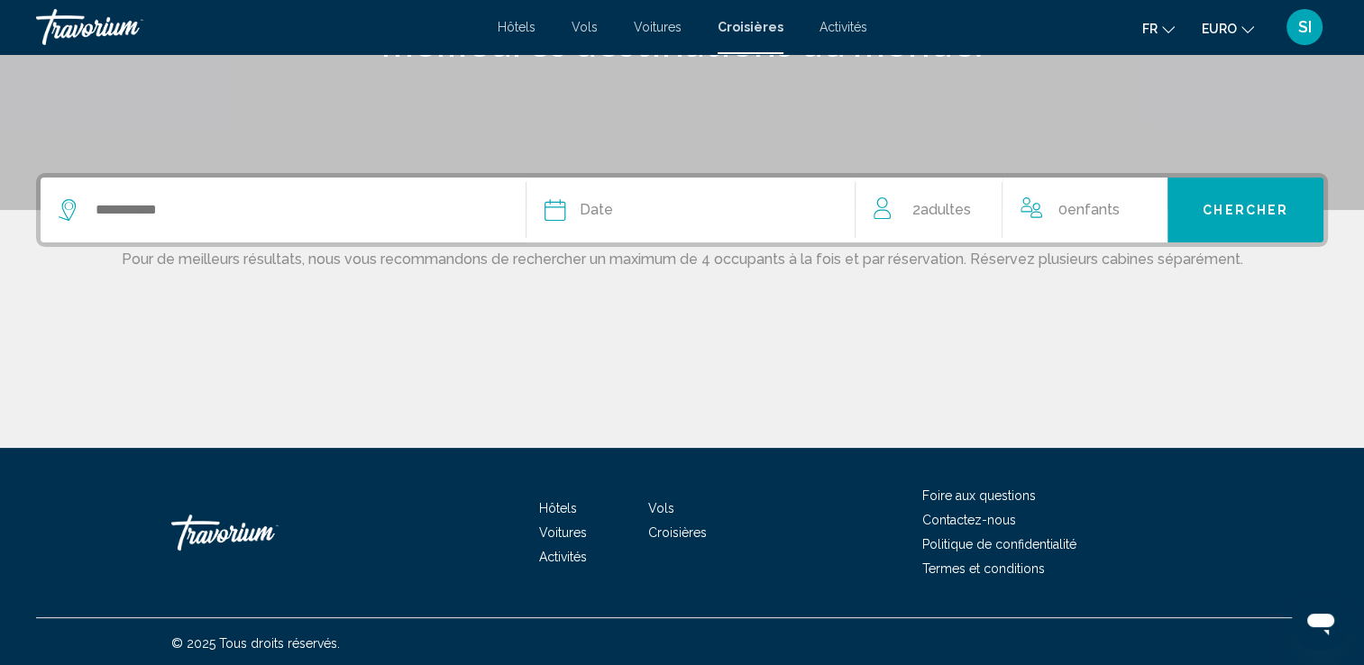
scroll to position [334, 0]
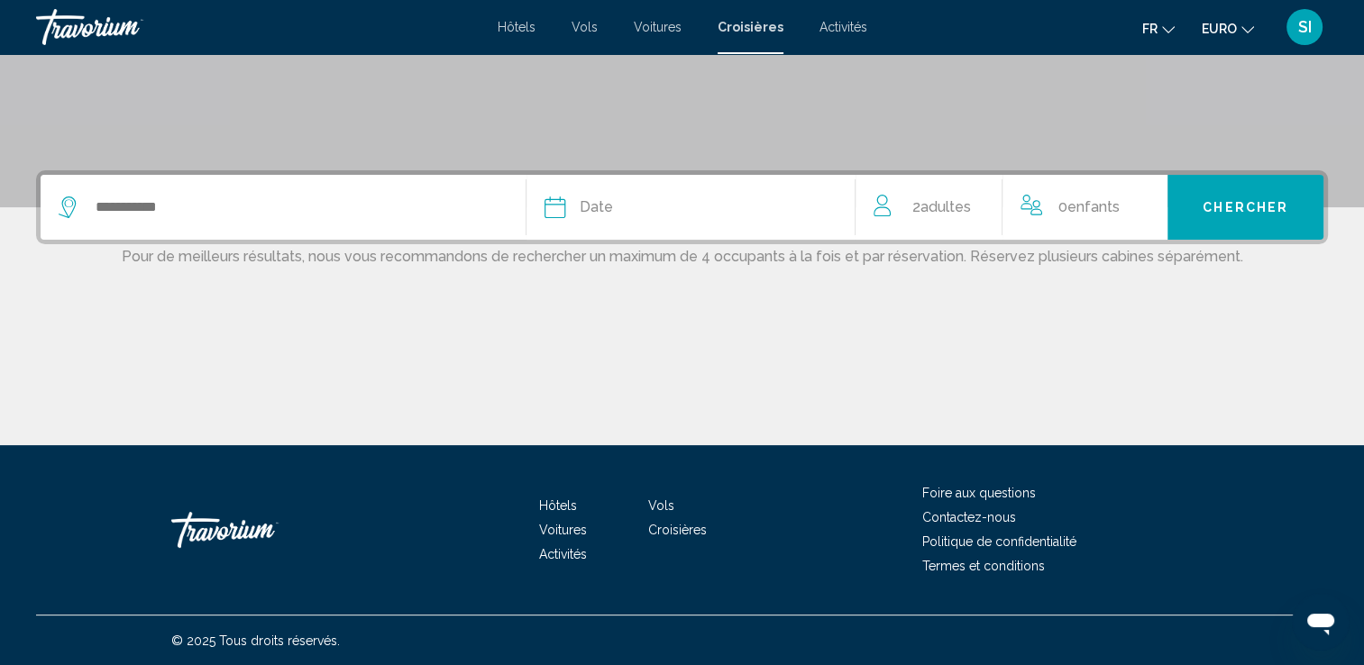
click at [252, 177] on div "Widget de recherche" at bounding box center [283, 207] width 449 height 65
click at [255, 197] on input "Widget de recherche" at bounding box center [296, 207] width 405 height 27
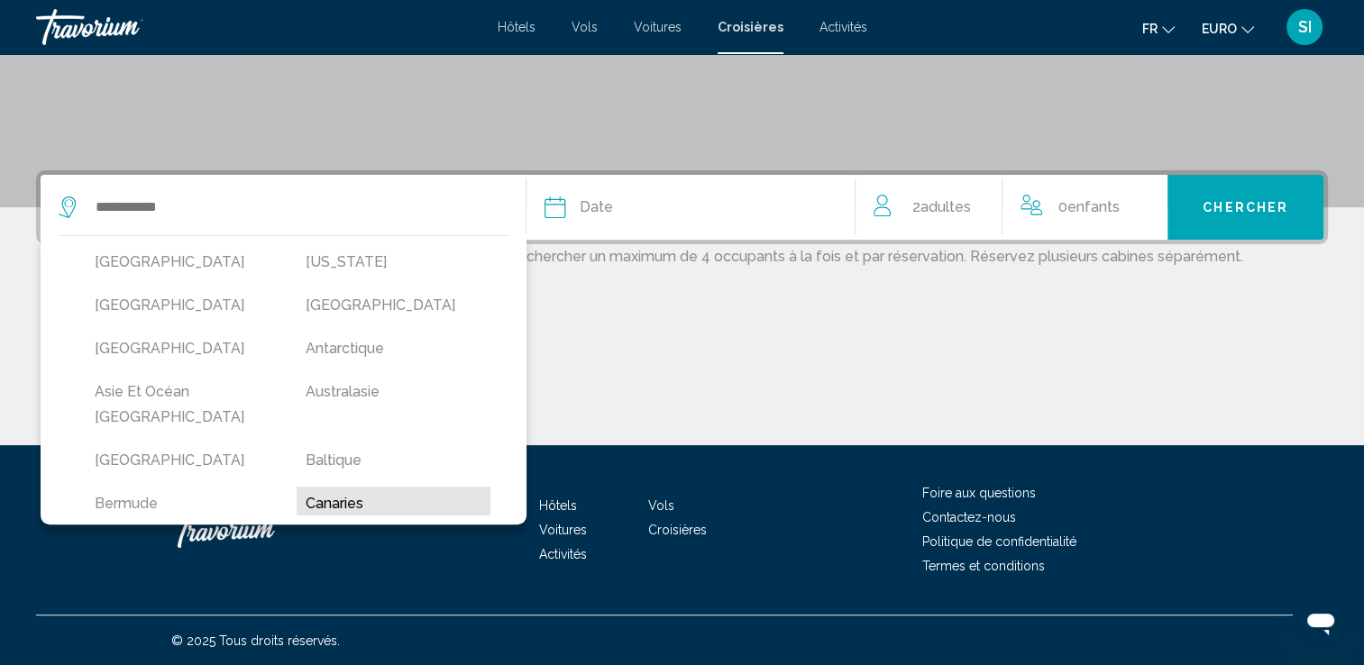
click at [317, 487] on button "Canaries" at bounding box center [393, 504] width 193 height 34
type input "********"
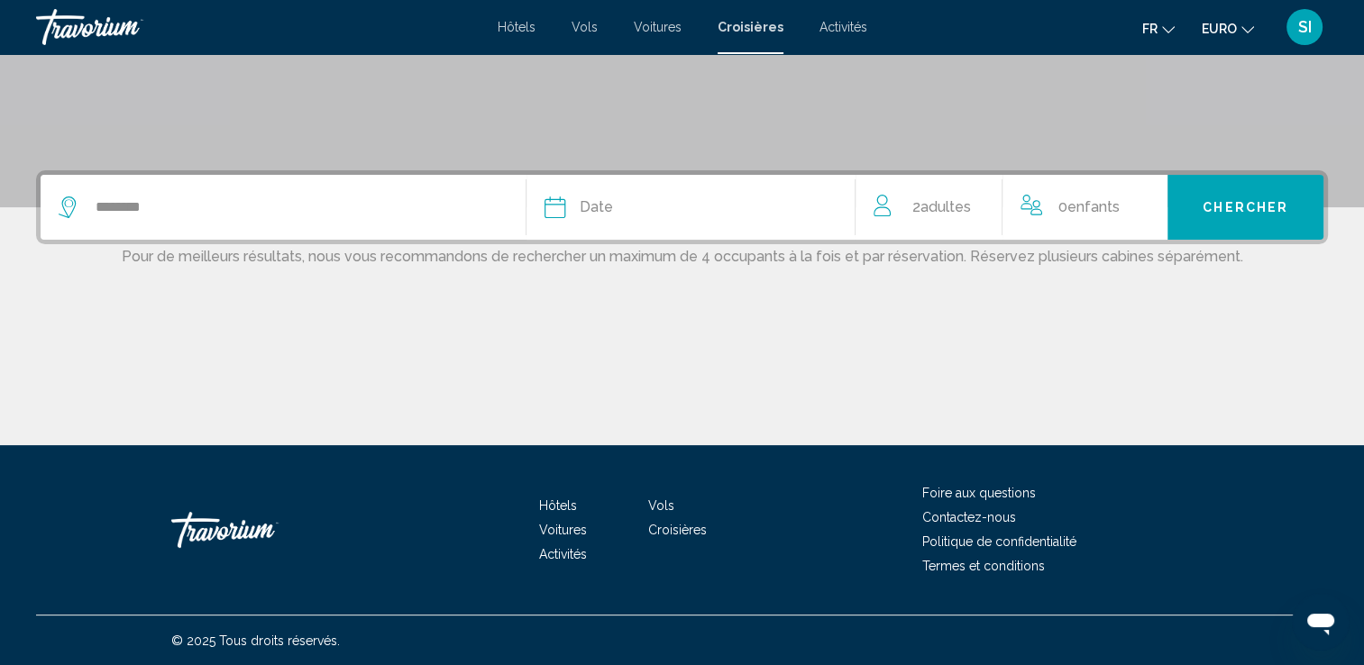
click at [695, 207] on div "Date" at bounding box center [690, 207] width 293 height 25
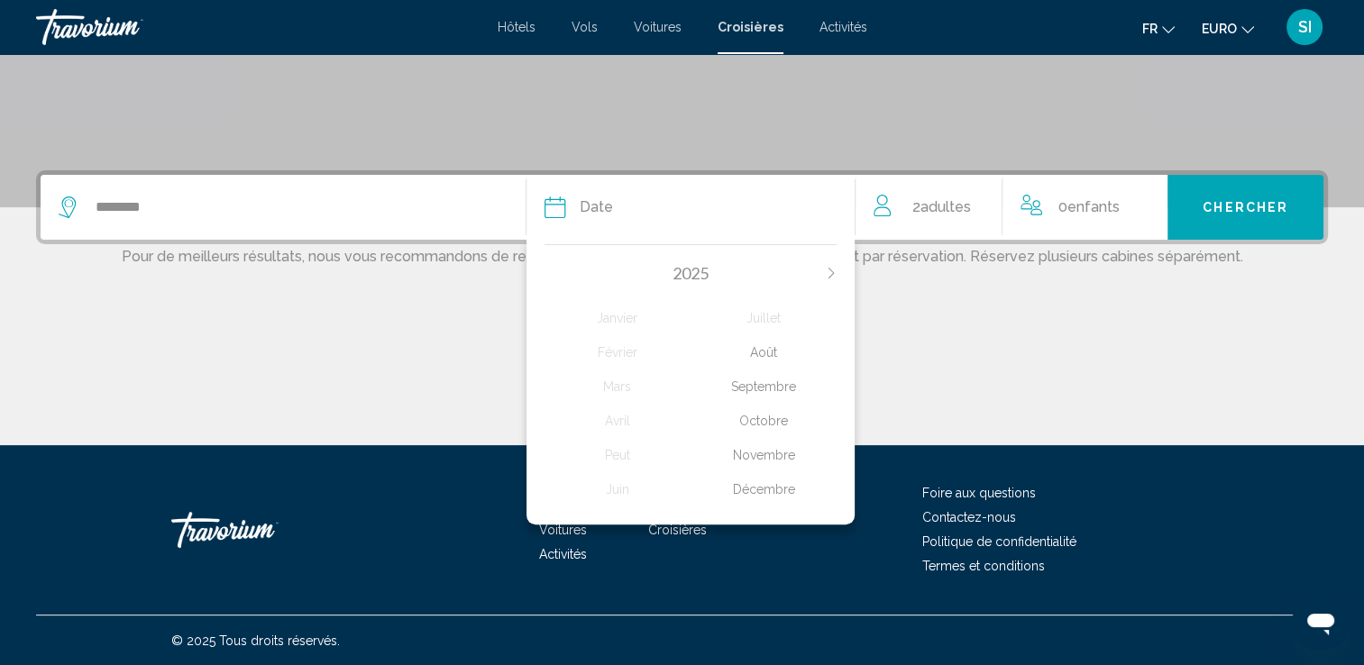
click at [770, 429] on div "Octobre" at bounding box center [764, 421] width 146 height 32
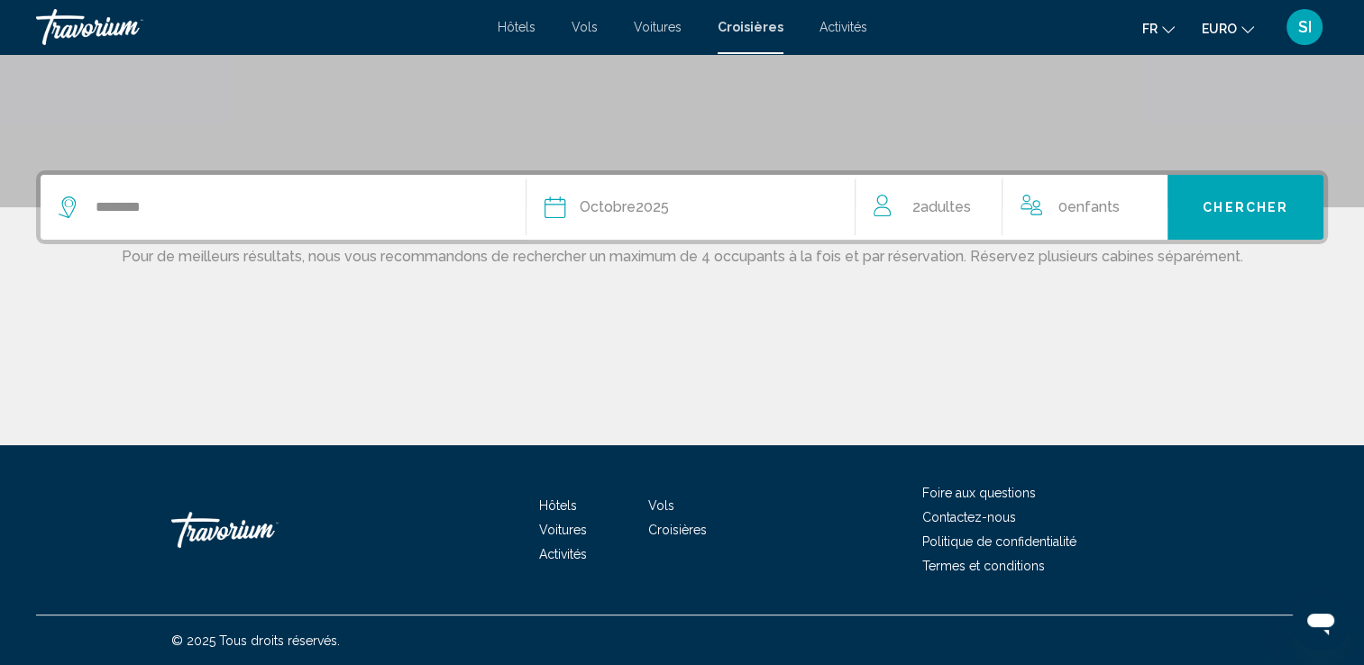
click at [965, 188] on div "2 Adulte Adultes" at bounding box center [938, 207] width 129 height 65
click at [1145, 210] on div "0 Enfant Enfants" at bounding box center [1094, 208] width 135 height 32
click at [1157, 210] on icon "Augmenter les enfants" at bounding box center [1154, 204] width 16 height 22
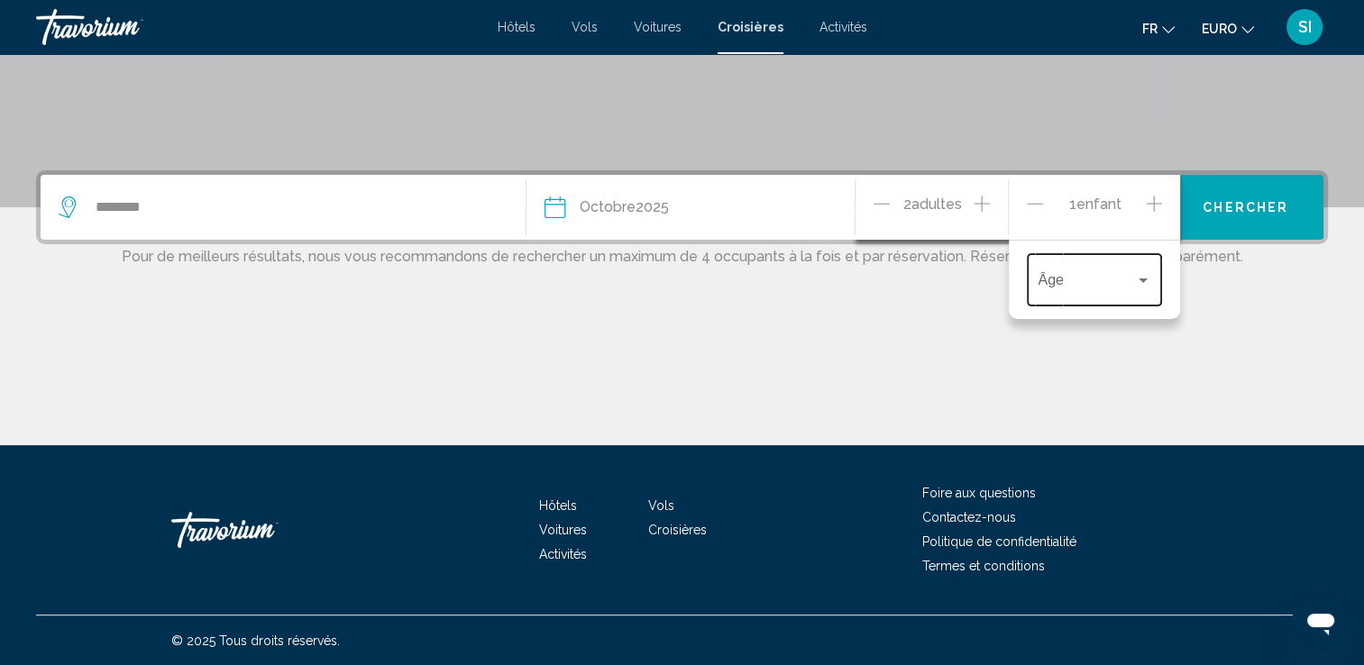
click at [1152, 281] on div "Âge" at bounding box center [1094, 278] width 135 height 57
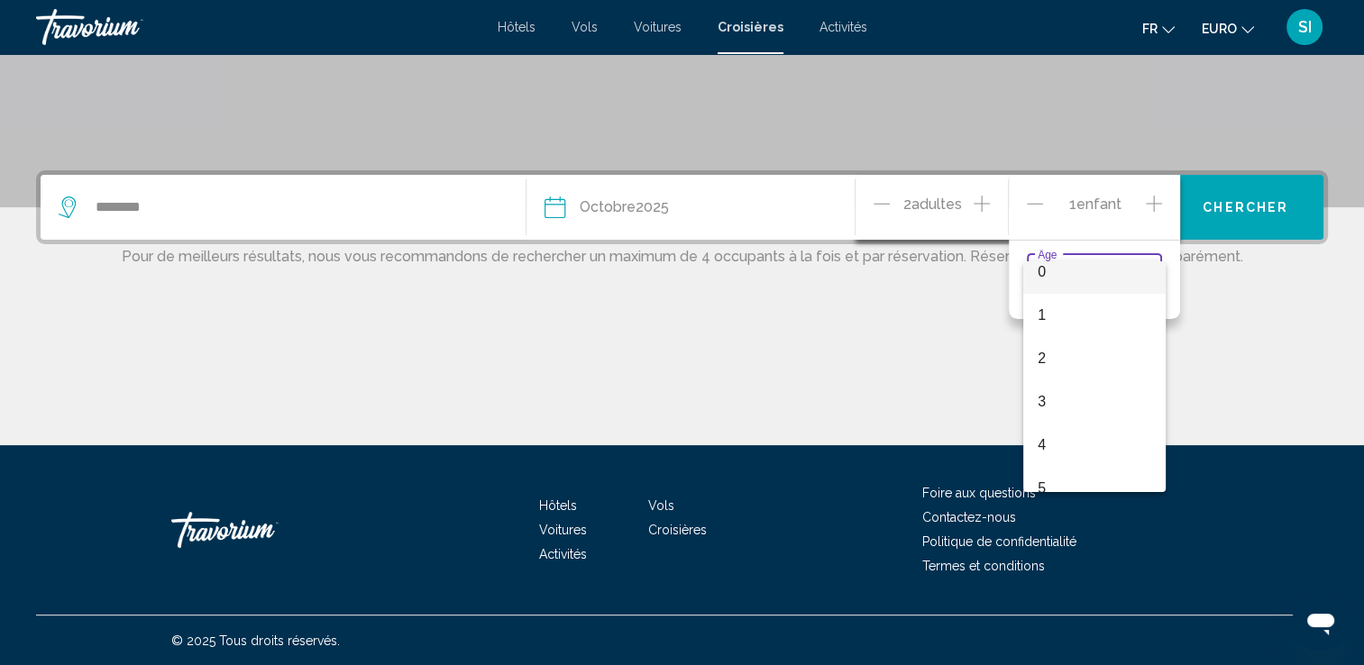
scroll to position [0, 0]
click at [976, 197] on div at bounding box center [682, 332] width 1364 height 665
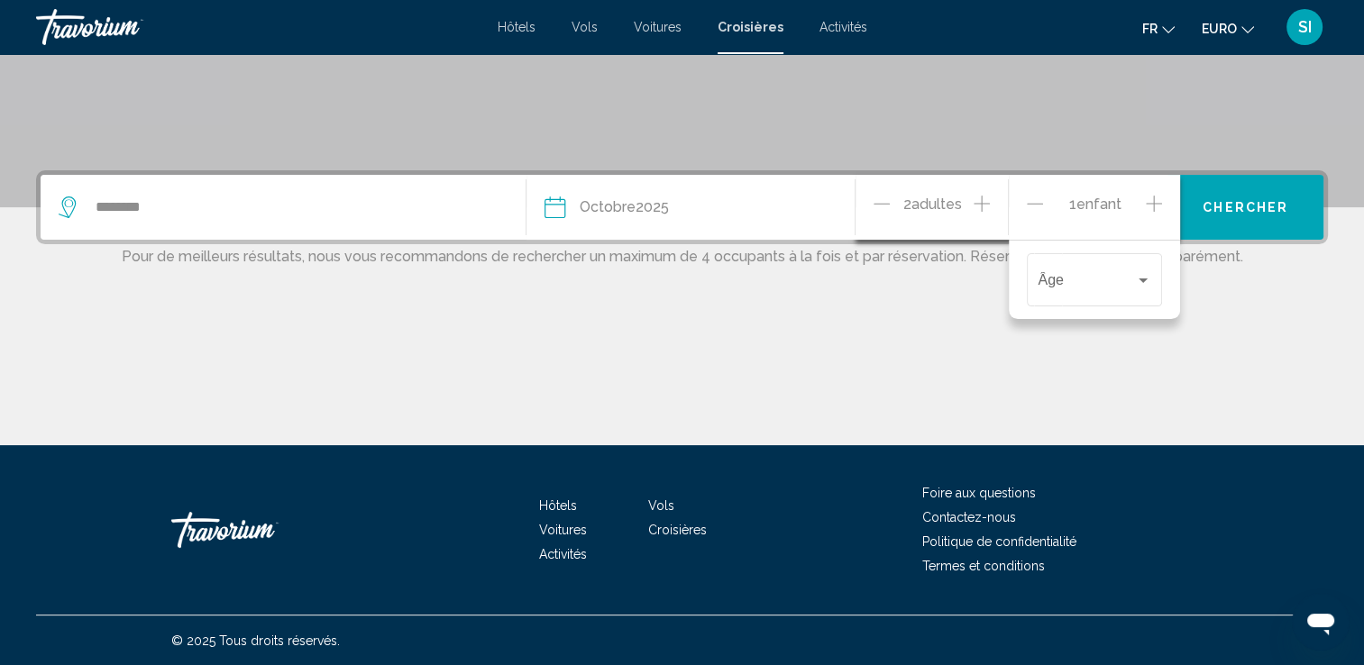
click at [985, 213] on icon "Augmenter les adultes" at bounding box center [982, 204] width 16 height 22
click at [1206, 234] on button "Chercher" at bounding box center [1245, 207] width 156 height 65
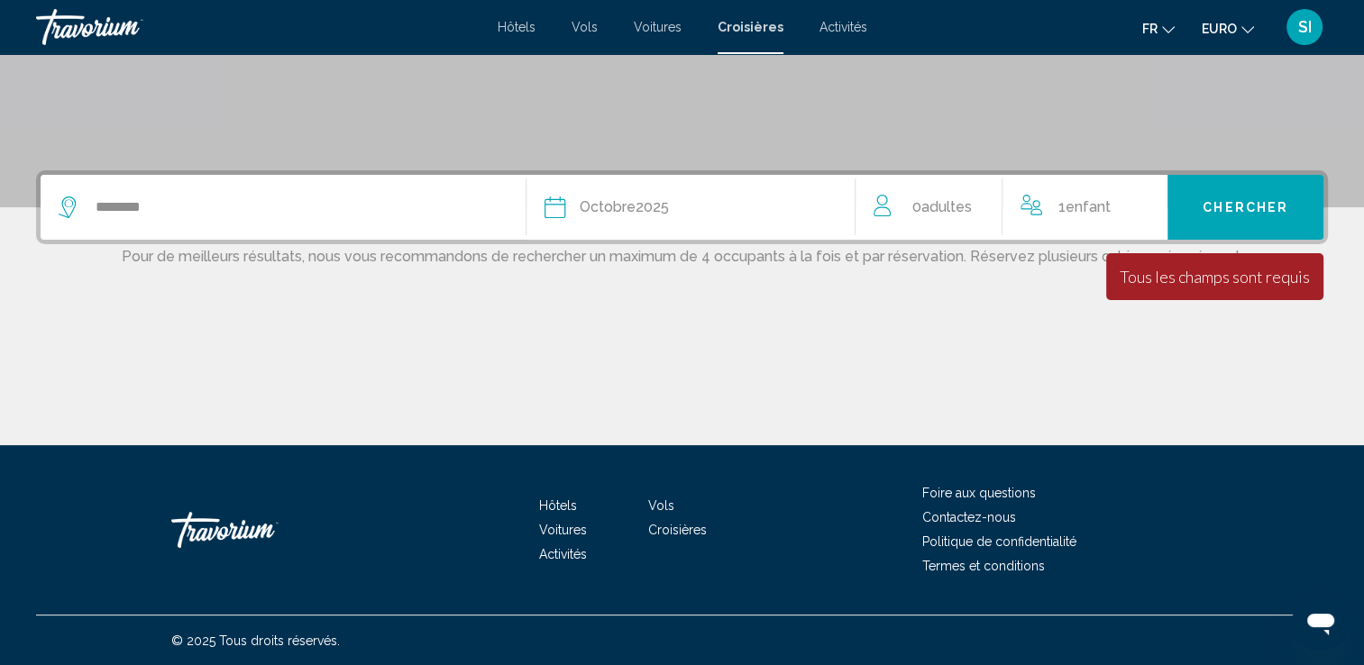
click at [1078, 207] on span "Enfant" at bounding box center [1088, 206] width 45 height 17
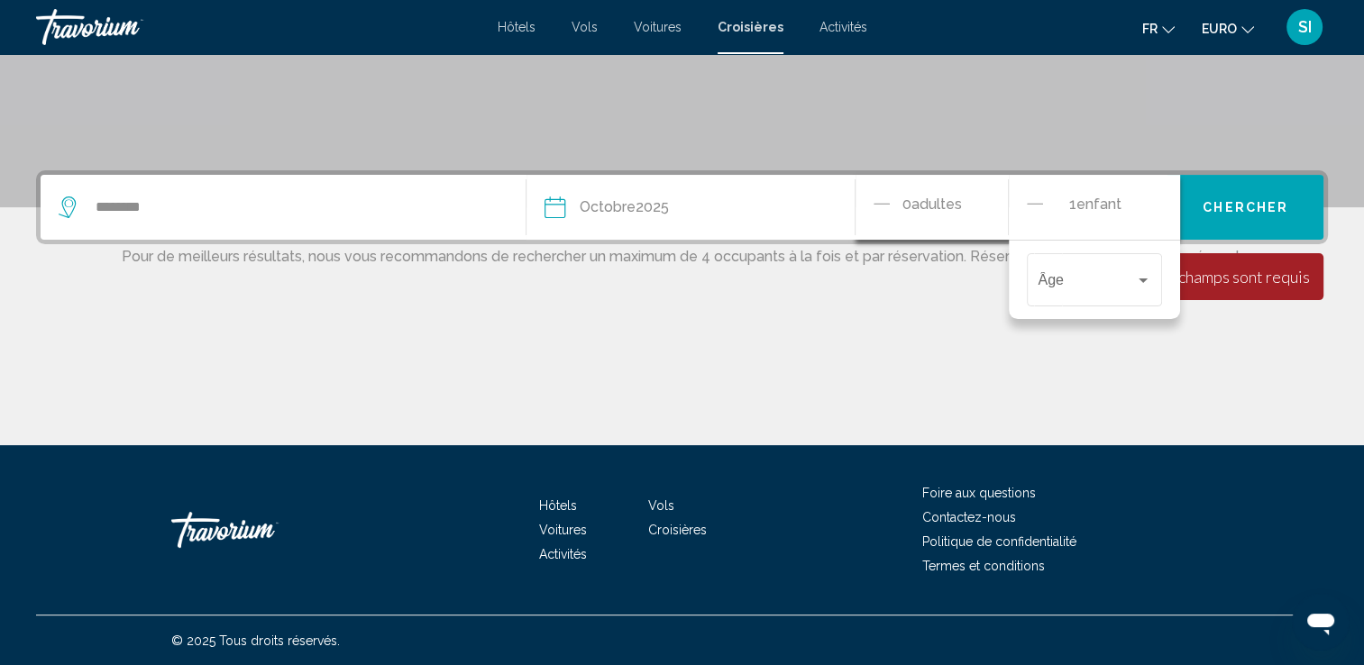
click at [892, 204] on div "0 Adulte Adultes" at bounding box center [941, 208] width 134 height 32
click at [930, 212] on span "0 Adulte Adultes" at bounding box center [931, 208] width 59 height 32
click at [865, 208] on div "0 Adulte Adultes" at bounding box center [931, 207] width 153 height 65
click at [899, 210] on div "0 Adulte Adultes" at bounding box center [941, 208] width 134 height 32
click at [1035, 209] on icon "Décrément des enfants" at bounding box center [1035, 204] width 16 height 22
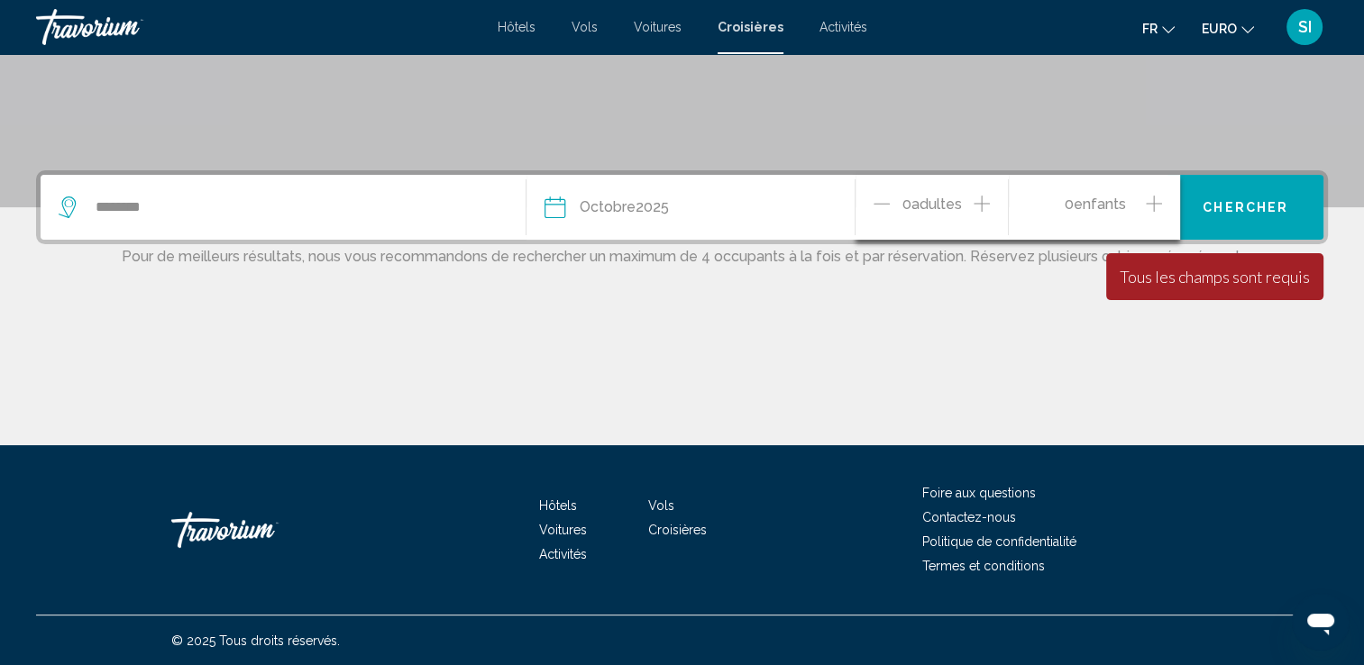
click at [984, 198] on icon "Augmenter les adultes" at bounding box center [982, 204] width 16 height 22
click at [978, 196] on icon "Augmenter les adultes" at bounding box center [982, 204] width 16 height 22
click at [985, 211] on icon "Augmenter les adultes" at bounding box center [982, 204] width 16 height 22
click at [1204, 225] on button "Chercher" at bounding box center [1245, 207] width 156 height 65
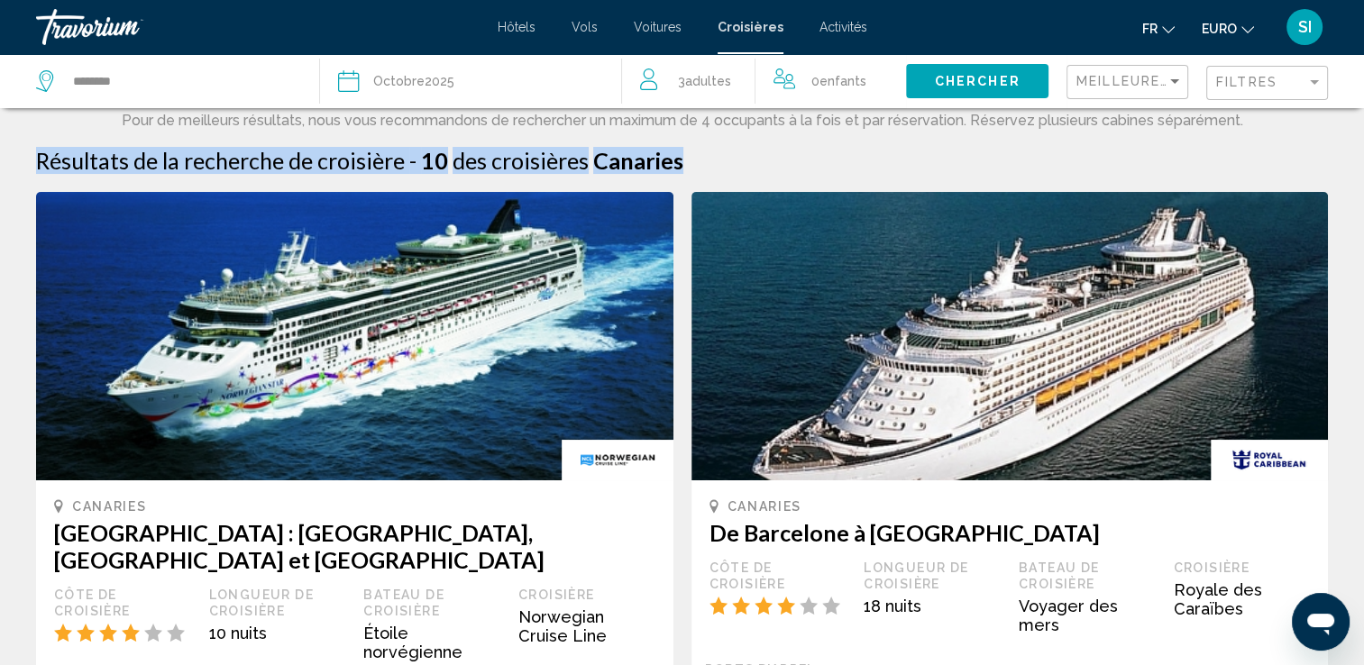
drag, startPoint x: 1361, startPoint y: 126, endPoint x: 1374, endPoint y: 131, distance: 13.4
click at [1363, 131] on html "Passer au contenu principal Hôtels Vols Voitures Croisières Activités Hotels Fl…" at bounding box center [682, 332] width 1364 height 665
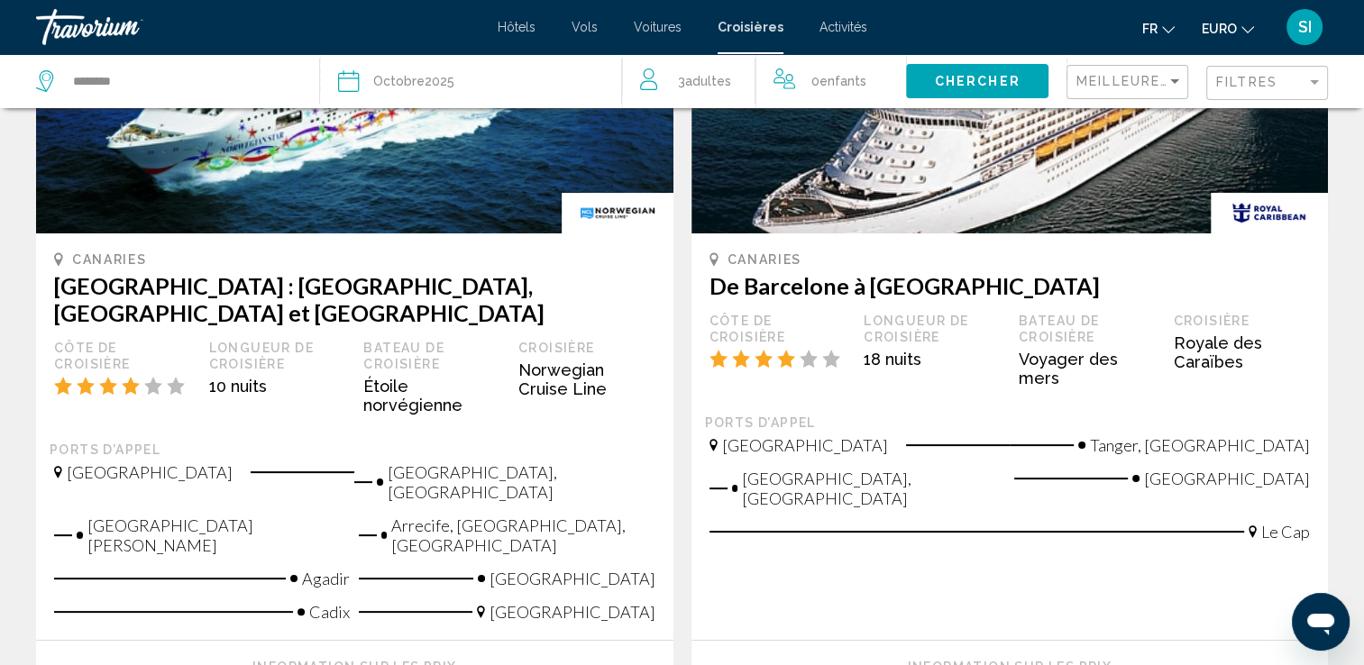
scroll to position [230, 0]
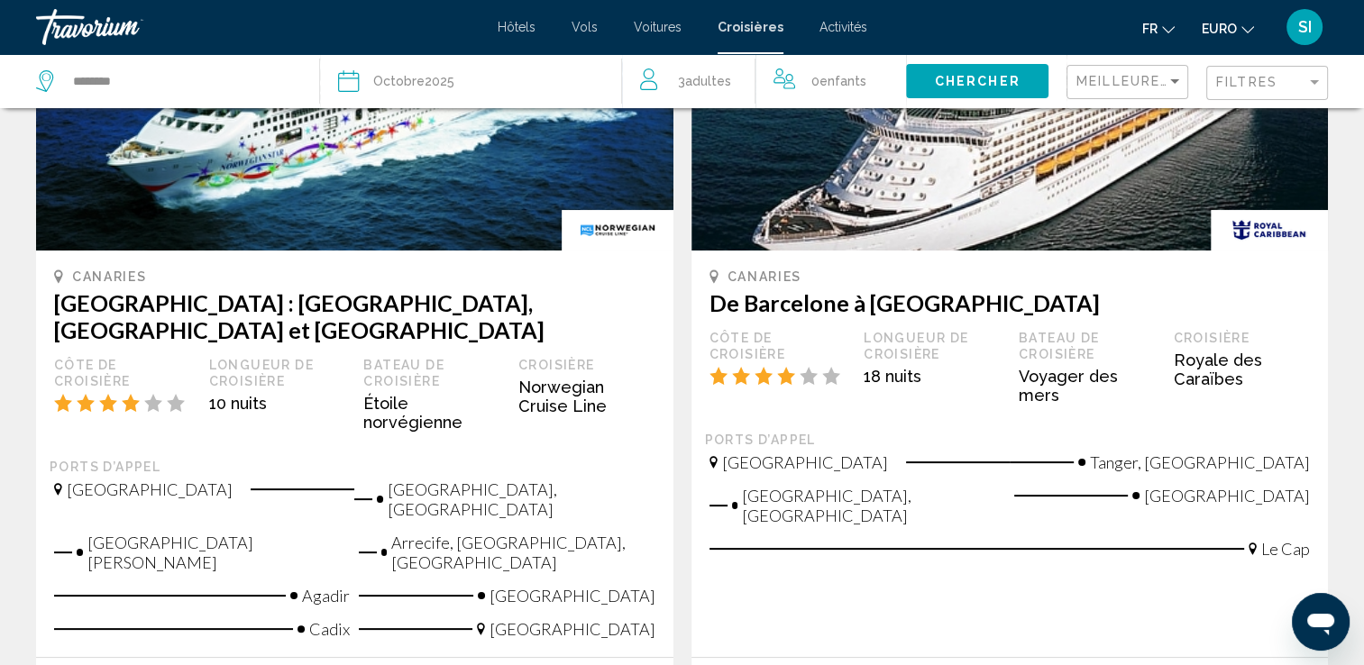
click at [322, 307] on h3 "Europe : Espagne, Maroc et Açores" at bounding box center [354, 316] width 601 height 54
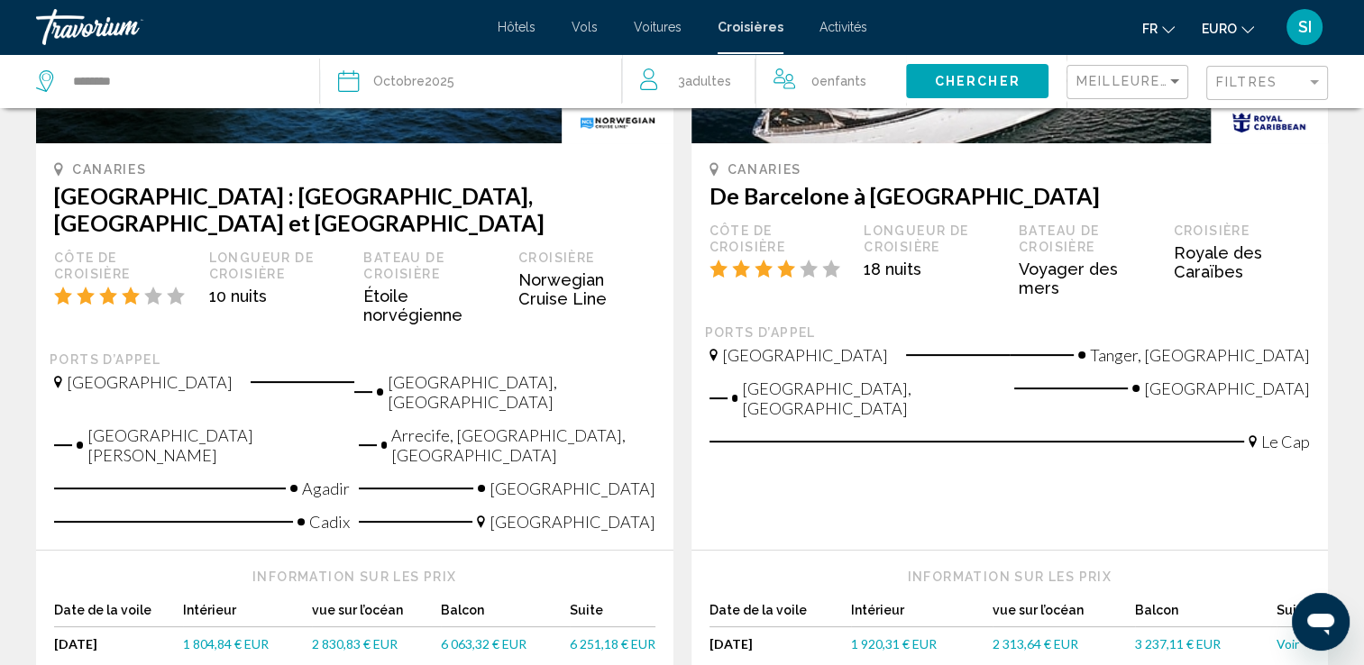
scroll to position [364, 0]
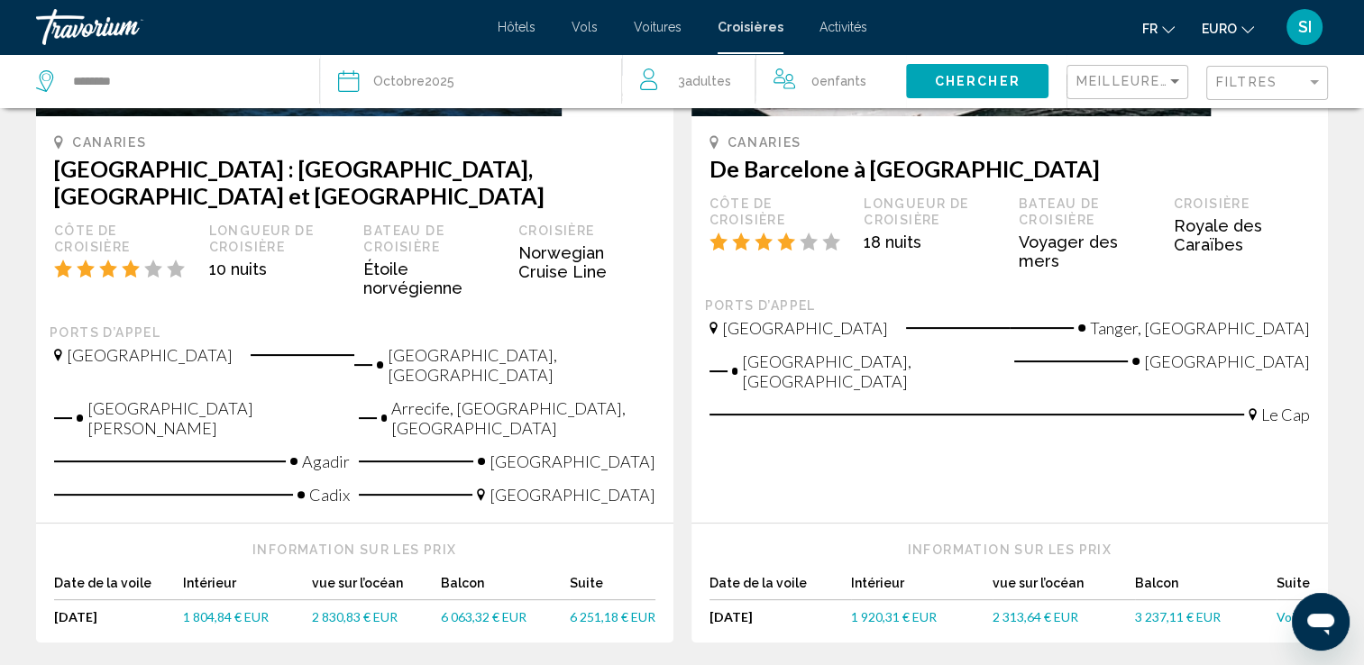
click at [352, 609] on font "2 830,83 € EUR" at bounding box center [355, 616] width 86 height 15
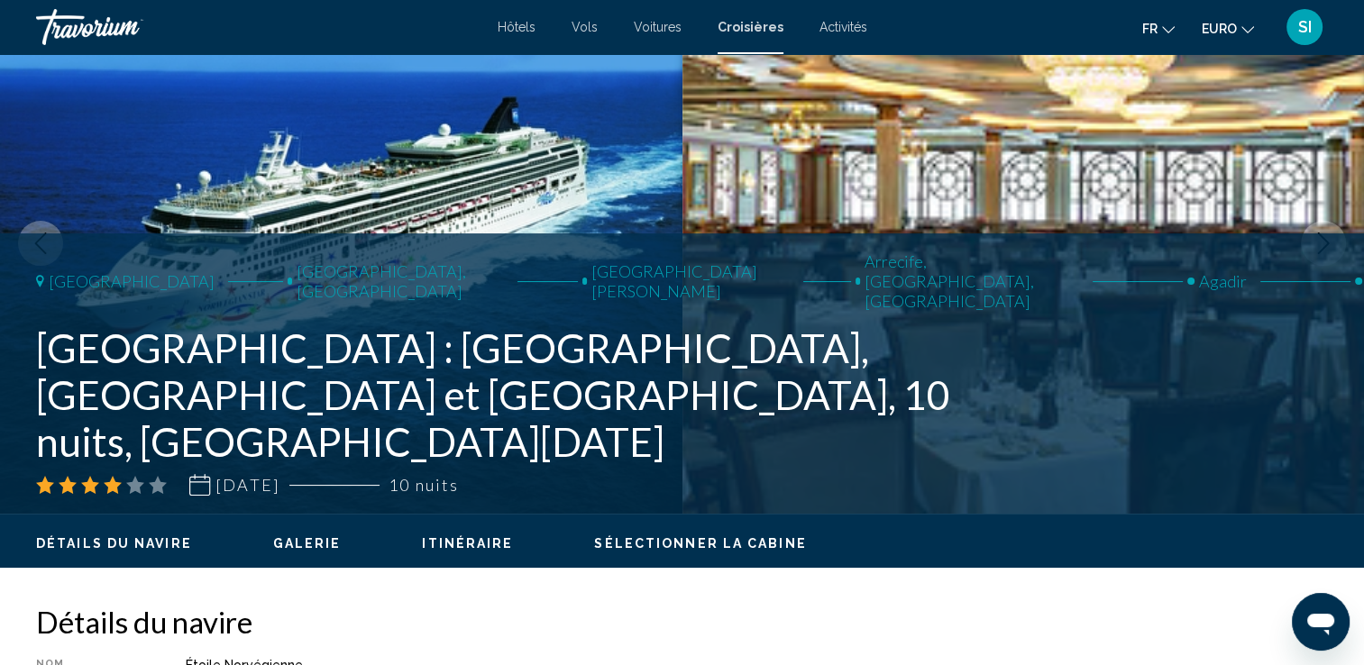
scroll to position [102, 0]
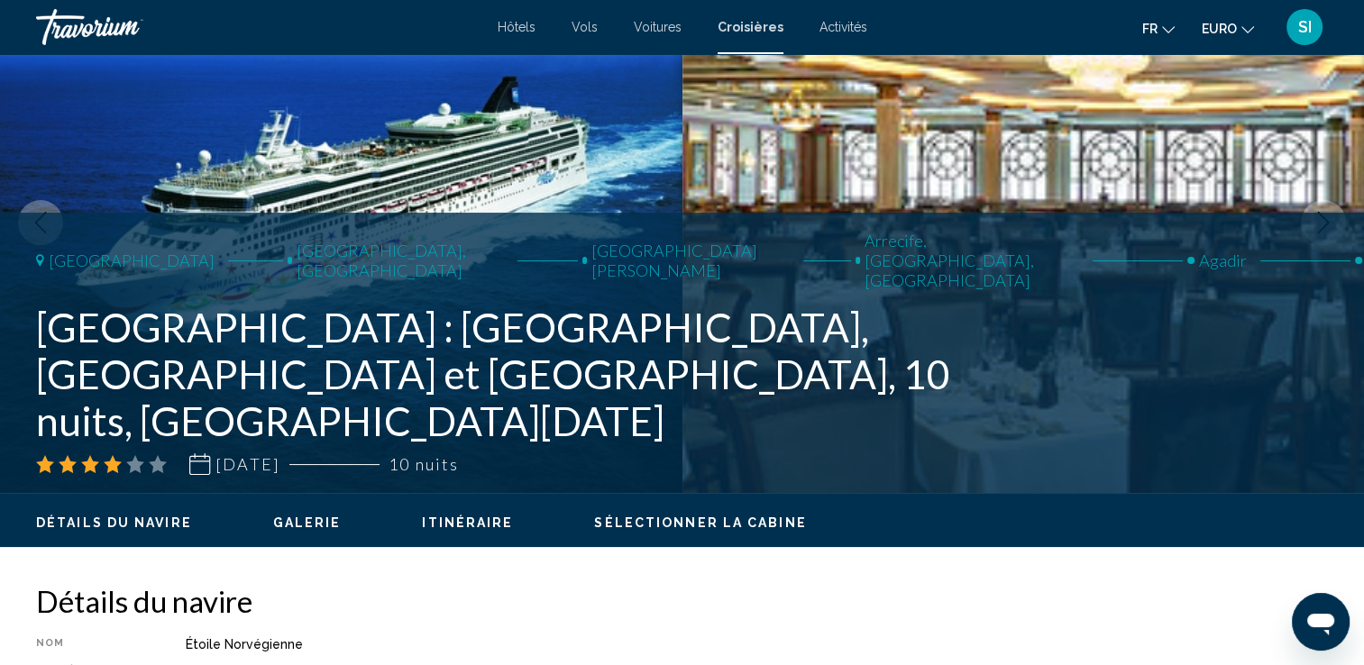
click at [1320, 239] on button "Image suivante" at bounding box center [1323, 222] width 45 height 45
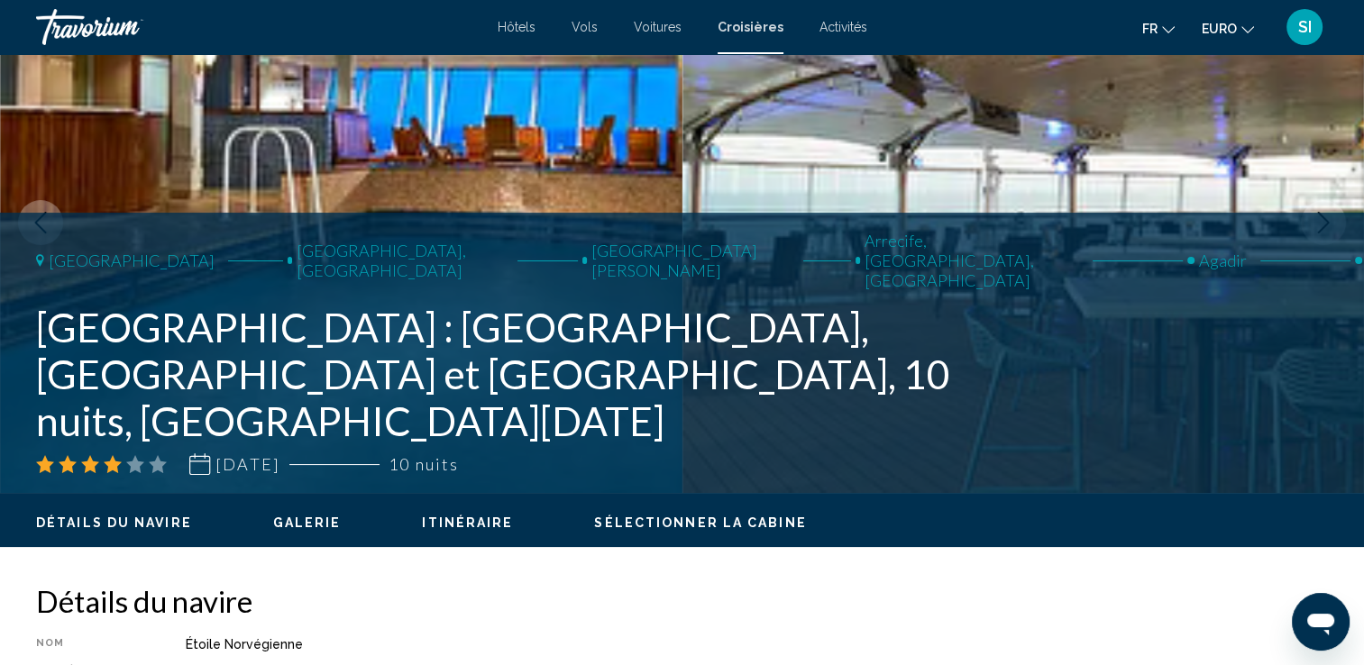
click at [1318, 233] on icon "Image suivante" at bounding box center [1324, 223] width 12 height 22
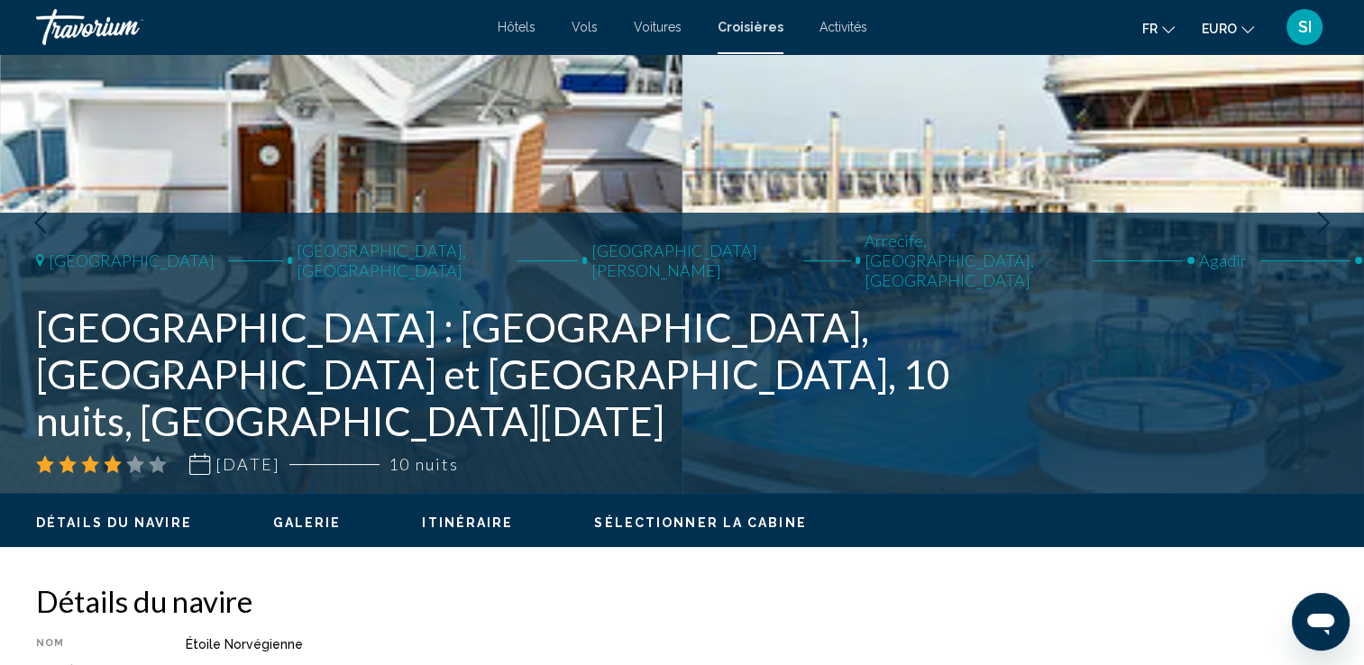
click at [1318, 233] on icon "Image suivante" at bounding box center [1324, 223] width 12 height 22
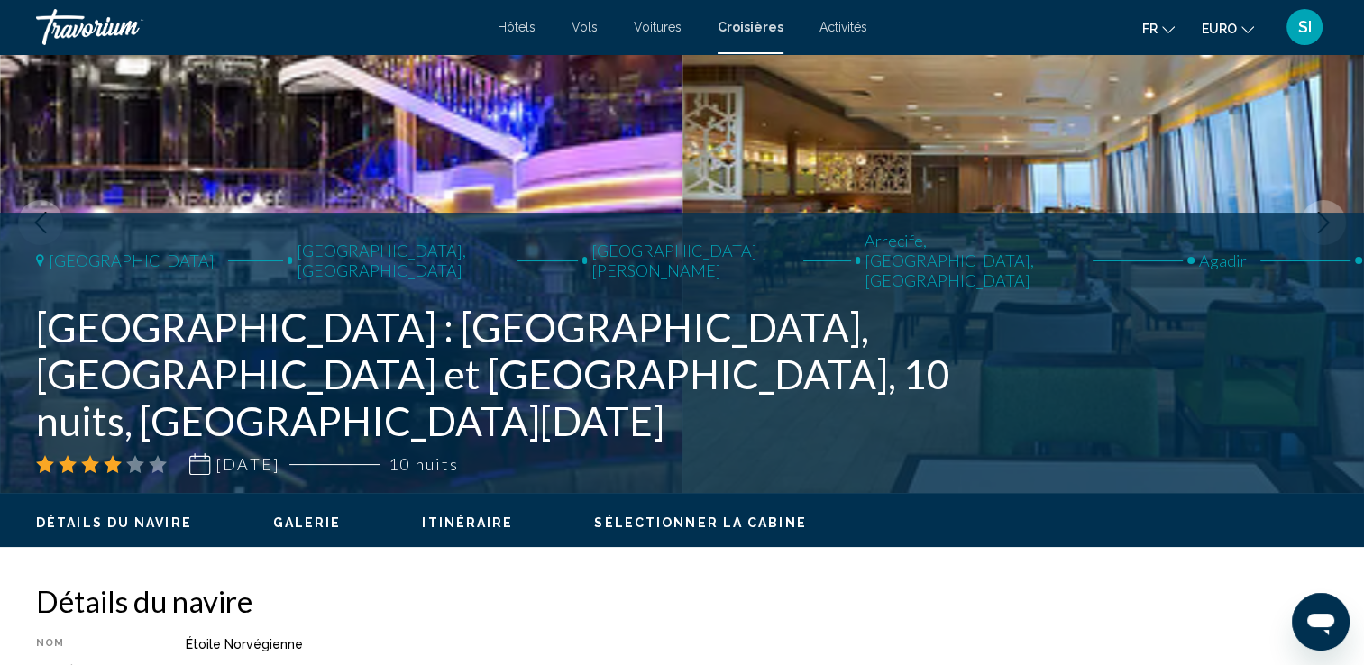
click at [1318, 233] on icon "Image suivante" at bounding box center [1324, 223] width 12 height 22
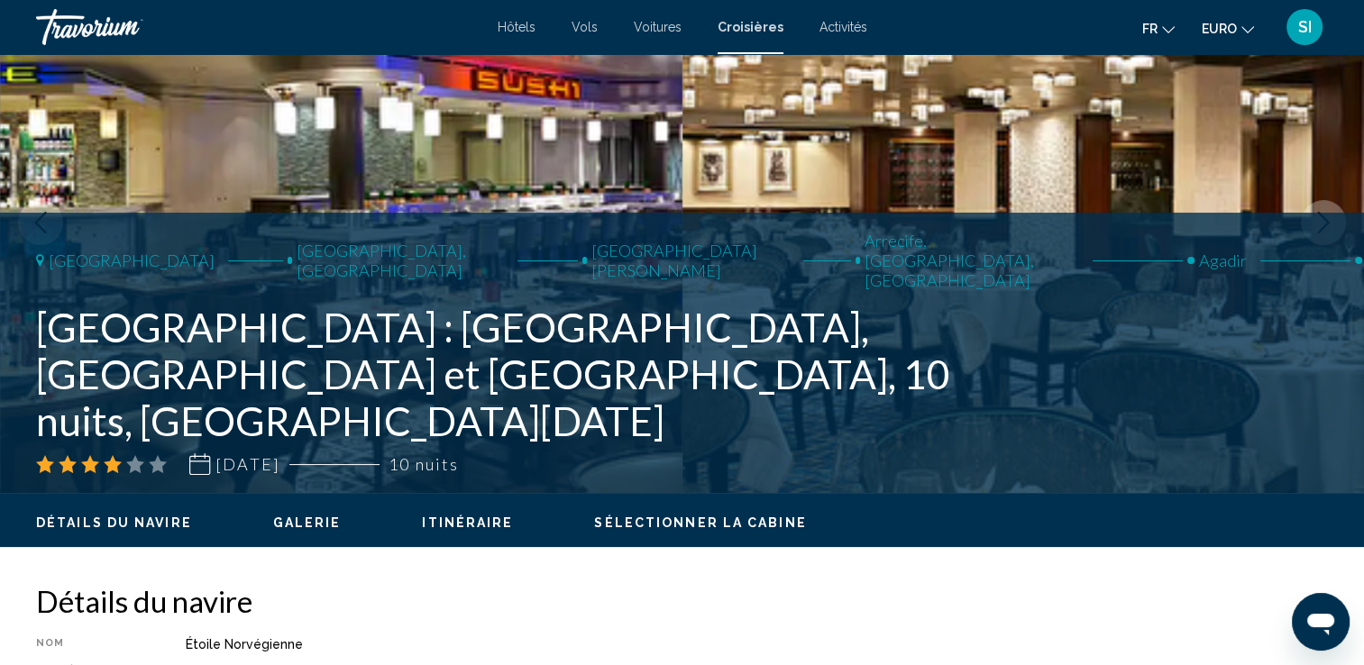
click at [1318, 233] on icon "Image suivante" at bounding box center [1324, 223] width 12 height 22
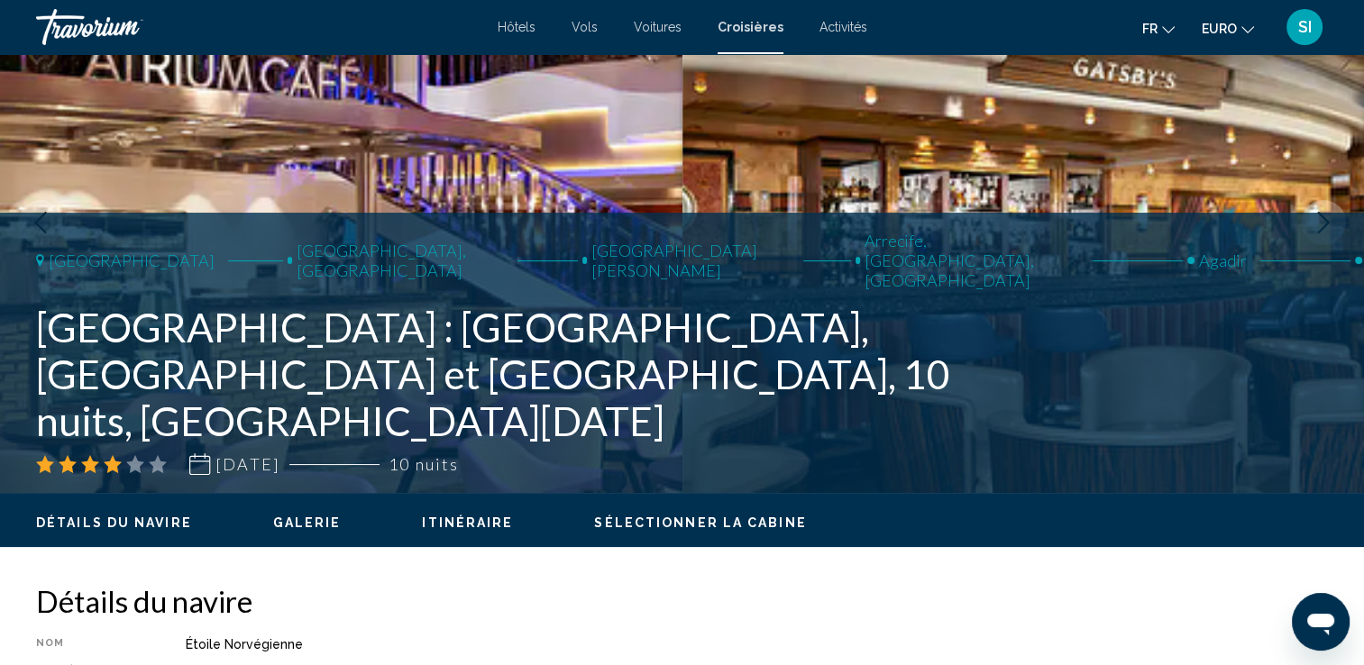
click at [1318, 233] on icon "Image suivante" at bounding box center [1324, 223] width 12 height 22
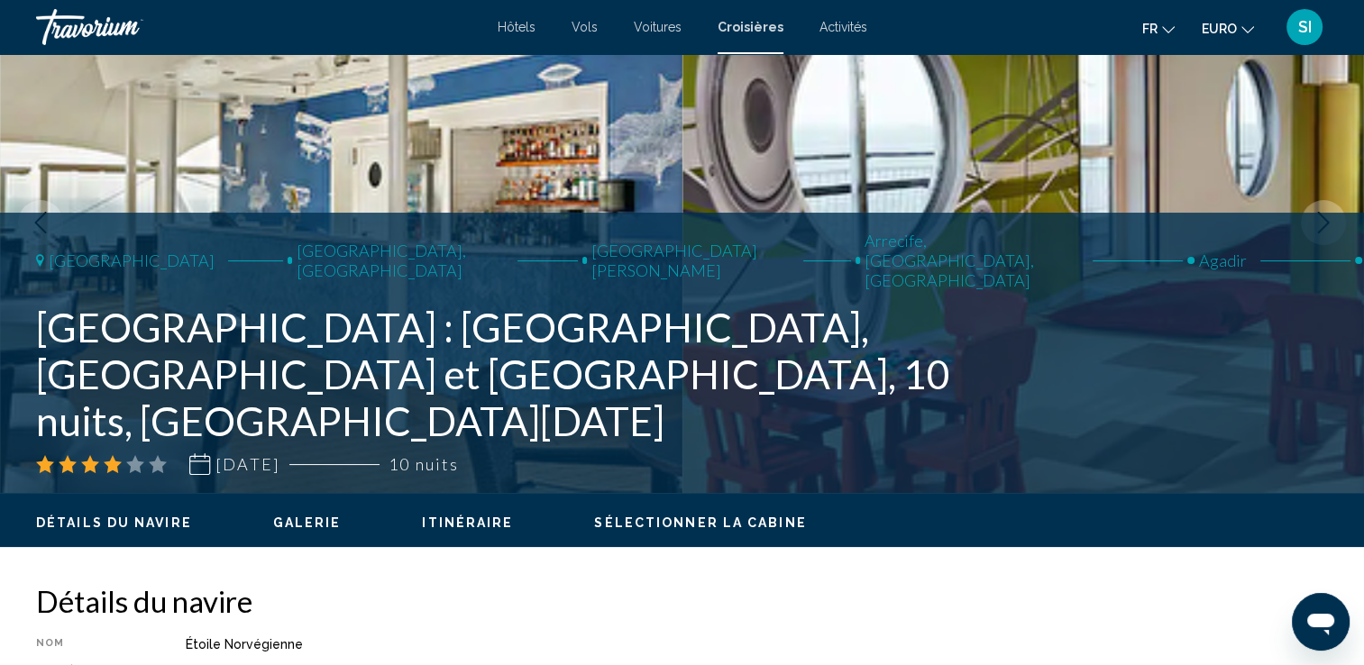
click at [1318, 233] on icon "Image suivante" at bounding box center [1324, 223] width 12 height 22
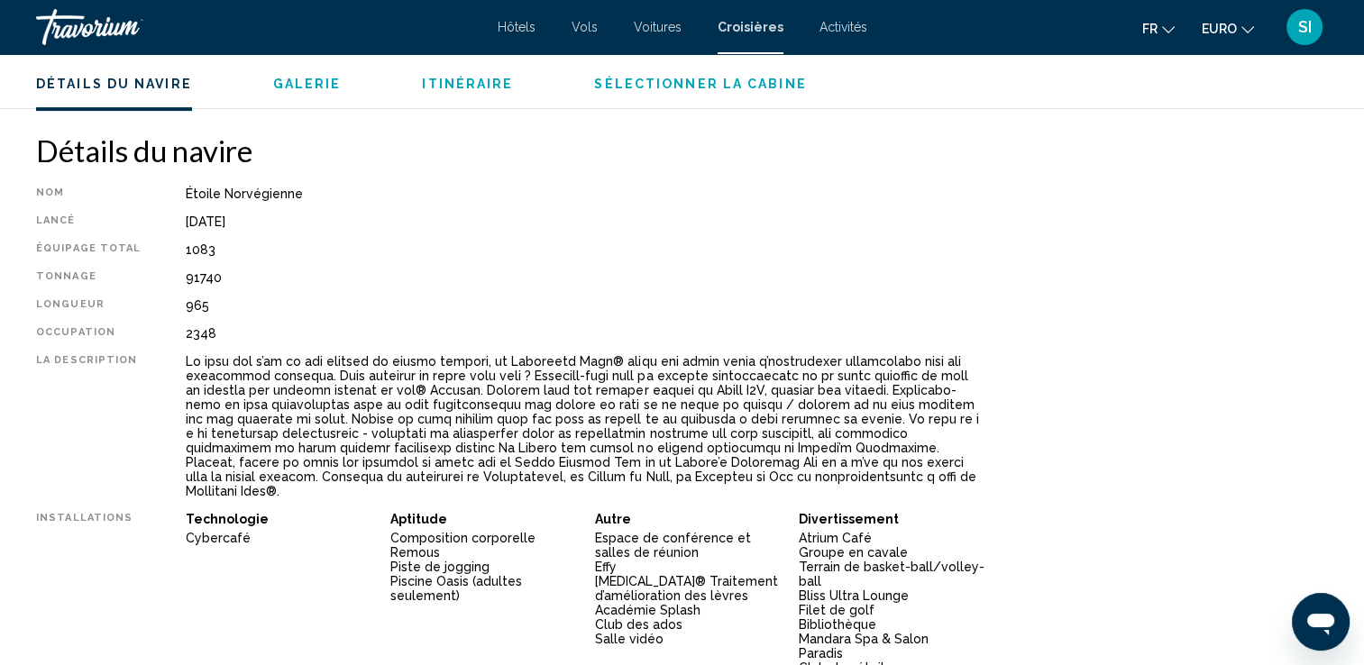
scroll to position [0, 0]
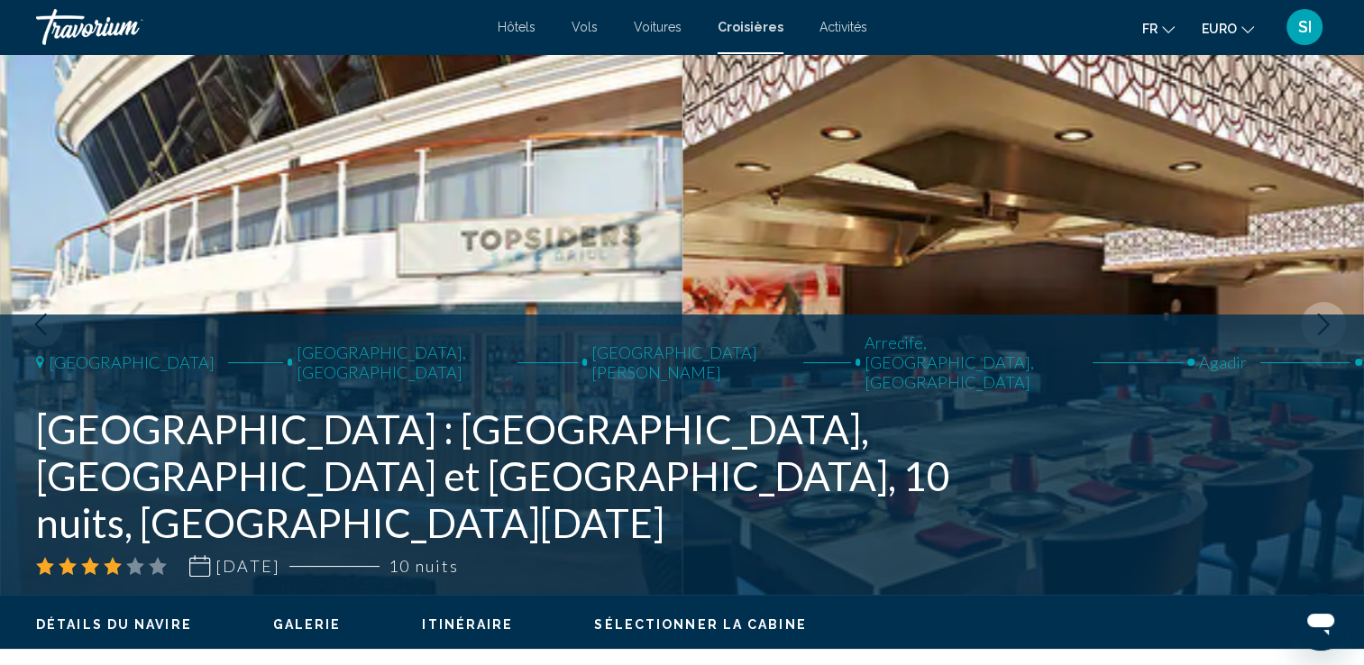
click at [756, 20] on span "Croisières" at bounding box center [751, 27] width 66 height 14
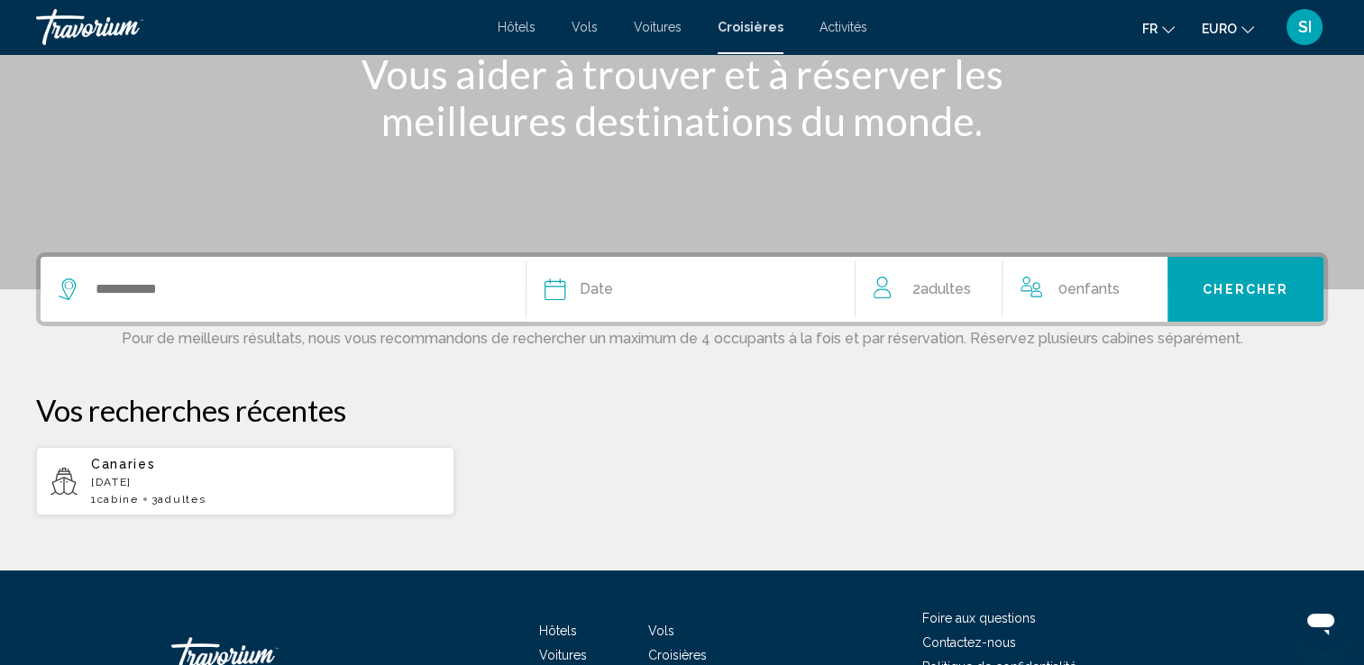
scroll to position [246, 0]
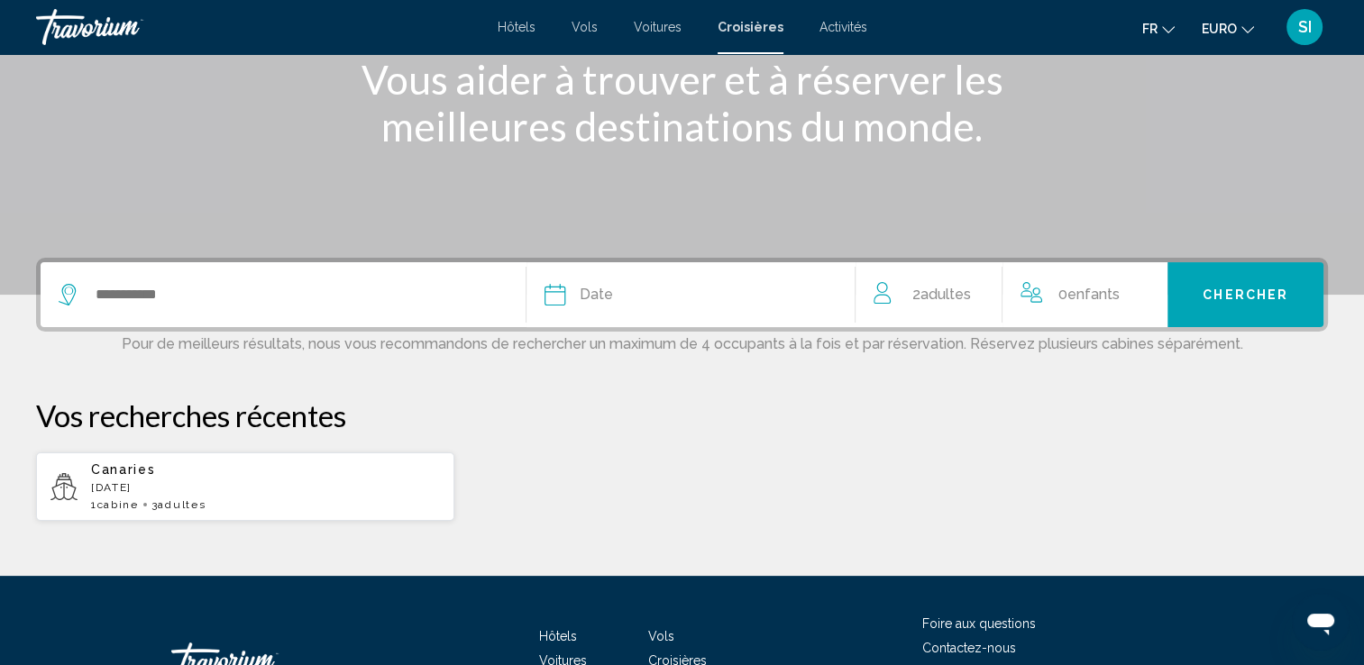
click at [581, 23] on span "Vols" at bounding box center [585, 27] width 26 height 14
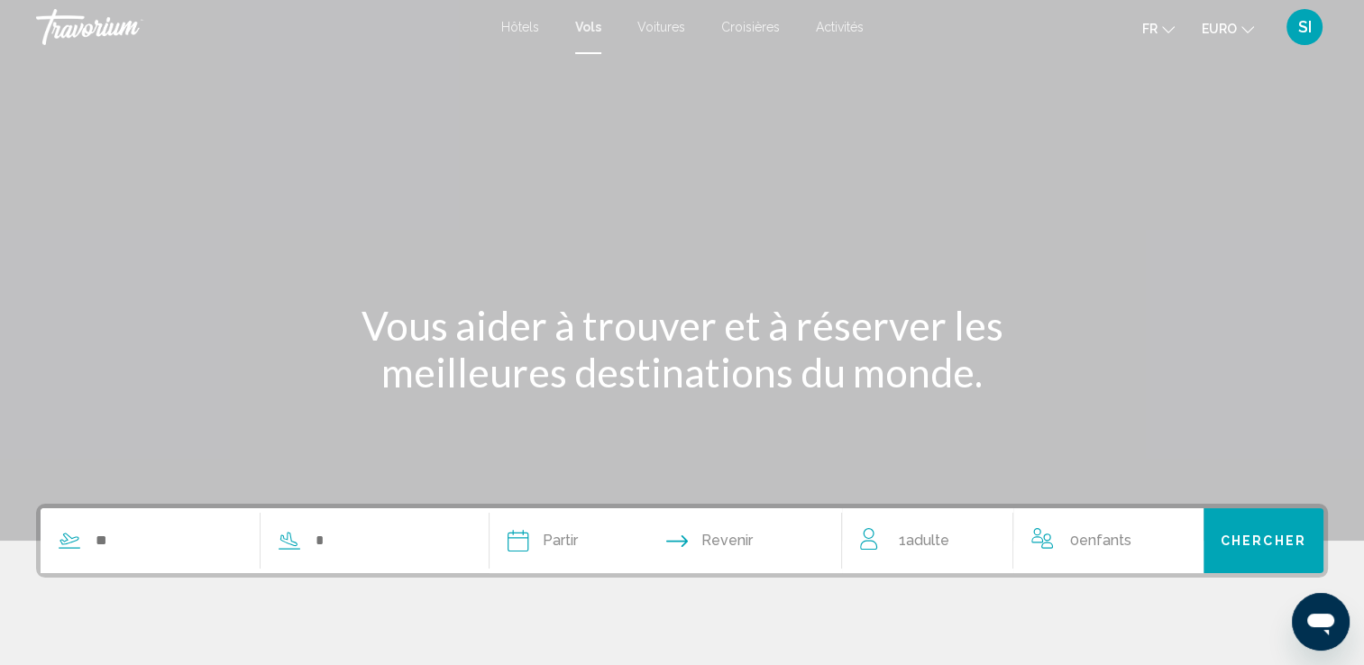
click at [172, 553] on div "Widget de recherche" at bounding box center [251, 540] width 421 height 65
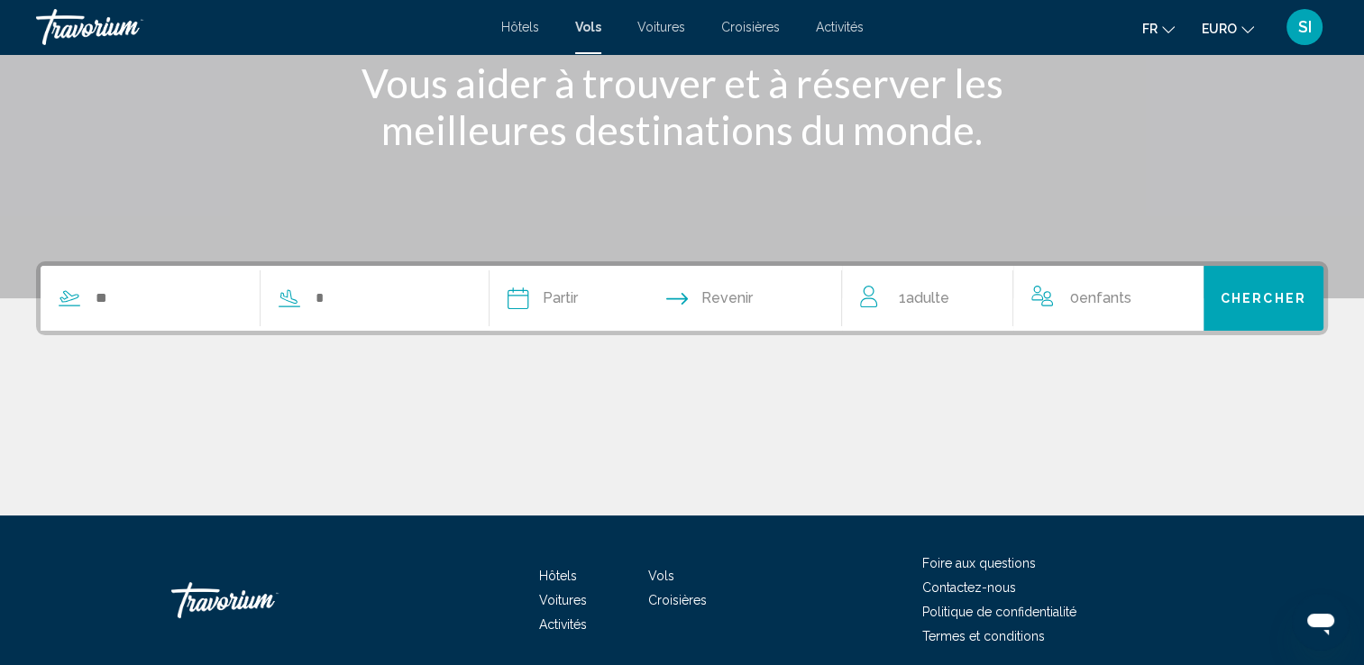
scroll to position [313, 0]
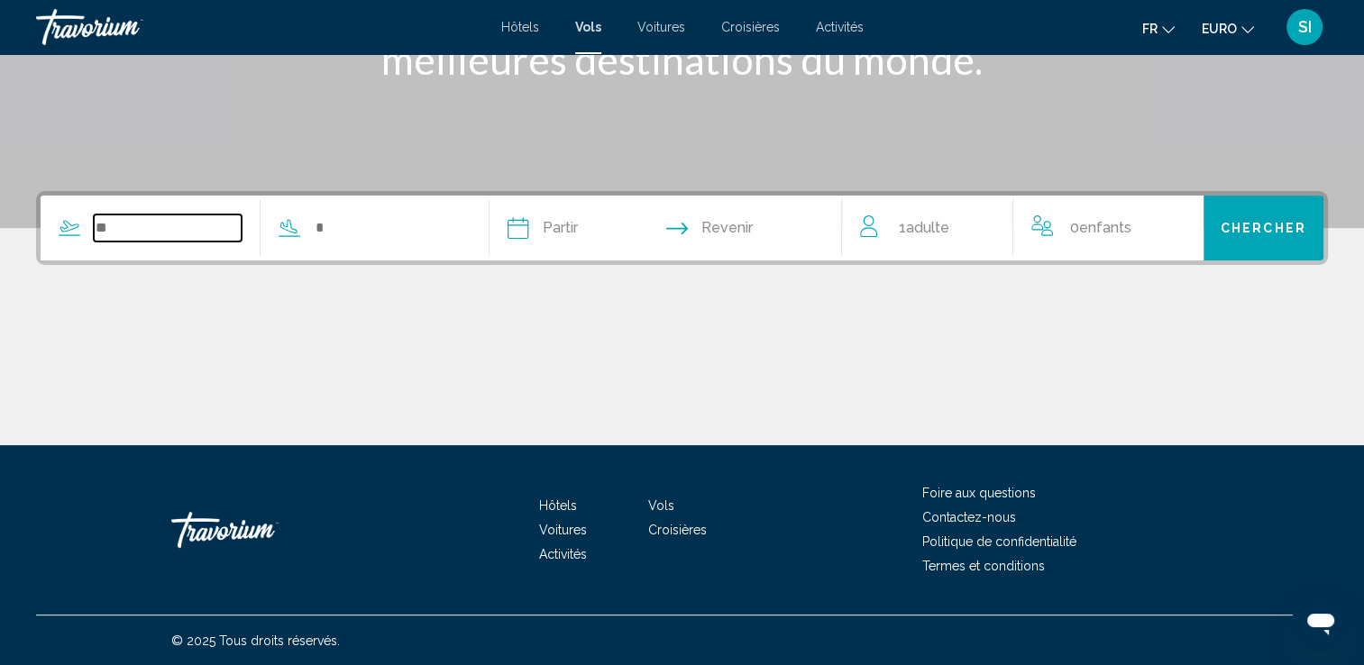
click at [126, 233] on input "Widget de recherche" at bounding box center [168, 228] width 148 height 27
type input "*"
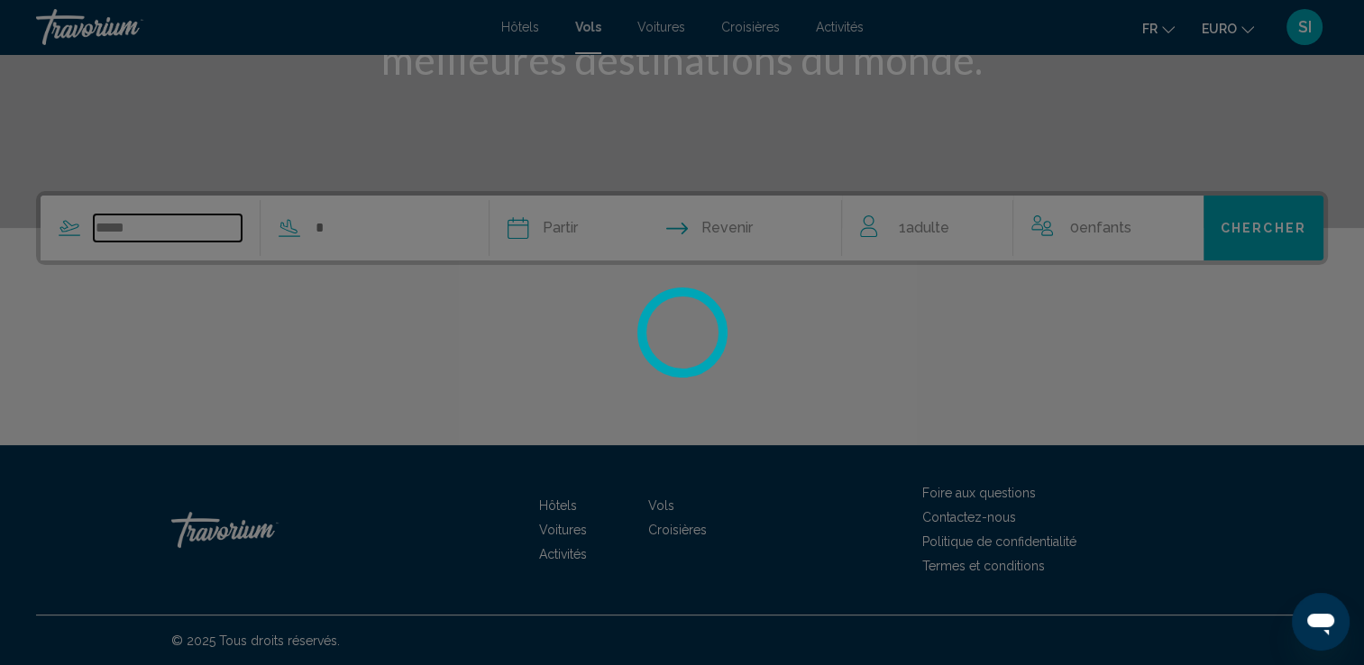
type input "*****"
click at [357, 237] on div at bounding box center [682, 332] width 1364 height 665
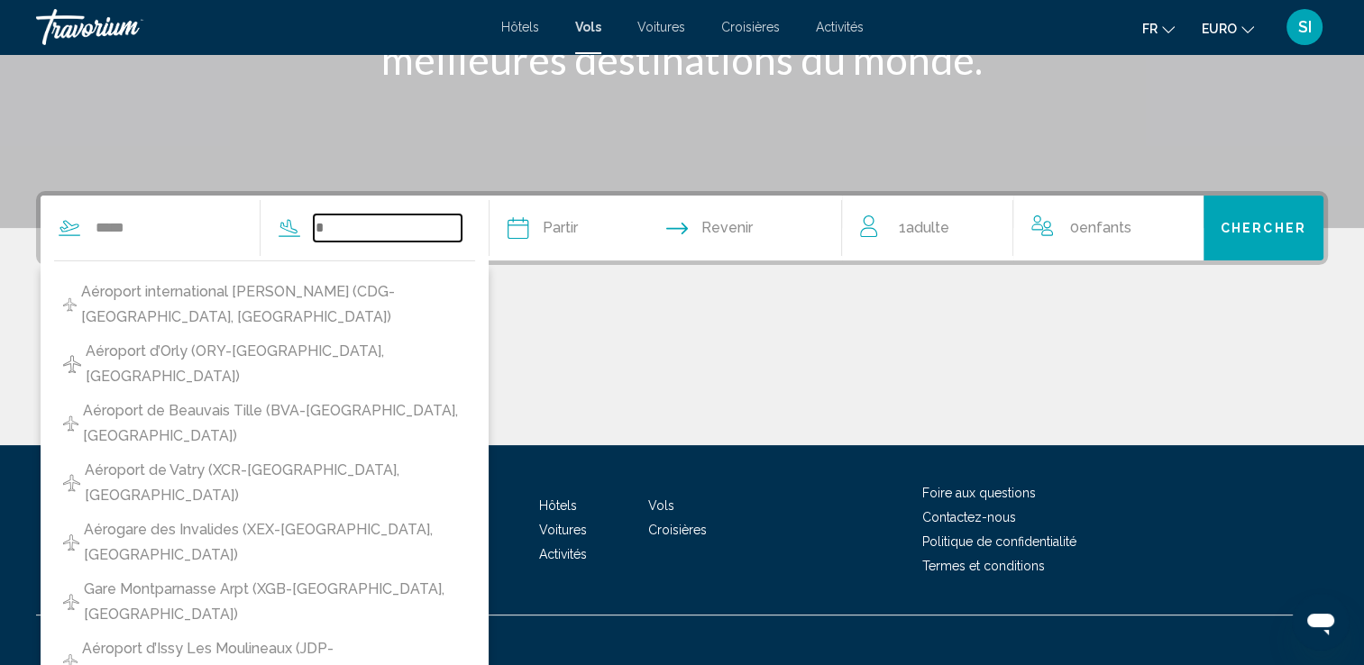
click at [352, 230] on input "Widget de recherche" at bounding box center [388, 228] width 148 height 27
drag, startPoint x: 382, startPoint y: 233, endPoint x: 271, endPoint y: 233, distance: 110.9
click at [271, 233] on div "***** *** Skylark Field (ILE-Killeen, États-Unis) Benitez International (SCL-Sa…" at bounding box center [251, 228] width 421 height 65
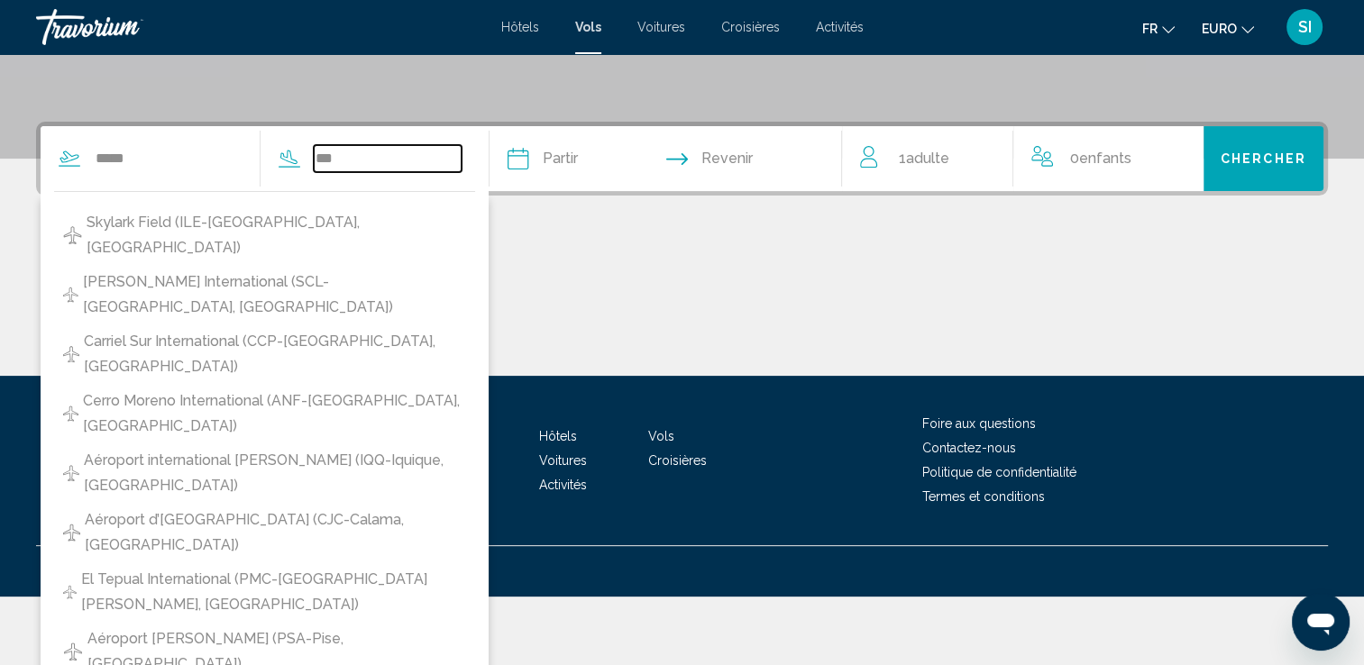
scroll to position [444, 0]
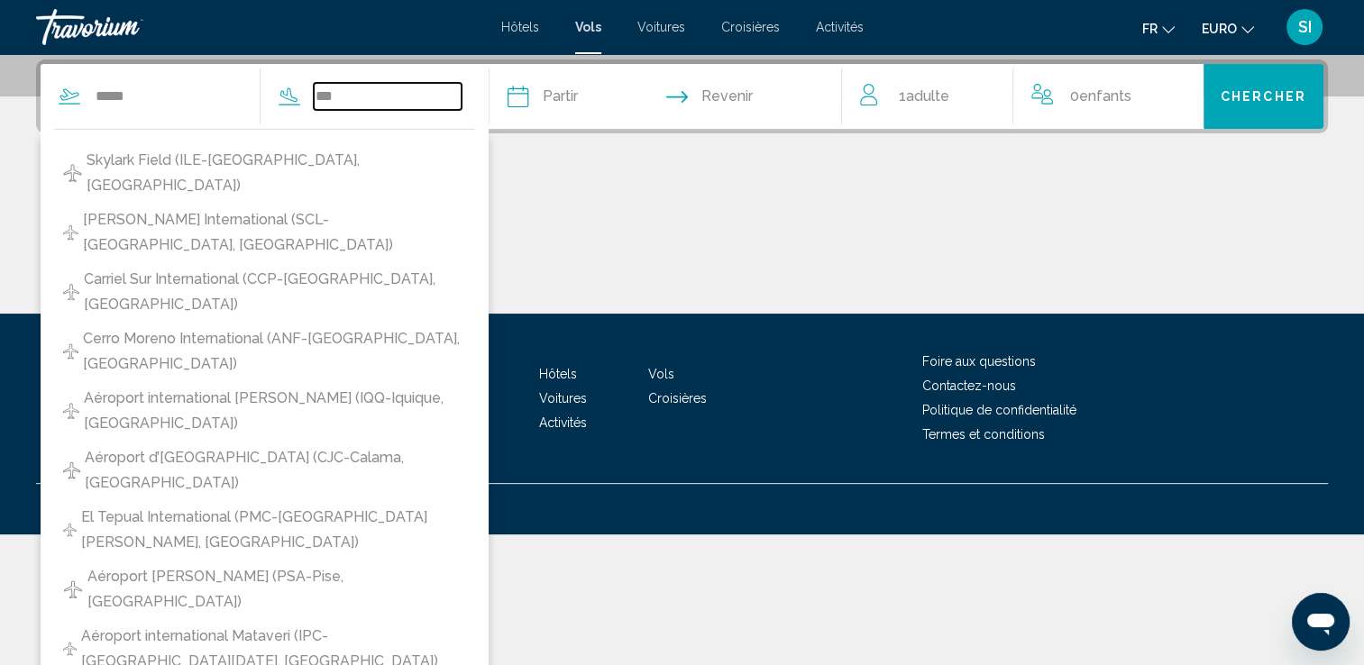
paste input "**********"
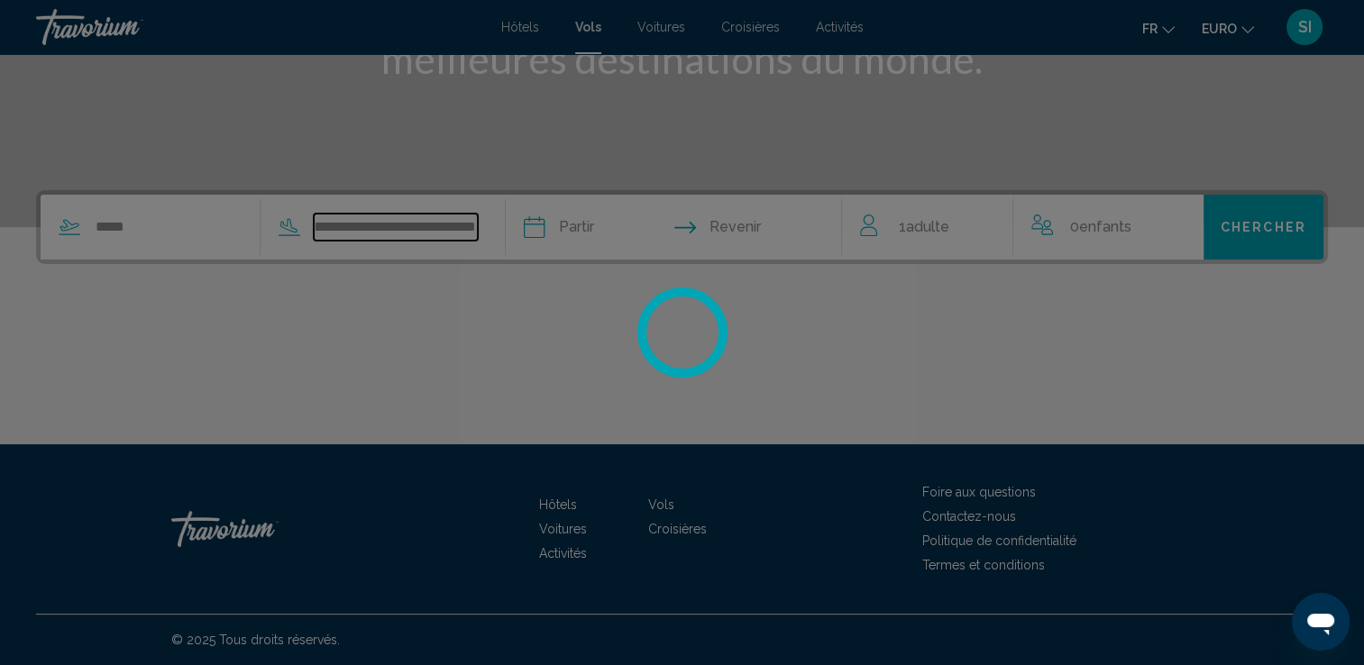
scroll to position [313, 0]
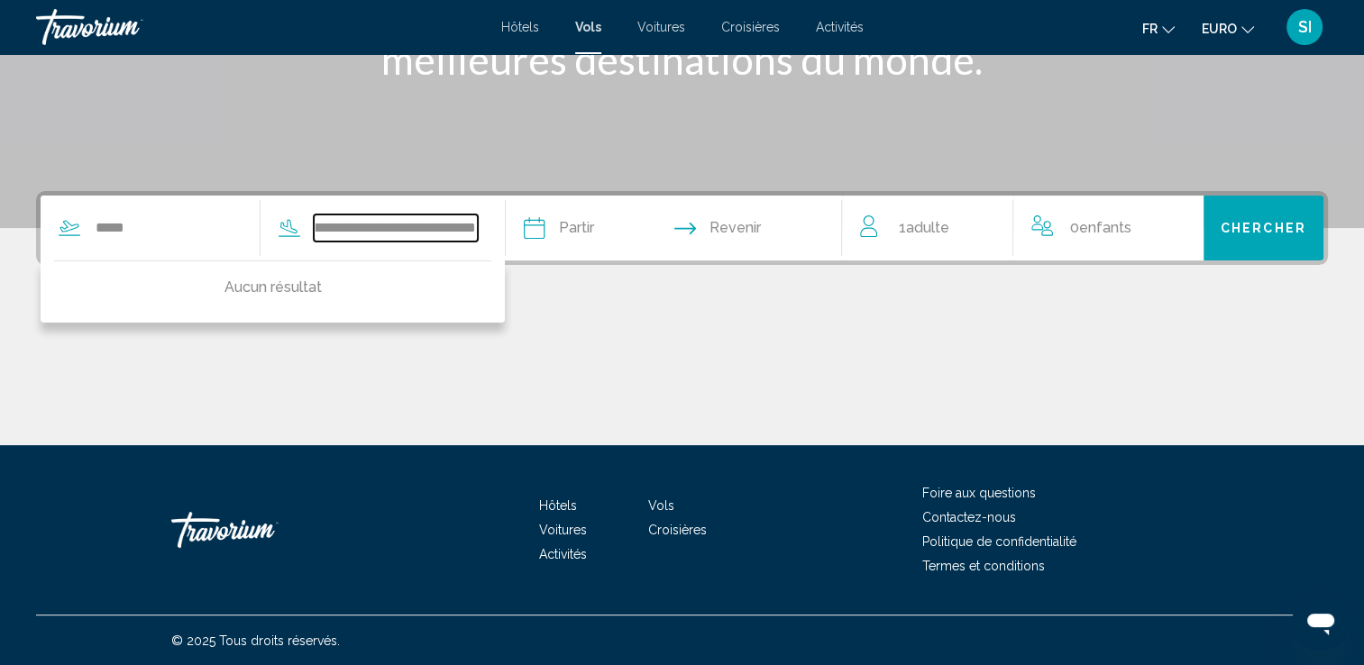
click at [407, 233] on input "**********" at bounding box center [396, 228] width 164 height 27
click at [477, 230] on input "**********" at bounding box center [396, 228] width 164 height 27
type input "*"
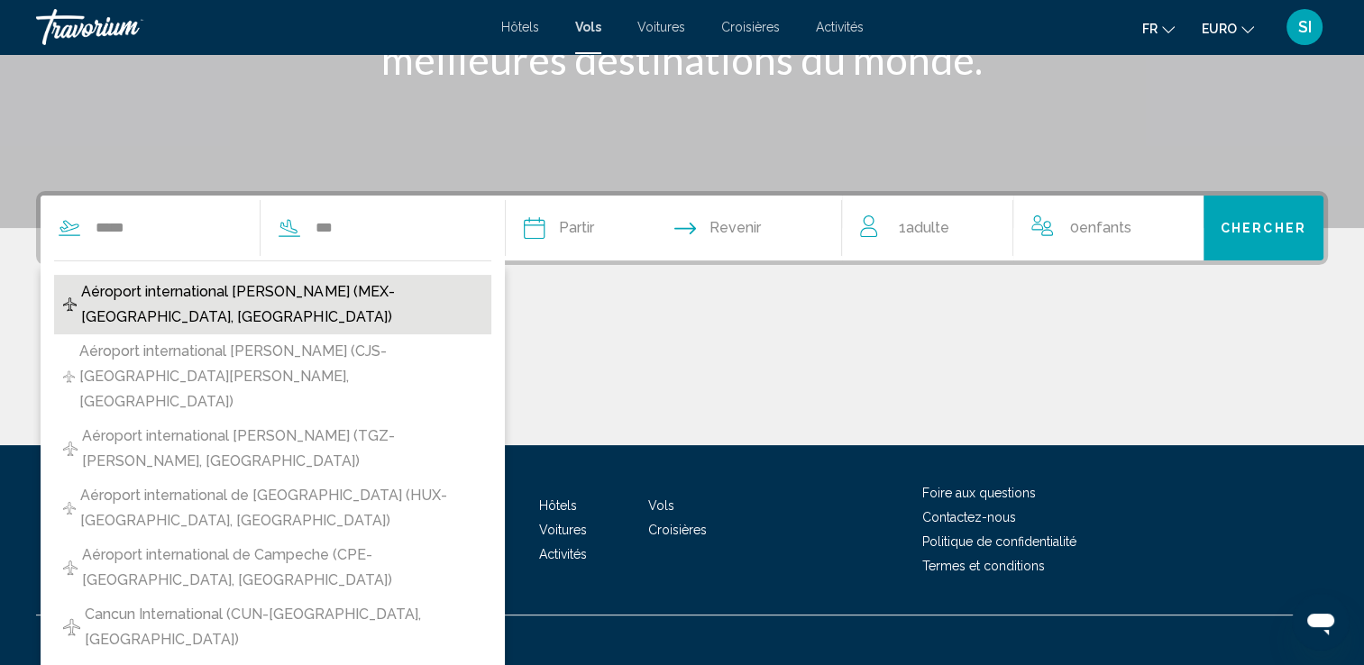
click at [370, 301] on span "Aéroport international Benito Juarez (MEX-Mexico, MX)" at bounding box center [281, 304] width 401 height 50
type input "**********"
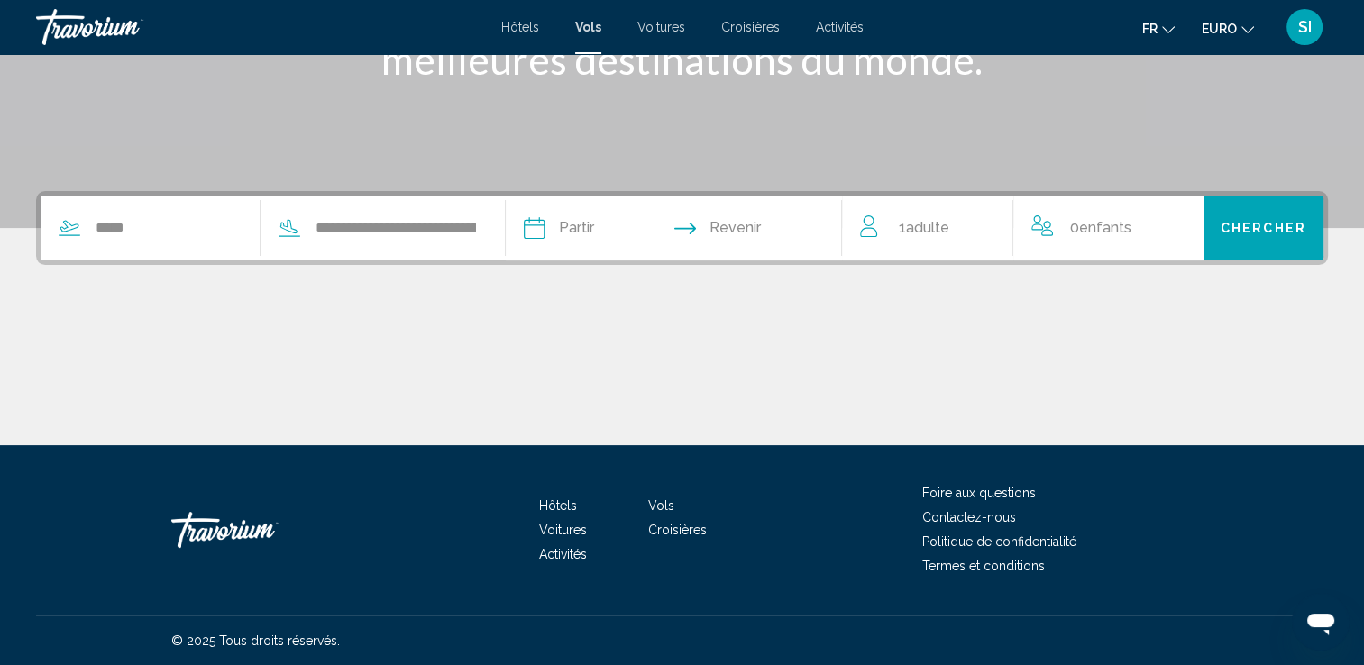
click at [596, 218] on input "Date de départ" at bounding box center [602, 231] width 166 height 70
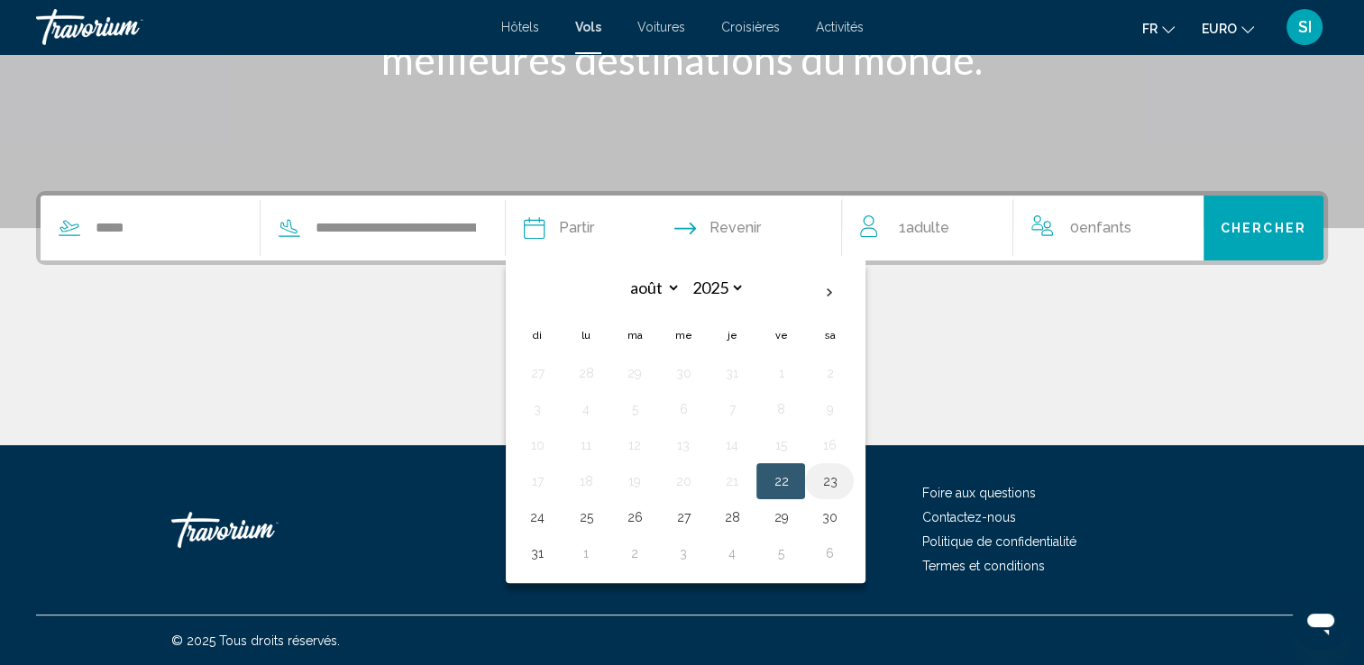
click at [844, 487] on button "23" at bounding box center [829, 481] width 29 height 25
type input "**********"
select select "*"
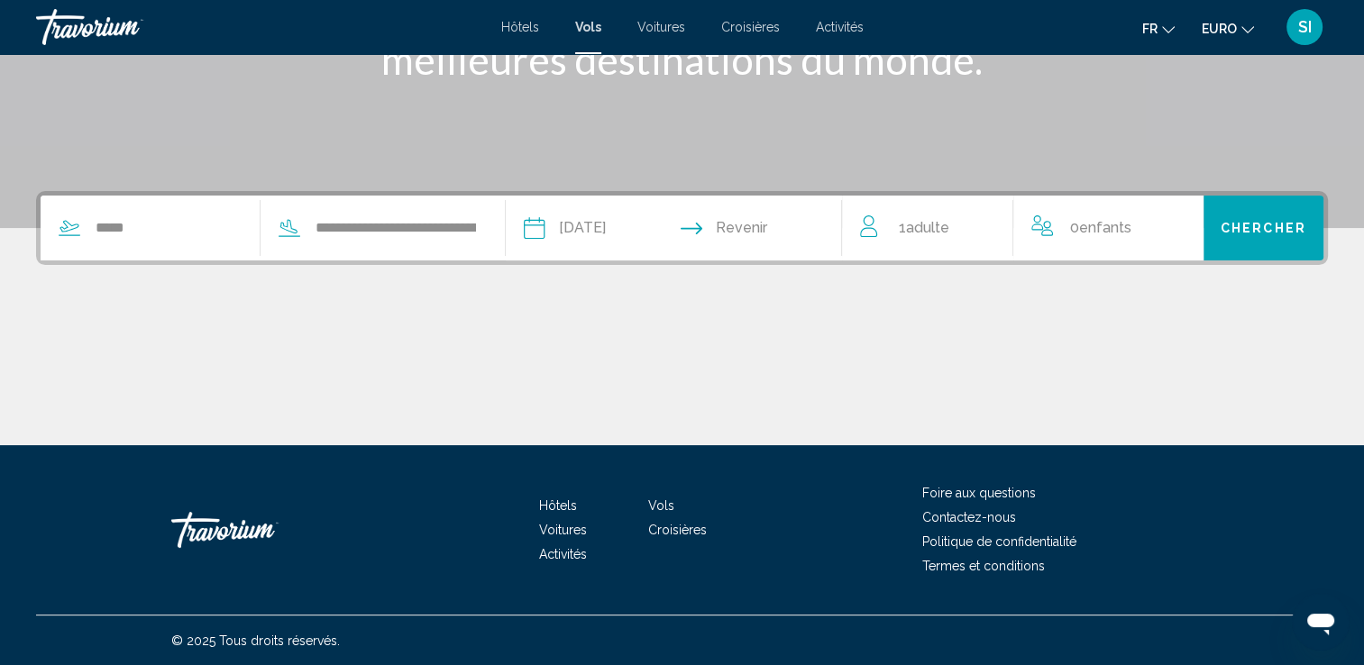
click at [750, 231] on input "Date de retour" at bounding box center [766, 231] width 166 height 70
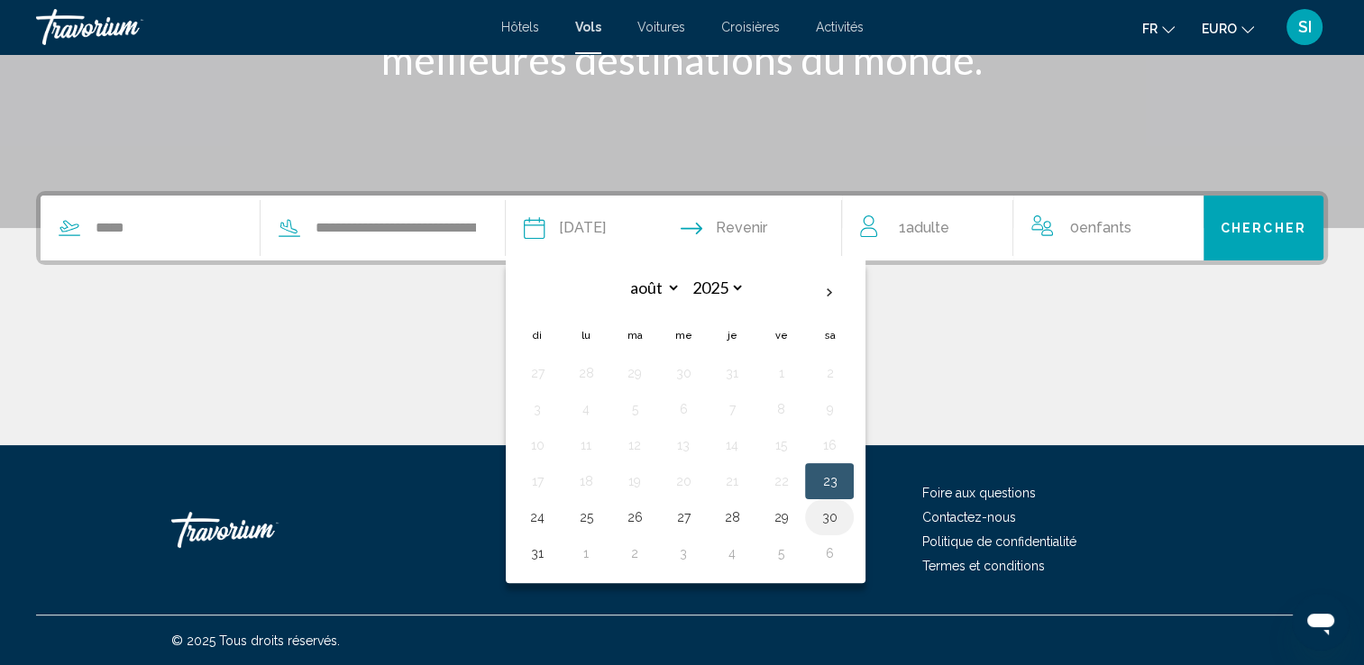
click at [854, 530] on td "30" at bounding box center [829, 517] width 49 height 36
click at [938, 237] on span "1 Adulte Adultes" at bounding box center [923, 227] width 50 height 25
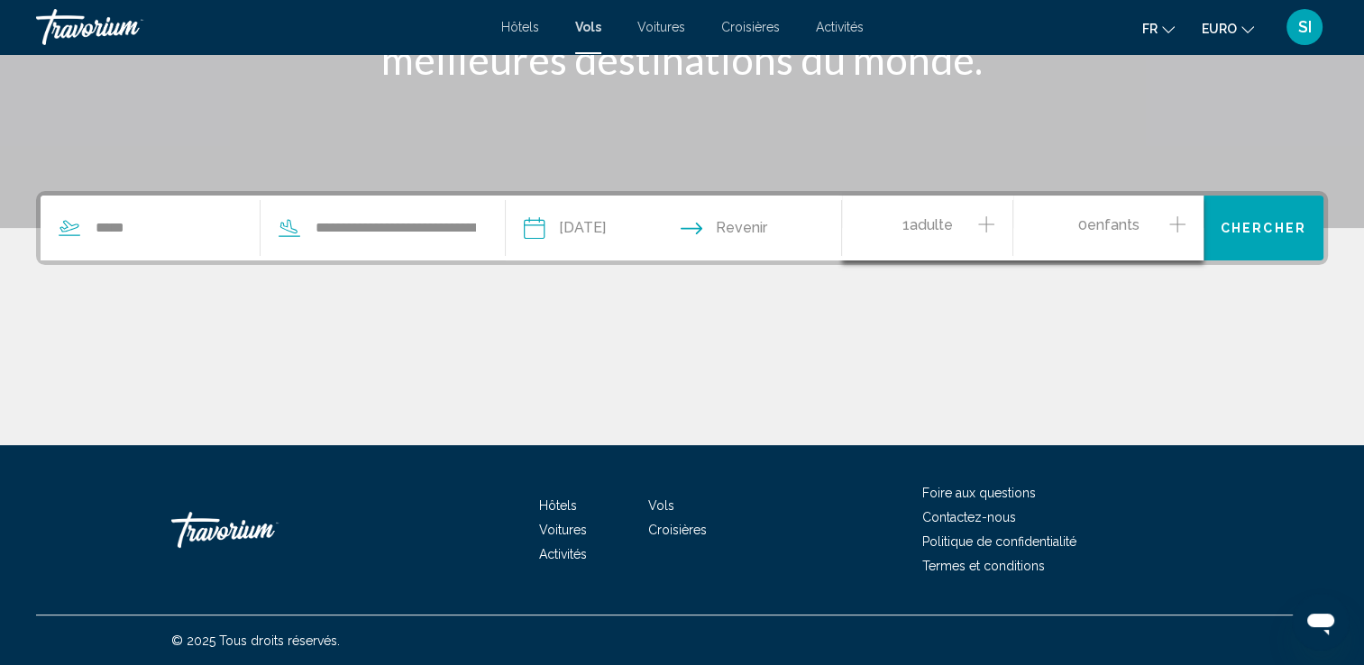
click at [983, 233] on icon "Augmenter les adultes" at bounding box center [986, 225] width 16 height 22
click at [1156, 229] on div "0 Enfant Enfants" at bounding box center [1107, 229] width 153 height 32
click at [1165, 227] on div "0 Enfant Enfants" at bounding box center [1107, 229] width 153 height 32
click at [1177, 228] on icon "Augmenter les enfants" at bounding box center [1177, 225] width 16 height 22
click at [1171, 315] on div "Âge" at bounding box center [1108, 298] width 132 height 57
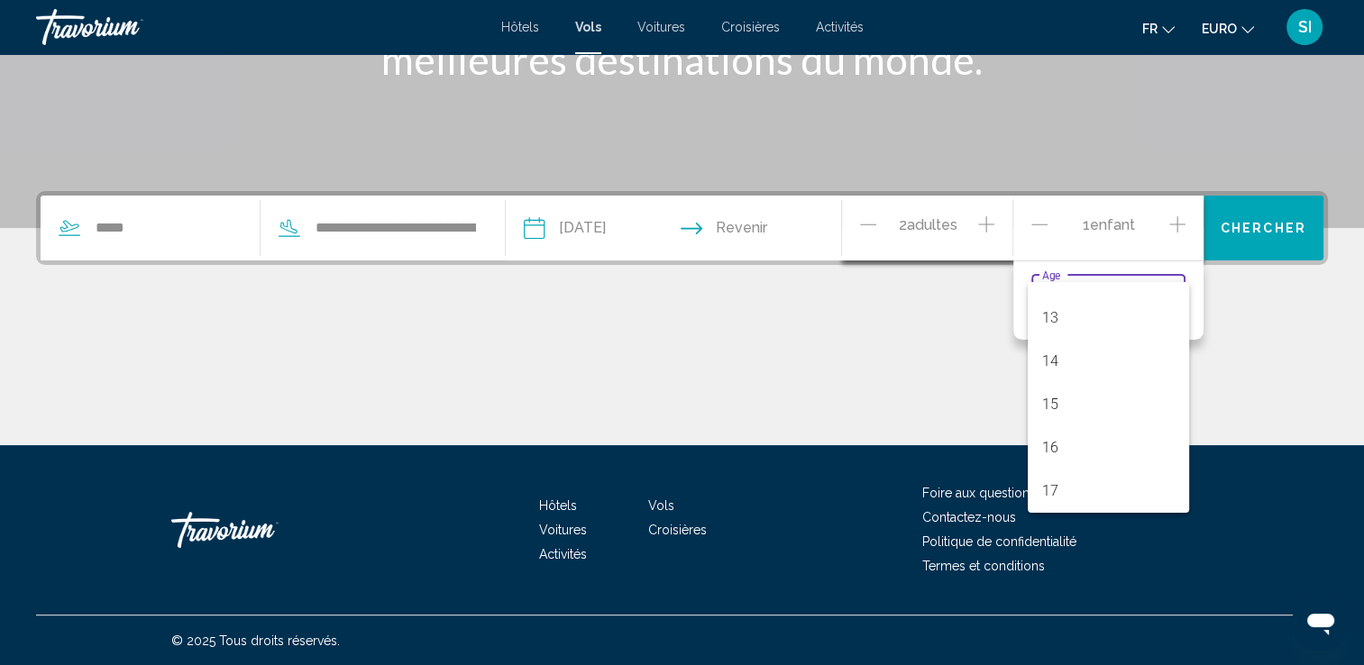
scroll to position [528, 0]
click at [1080, 341] on span "13" at bounding box center [1108, 337] width 132 height 43
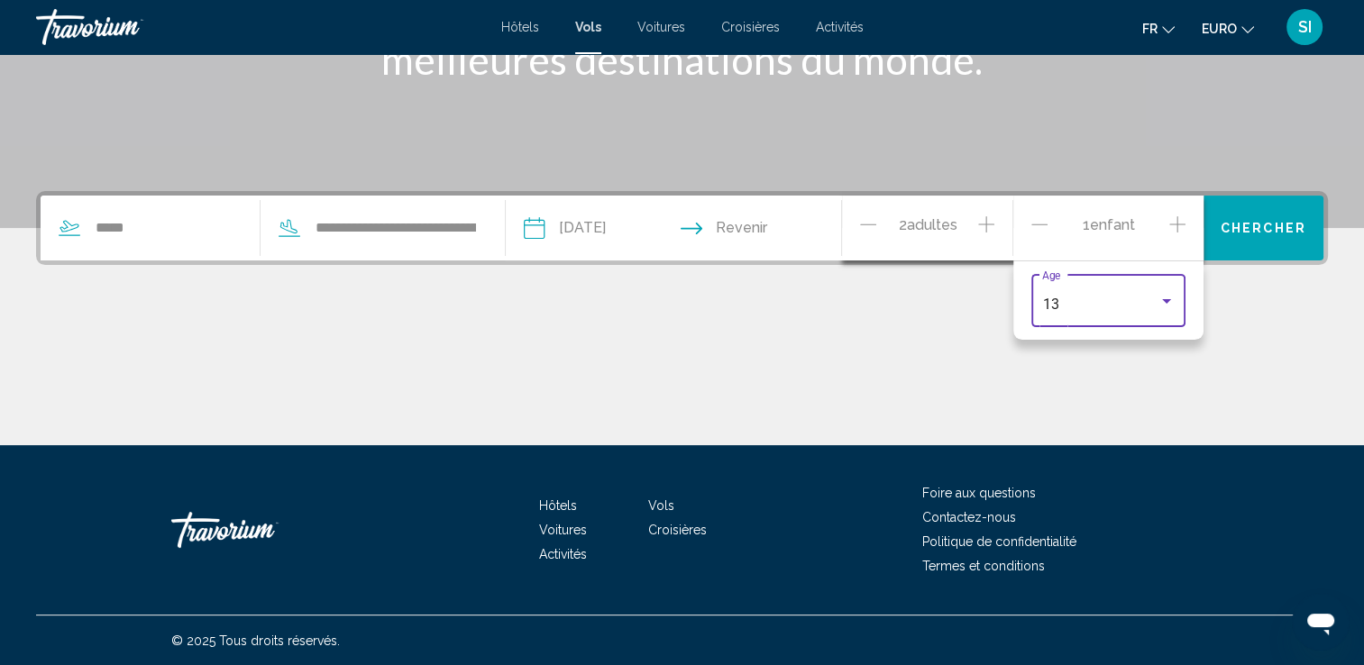
click at [1239, 224] on span "Chercher" at bounding box center [1264, 229] width 86 height 14
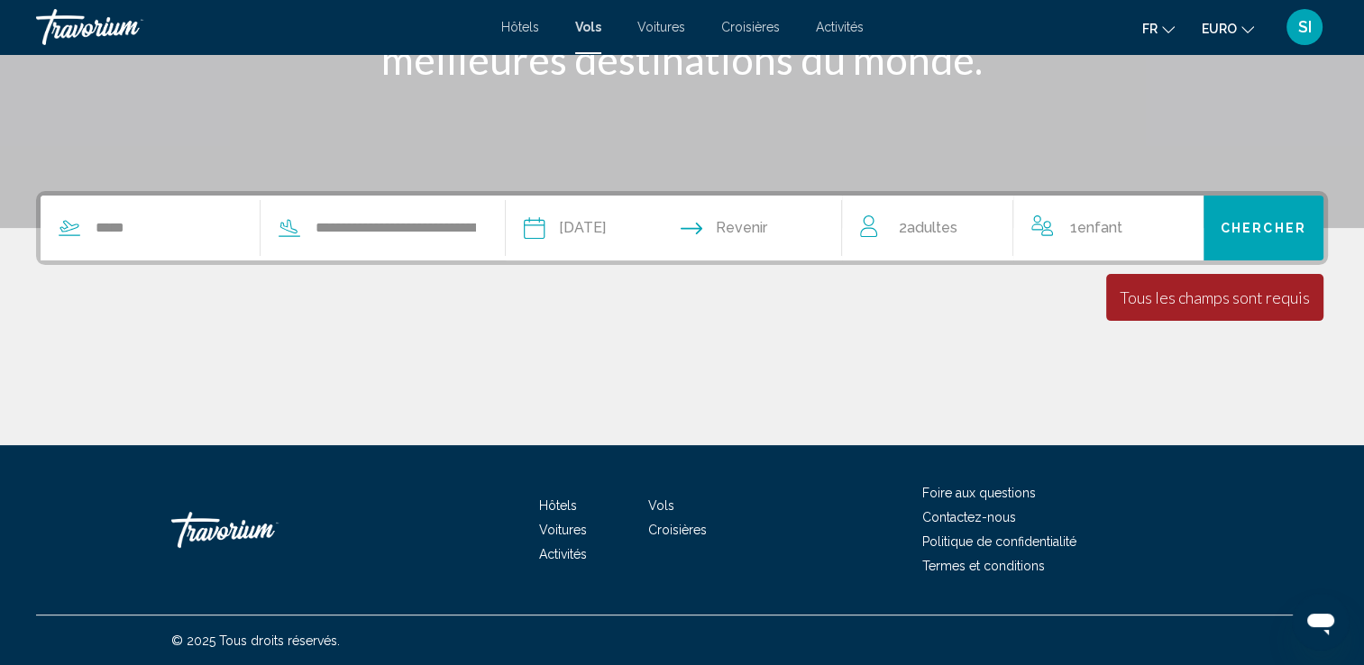
click at [782, 236] on input "Date de retour" at bounding box center [766, 231] width 166 height 70
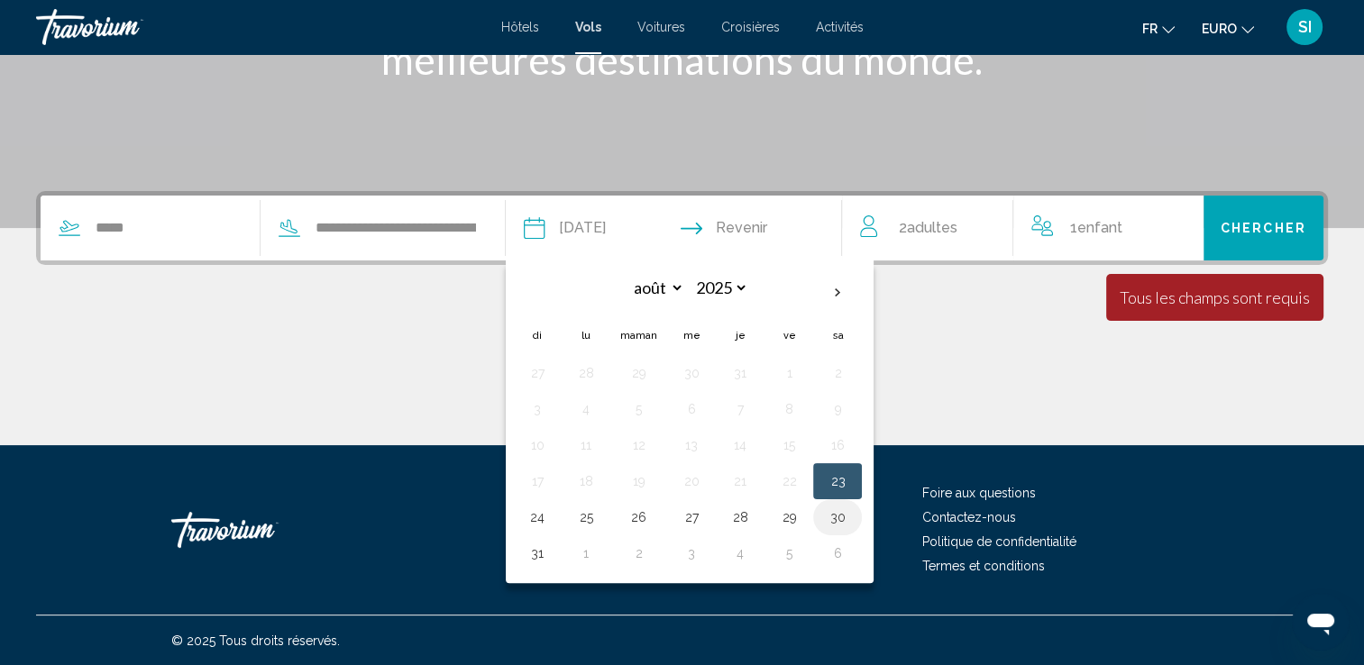
click at [847, 509] on button "30" at bounding box center [837, 517] width 29 height 25
type input "**********"
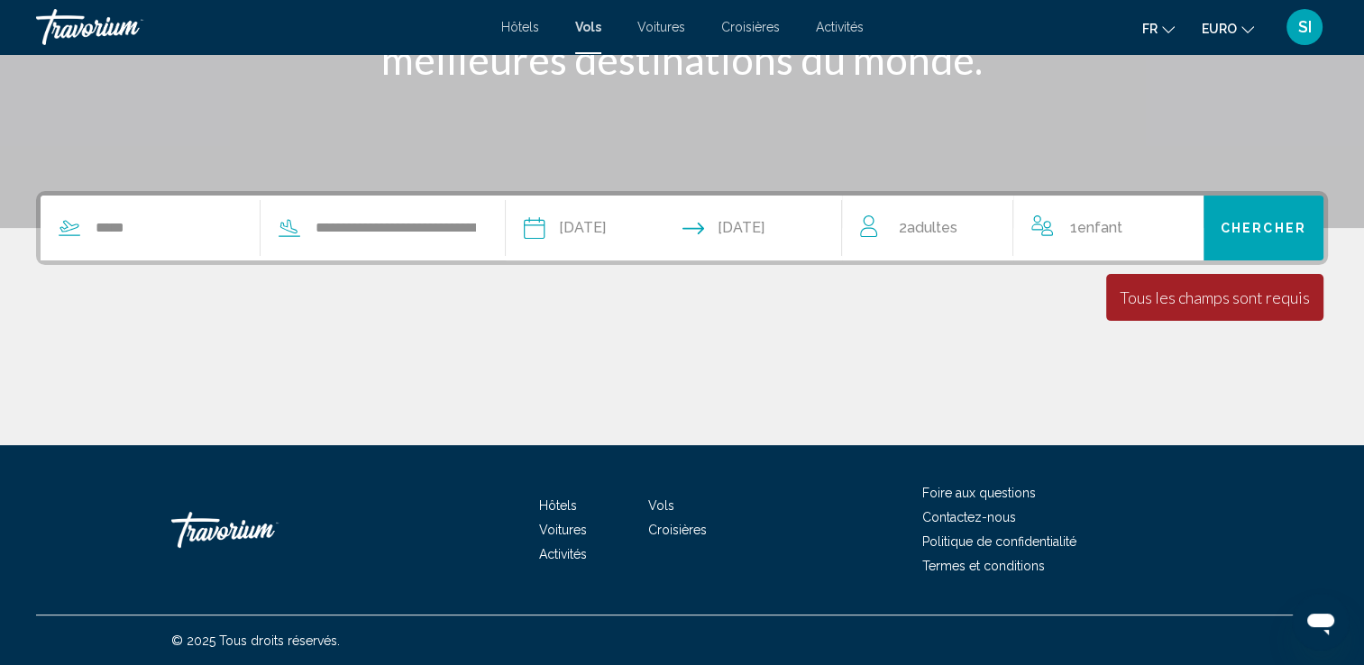
click at [1204, 300] on div "Tous les champs sont requis" at bounding box center [1215, 298] width 190 height 20
click at [1269, 207] on button "Chercher" at bounding box center [1263, 228] width 120 height 65
click at [407, 229] on input "**********" at bounding box center [396, 228] width 164 height 27
click at [635, 240] on input "**********" at bounding box center [602, 231] width 166 height 70
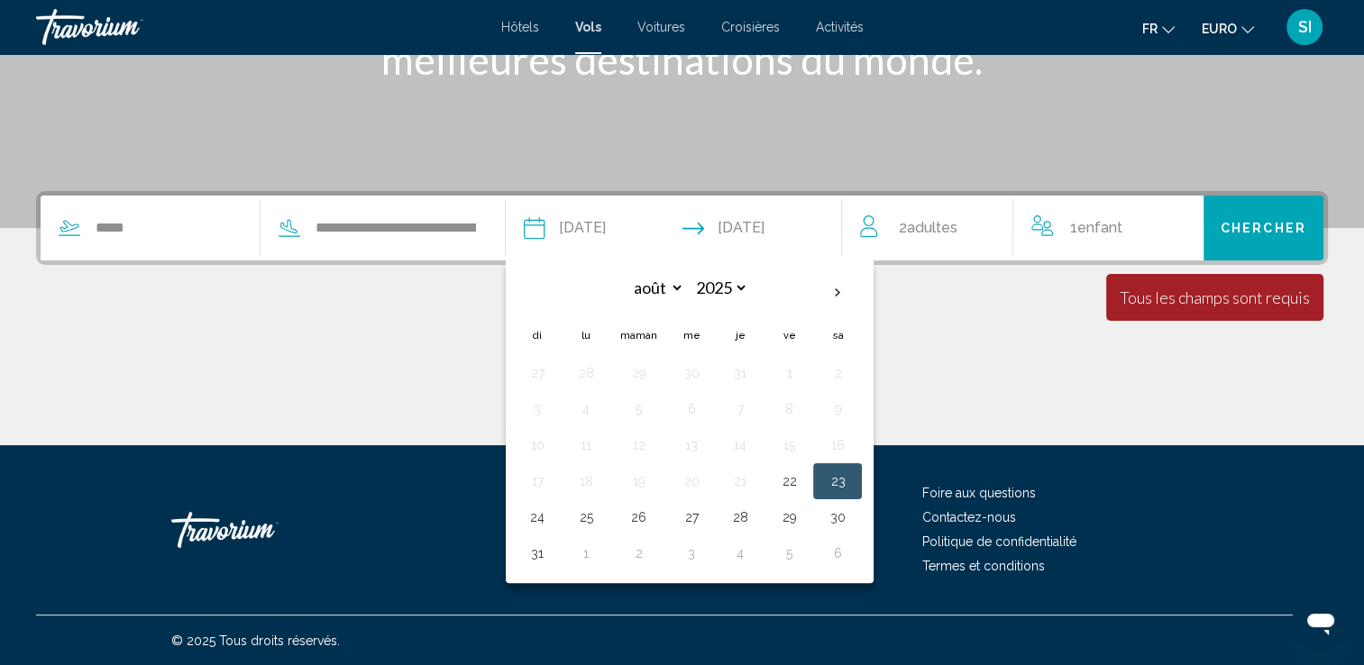
click at [945, 227] on span "Adultes" at bounding box center [931, 227] width 50 height 17
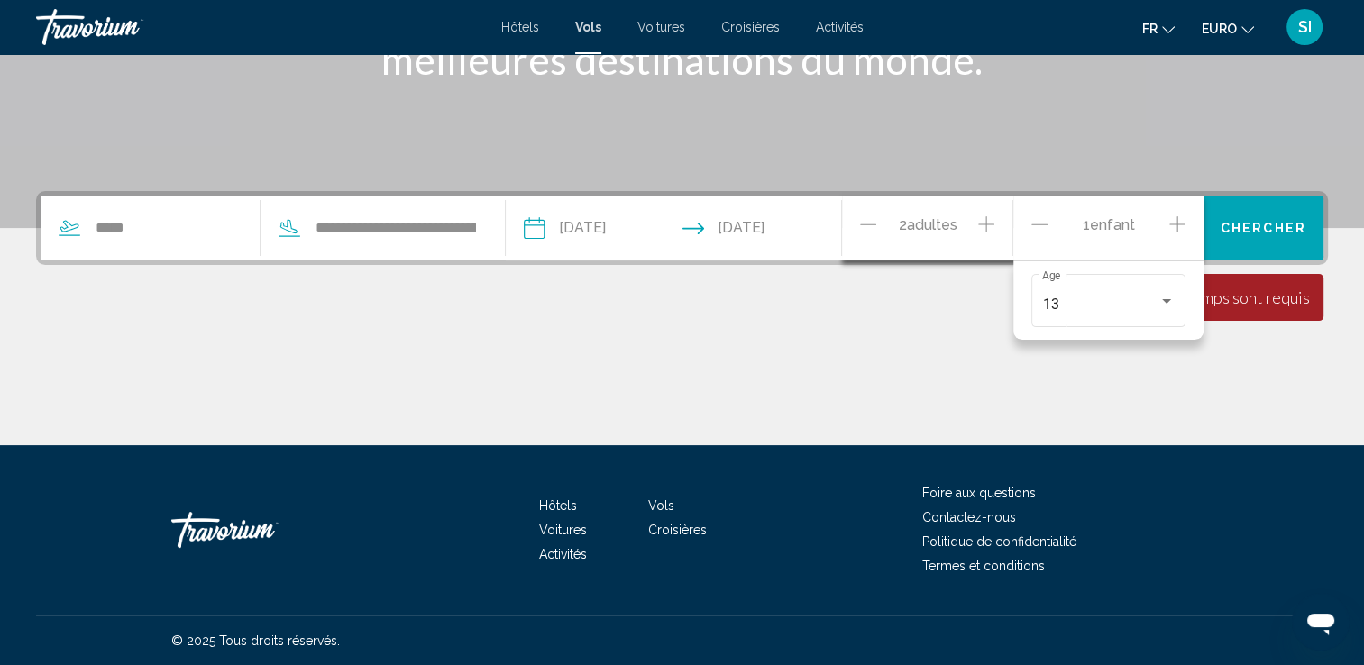
click at [1253, 233] on span "Chercher" at bounding box center [1264, 229] width 86 height 14
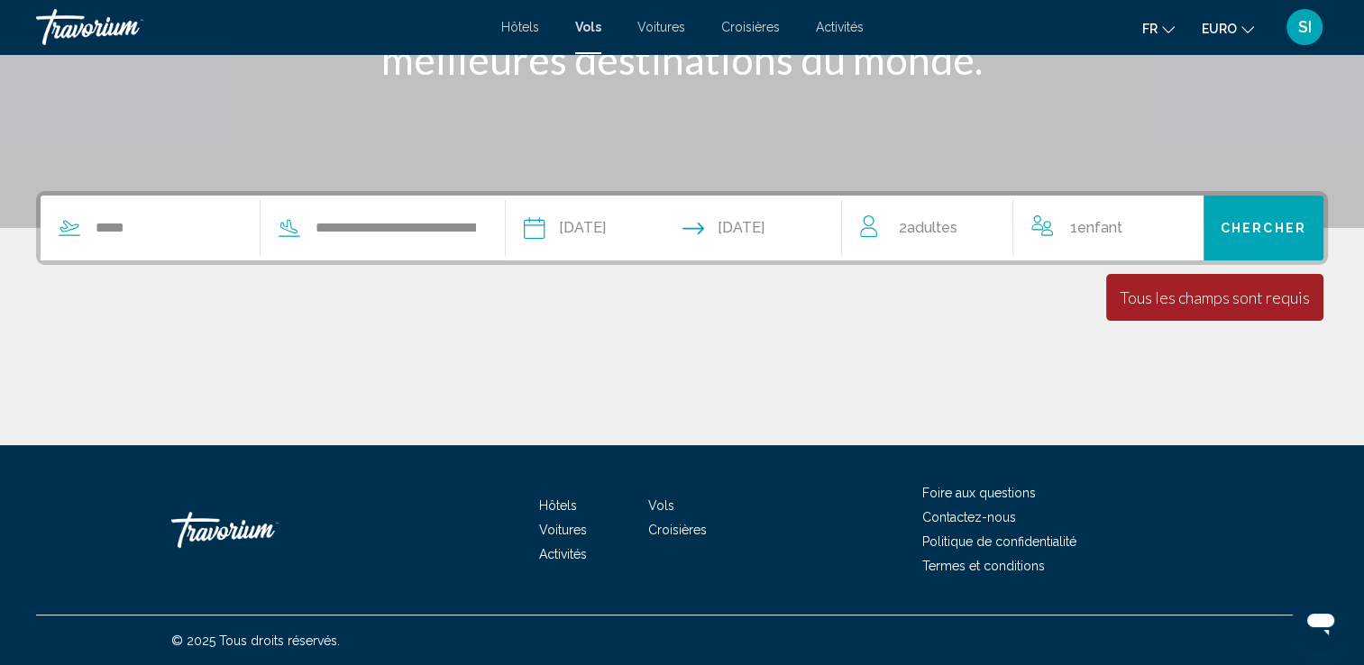
click at [1138, 243] on div "1 Enfant Enfants" at bounding box center [1107, 228] width 153 height 65
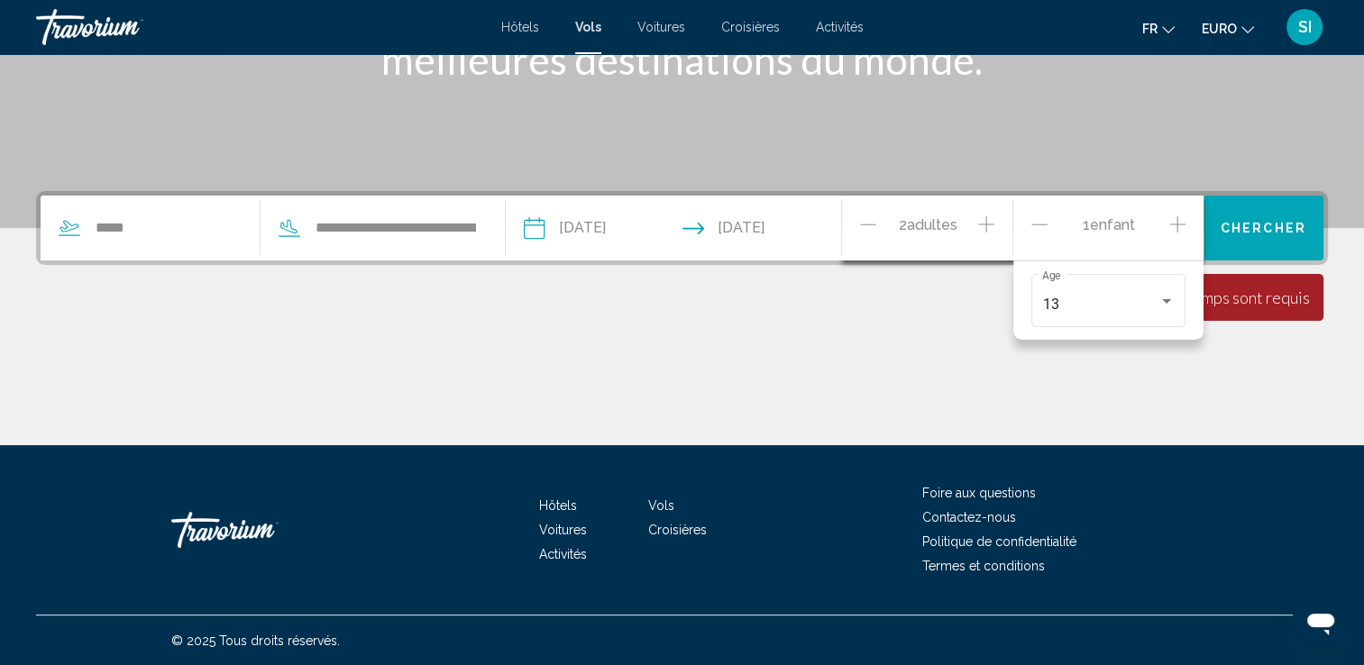
click at [977, 204] on div "2 Adulte Adultes" at bounding box center [936, 228] width 153 height 65
click at [894, 217] on div "2 Adulte Adultes" at bounding box center [936, 229] width 152 height 32
click at [449, 223] on input "**********" at bounding box center [396, 228] width 164 height 27
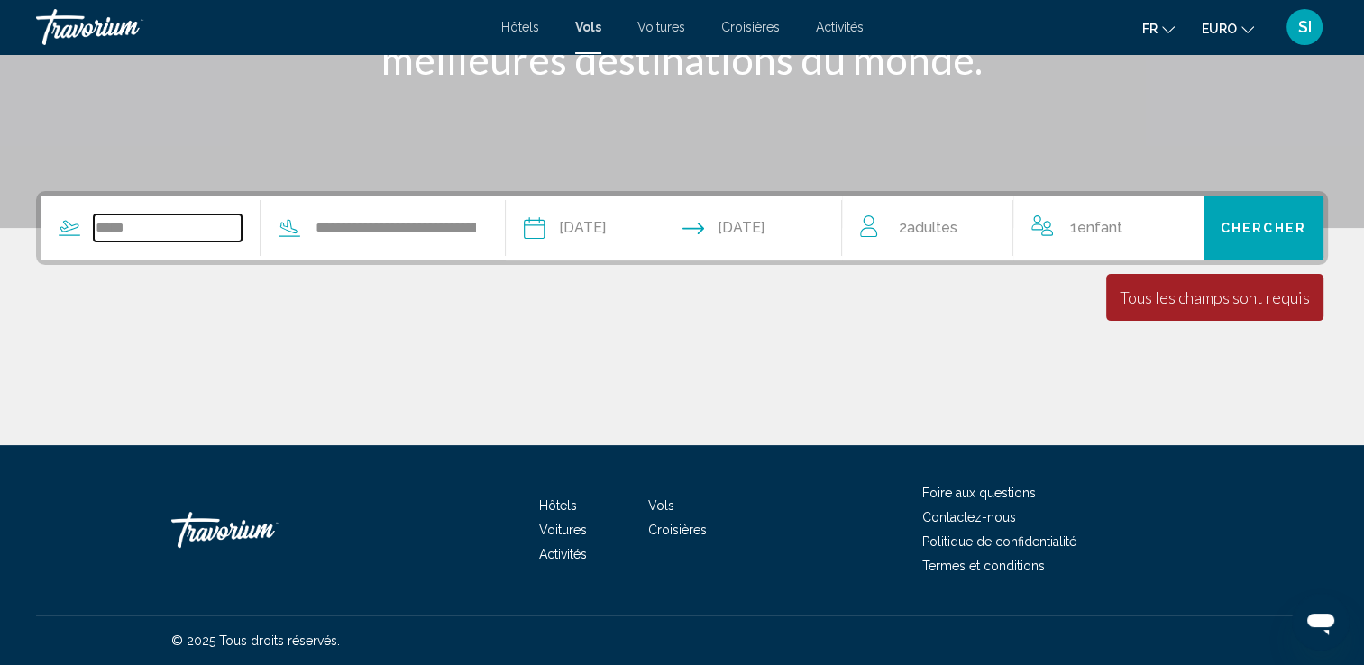
click at [163, 234] on input "*****" at bounding box center [168, 228] width 148 height 27
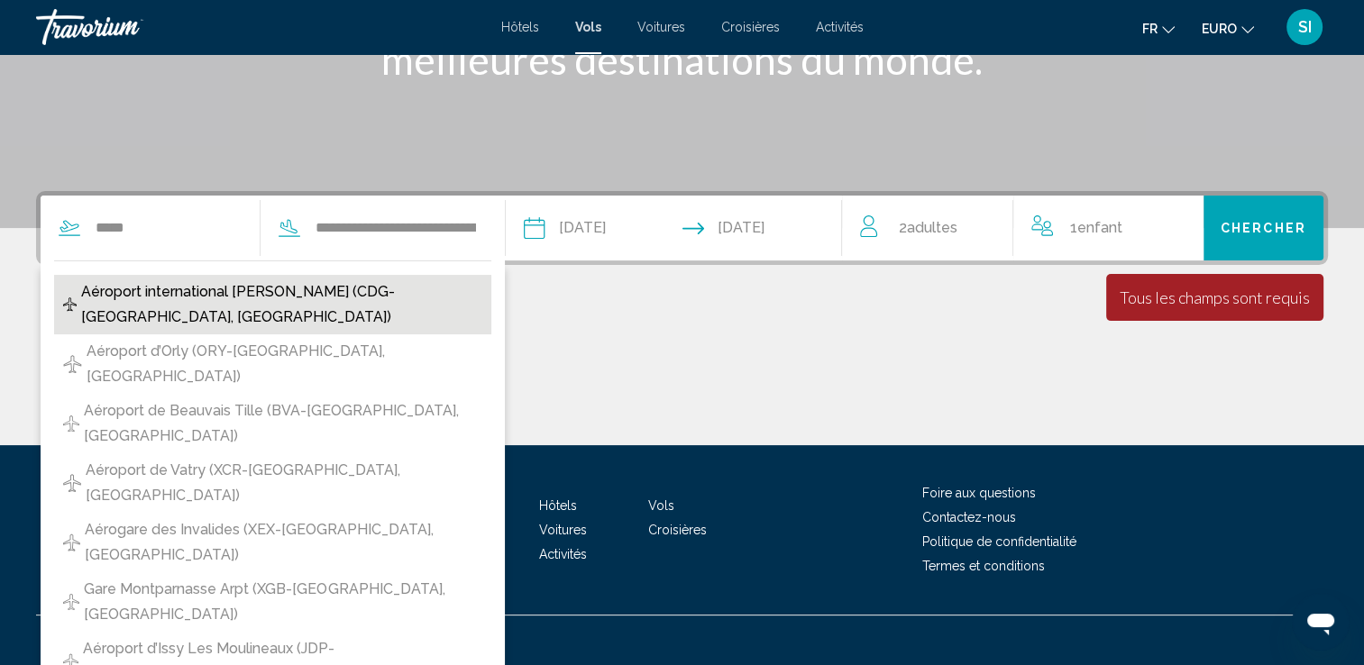
click at [286, 305] on button "Aéroport international Charles-de-Gaulle (CDG-Paris, France)" at bounding box center [272, 304] width 437 height 59
type input "**********"
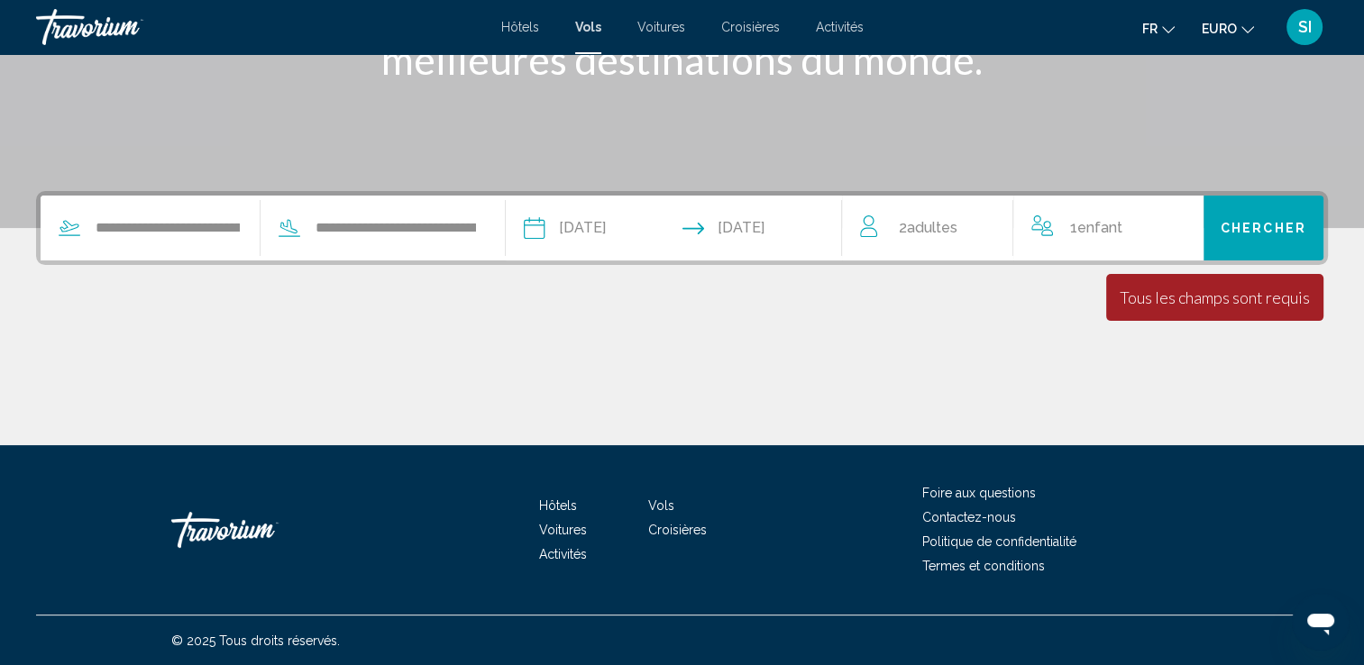
click at [1155, 322] on div "Contenu principal" at bounding box center [682, 377] width 1292 height 135
click at [1258, 269] on div "**********" at bounding box center [682, 318] width 1364 height 254
click at [1248, 250] on button "Chercher" at bounding box center [1263, 228] width 120 height 65
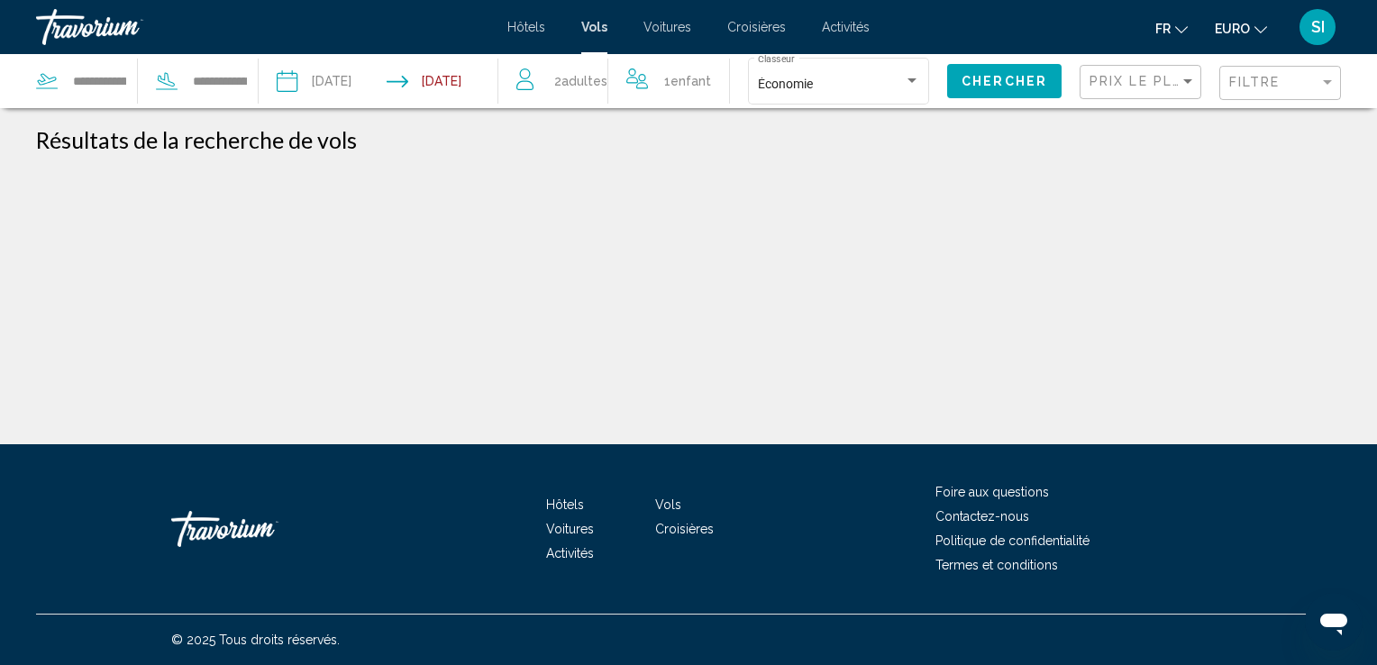
click at [1363, 329] on html "**********" at bounding box center [688, 332] width 1377 height 665
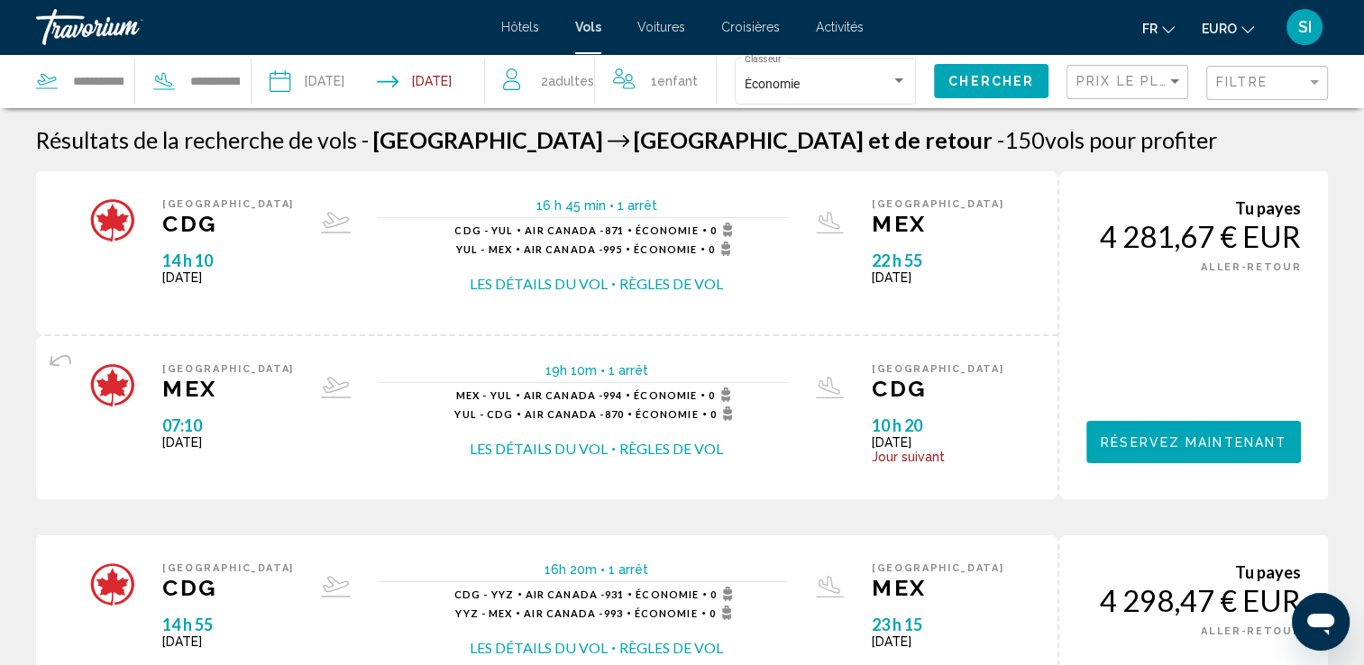
click at [331, 87] on input "Date de départ : 23 août 2025" at bounding box center [322, 83] width 115 height 59
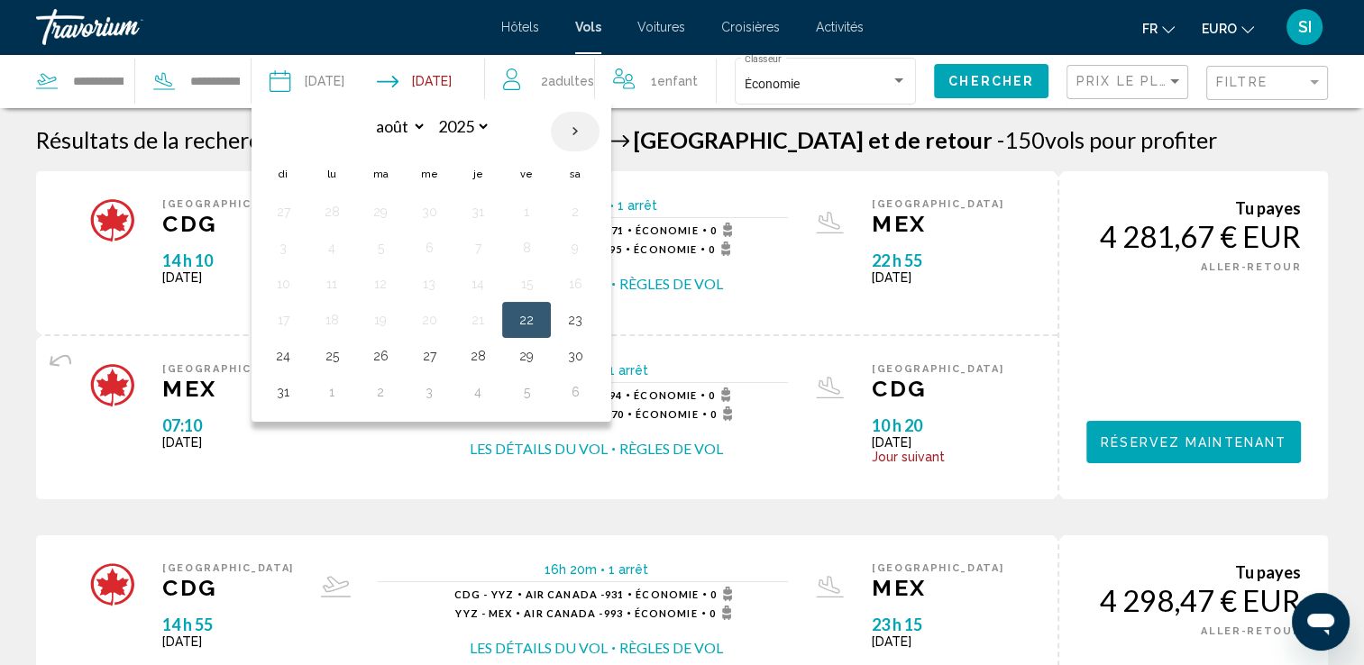
click at [581, 134] on th "Next month" at bounding box center [575, 132] width 49 height 40
click at [583, 132] on th "Next month" at bounding box center [575, 132] width 49 height 40
select select "*"
click at [395, 326] on button "21" at bounding box center [380, 319] width 29 height 25
type input "**********"
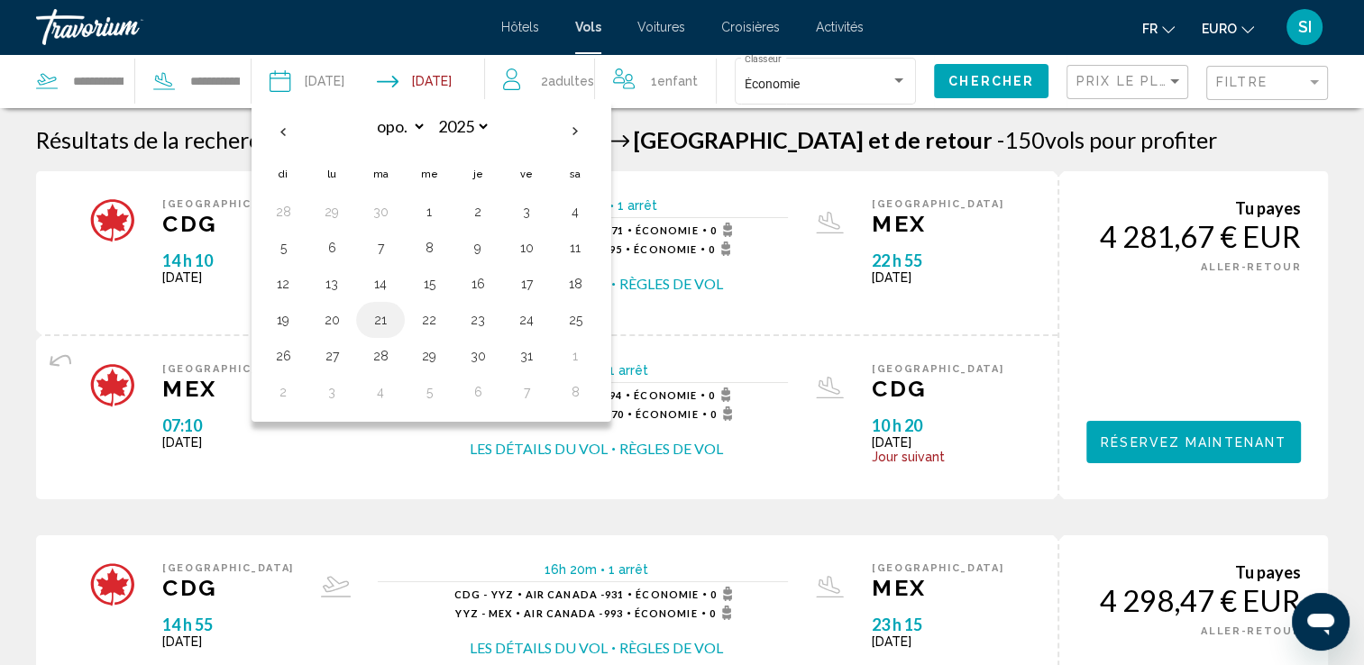
select select "*"
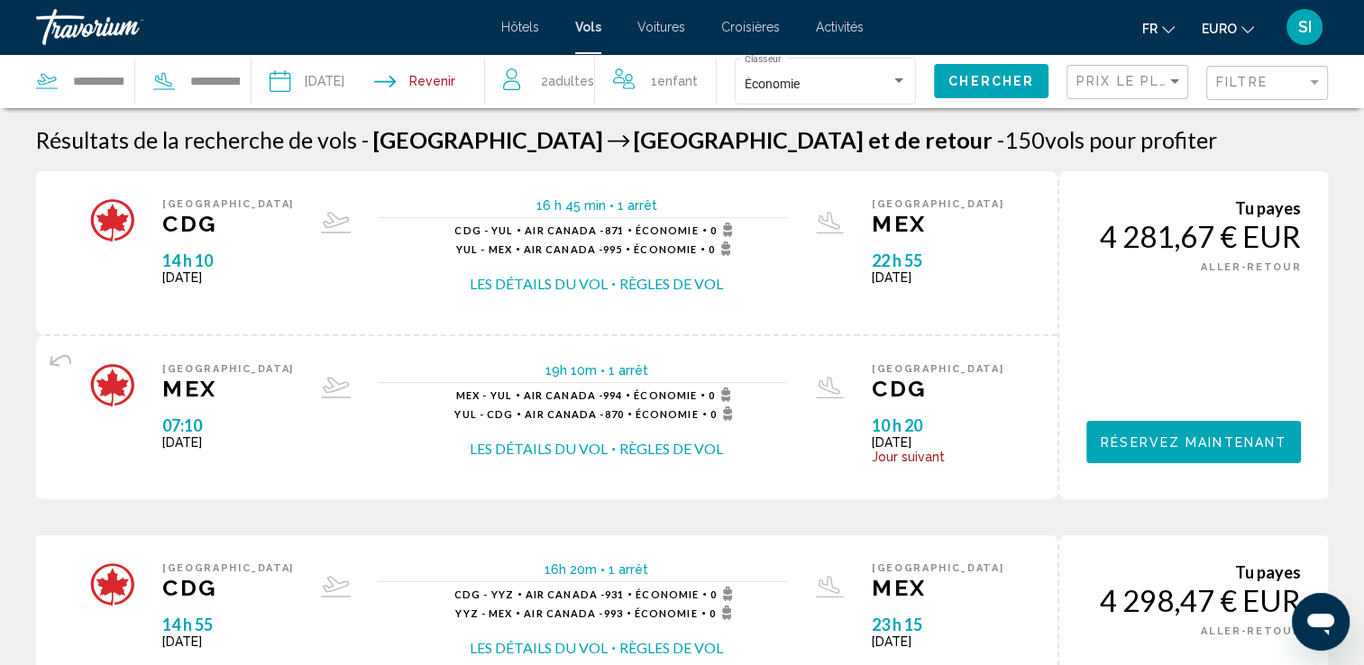
click at [490, 78] on input "Date de retour" at bounding box center [435, 83] width 115 height 59
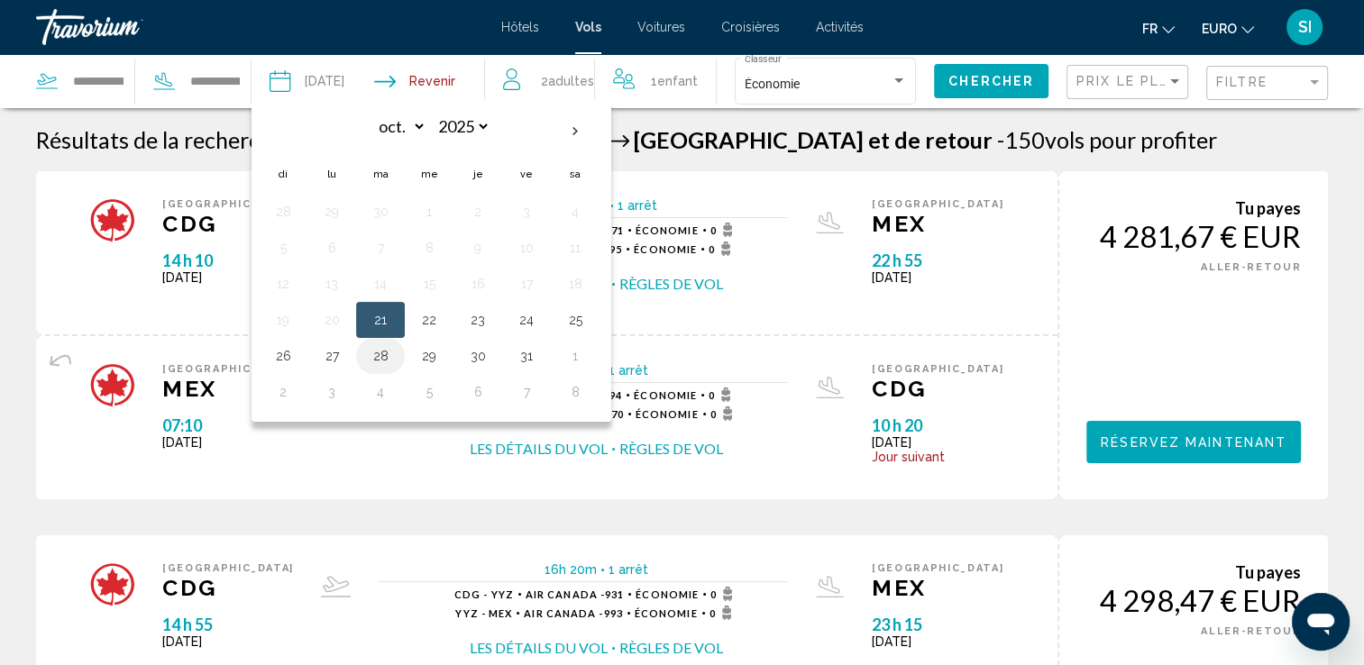
click at [395, 357] on button "28" at bounding box center [380, 355] width 29 height 25
type input "**********"
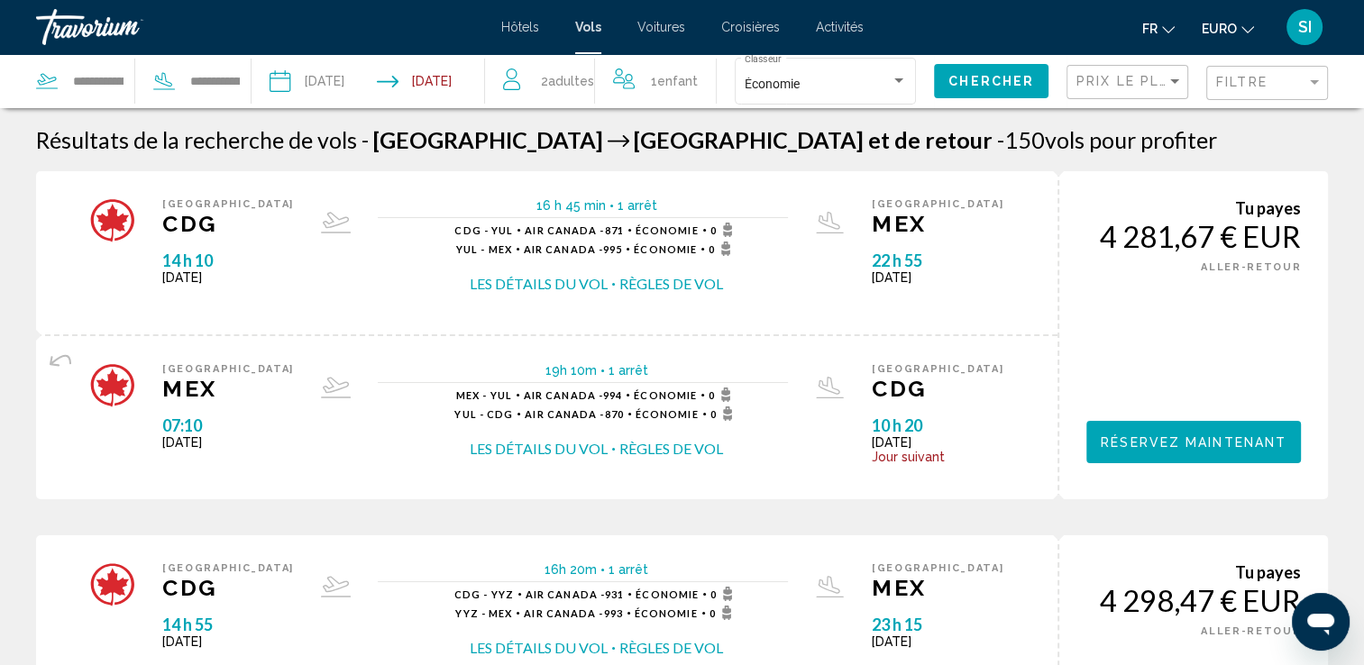
click at [978, 77] on span "Chercher" at bounding box center [991, 82] width 86 height 14
